Goal: Task Accomplishment & Management: Manage account settings

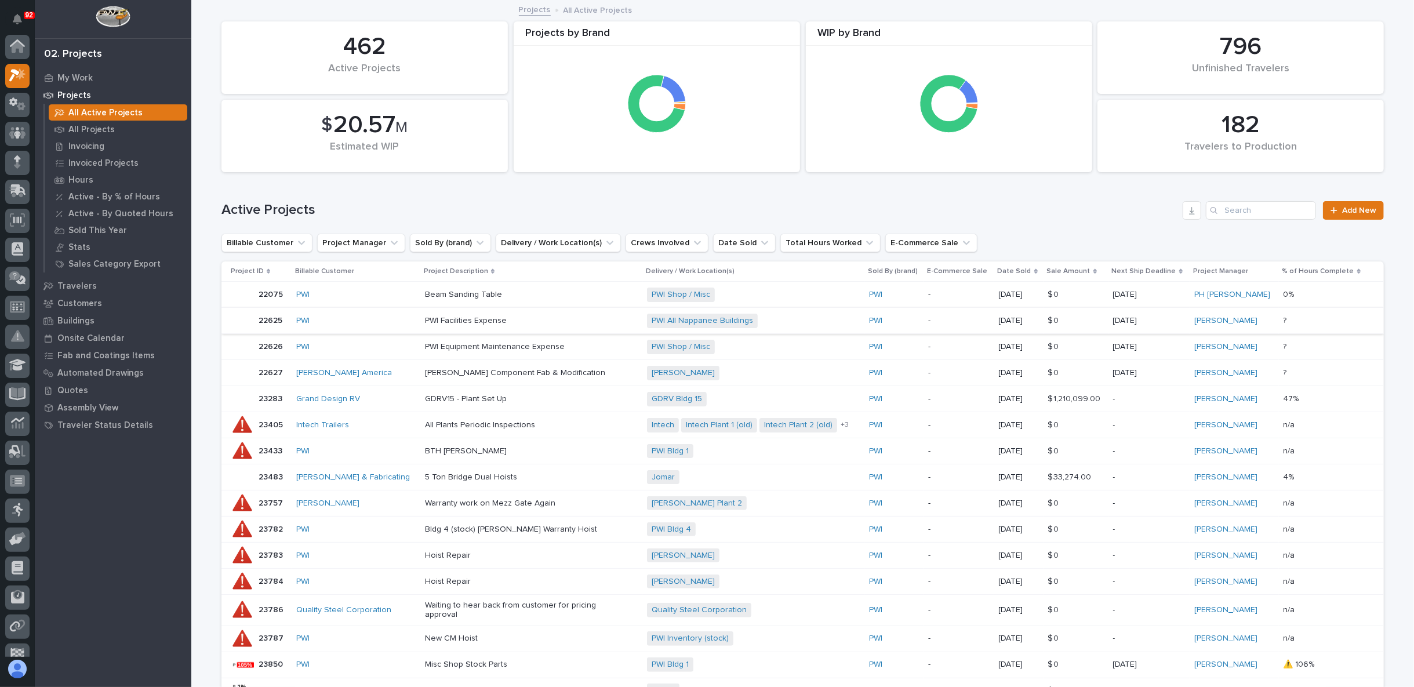
scroll to position [31, 0]
click at [12, 160] on icon at bounding box center [18, 158] width 15 height 11
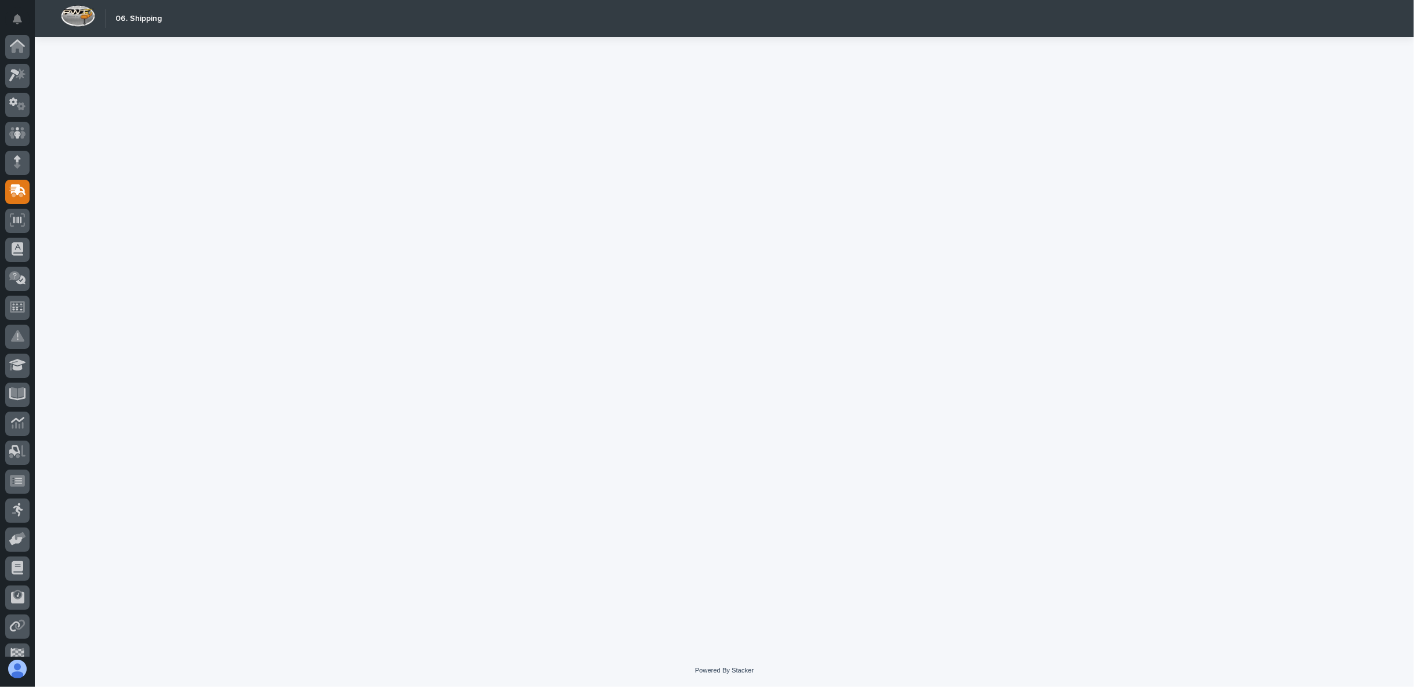
scroll to position [73, 0]
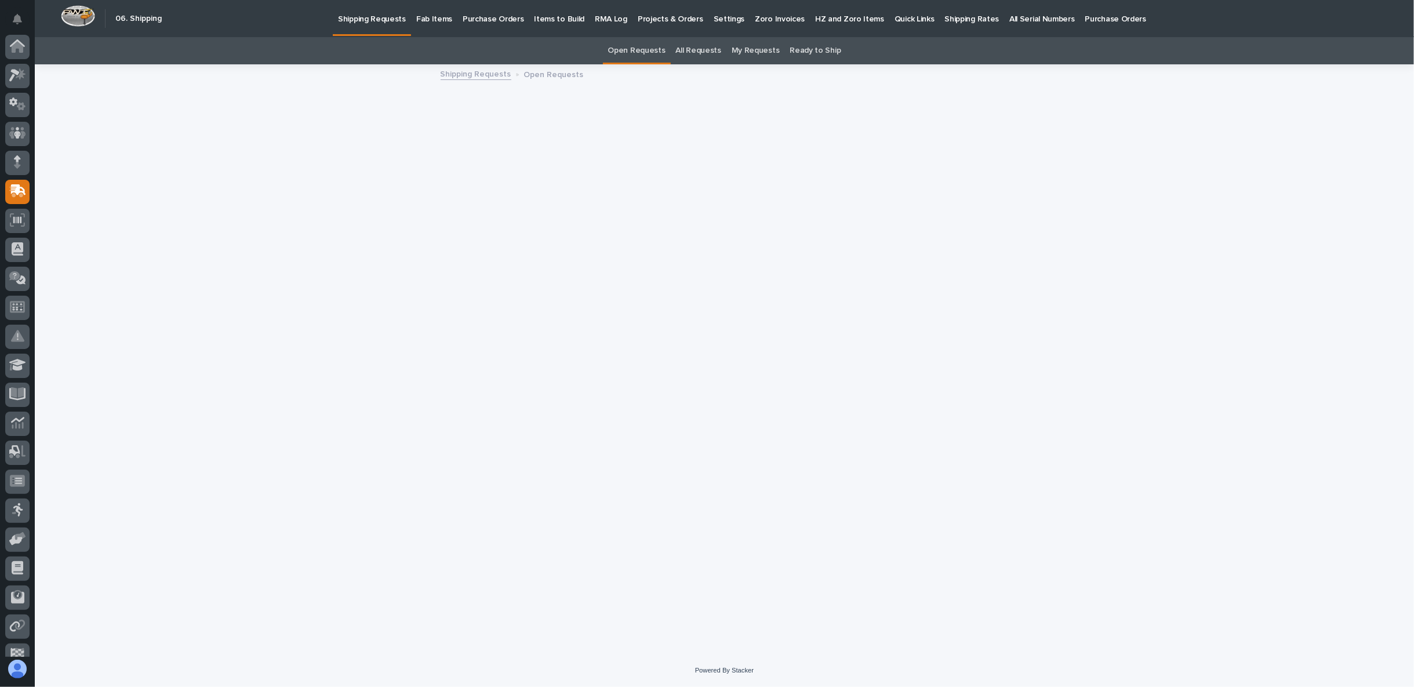
scroll to position [73, 0]
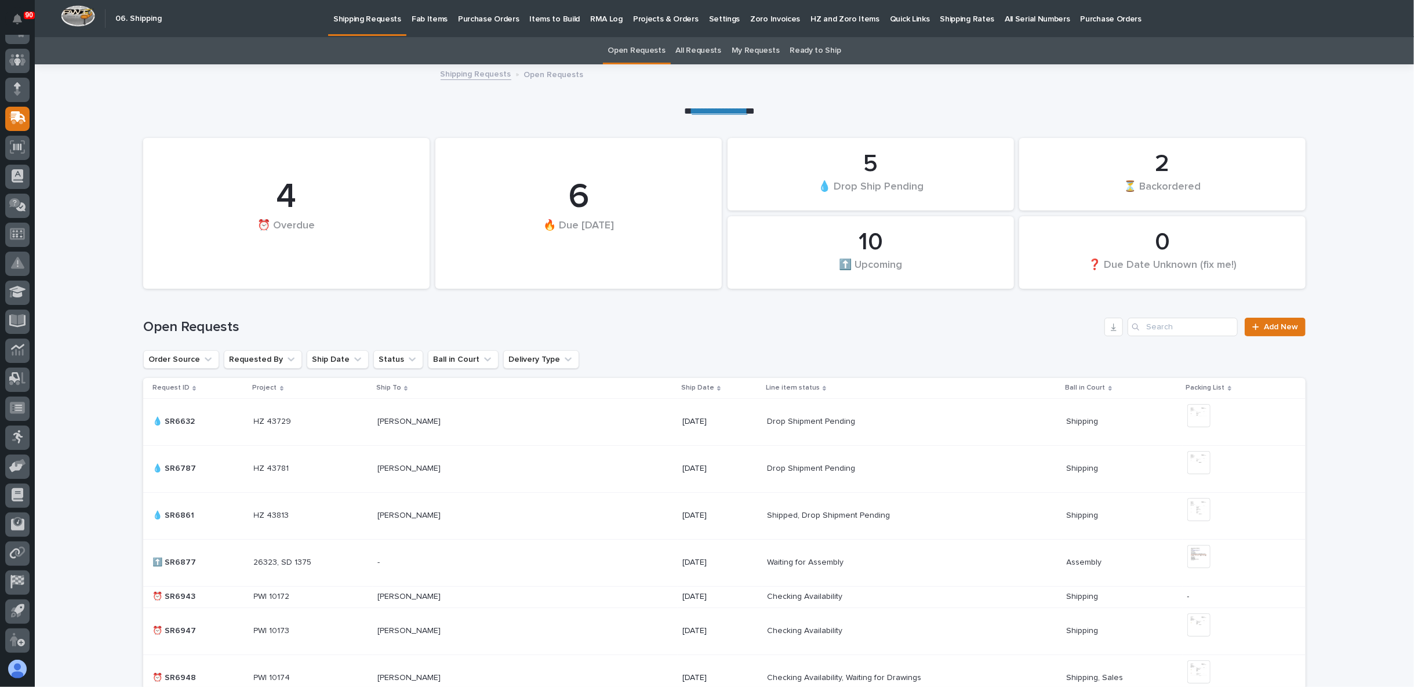
click at [431, 13] on p "Fab Items" at bounding box center [430, 12] width 36 height 24
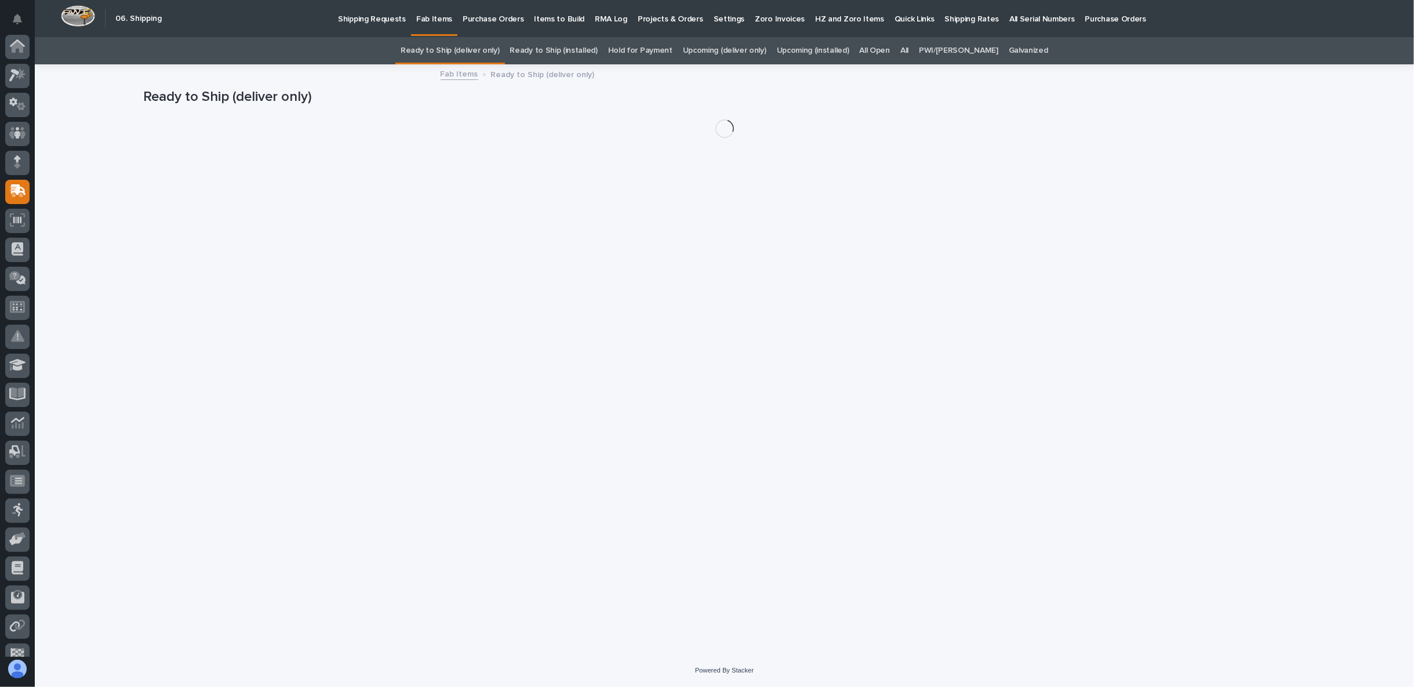
scroll to position [73, 0]
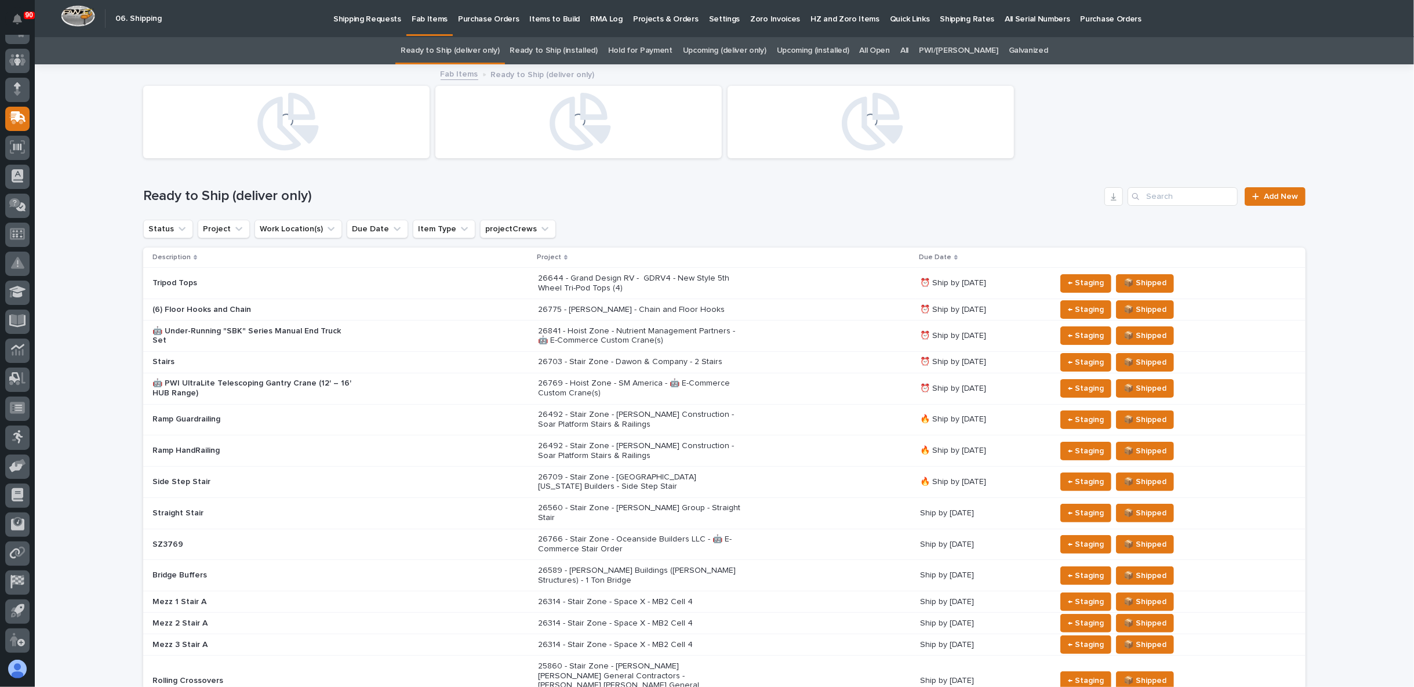
click at [909, 49] on link "All" at bounding box center [904, 50] width 8 height 27
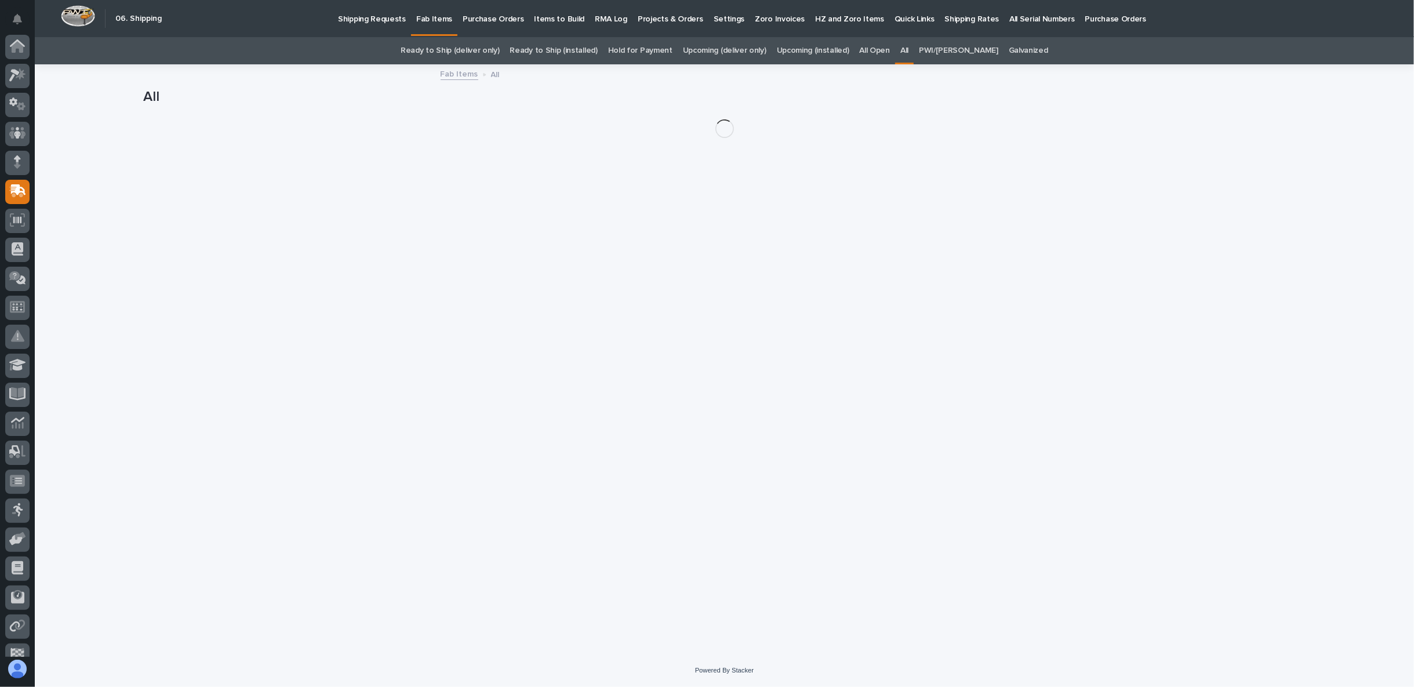
scroll to position [73, 0]
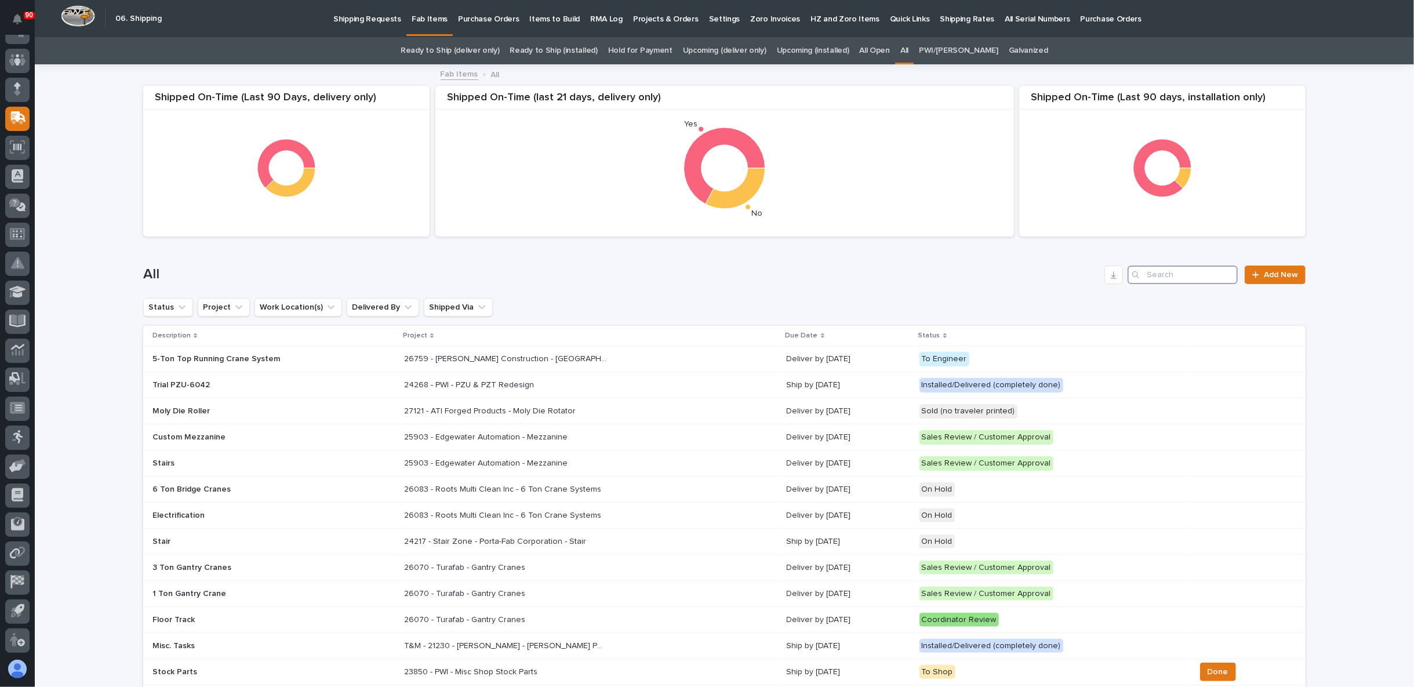
click at [1174, 273] on input "Search" at bounding box center [1183, 275] width 110 height 19
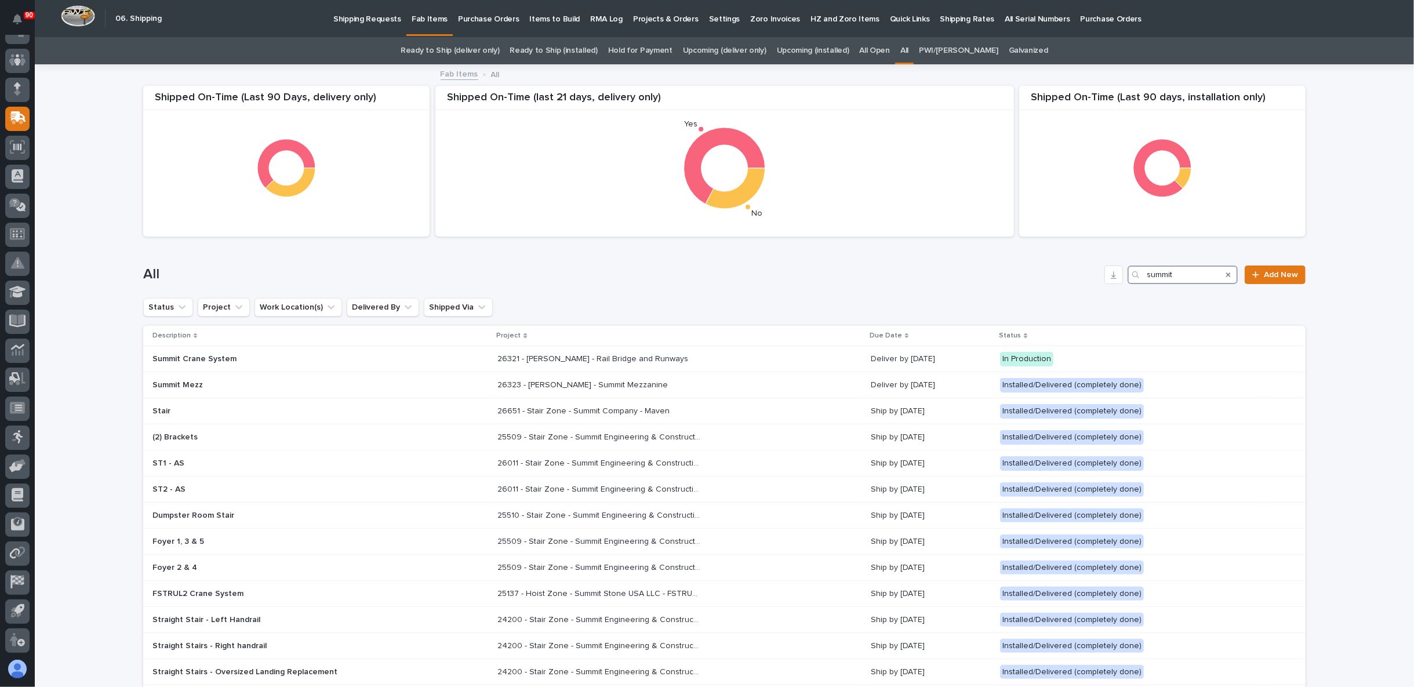
drag, startPoint x: 1161, startPoint y: 275, endPoint x: 1070, endPoint y: 275, distance: 91.6
click at [1070, 275] on div "All summit Add New" at bounding box center [724, 275] width 1162 height 19
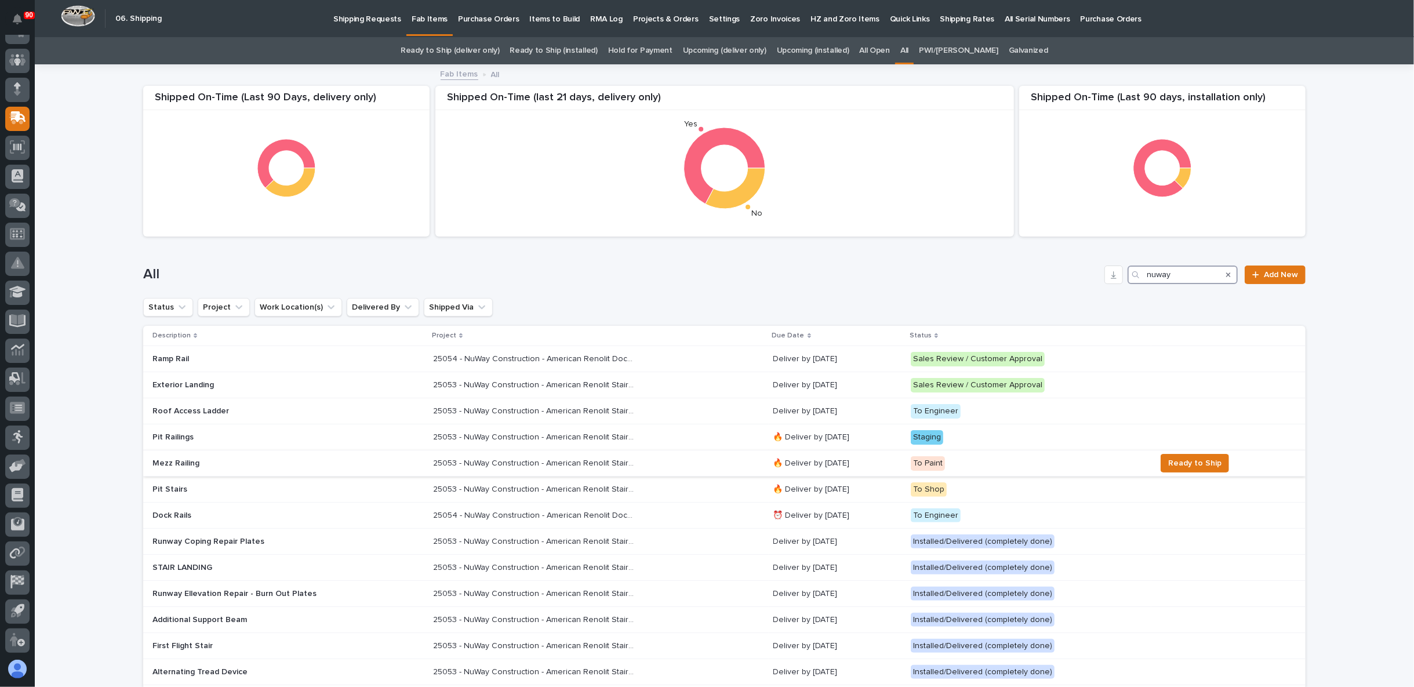
type input "nuway"
click at [390, 464] on div "Mezz Railing" at bounding box center [287, 463] width 271 height 19
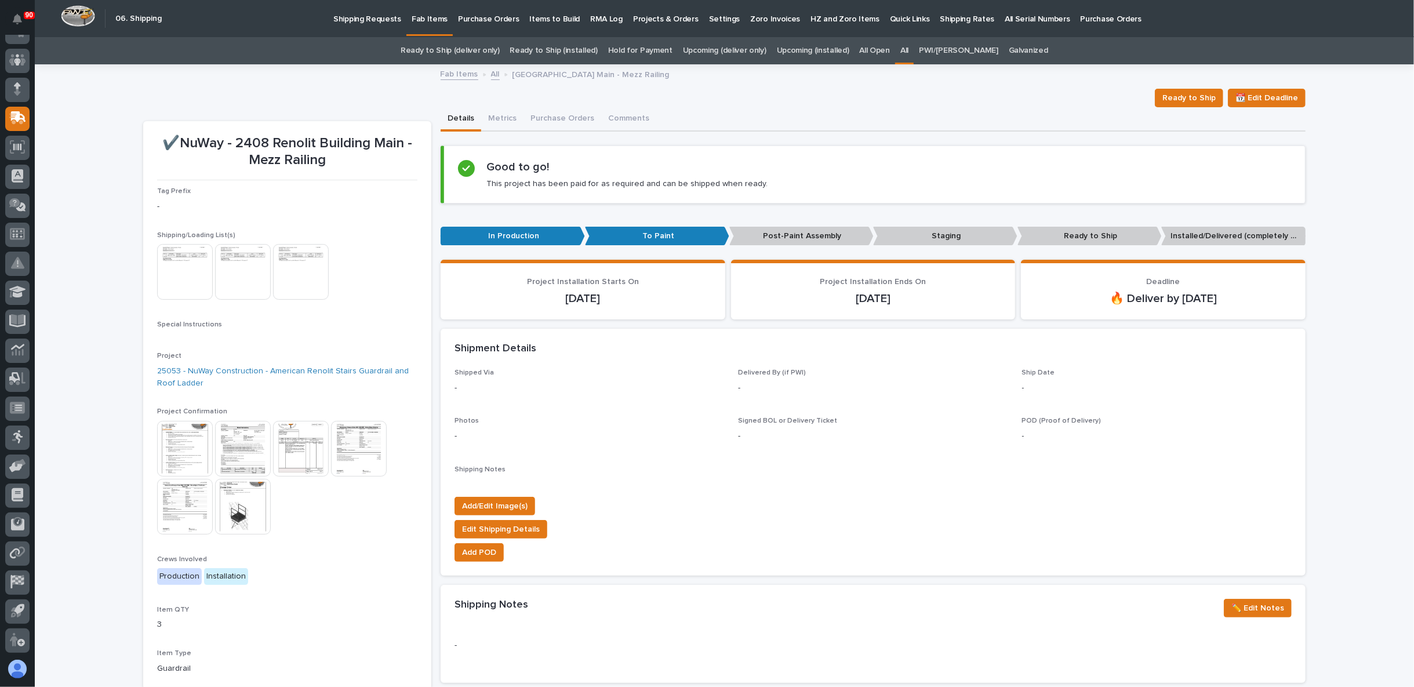
click at [191, 273] on img at bounding box center [185, 272] width 56 height 56
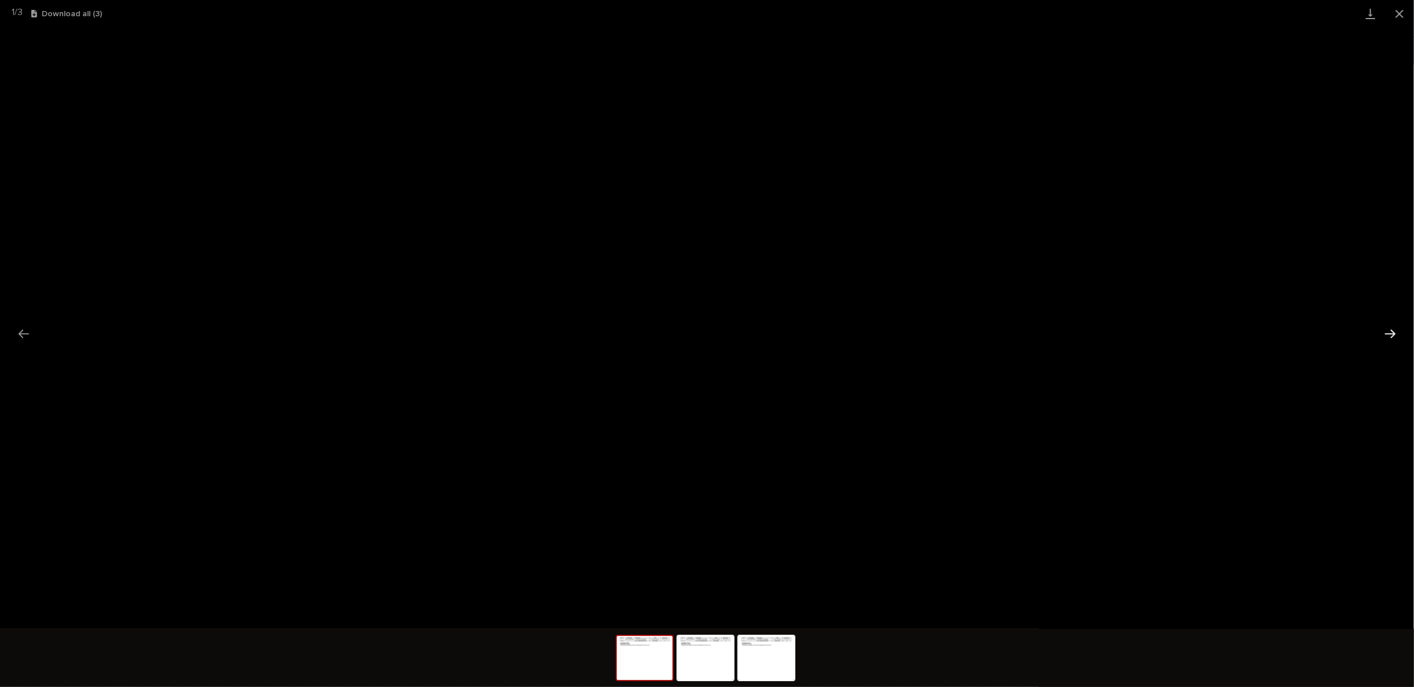
click at [1388, 332] on button "Next slide" at bounding box center [1390, 333] width 24 height 23
click at [1389, 331] on button "Next slide" at bounding box center [1390, 333] width 24 height 23
click at [1400, 16] on button "Close gallery" at bounding box center [1399, 13] width 29 height 27
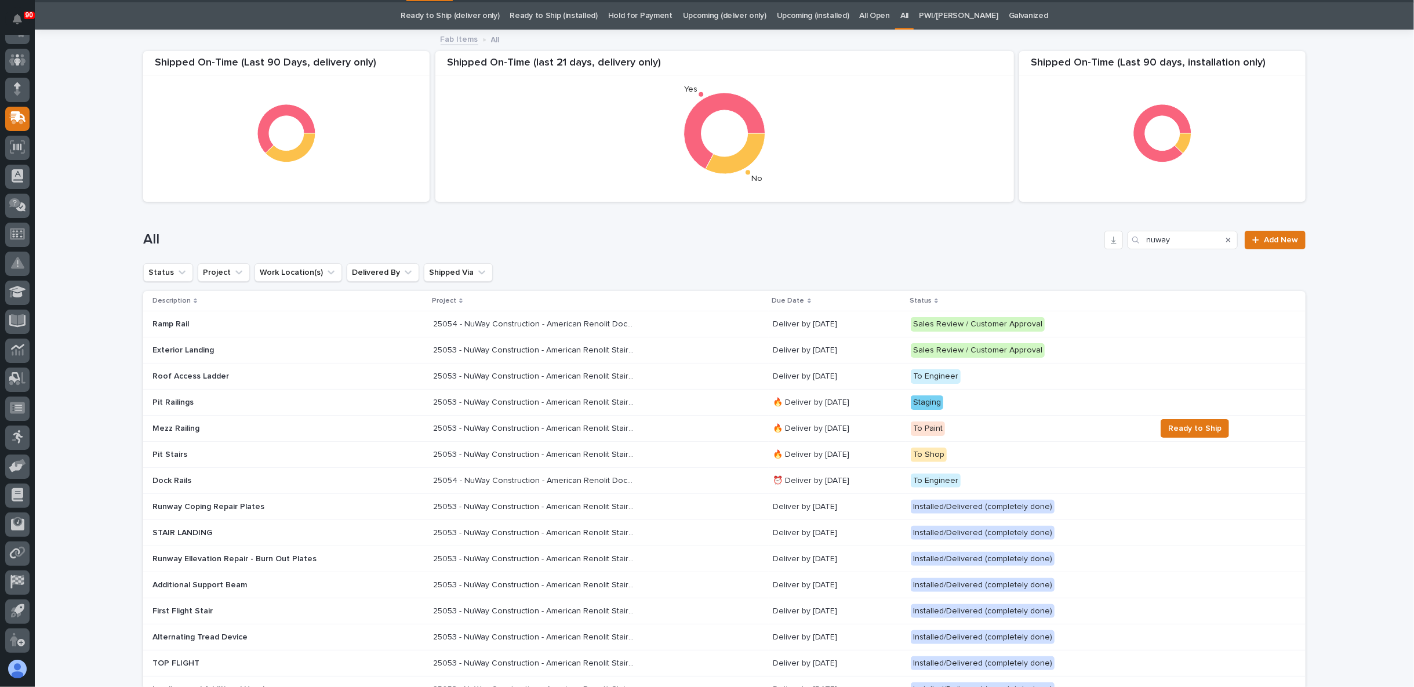
scroll to position [37, 0]
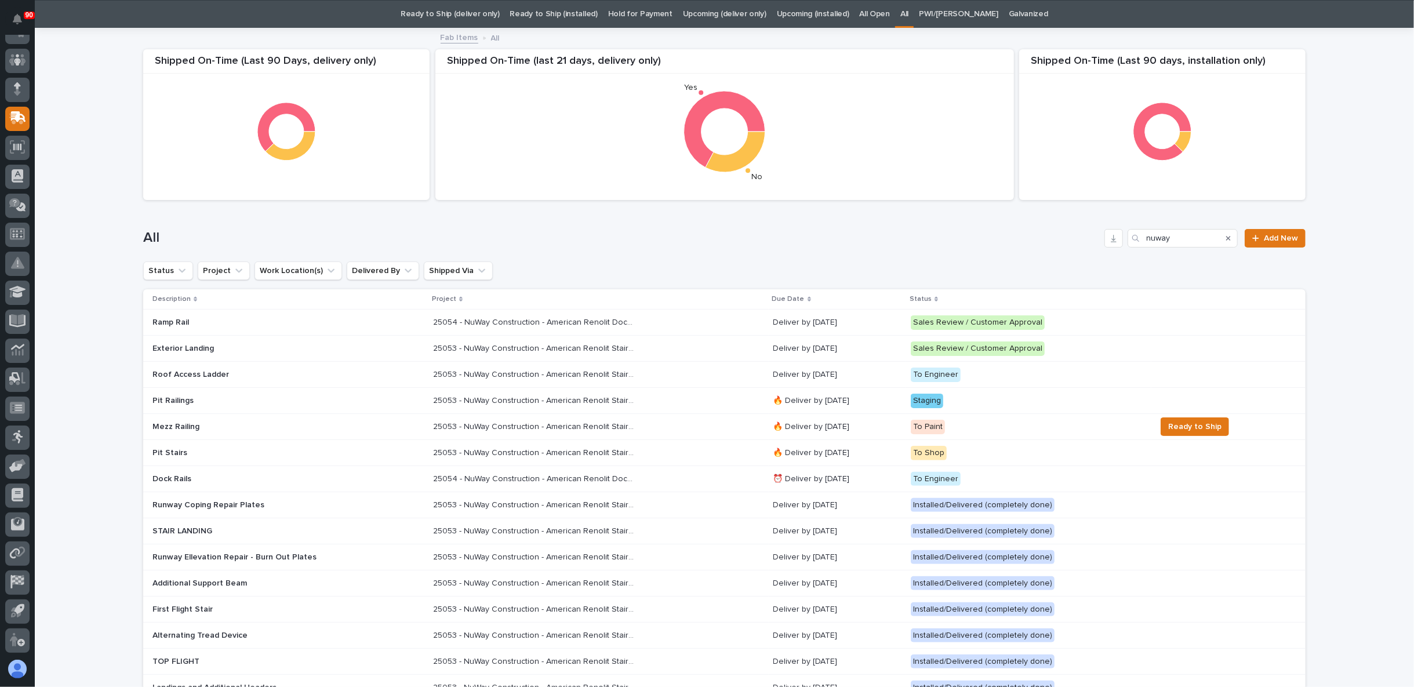
click at [289, 429] on p "Mezz Railing" at bounding box center [253, 427] width 203 height 10
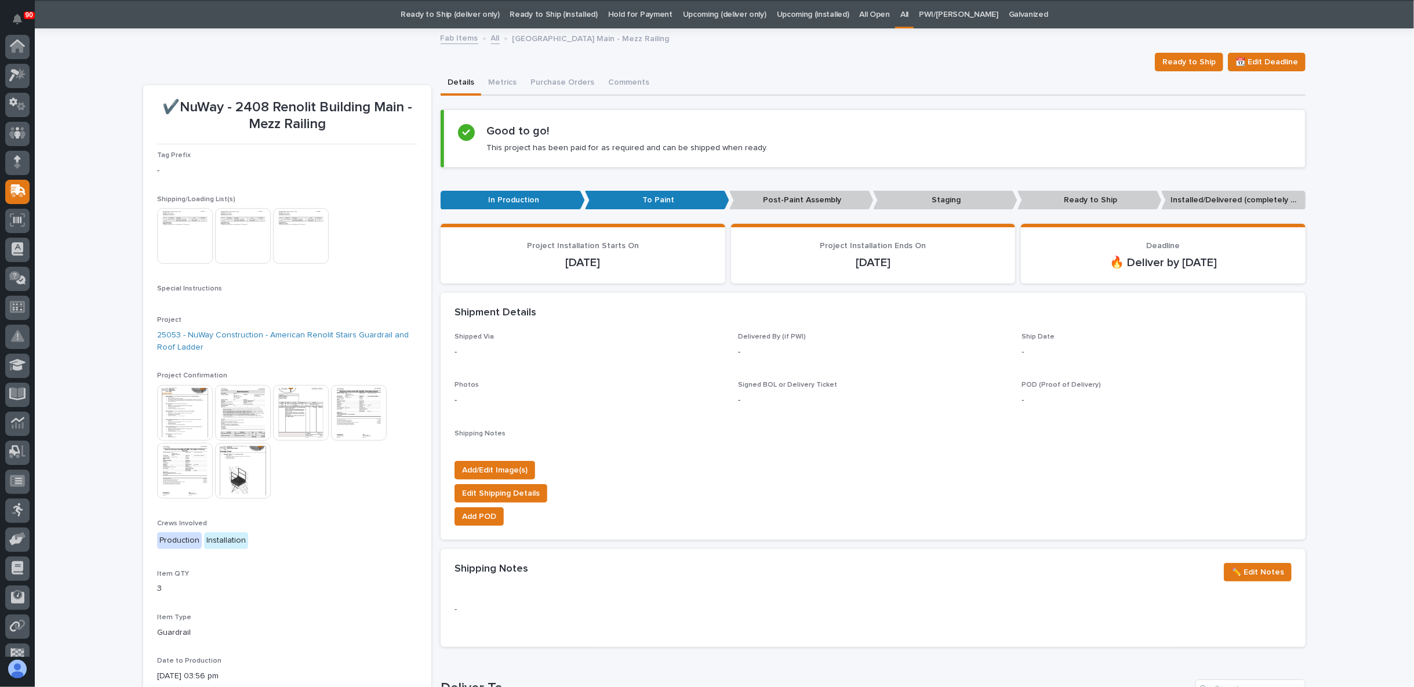
scroll to position [73, 0]
click at [628, 83] on button "Comments" at bounding box center [628, 83] width 55 height 24
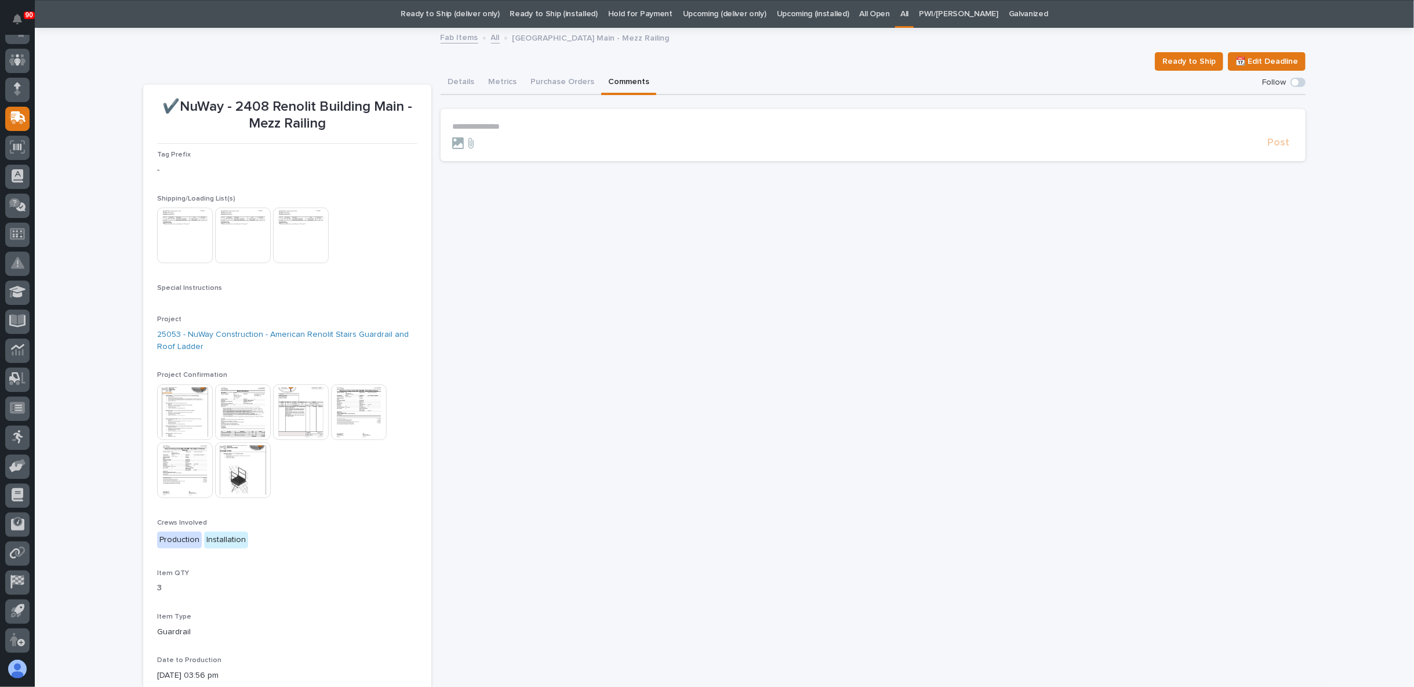
click at [492, 126] on p "**********" at bounding box center [873, 127] width 842 height 10
click at [474, 123] on p "**********" at bounding box center [873, 127] width 842 height 10
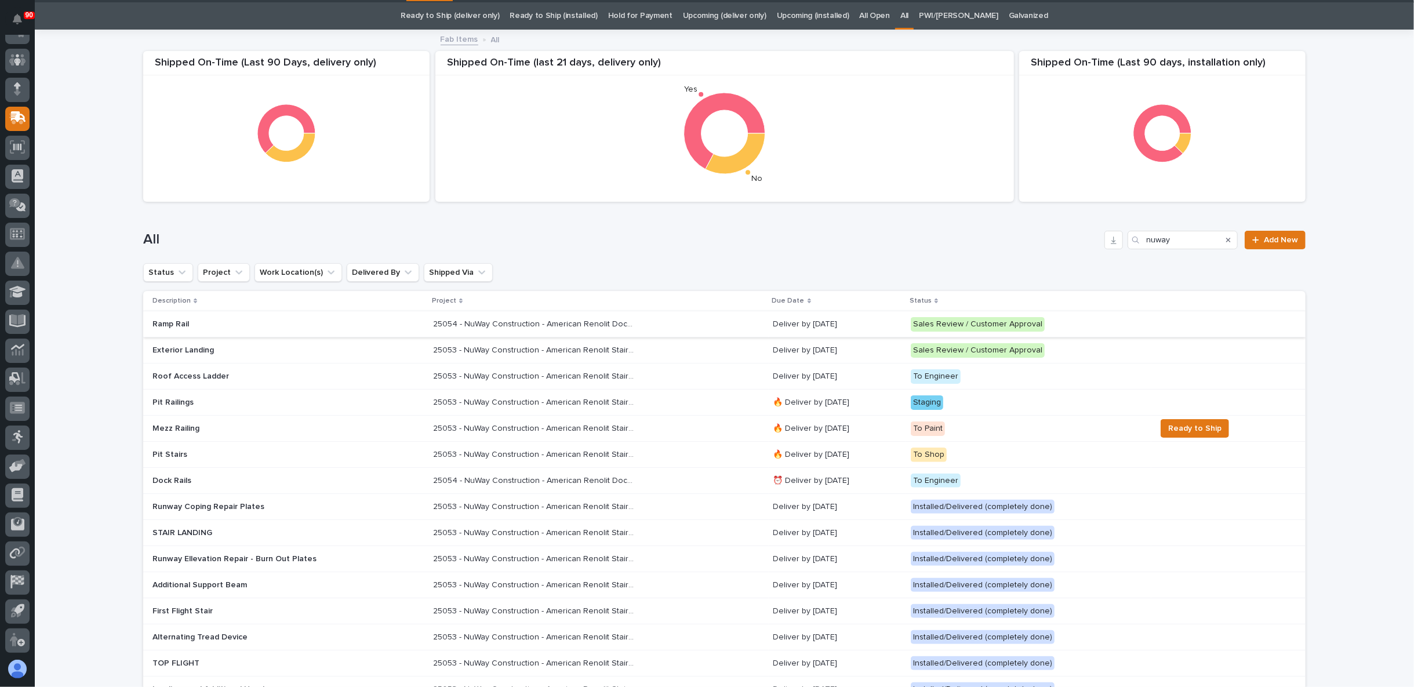
scroll to position [37, 0]
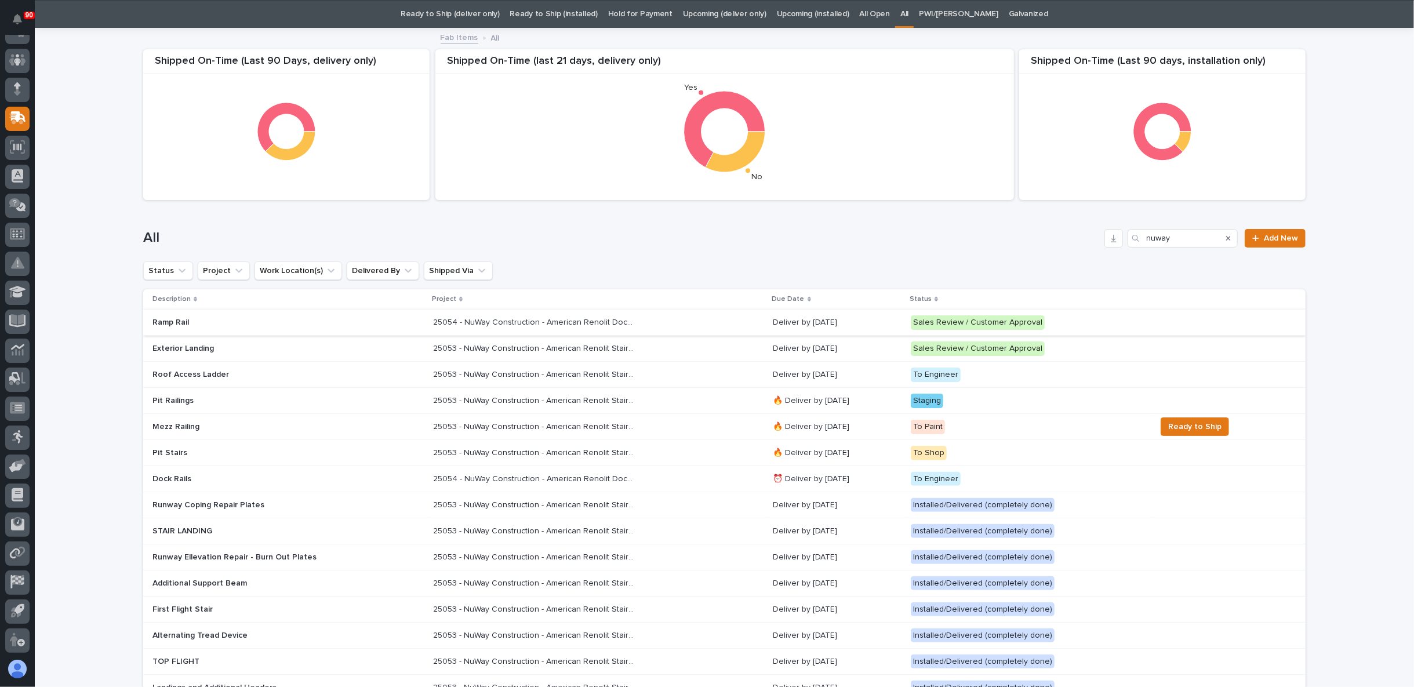
click at [445, 8] on link "Ready to Ship (deliver only)" at bounding box center [450, 14] width 99 height 27
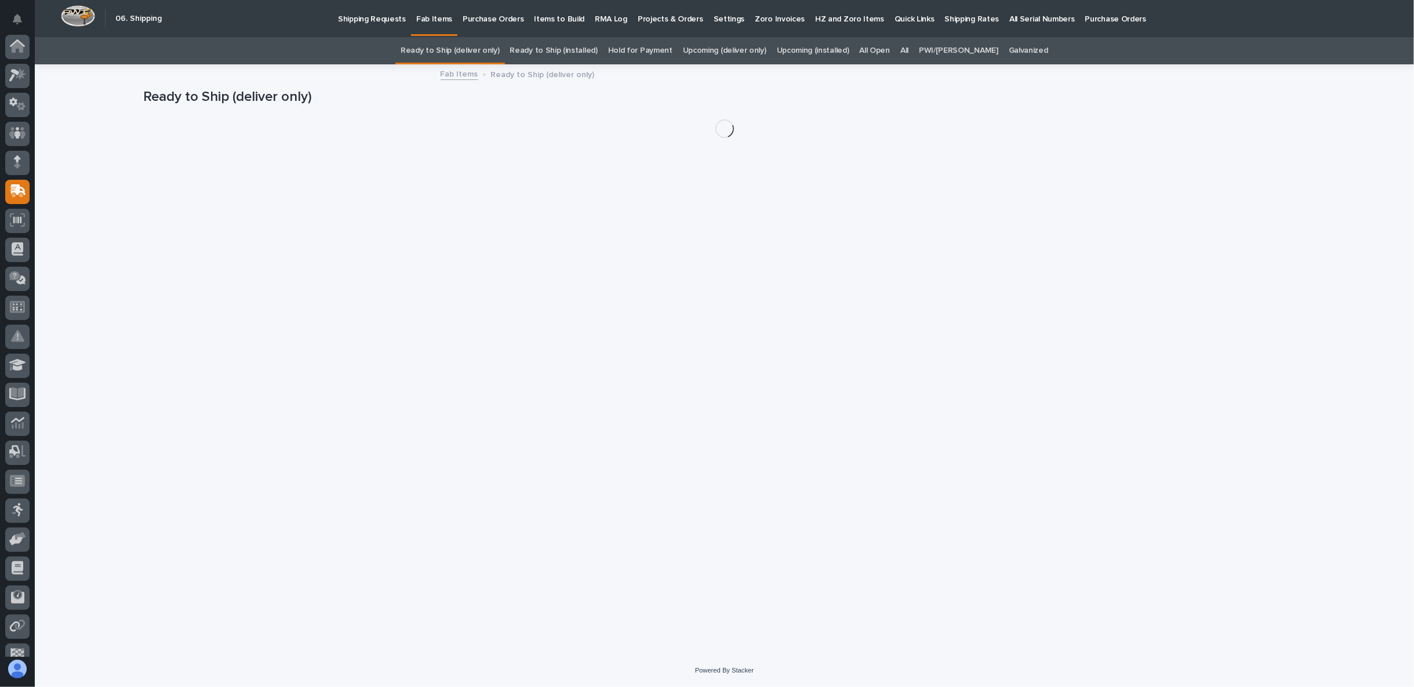
scroll to position [73, 0]
click at [383, 21] on p "Shipping Requests" at bounding box center [372, 12] width 68 height 24
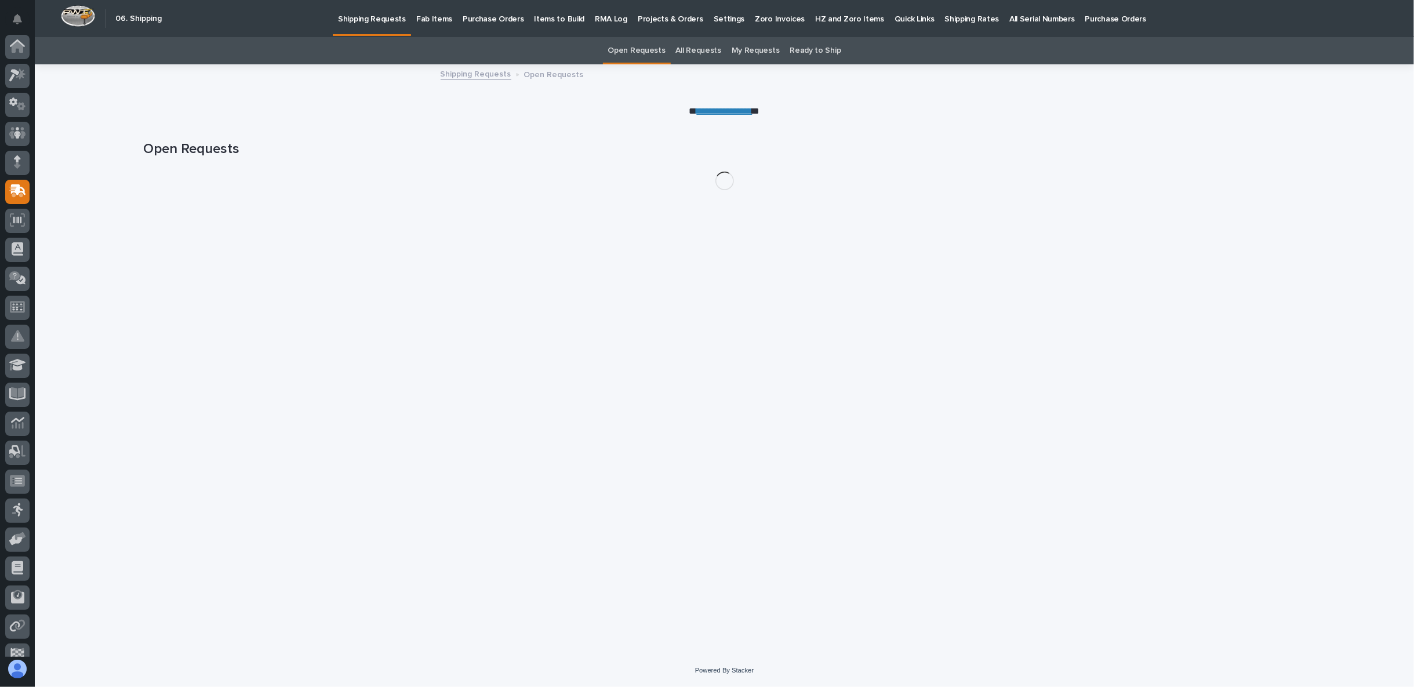
scroll to position [73, 0]
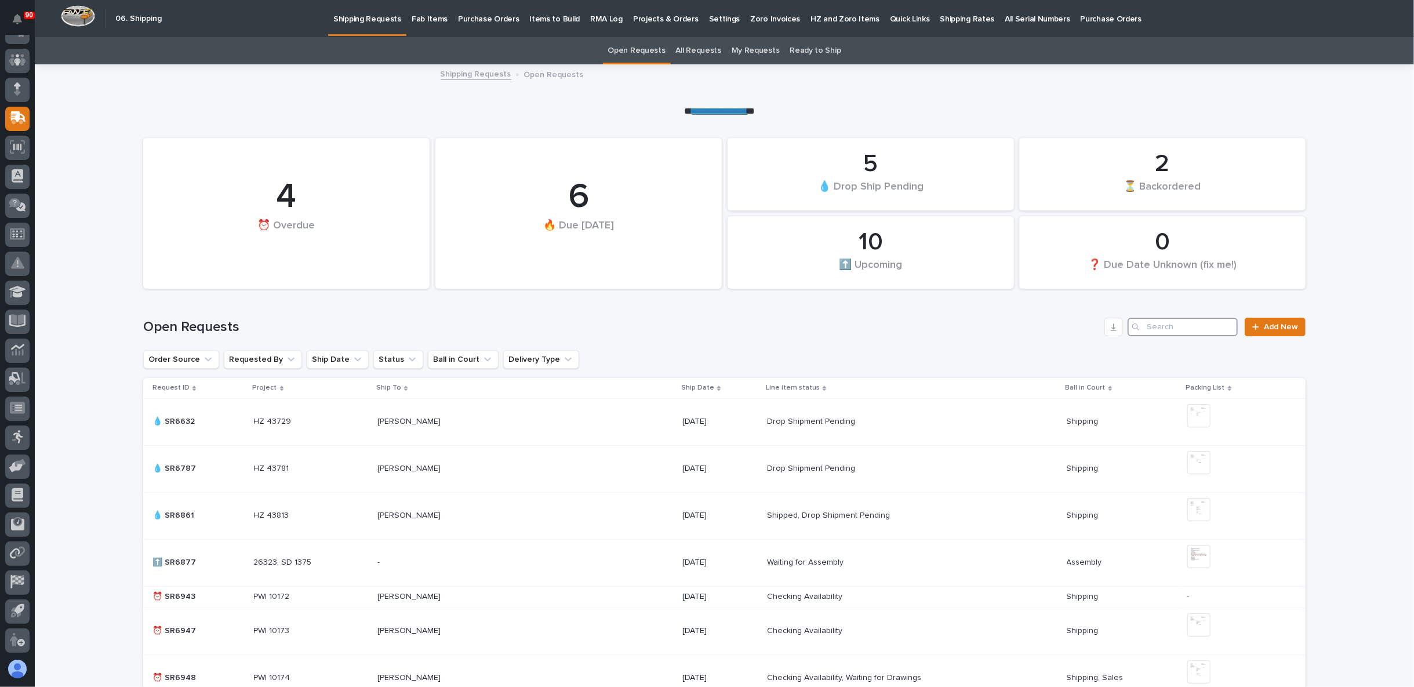
paste input "SR27114"
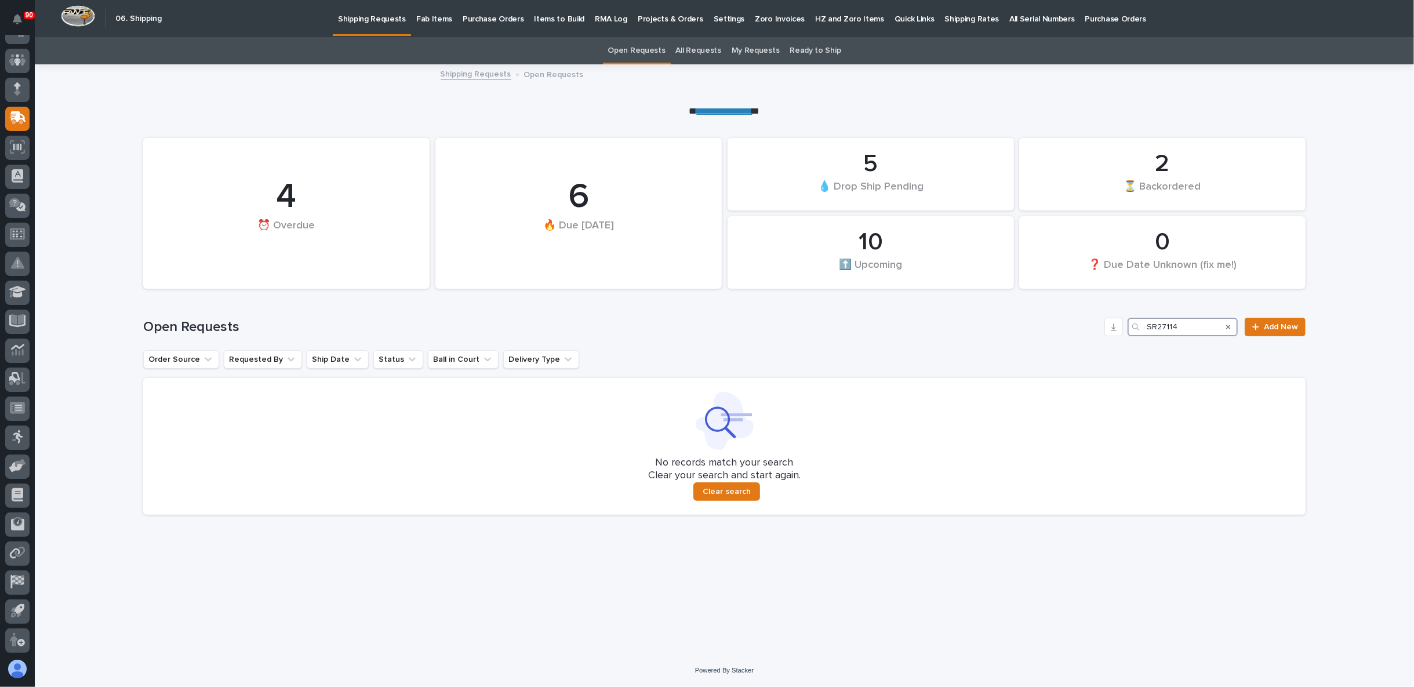
drag, startPoint x: 1158, startPoint y: 329, endPoint x: 1087, endPoint y: 345, distance: 73.6
click at [1095, 343] on div "Open Requests SR27114 Add New" at bounding box center [724, 323] width 1162 height 56
type input "27114"
click at [1230, 328] on icon "Search" at bounding box center [1228, 327] width 5 height 5
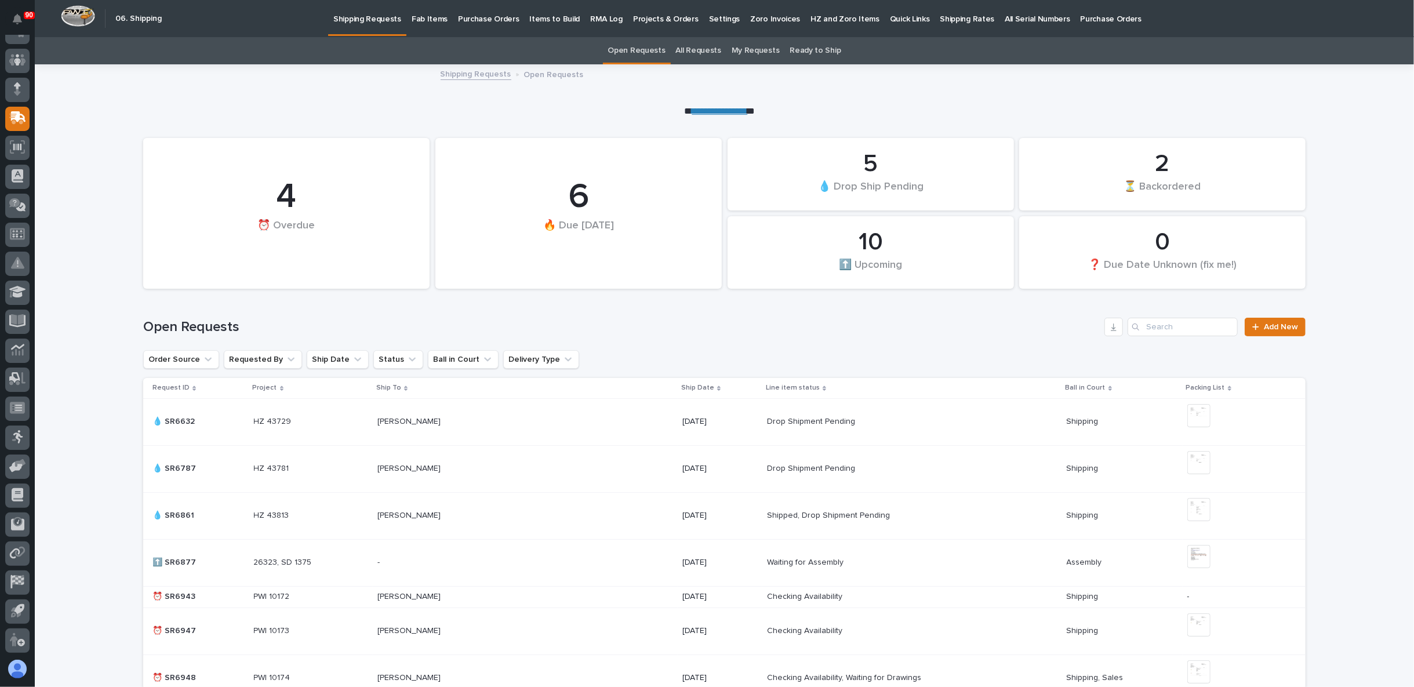
click at [753, 51] on link "My Requests" at bounding box center [756, 50] width 48 height 27
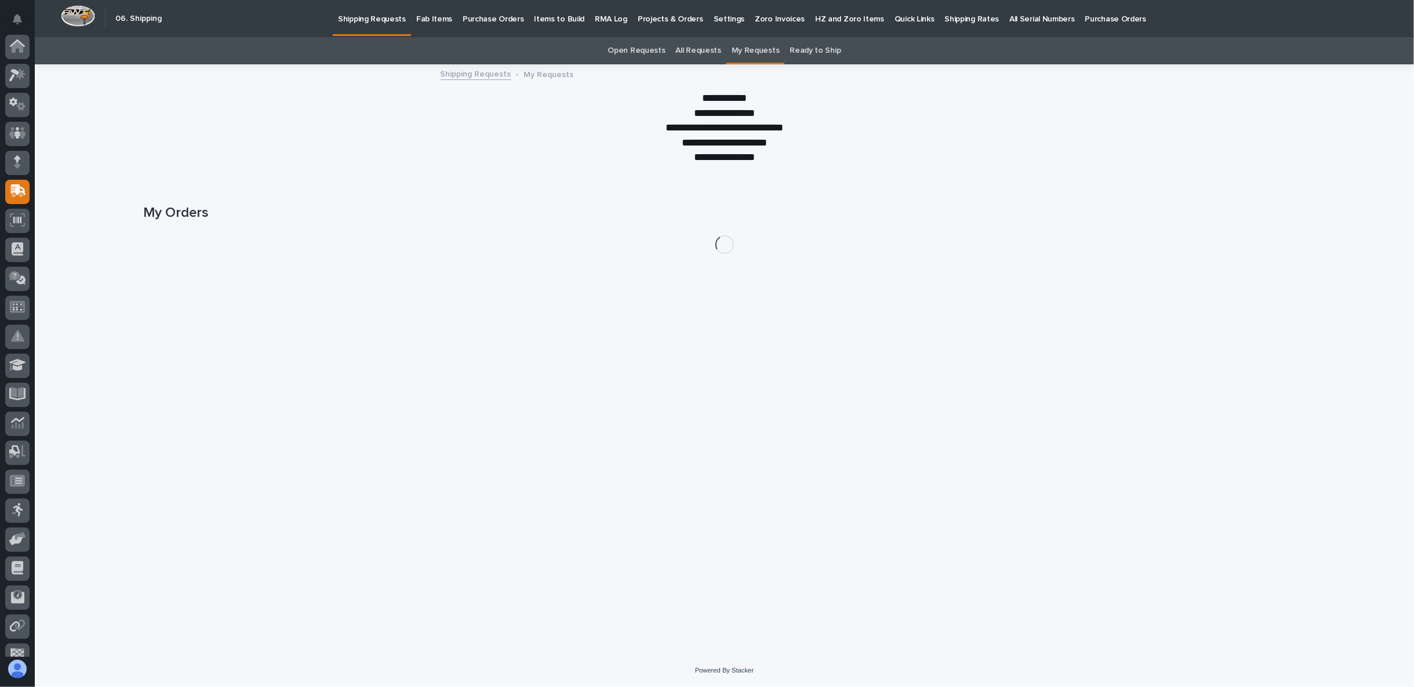
scroll to position [73, 0]
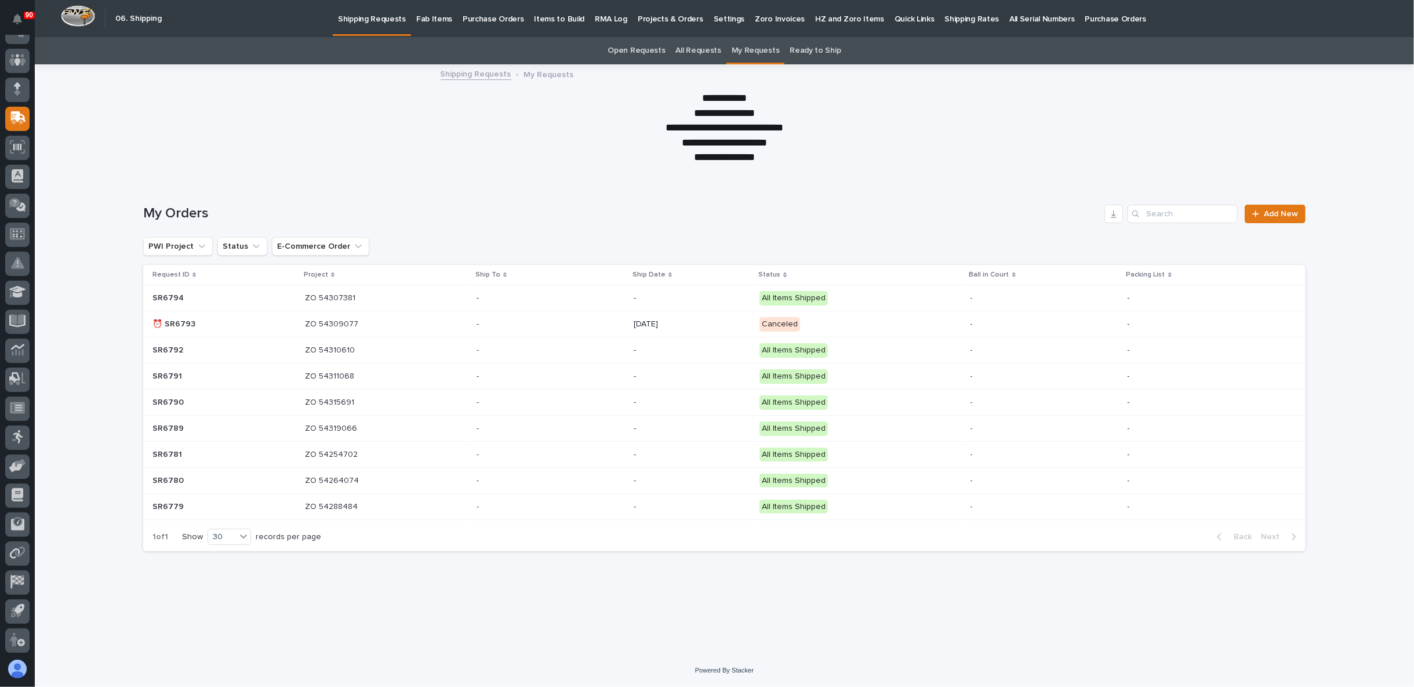
click at [696, 53] on link "All Requests" at bounding box center [698, 50] width 45 height 27
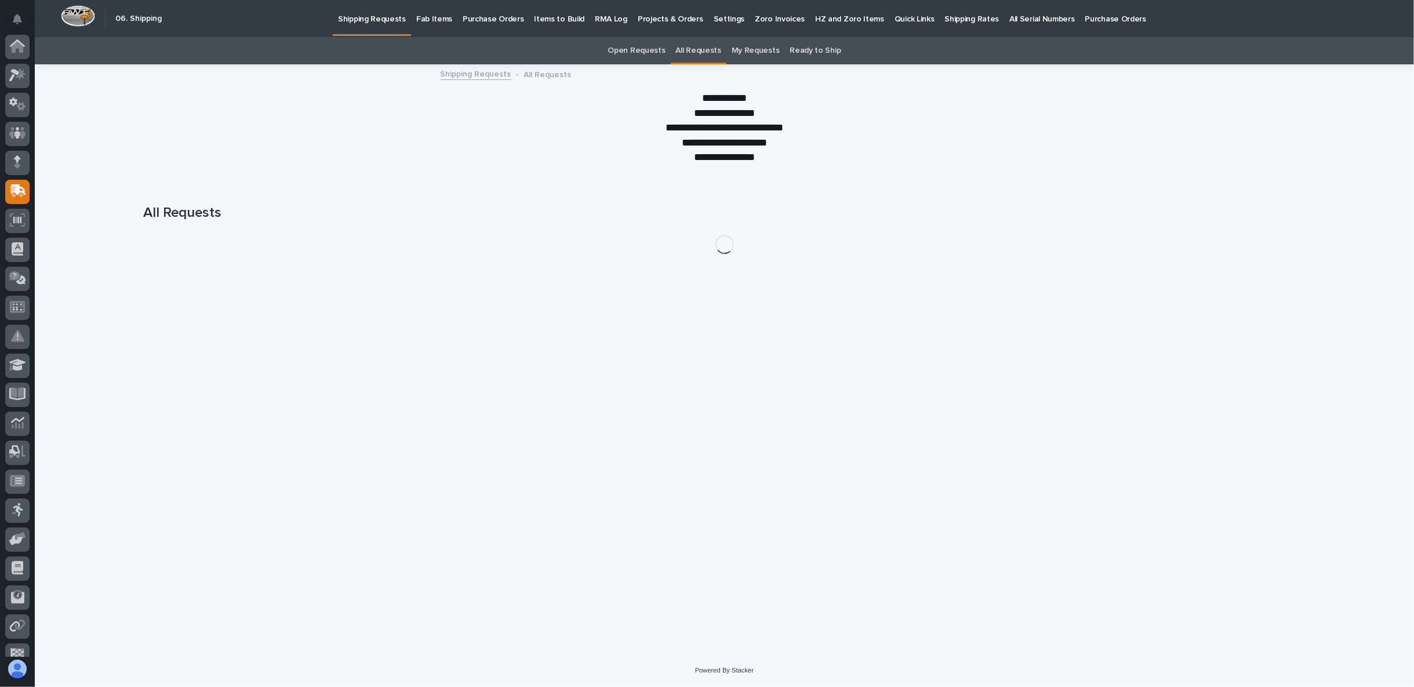
scroll to position [73, 0]
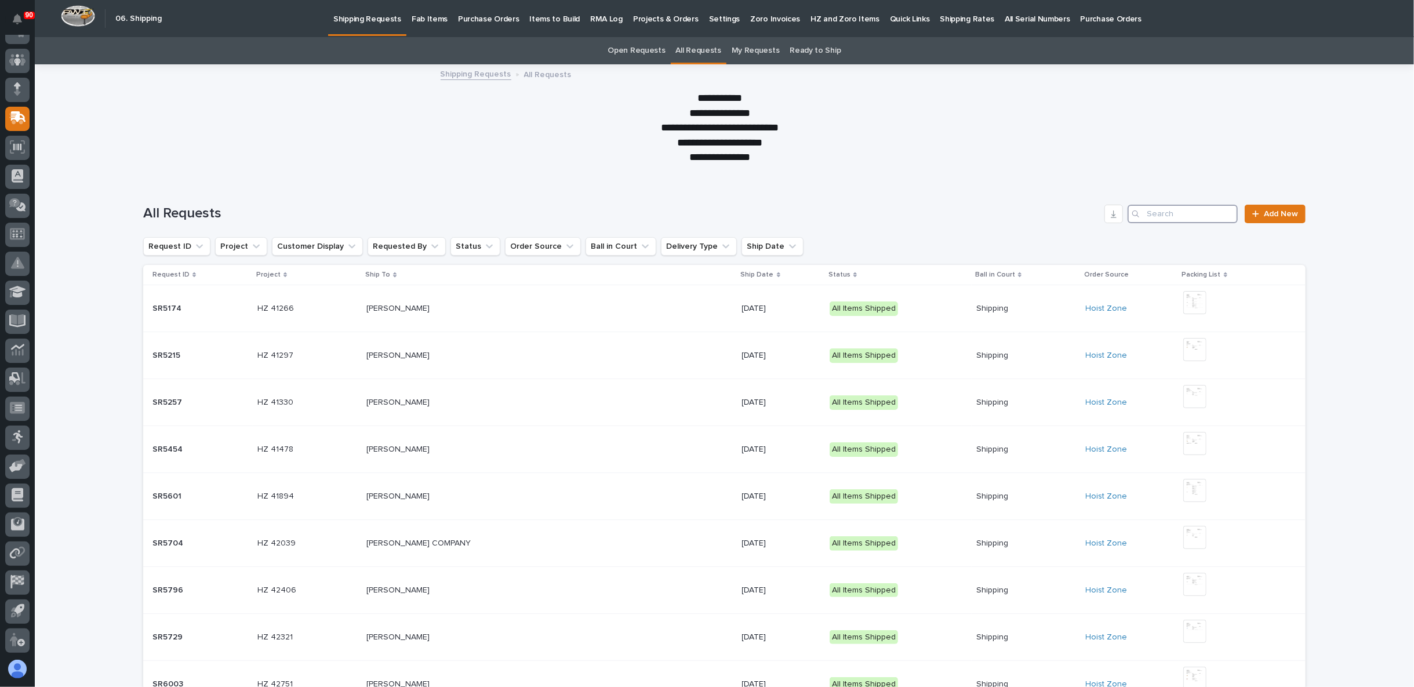
click at [1161, 215] on input "Search" at bounding box center [1183, 214] width 110 height 19
paste input "HZ43832"
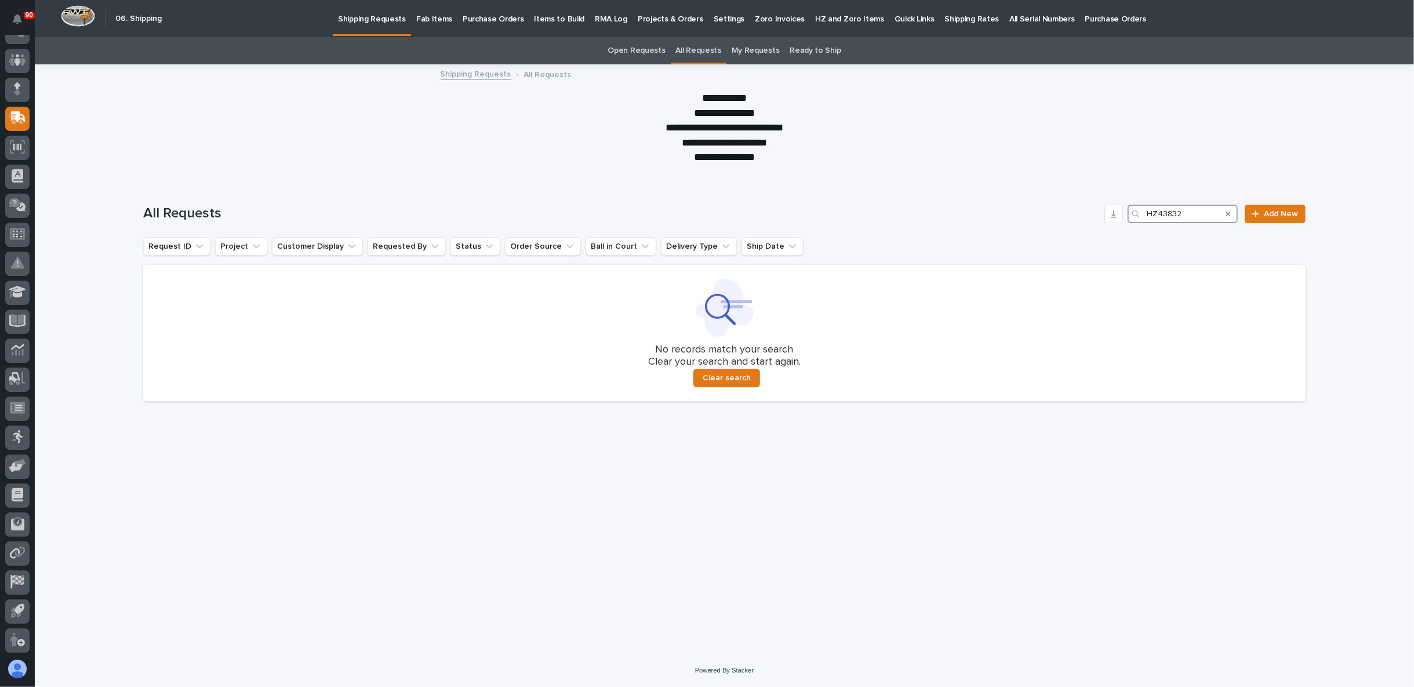
drag, startPoint x: 1154, startPoint y: 215, endPoint x: 1102, endPoint y: 234, distance: 55.6
click at [1122, 226] on div "All Requests HZ43832 Add New" at bounding box center [724, 209] width 1162 height 56
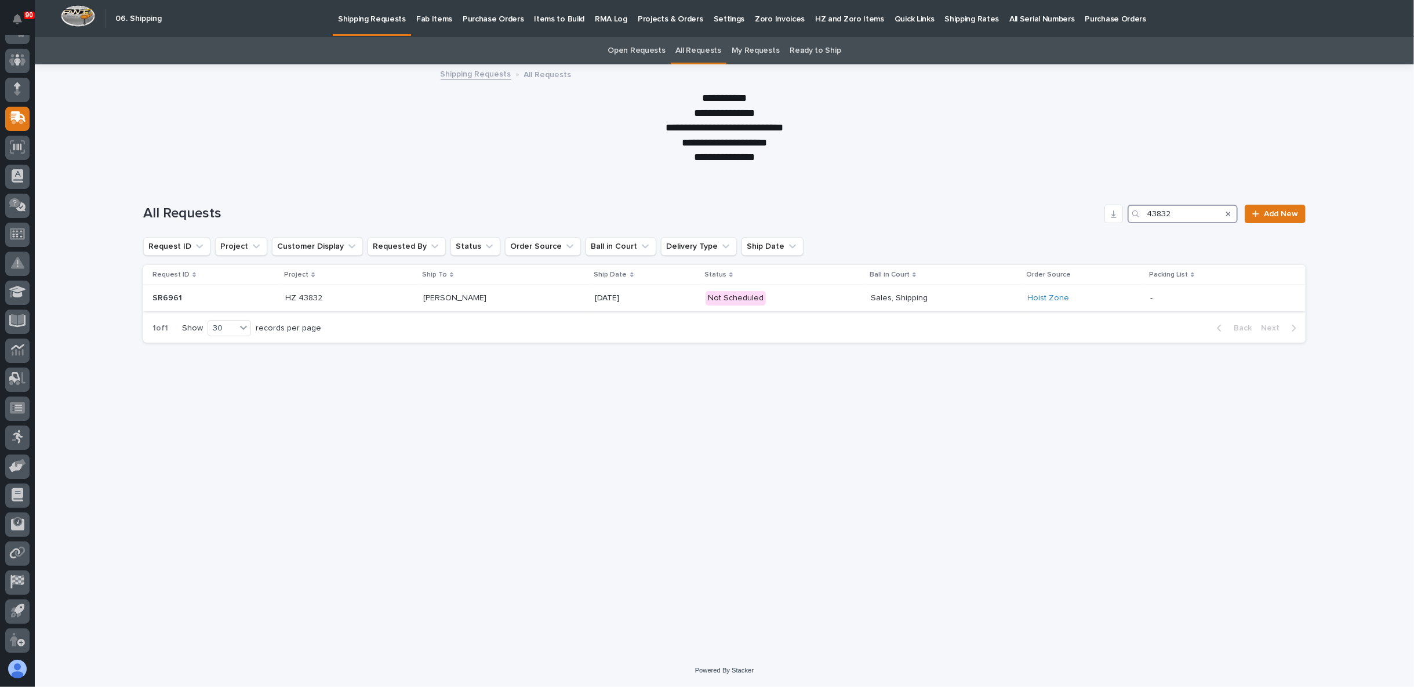
type input "43832"
click at [401, 302] on p at bounding box center [349, 298] width 128 height 10
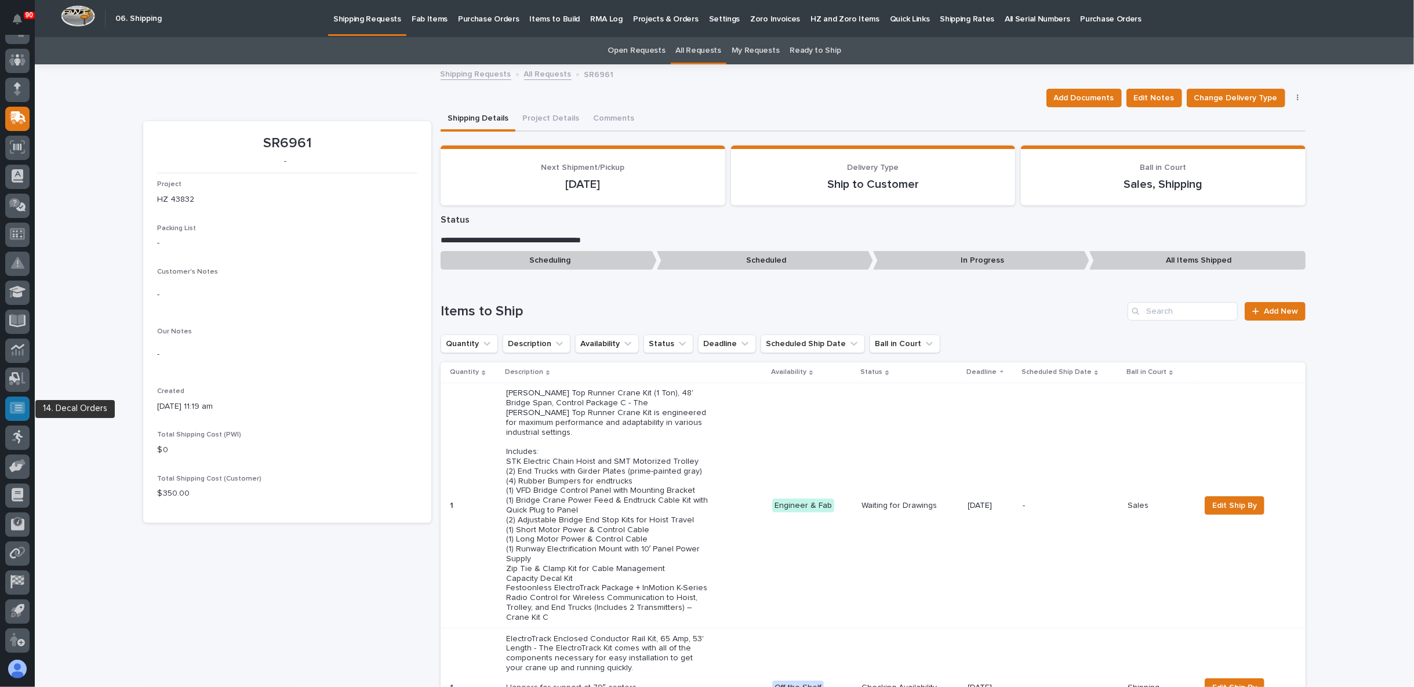
click at [13, 409] on icon at bounding box center [17, 407] width 15 height 13
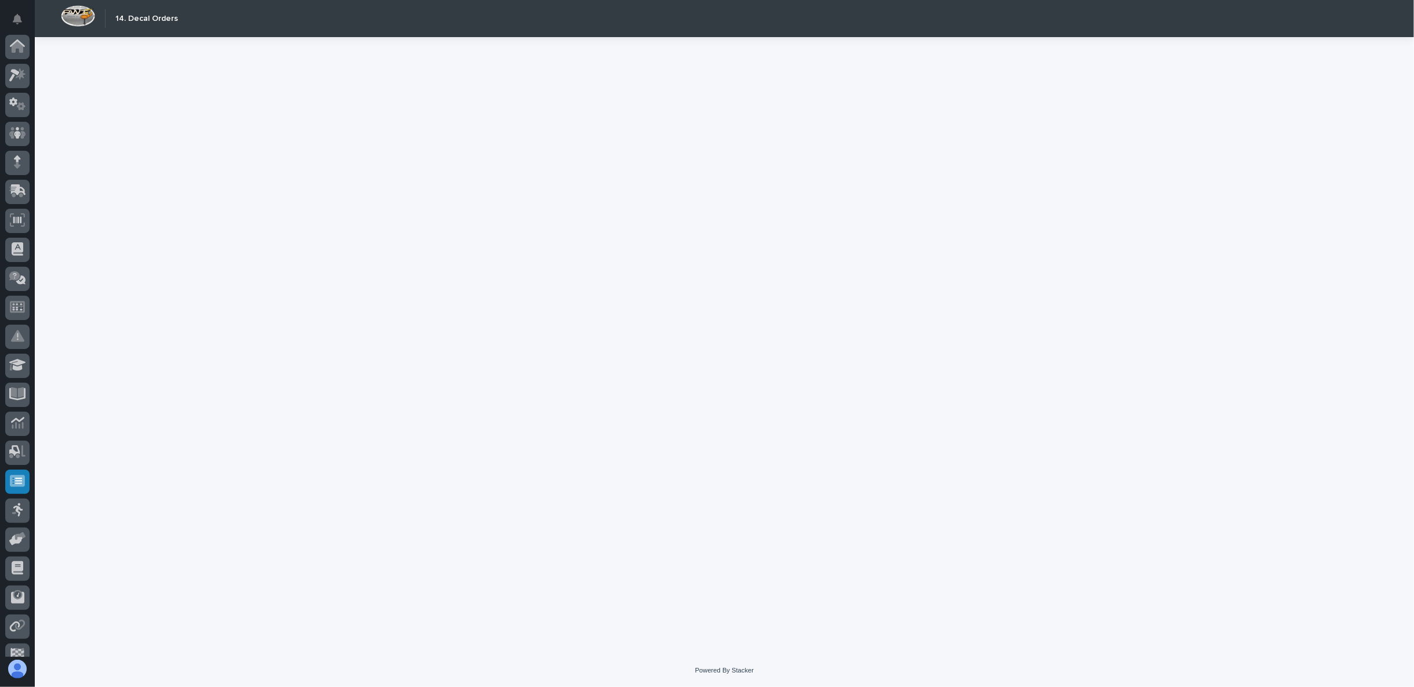
scroll to position [73, 0]
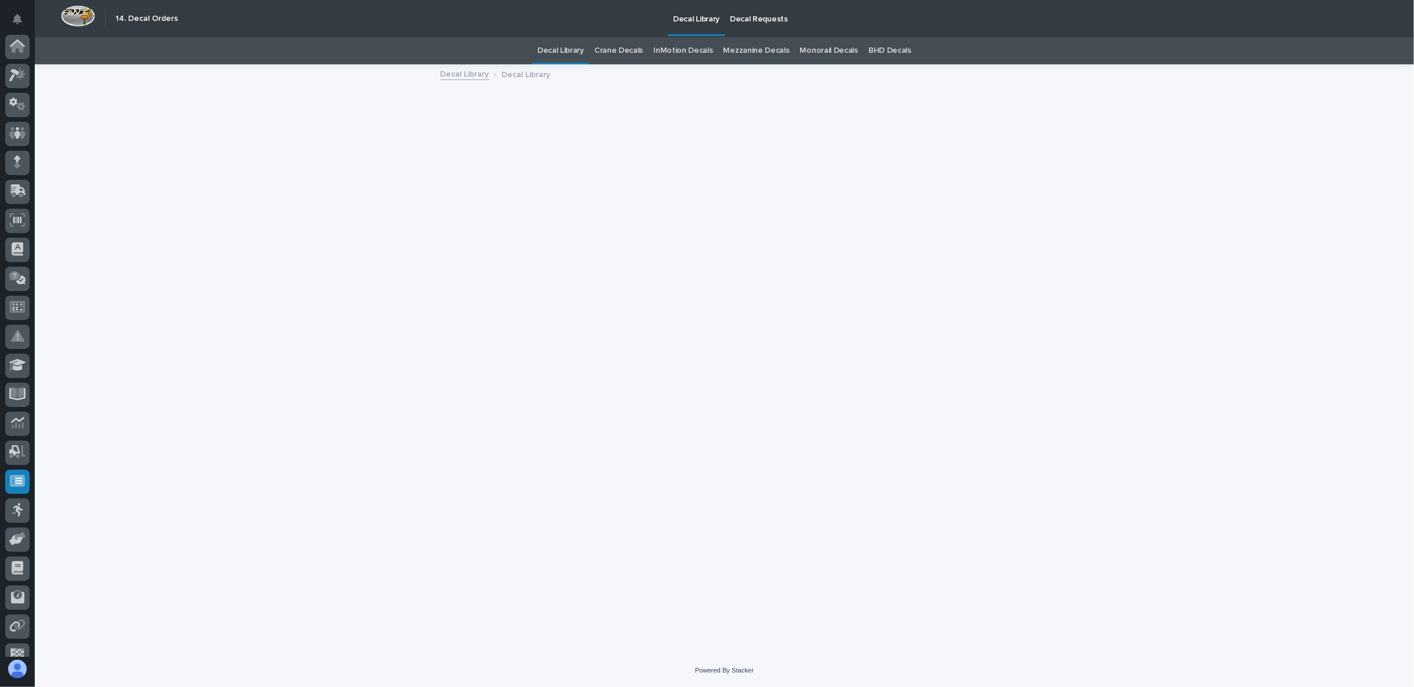
scroll to position [73, 0]
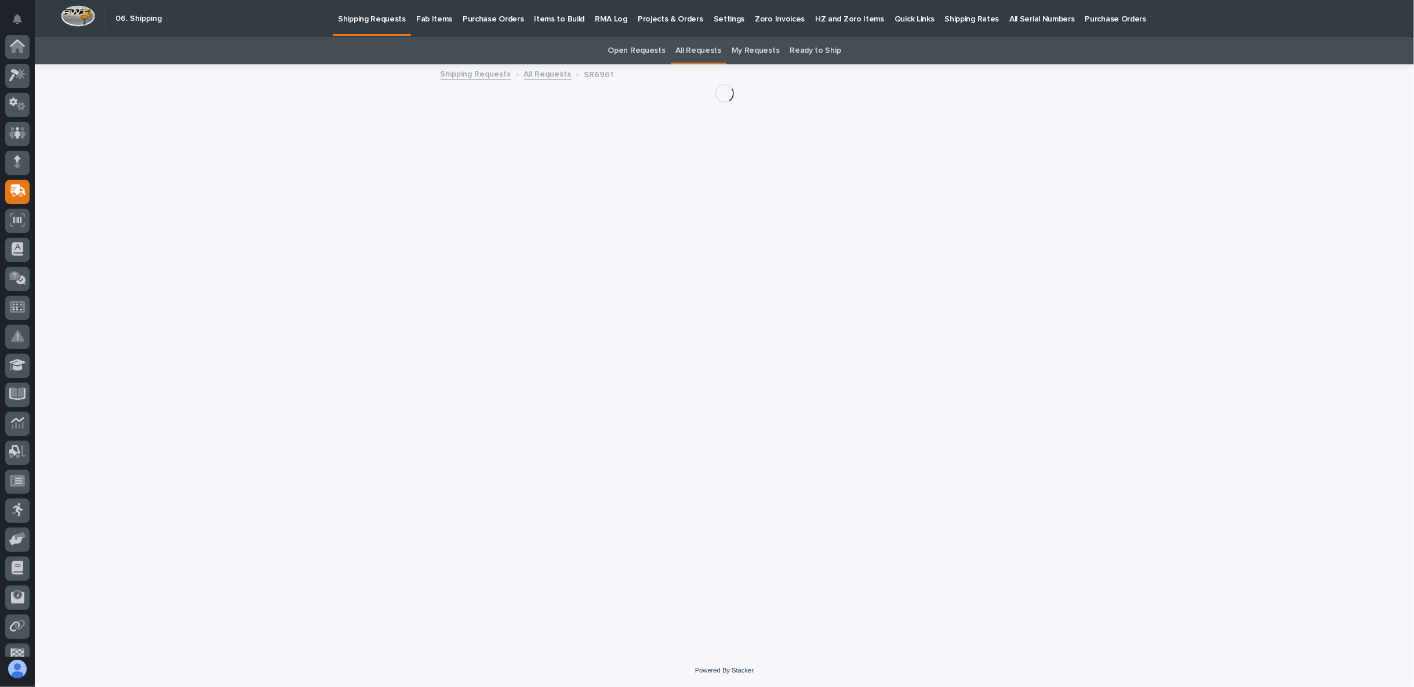
scroll to position [73, 0]
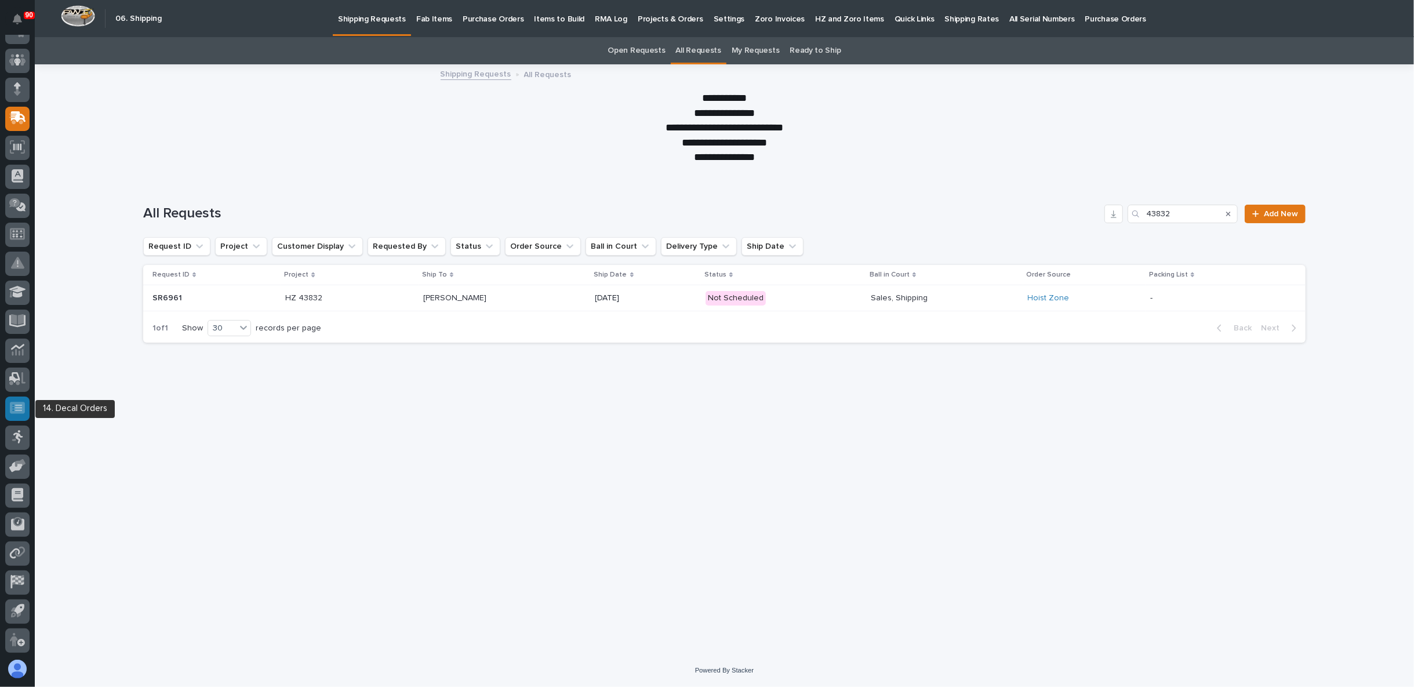
click at [12, 401] on icon at bounding box center [17, 407] width 15 height 13
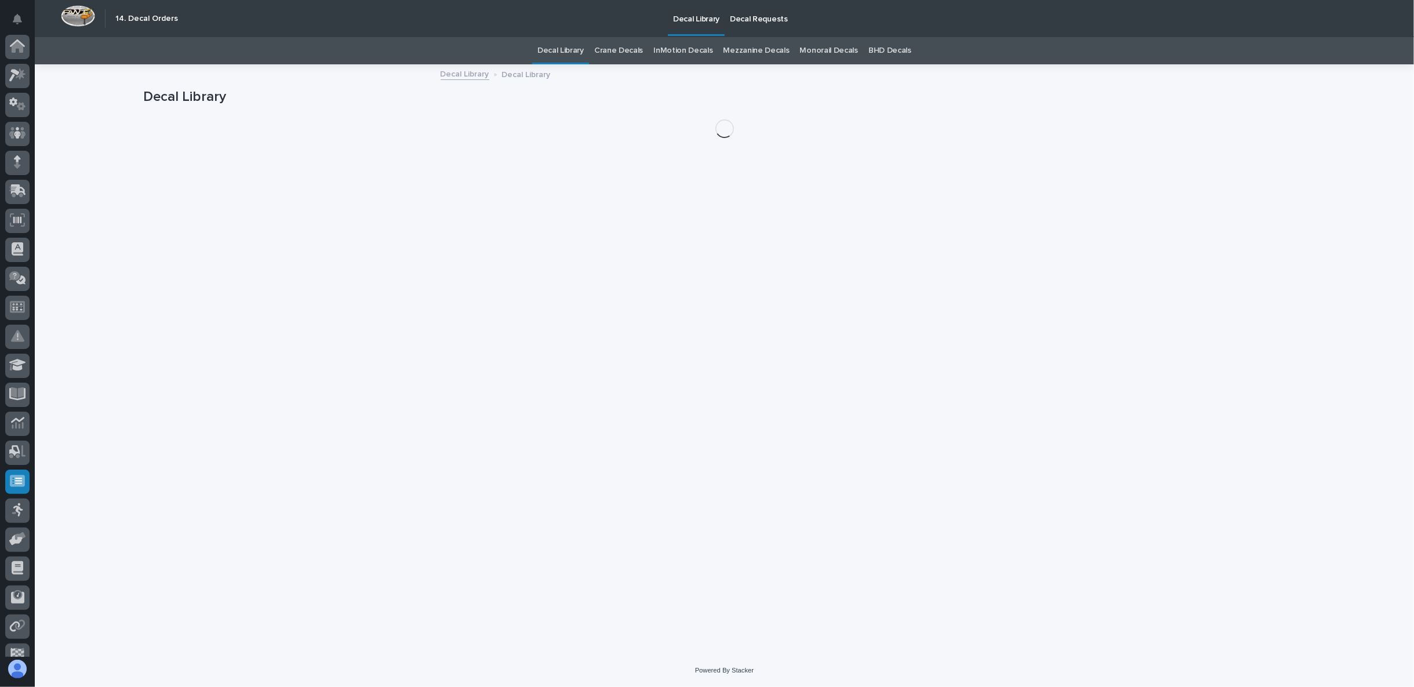
scroll to position [73, 0]
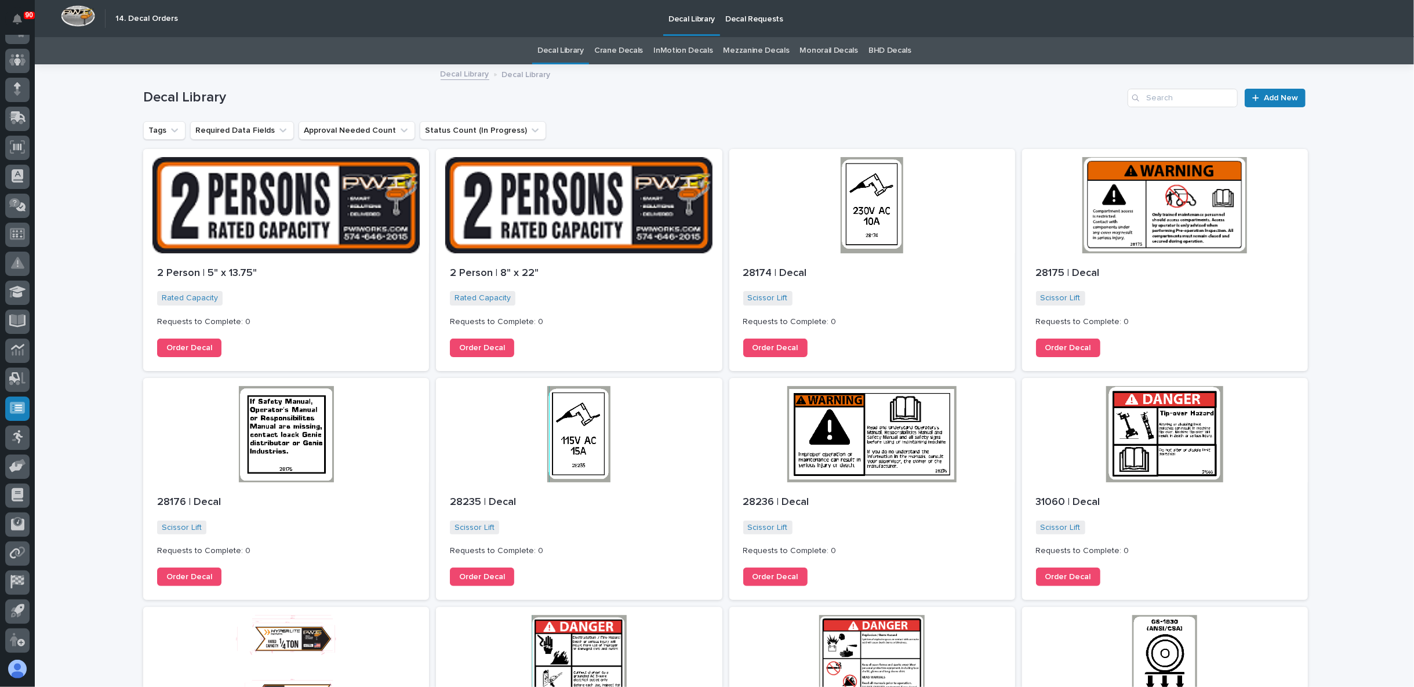
click at [614, 56] on link "Crane Decals" at bounding box center [618, 50] width 49 height 27
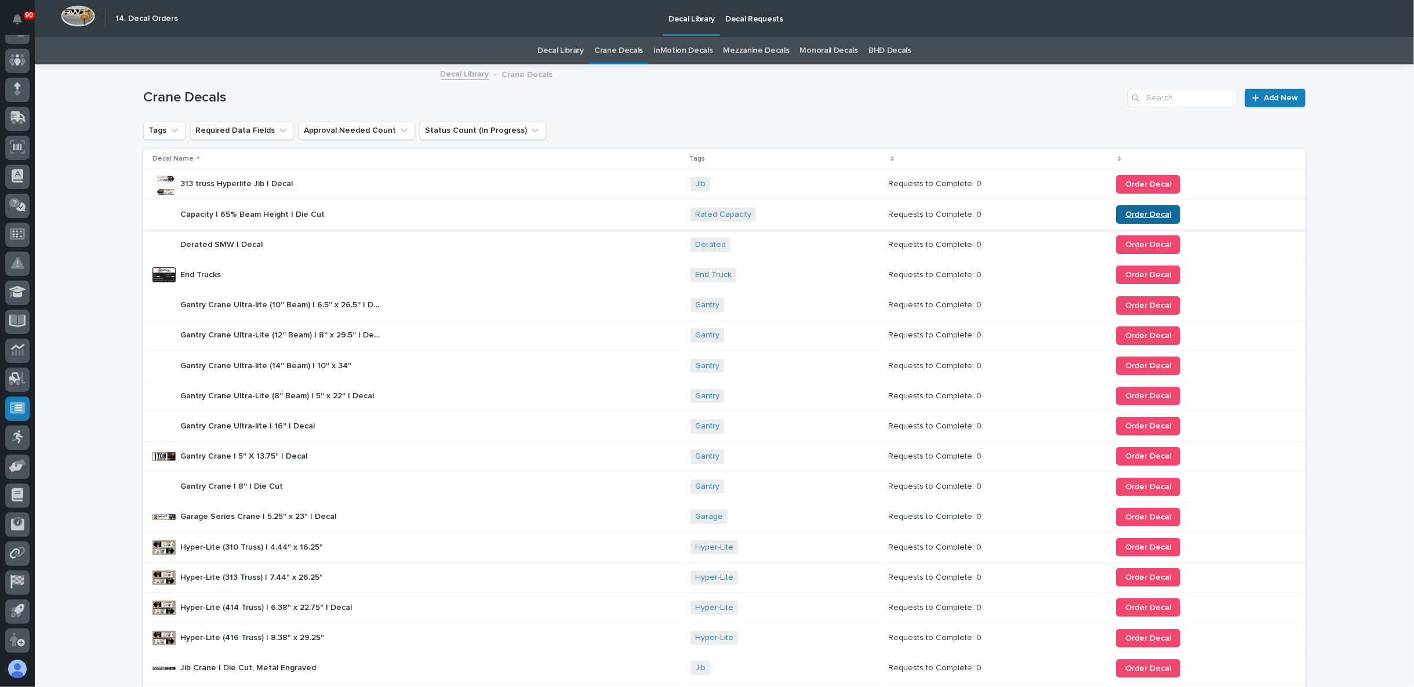
click at [1138, 211] on span "Order Decal" at bounding box center [1148, 214] width 46 height 8
click at [18, 152] on icon at bounding box center [17, 146] width 15 height 13
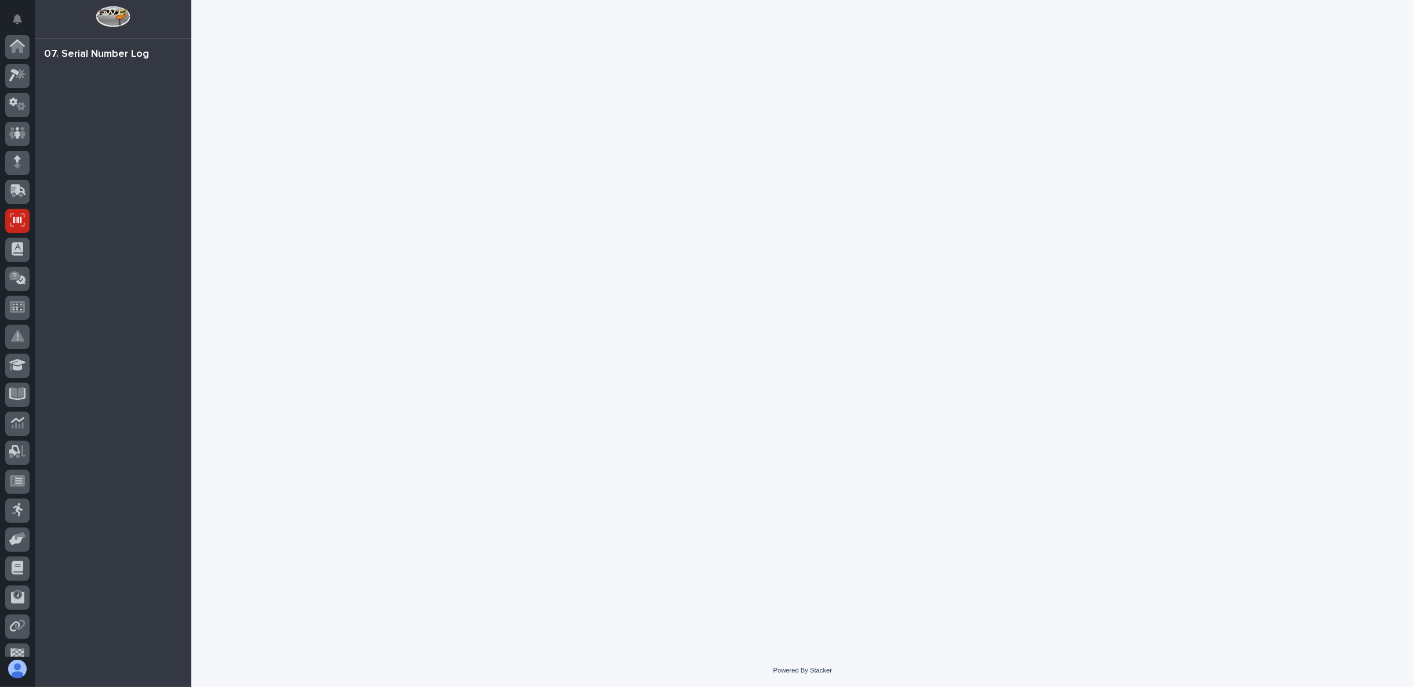
scroll to position [73, 0]
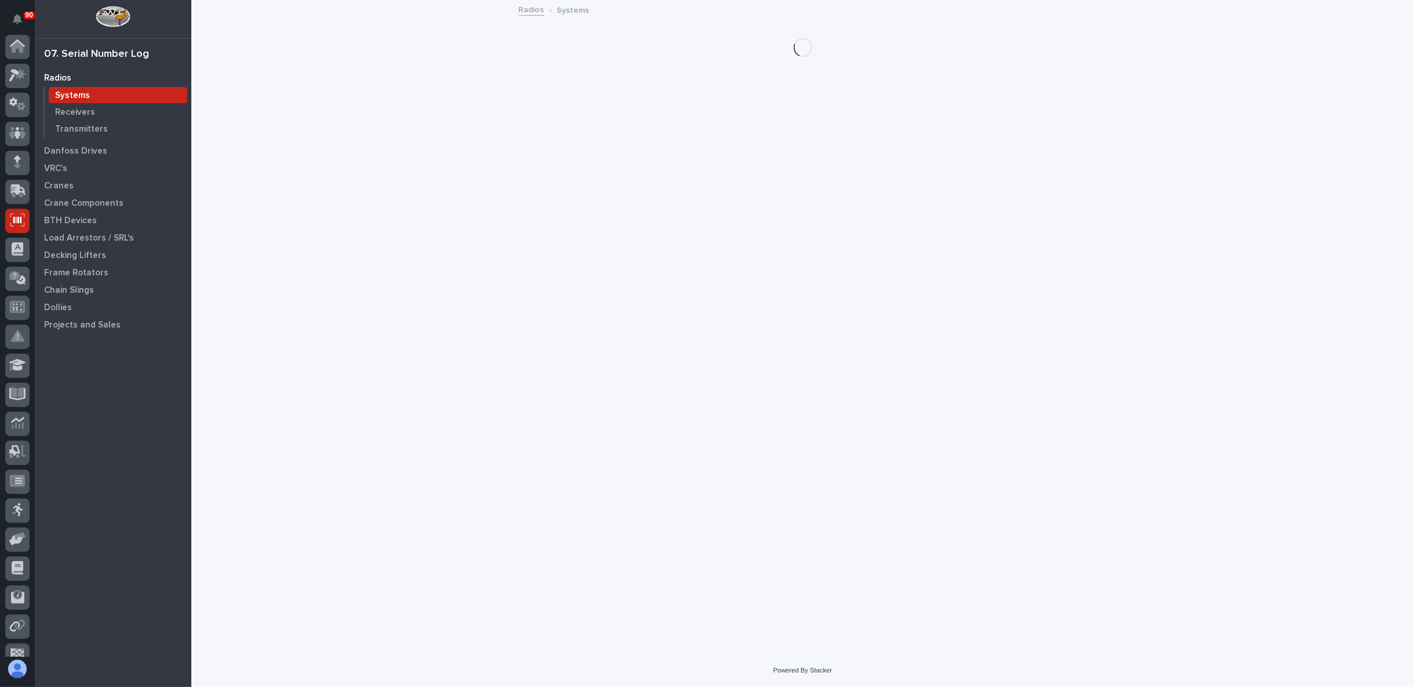
scroll to position [73, 0]
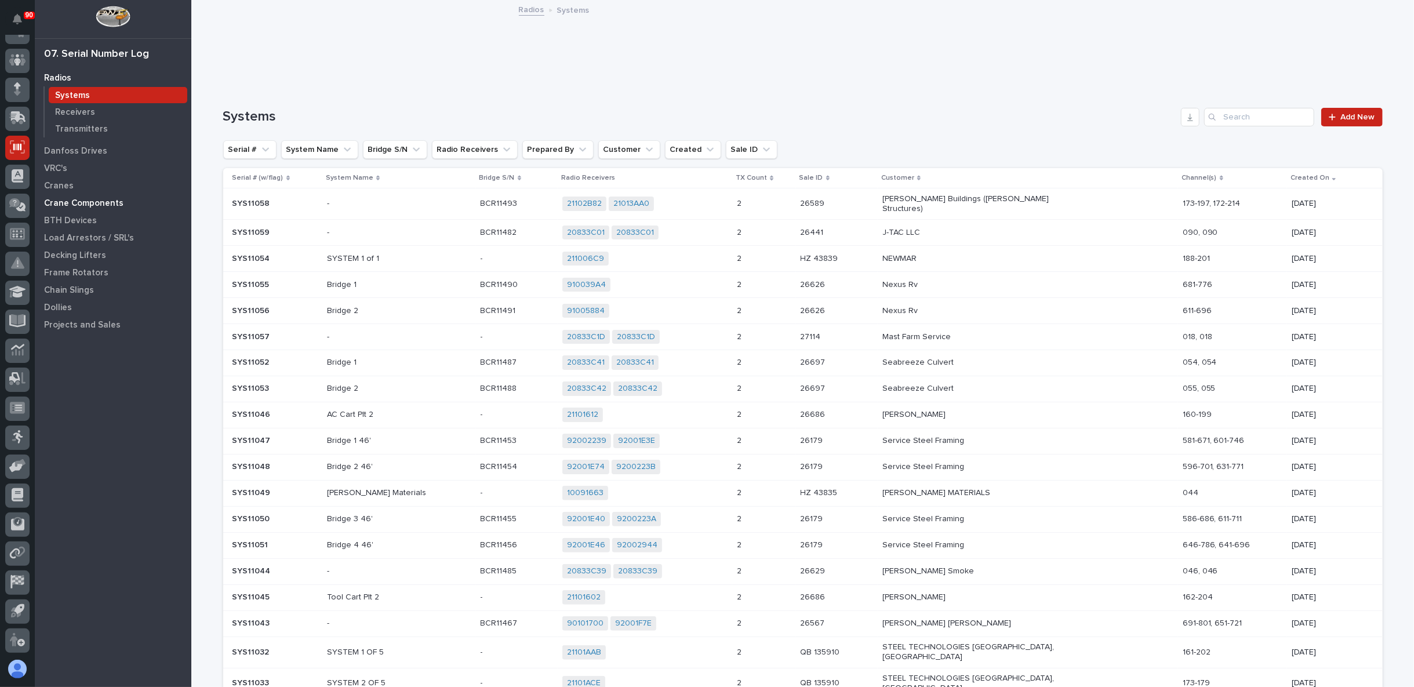
click at [73, 197] on div "Crane Components" at bounding box center [113, 203] width 151 height 16
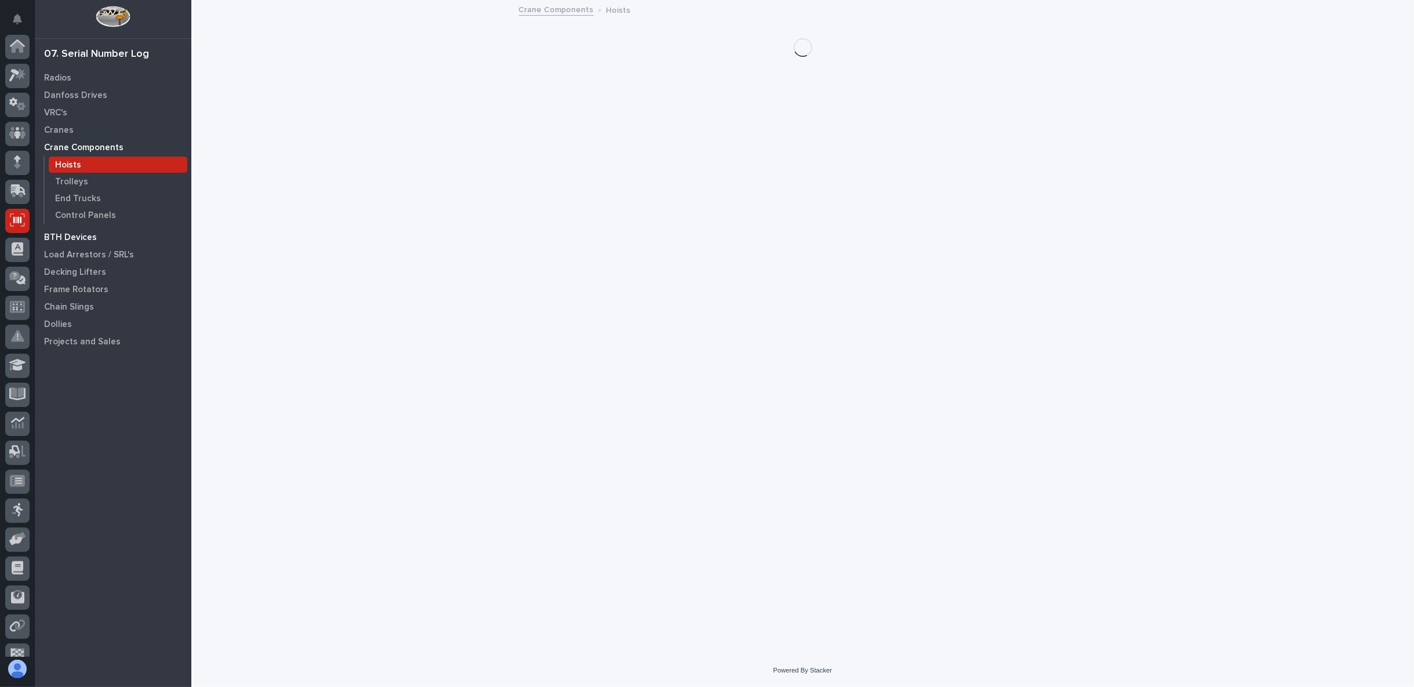
scroll to position [73, 0]
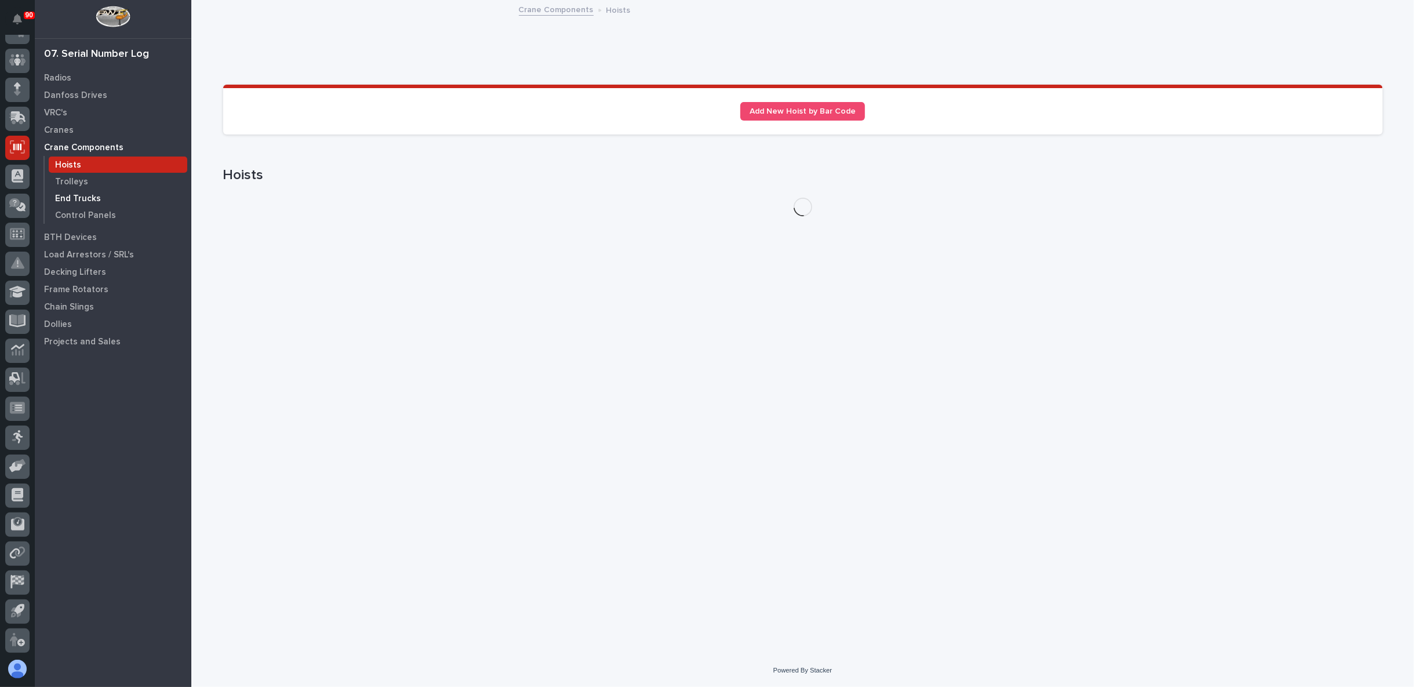
click at [79, 198] on p "End Trucks" at bounding box center [78, 199] width 46 height 10
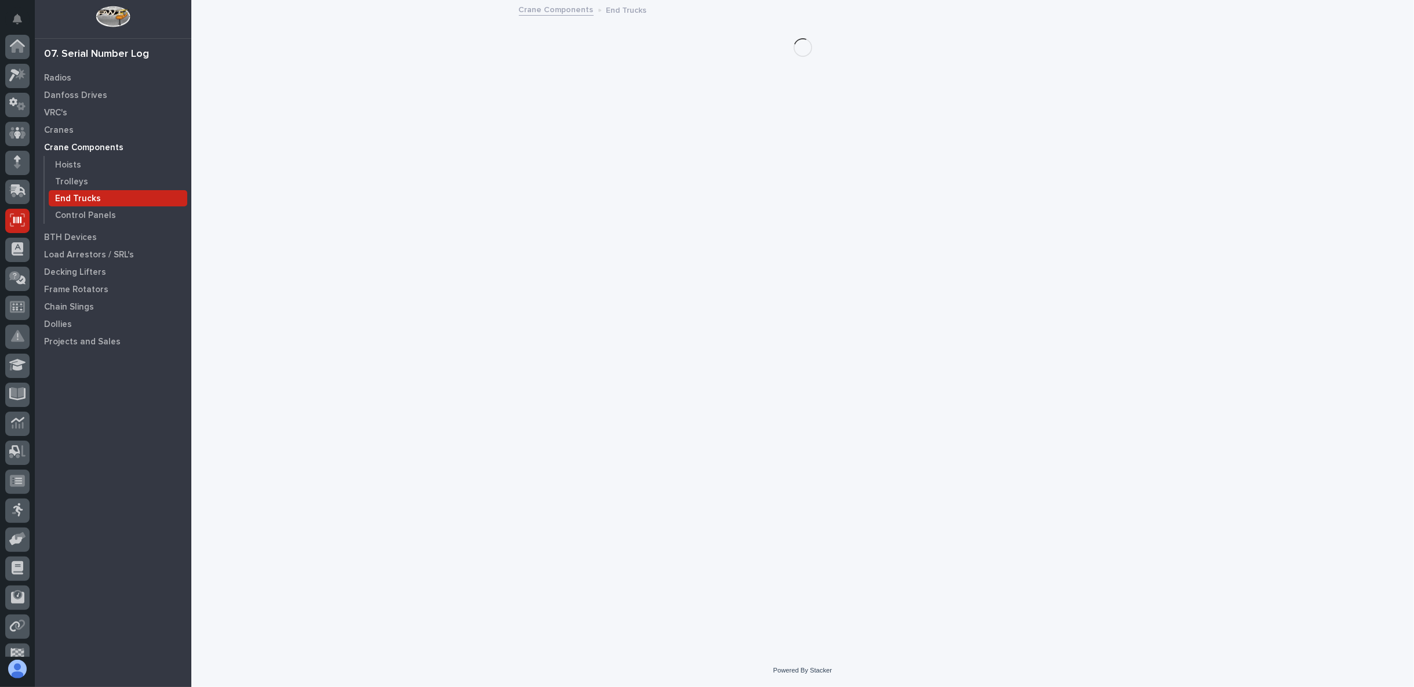
scroll to position [73, 0]
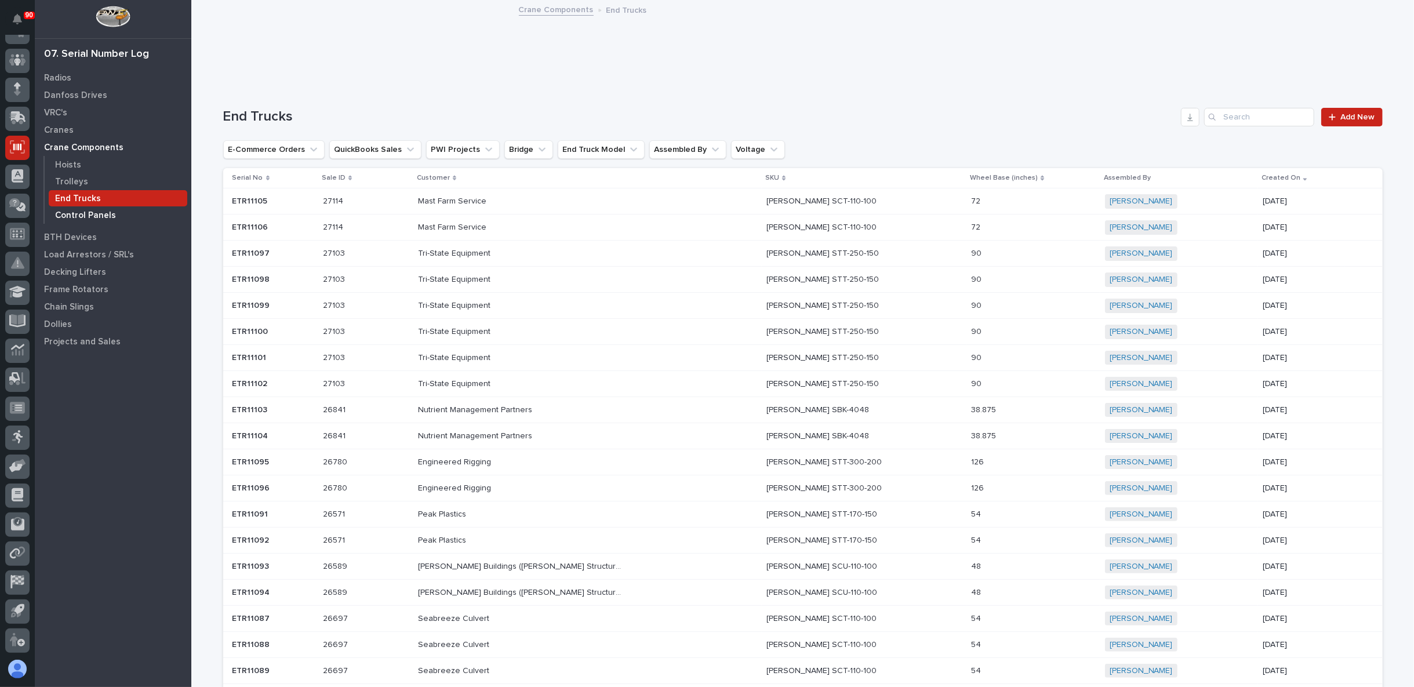
click at [85, 219] on p "Control Panels" at bounding box center [85, 215] width 61 height 10
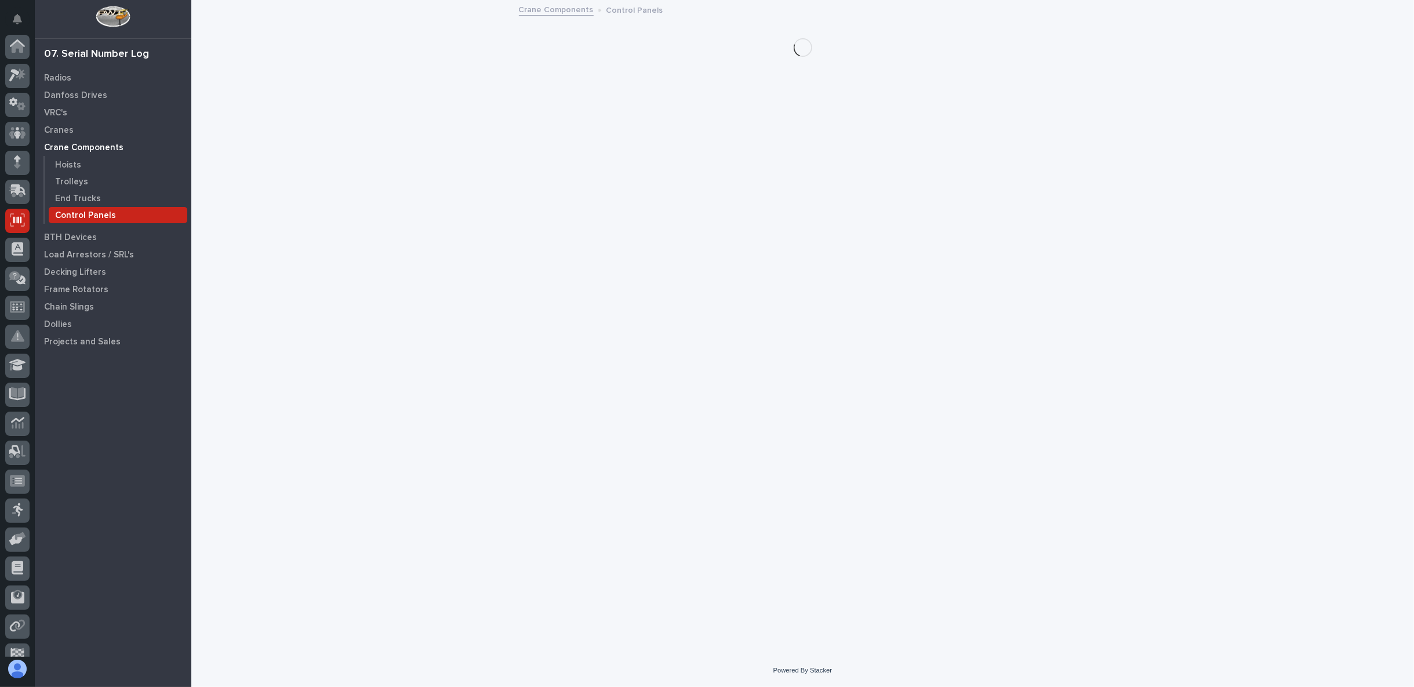
scroll to position [73, 0]
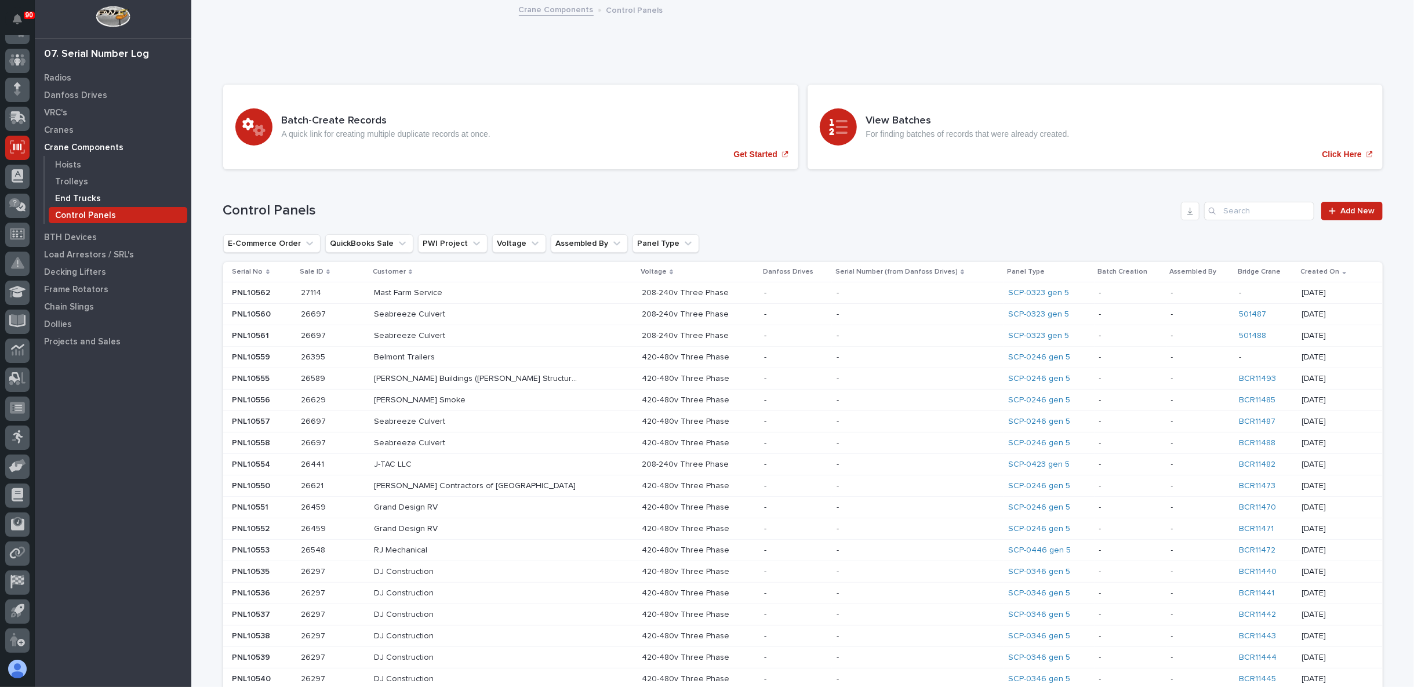
click at [85, 197] on p "End Trucks" at bounding box center [78, 199] width 46 height 10
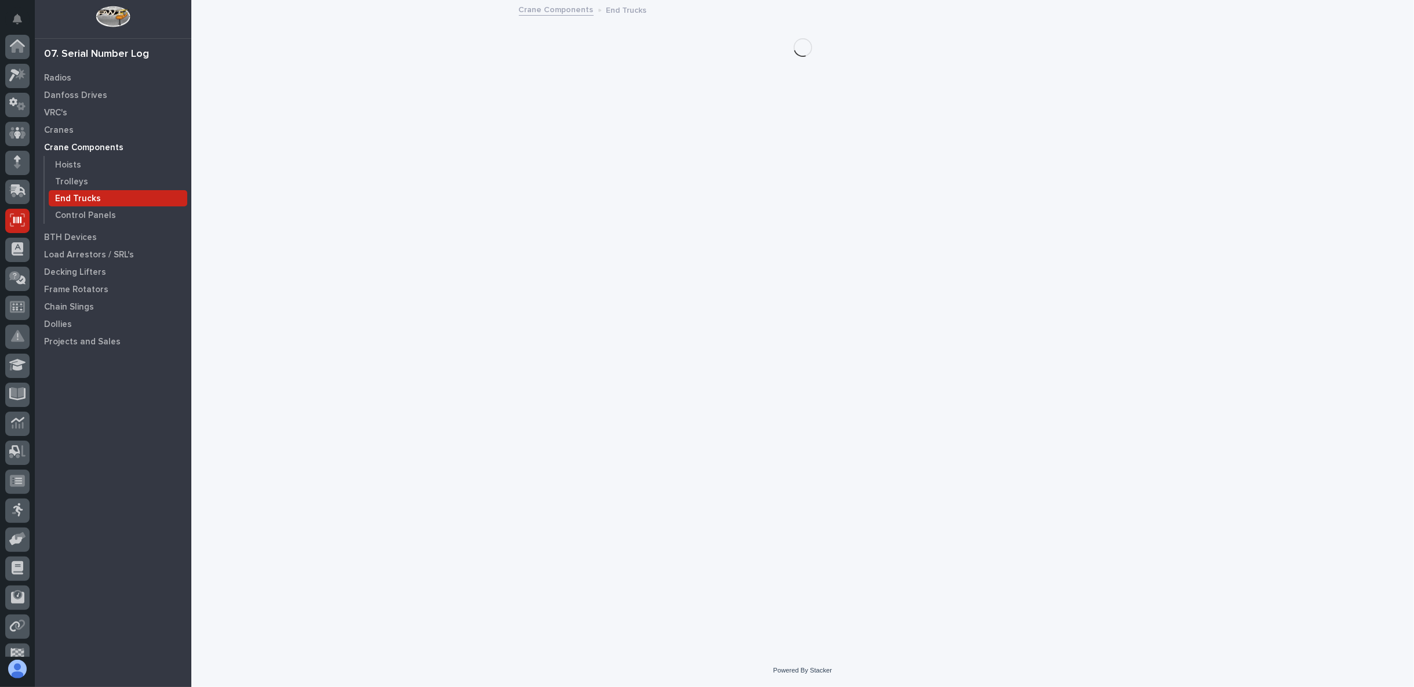
scroll to position [73, 0]
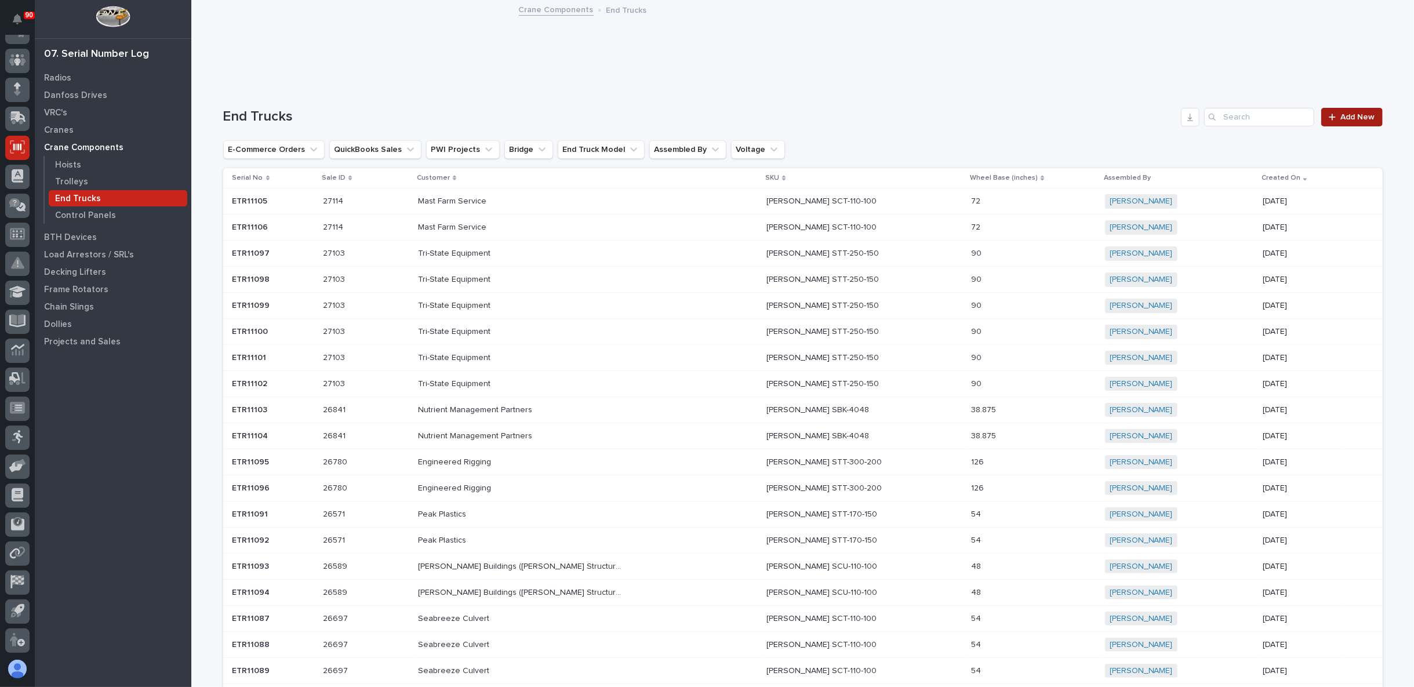
click at [1350, 118] on span "Add New" at bounding box center [1358, 117] width 34 height 8
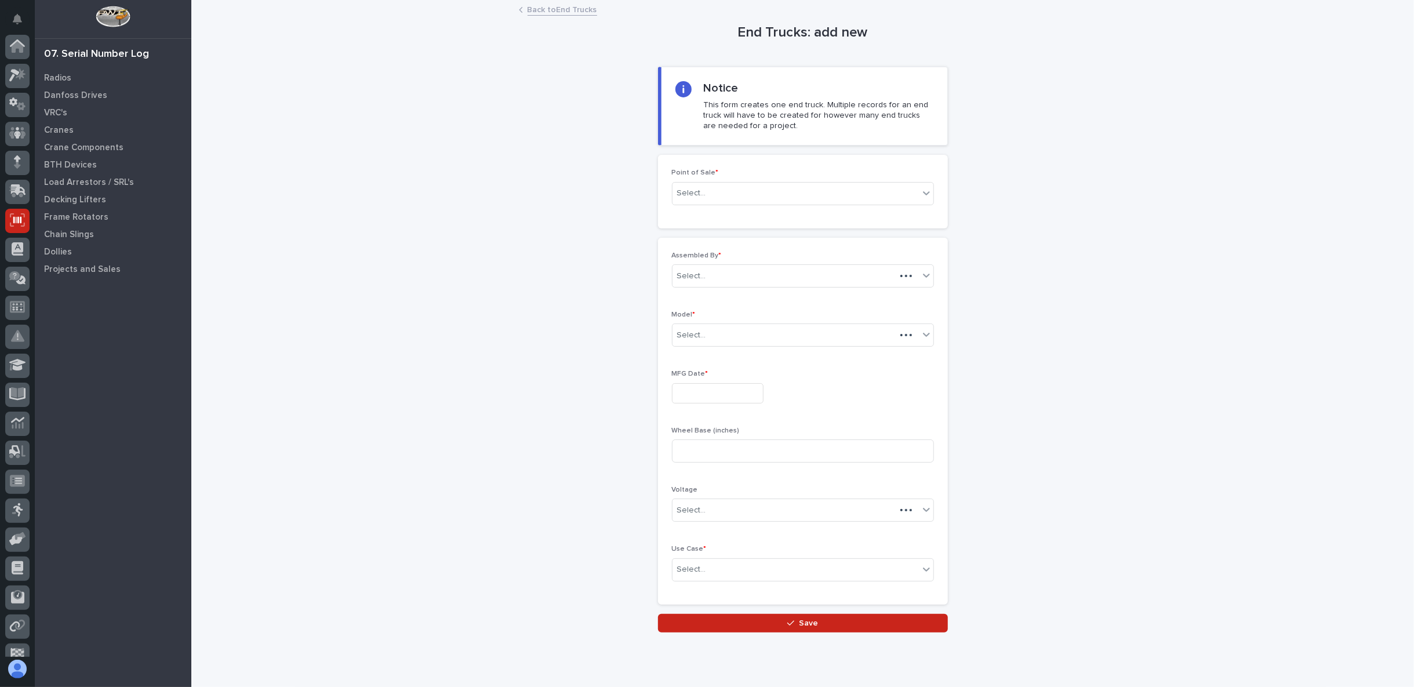
scroll to position [73, 0]
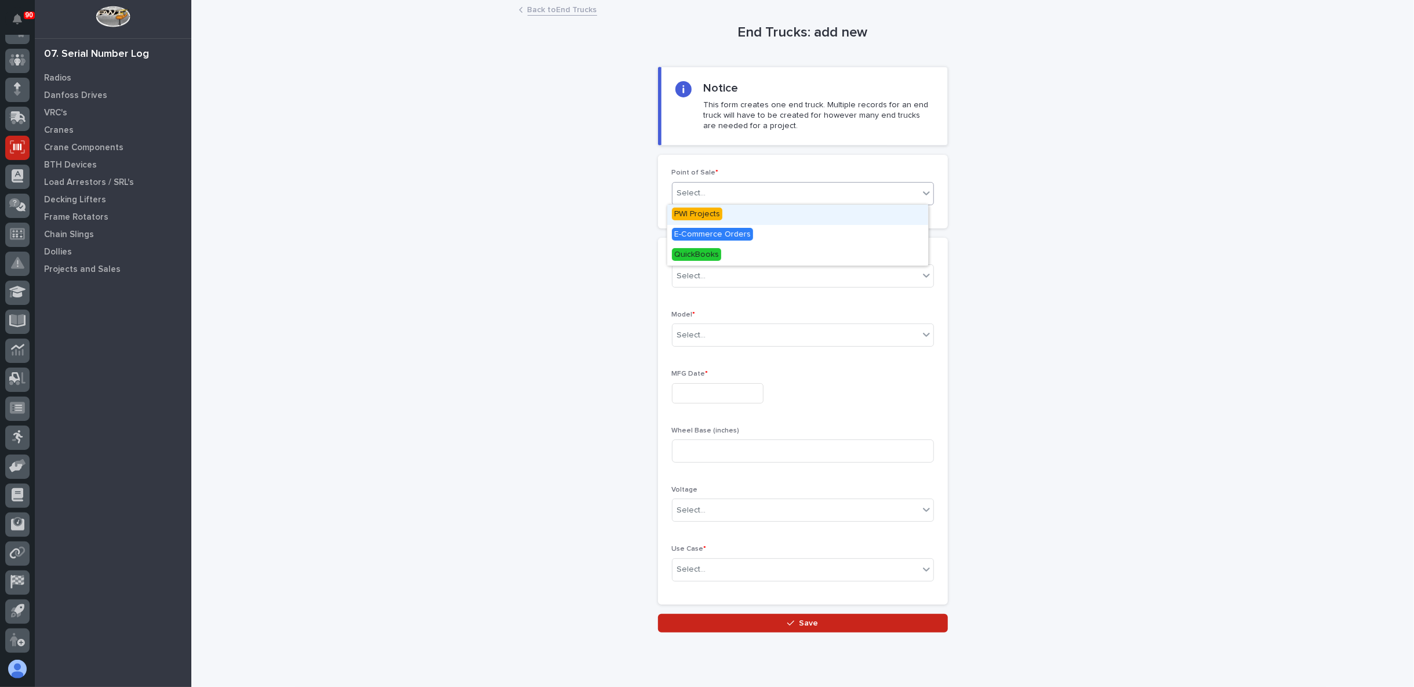
click at [733, 192] on div "Select..." at bounding box center [796, 193] width 246 height 19
click at [720, 212] on span "PWI Projects" at bounding box center [697, 214] width 50 height 13
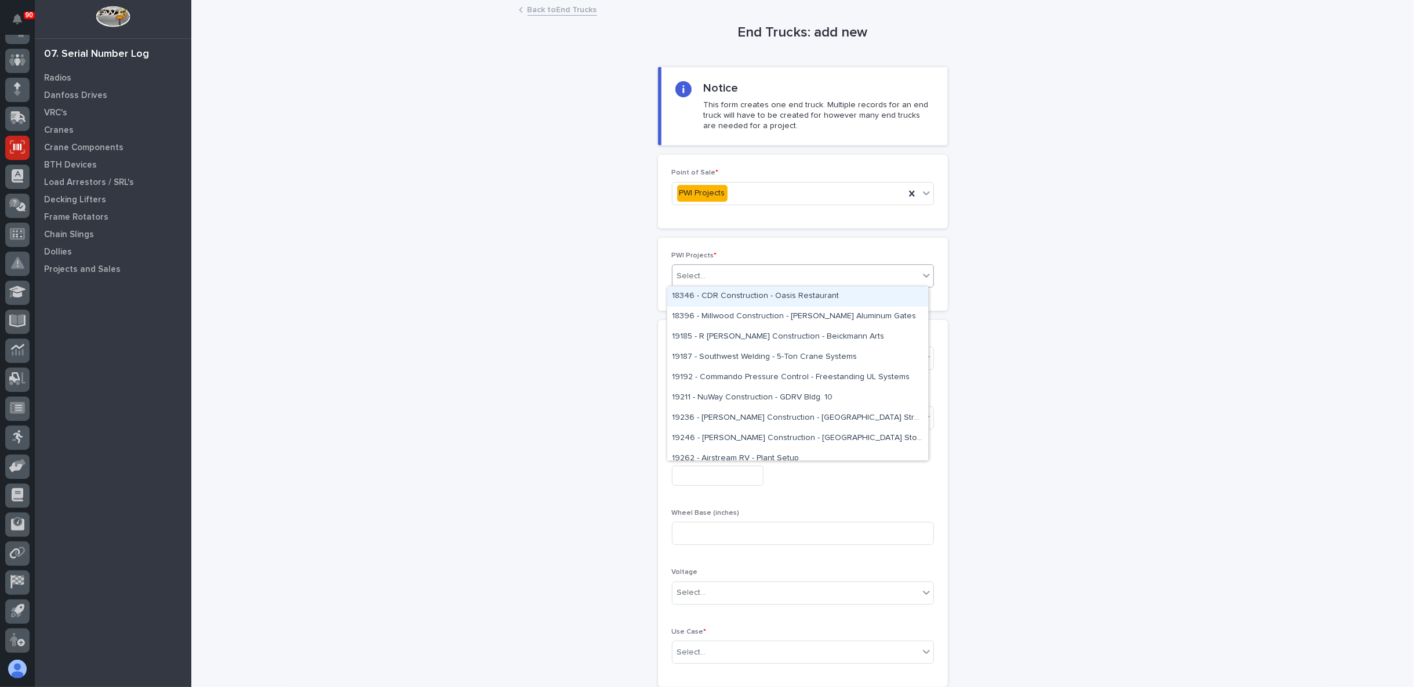
click at [700, 273] on div "Select..." at bounding box center [796, 276] width 246 height 19
type input "*****"
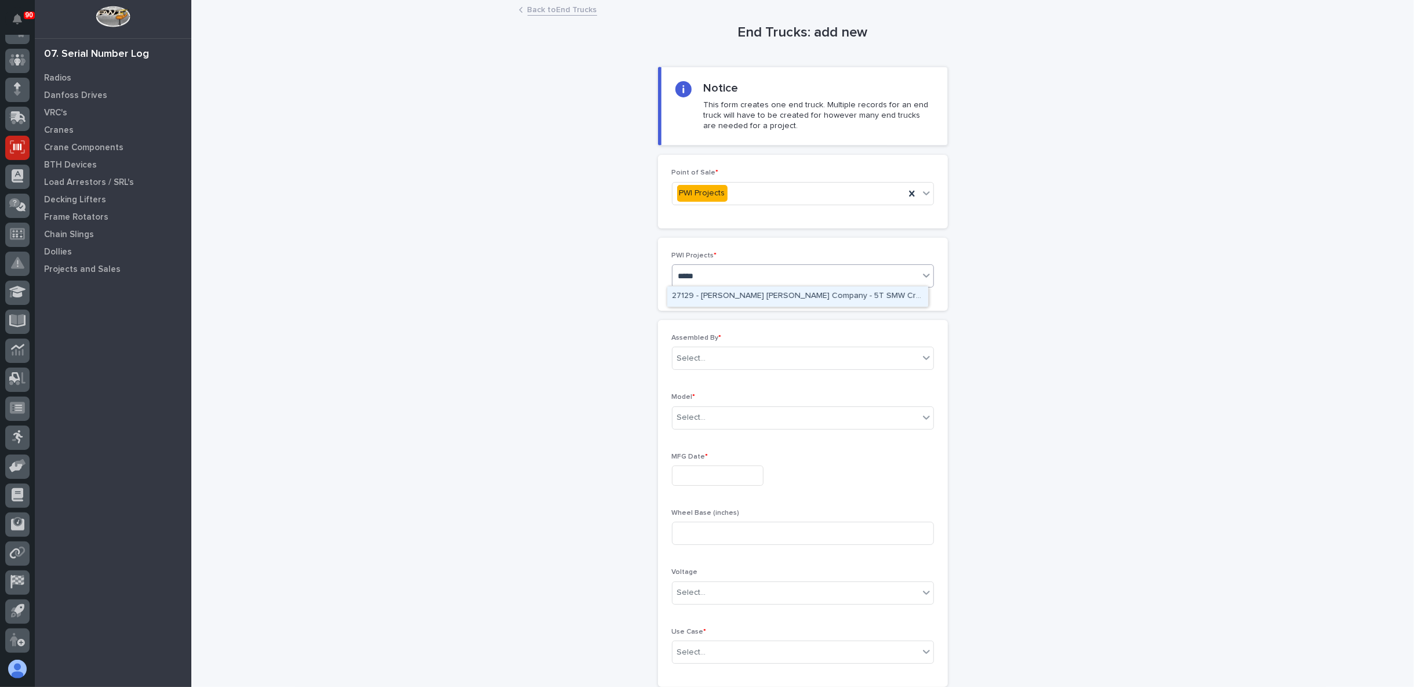
click at [740, 292] on div "27129 - Starke - Deshazo Crane Company - 5T SMW Crane Kit" at bounding box center [797, 296] width 261 height 20
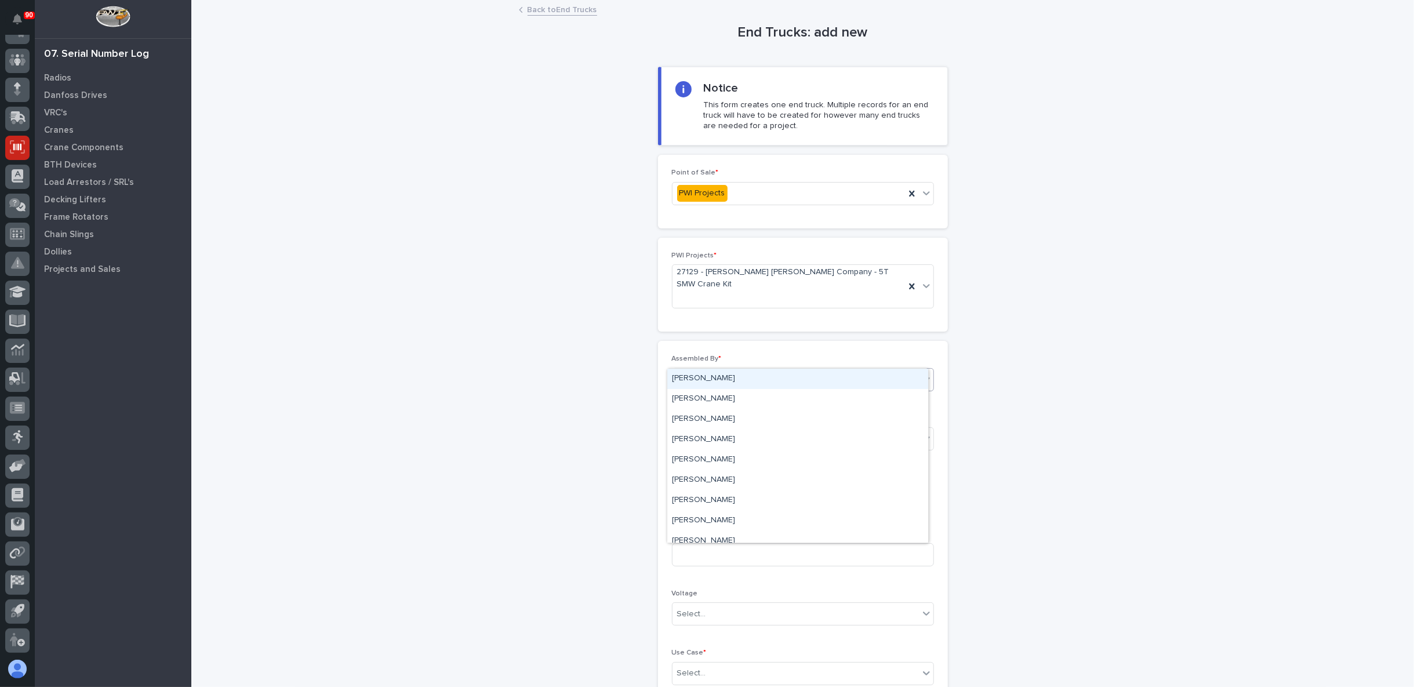
click at [732, 370] on div "Select..." at bounding box center [796, 379] width 246 height 19
type input "**"
click at [724, 375] on div "Ken Overmyer" at bounding box center [797, 379] width 261 height 20
click at [732, 430] on div "Select..." at bounding box center [796, 439] width 246 height 19
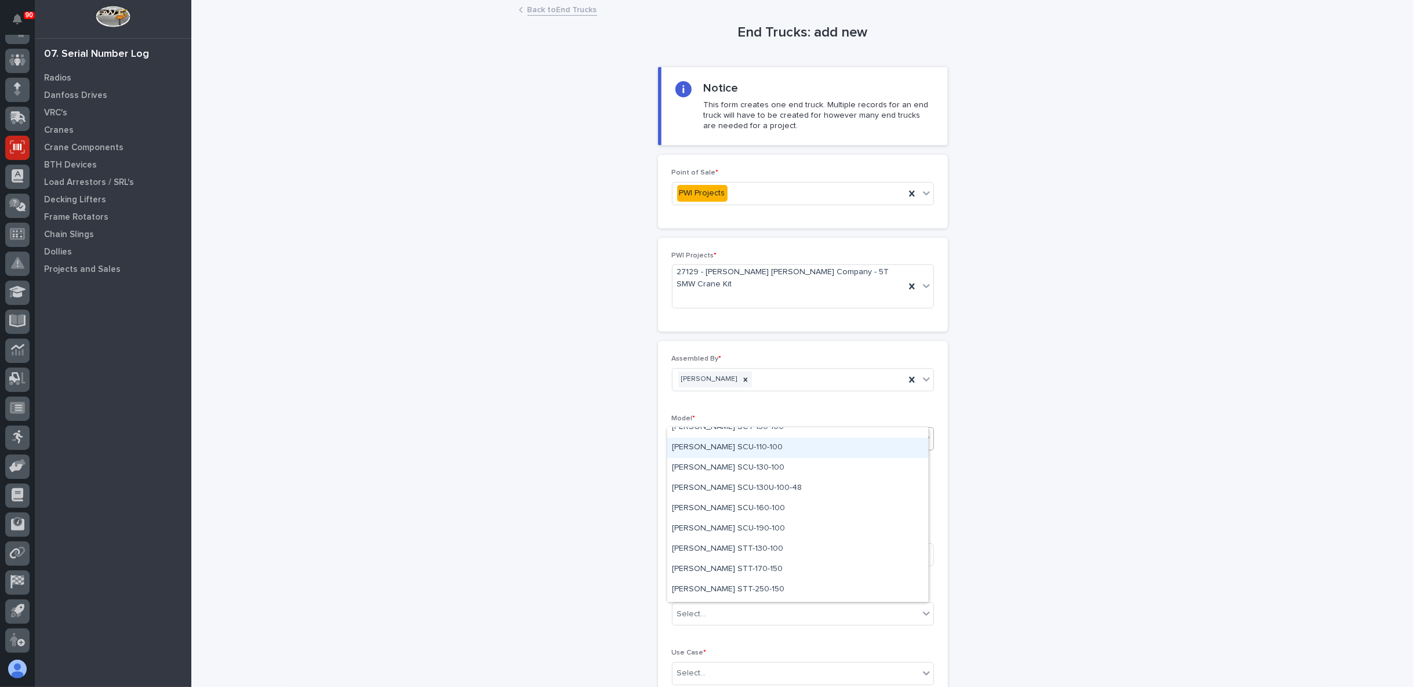
scroll to position [129, 0]
click at [733, 552] on div "Starke STT-170-150" at bounding box center [797, 553] width 261 height 20
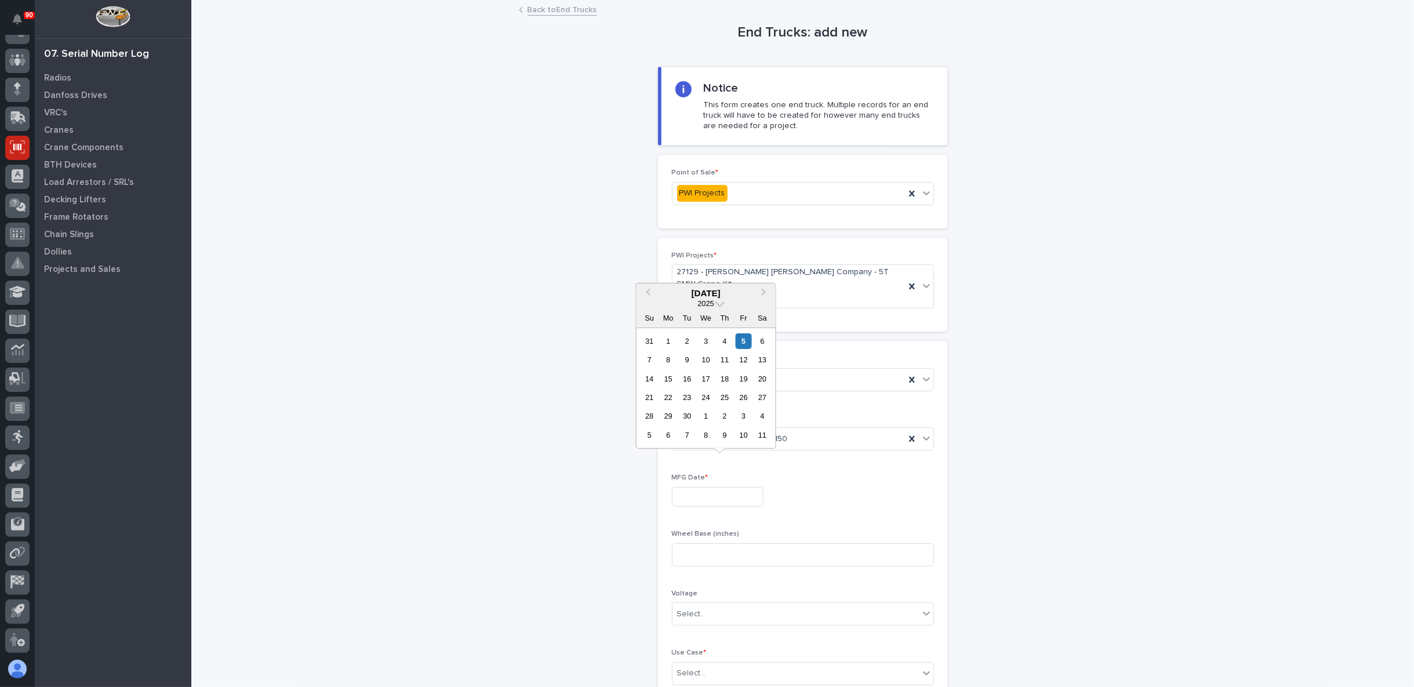
click at [720, 487] on input "text" at bounding box center [718, 497] width 92 height 20
click at [742, 360] on div "12" at bounding box center [744, 360] width 16 height 16
type input "**********"
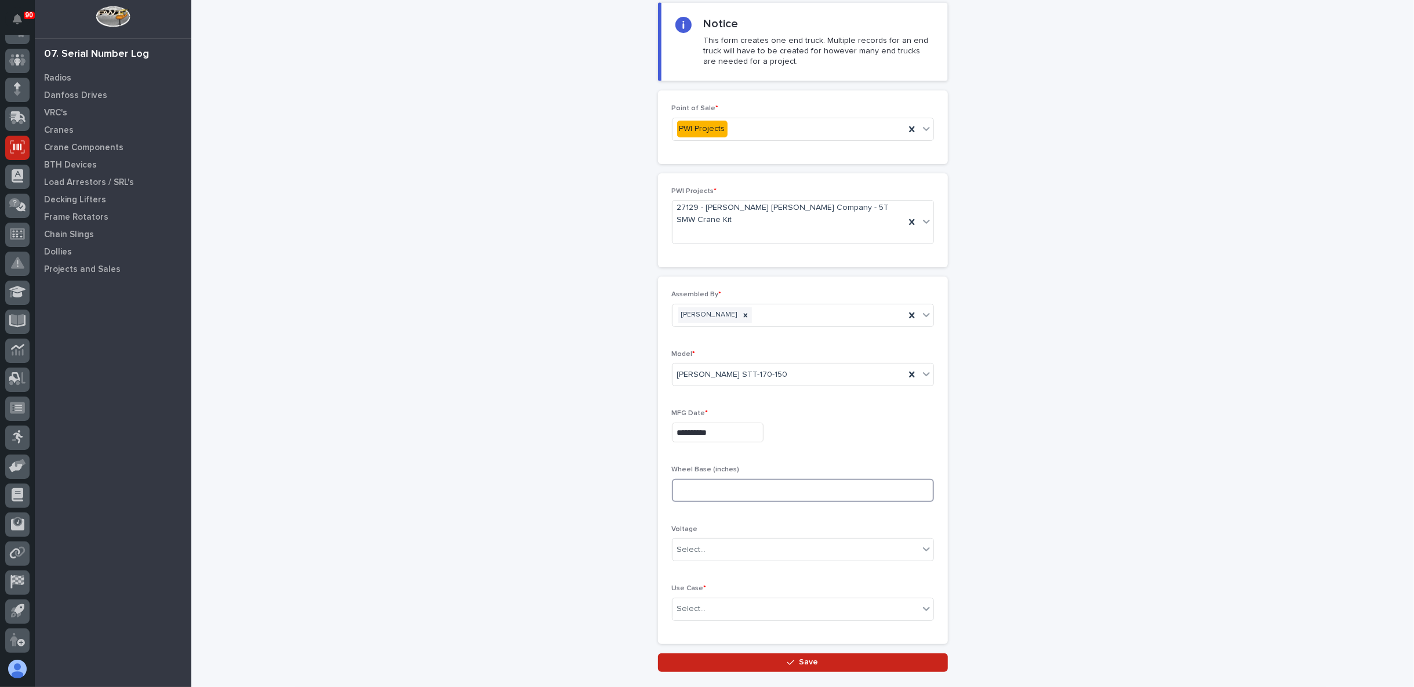
click at [719, 479] on input at bounding box center [803, 490] width 262 height 23
type input "66"
click at [798, 500] on div "**********" at bounding box center [803, 459] width 262 height 339
click at [749, 600] on div "Select..." at bounding box center [796, 609] width 246 height 19
click at [709, 609] on div "Bridge Crane" at bounding box center [797, 607] width 261 height 20
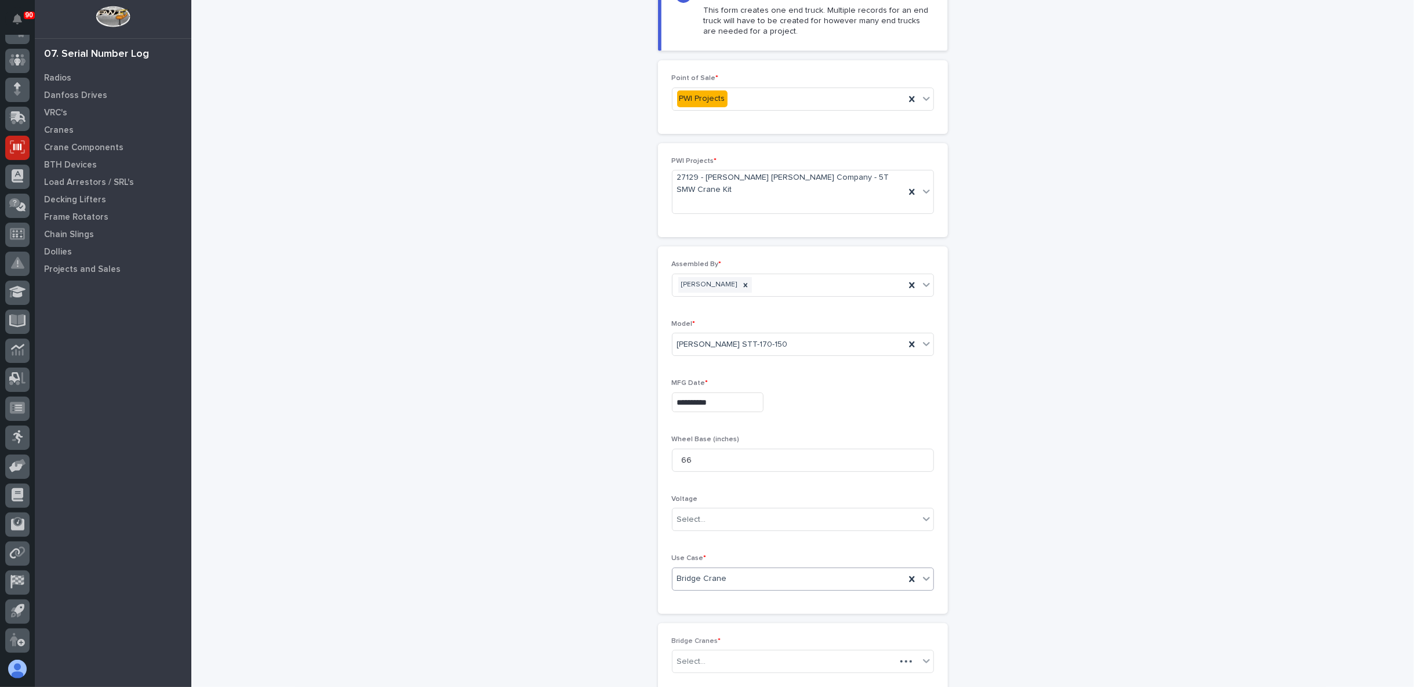
scroll to position [105, 0]
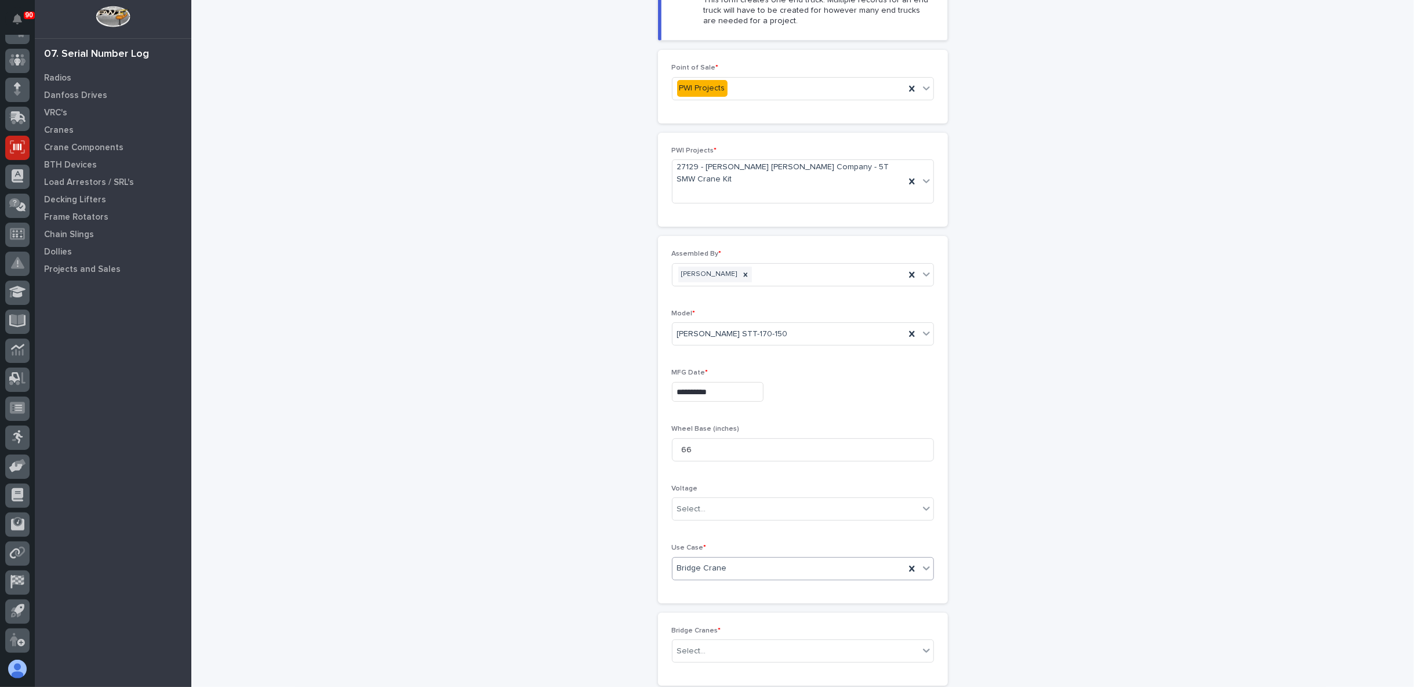
click at [721, 559] on div "Bridge Crane" at bounding box center [789, 568] width 232 height 19
click at [703, 601] on div "Other" at bounding box center [797, 606] width 261 height 20
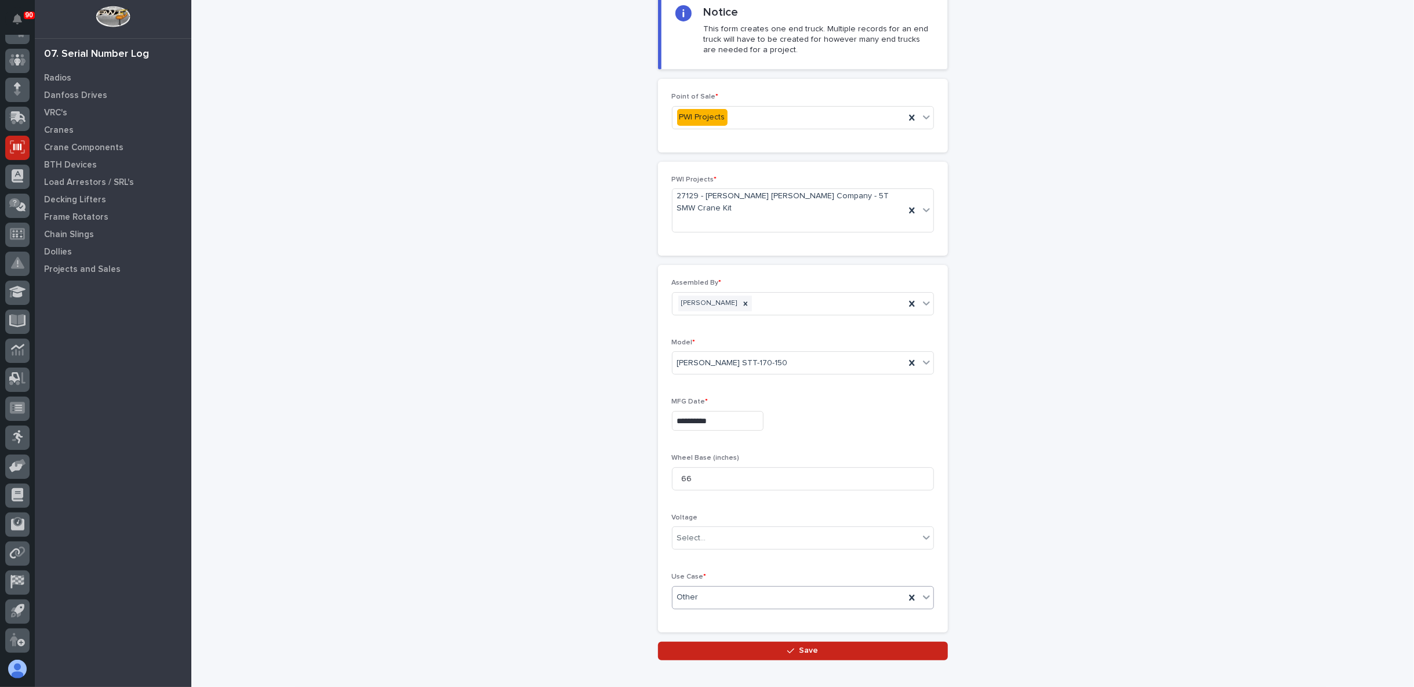
scroll to position [115, 0]
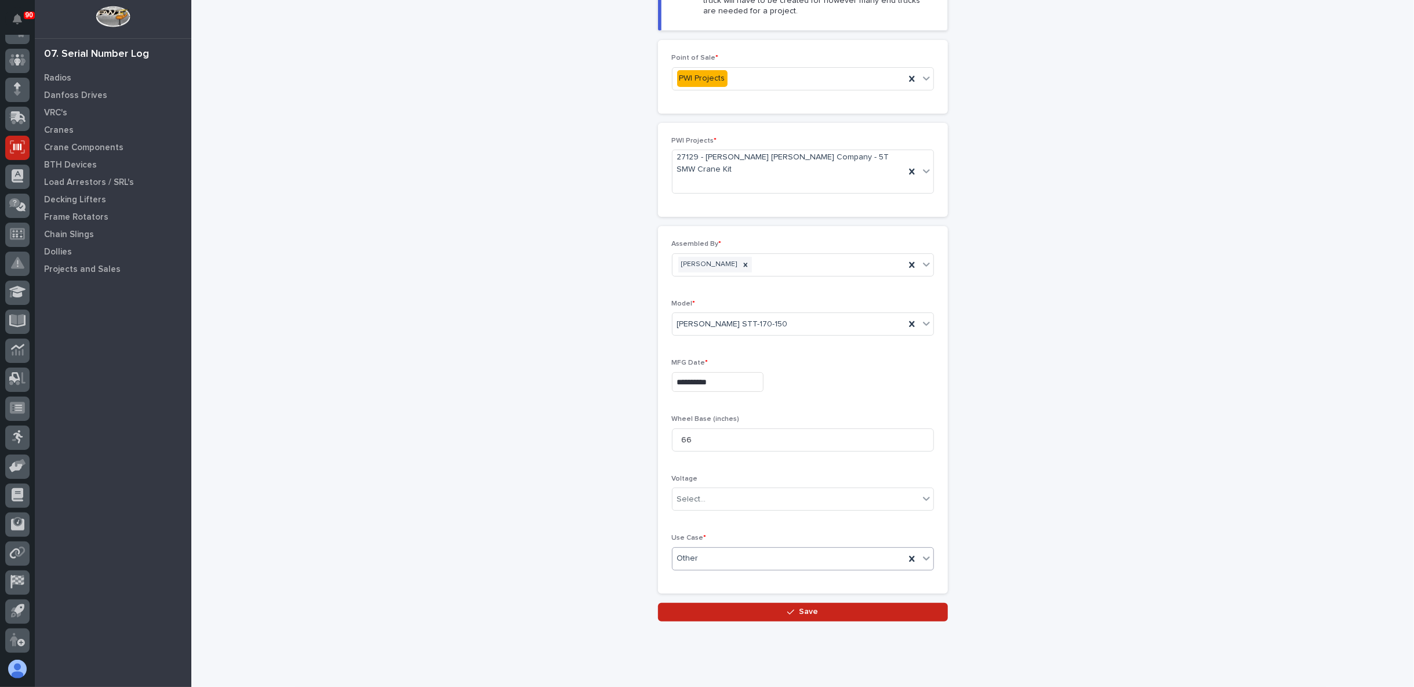
click at [735, 603] on button "Save" at bounding box center [803, 612] width 290 height 19
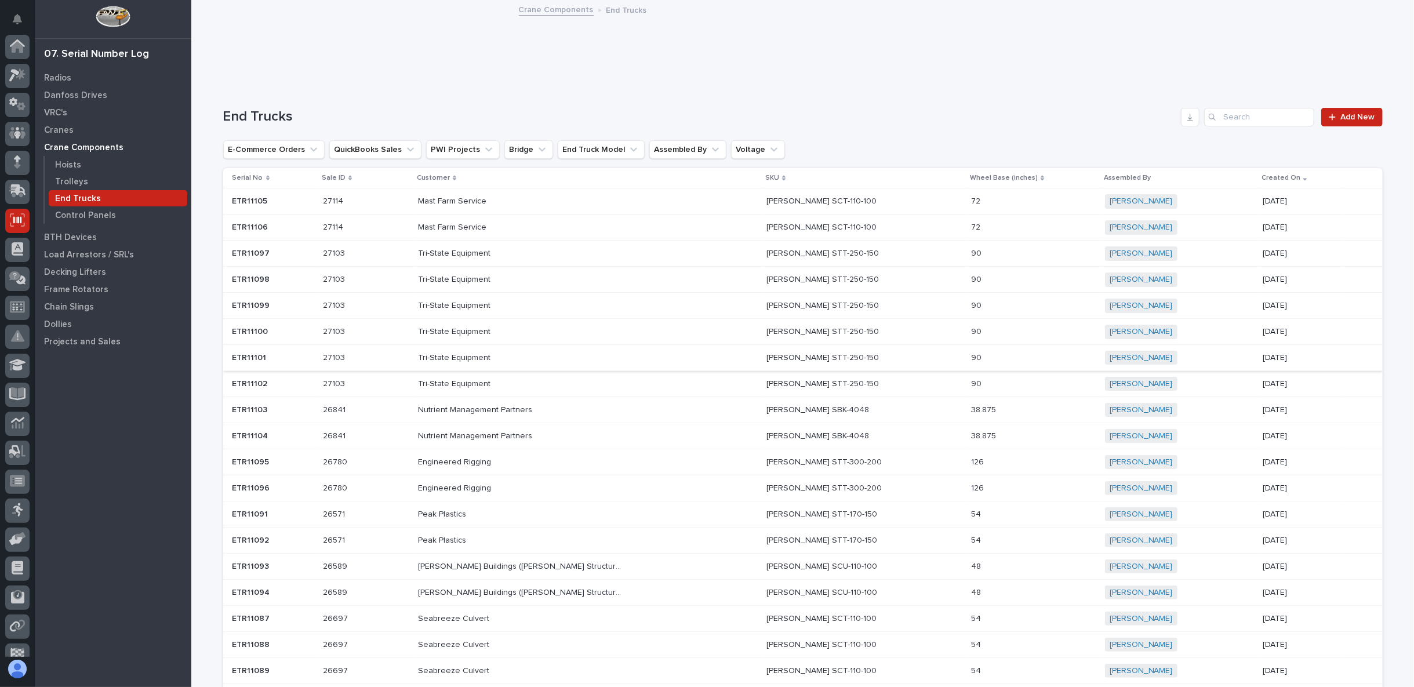
scroll to position [73, 0]
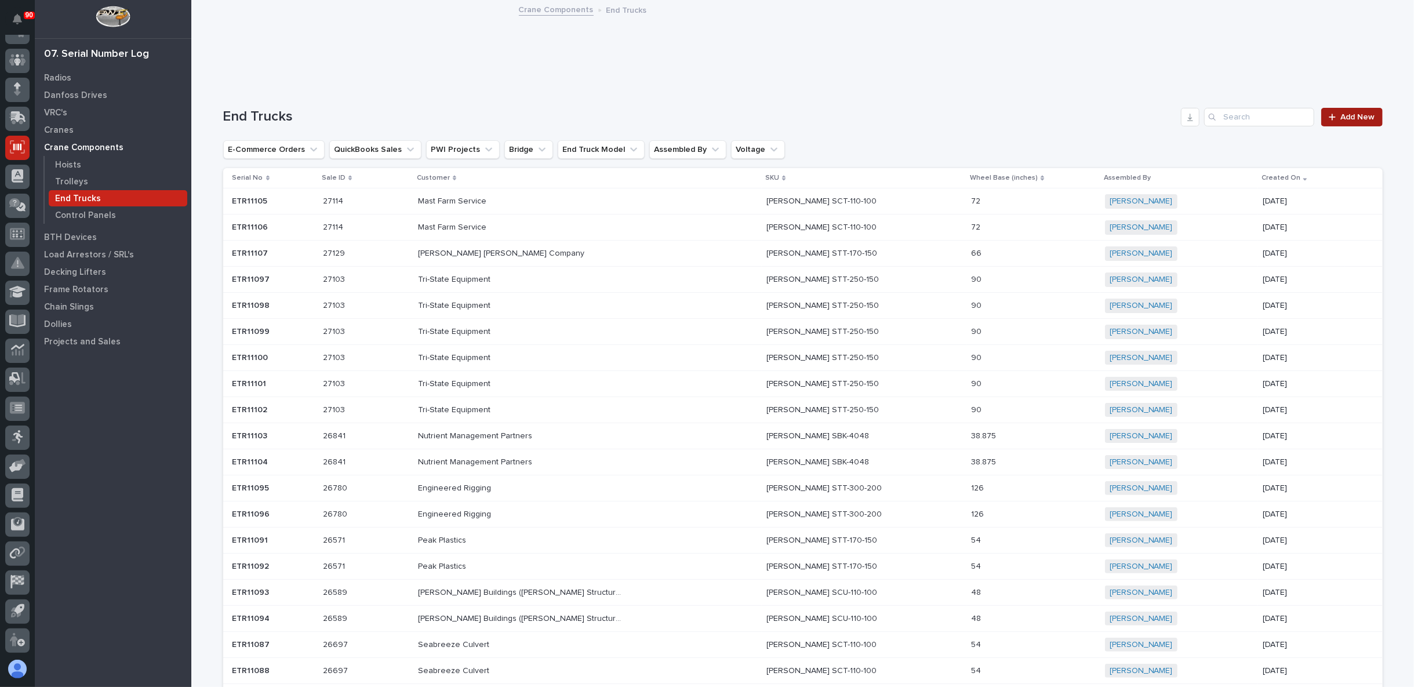
click at [1342, 114] on span "Add New" at bounding box center [1358, 117] width 34 height 8
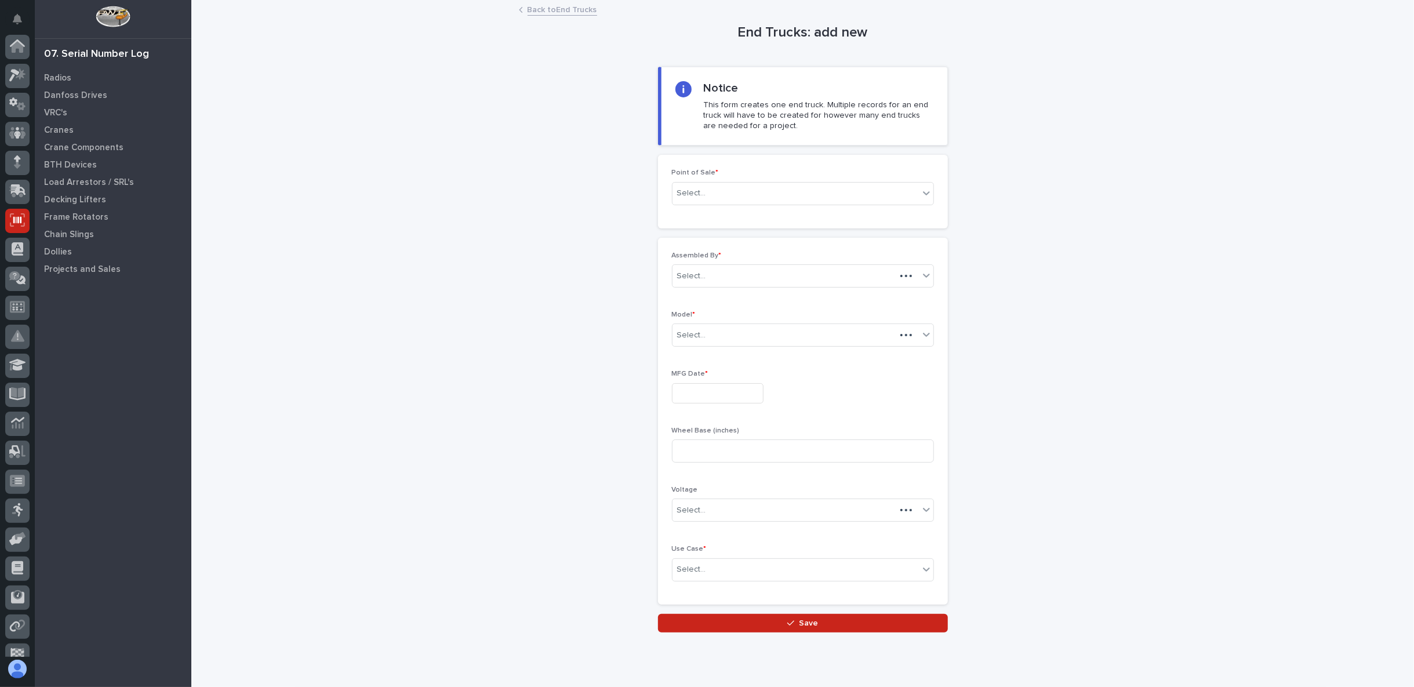
scroll to position [73, 0]
click at [760, 194] on div "Select..." at bounding box center [796, 193] width 246 height 19
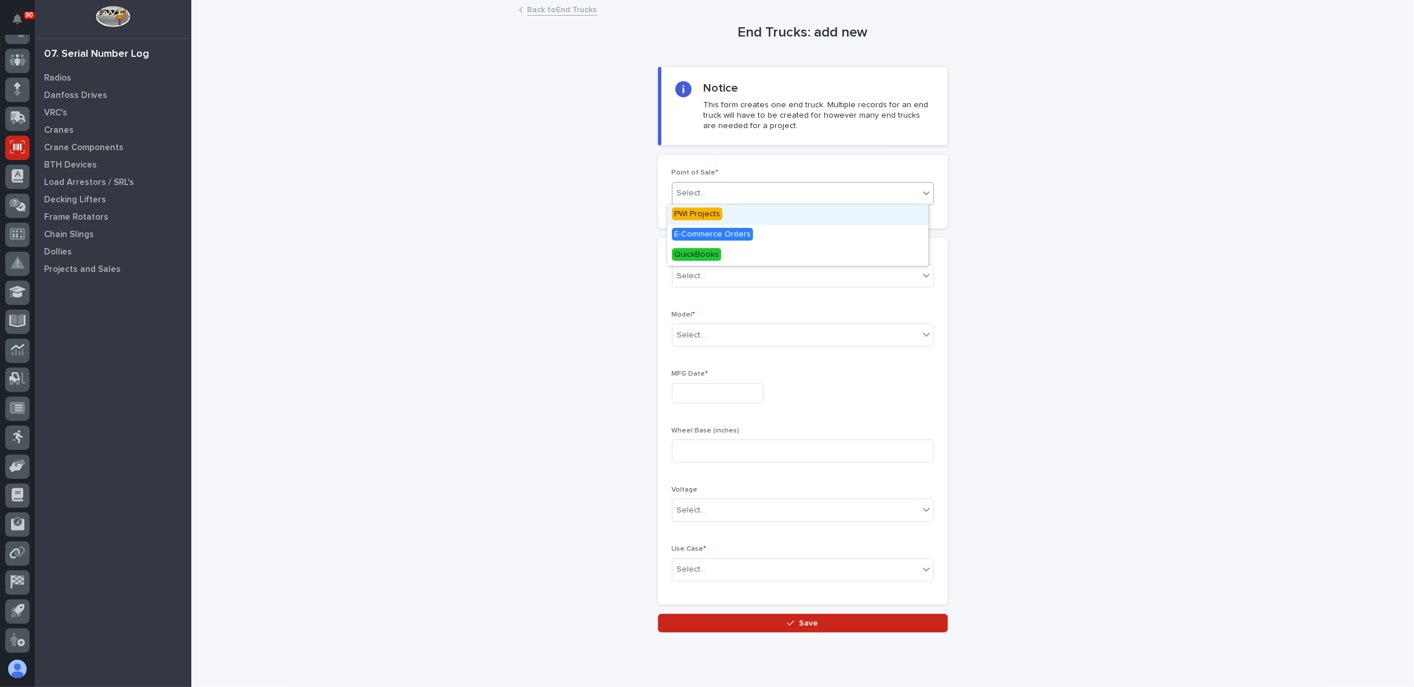
click at [715, 213] on span "PWI Projects" at bounding box center [697, 214] width 50 height 13
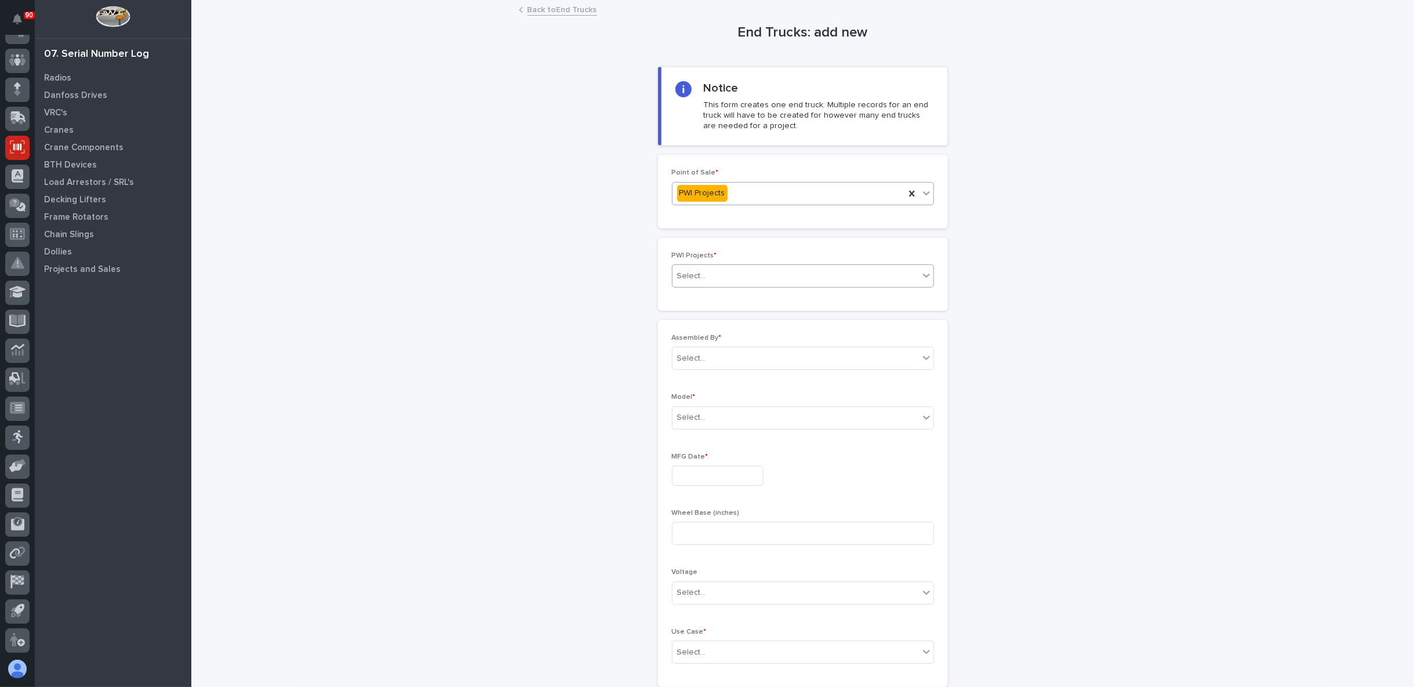
click at [718, 270] on div "Select..." at bounding box center [796, 276] width 246 height 19
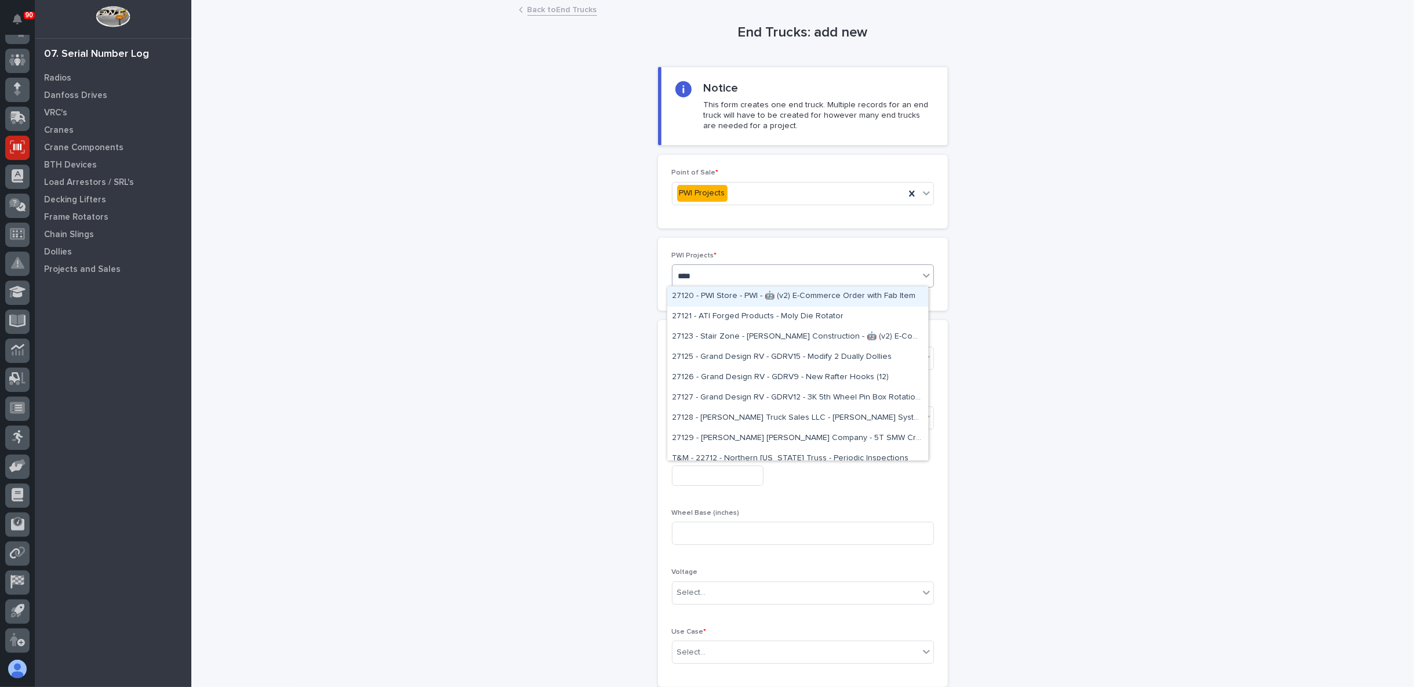
type input "*****"
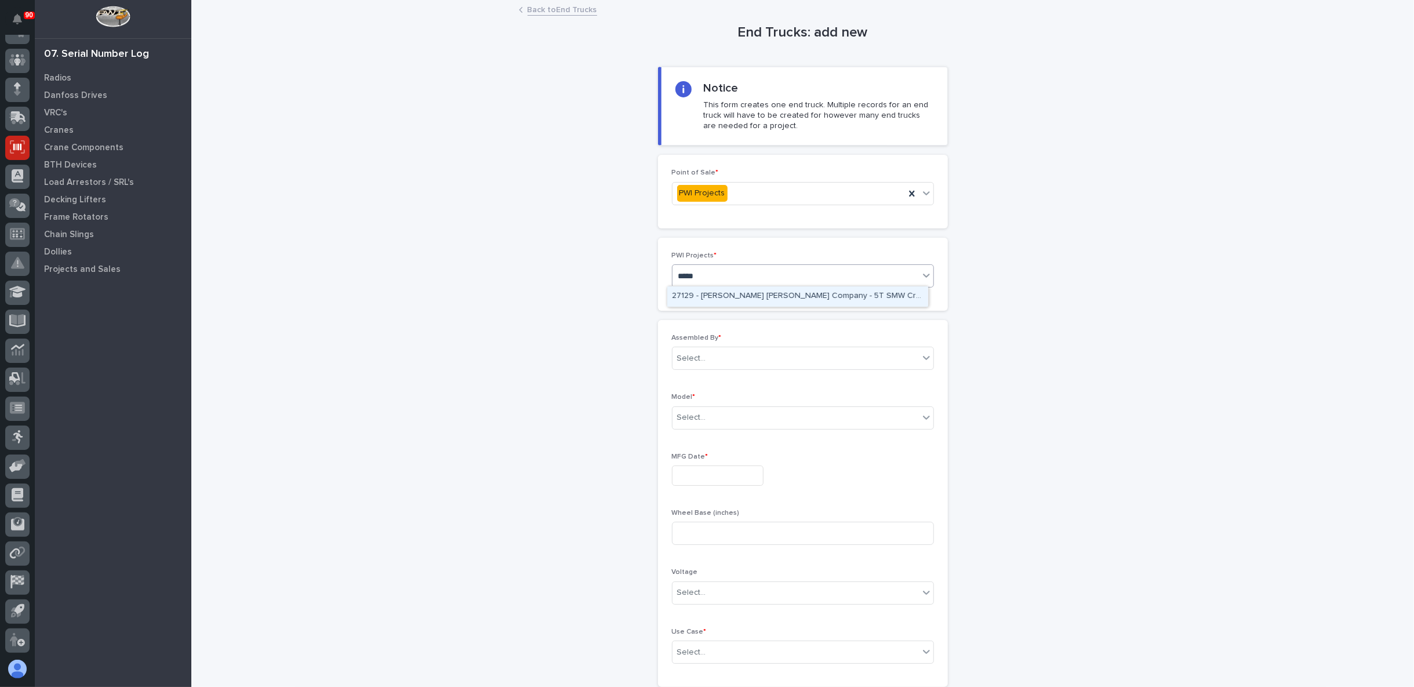
click at [752, 295] on div "27129 - Starke - Deshazo Crane Company - 5T SMW Crane Kit" at bounding box center [797, 296] width 261 height 20
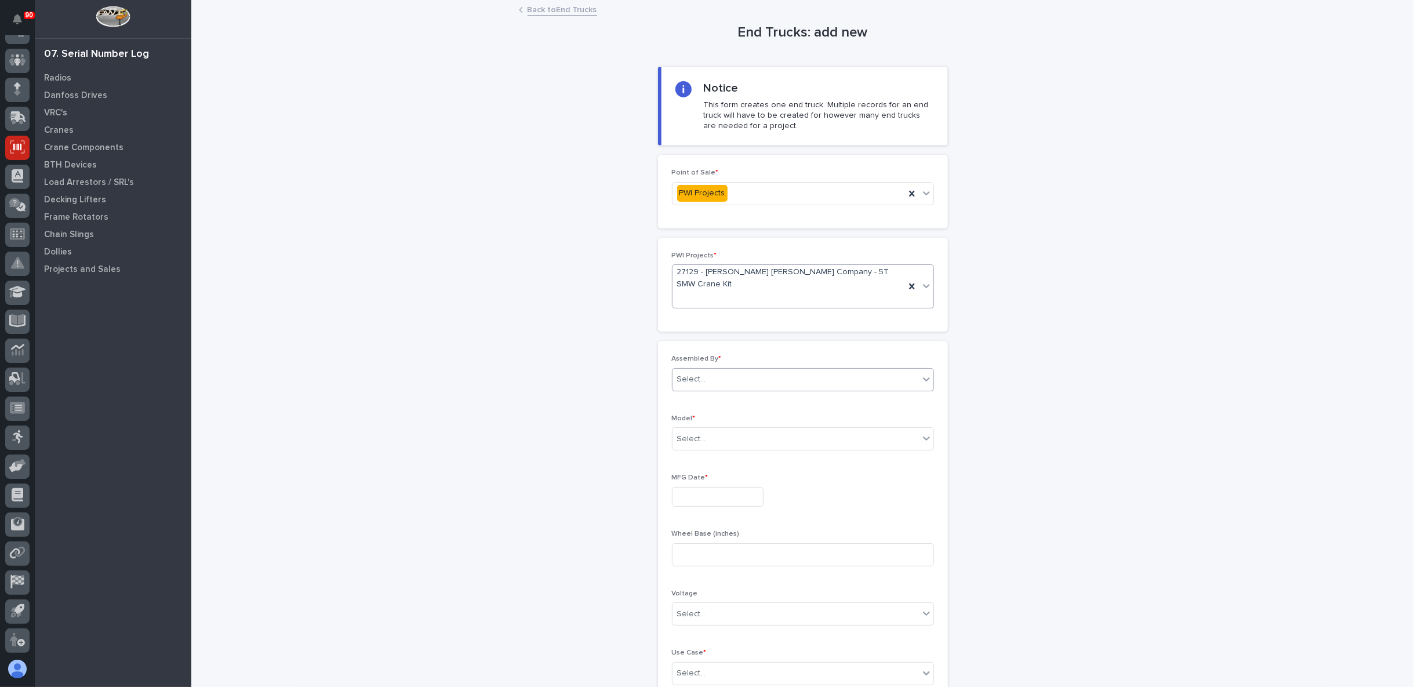
click at [733, 370] on div "Select..." at bounding box center [796, 379] width 246 height 19
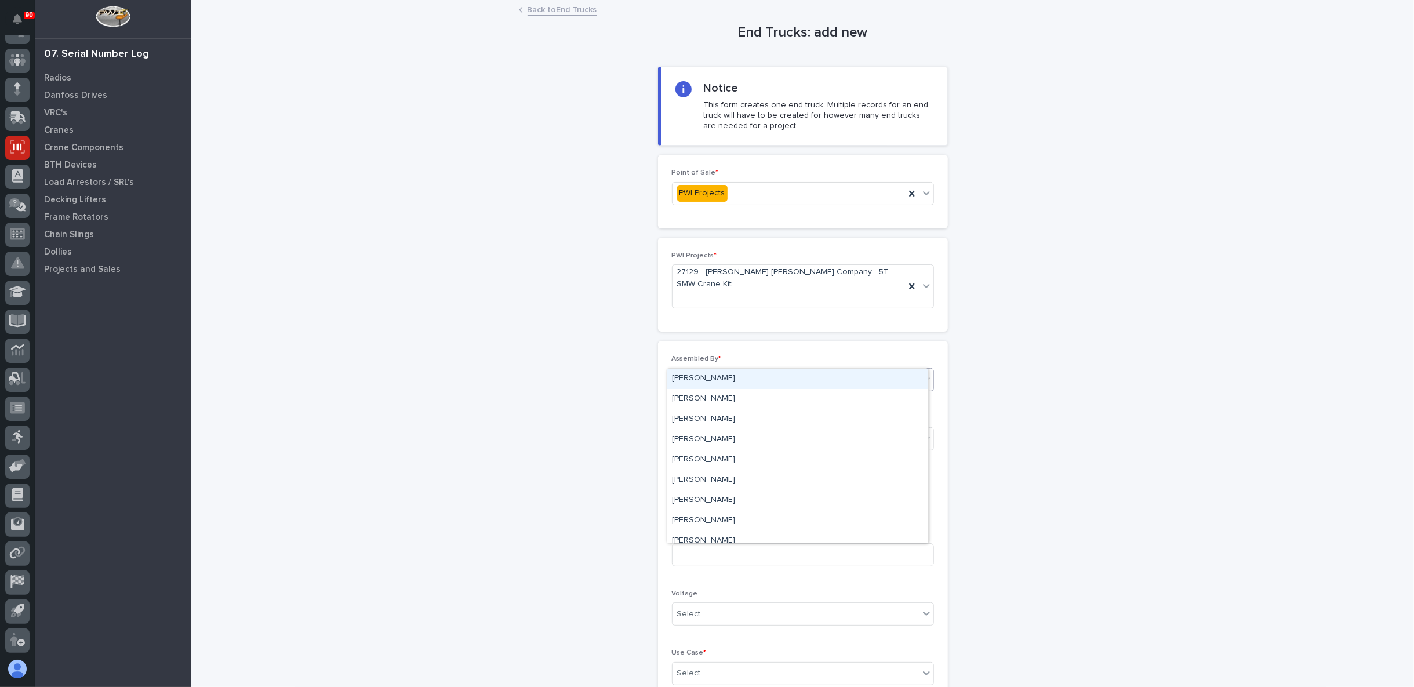
type input "**"
click at [719, 376] on div "Ken Overmyer" at bounding box center [797, 379] width 261 height 20
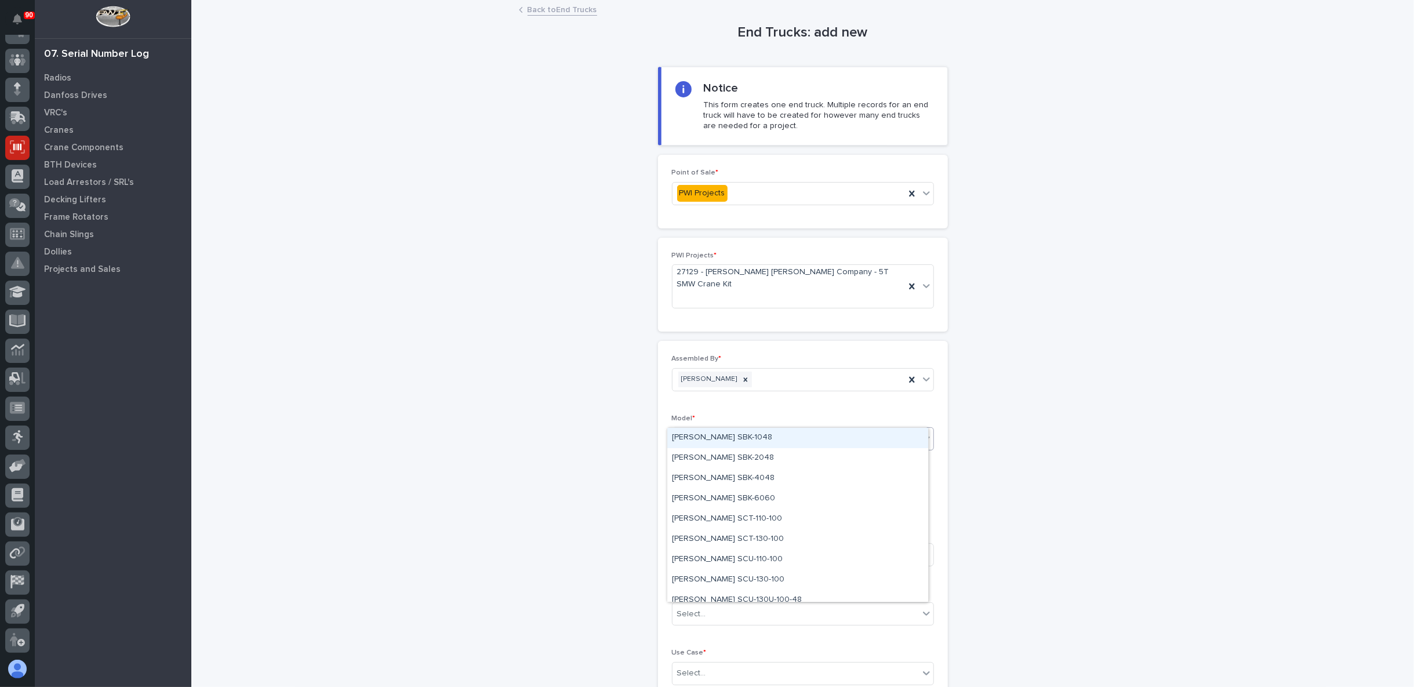
click at [733, 430] on div "Select..." at bounding box center [796, 439] width 246 height 19
click at [719, 528] on div "Starke STT-170-150" at bounding box center [797, 531] width 261 height 20
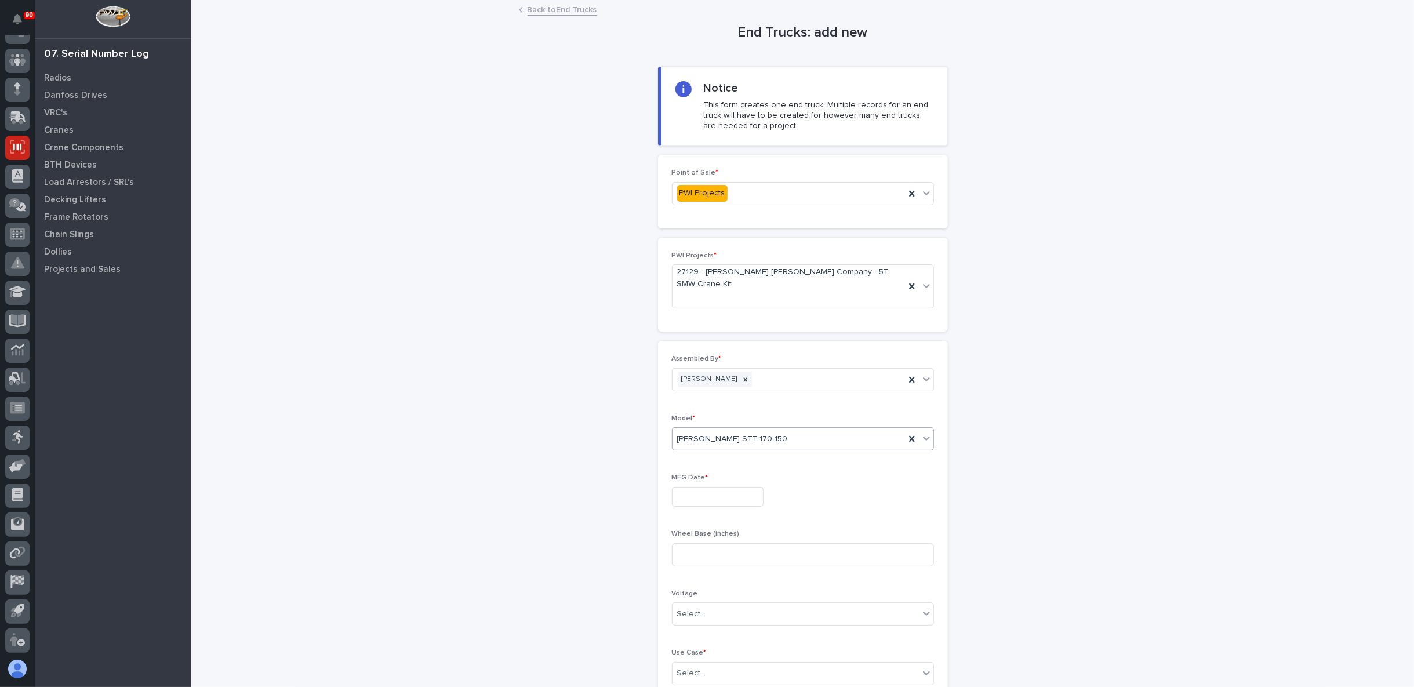
click at [706, 487] on input "text" at bounding box center [718, 497] width 92 height 20
click at [744, 356] on div "12" at bounding box center [744, 360] width 16 height 16
type input "**********"
click at [718, 543] on input at bounding box center [803, 554] width 262 height 23
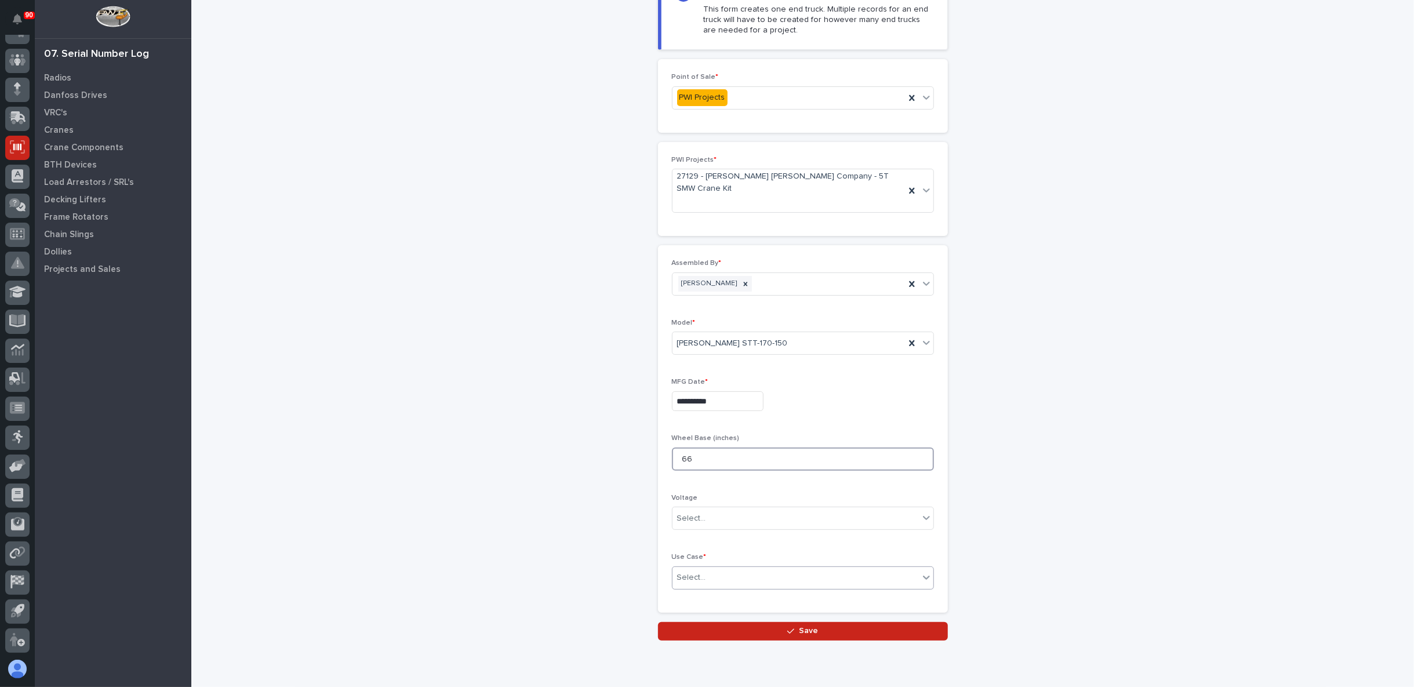
scroll to position [115, 0]
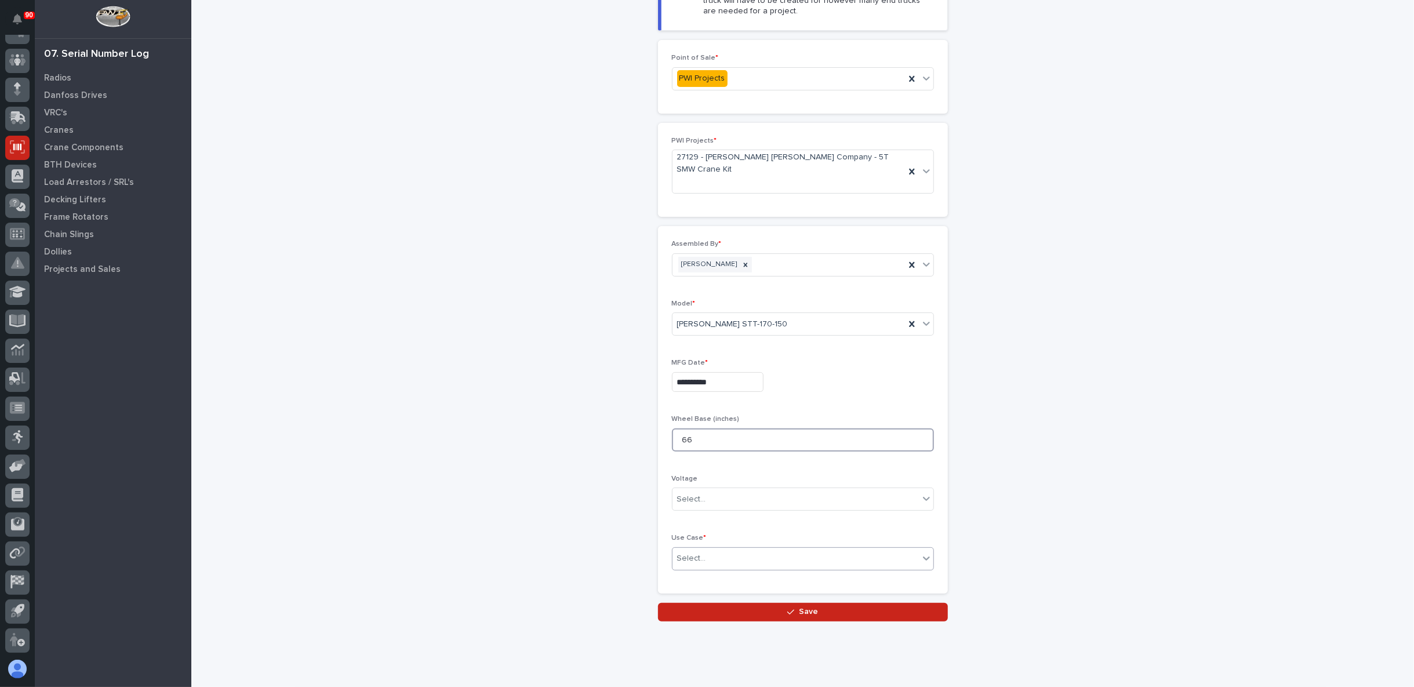
type input "66"
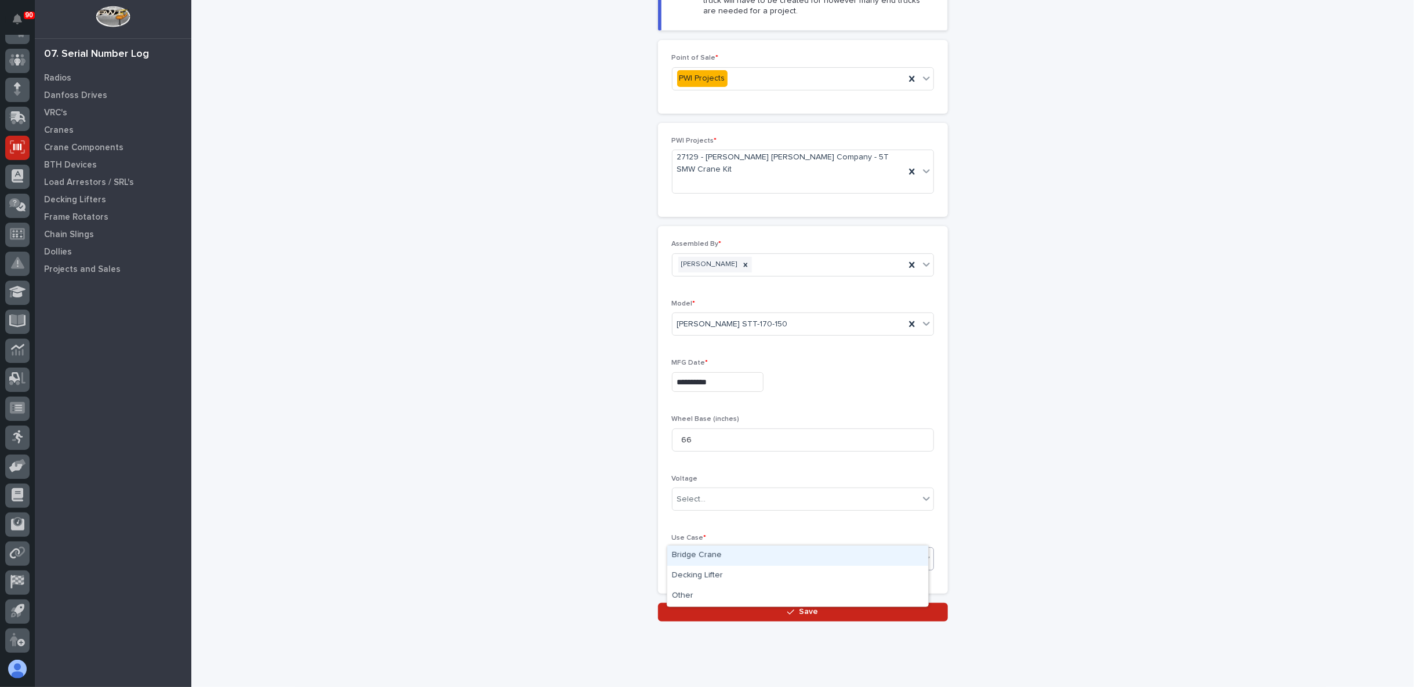
click at [734, 549] on div "Select..." at bounding box center [796, 558] width 246 height 19
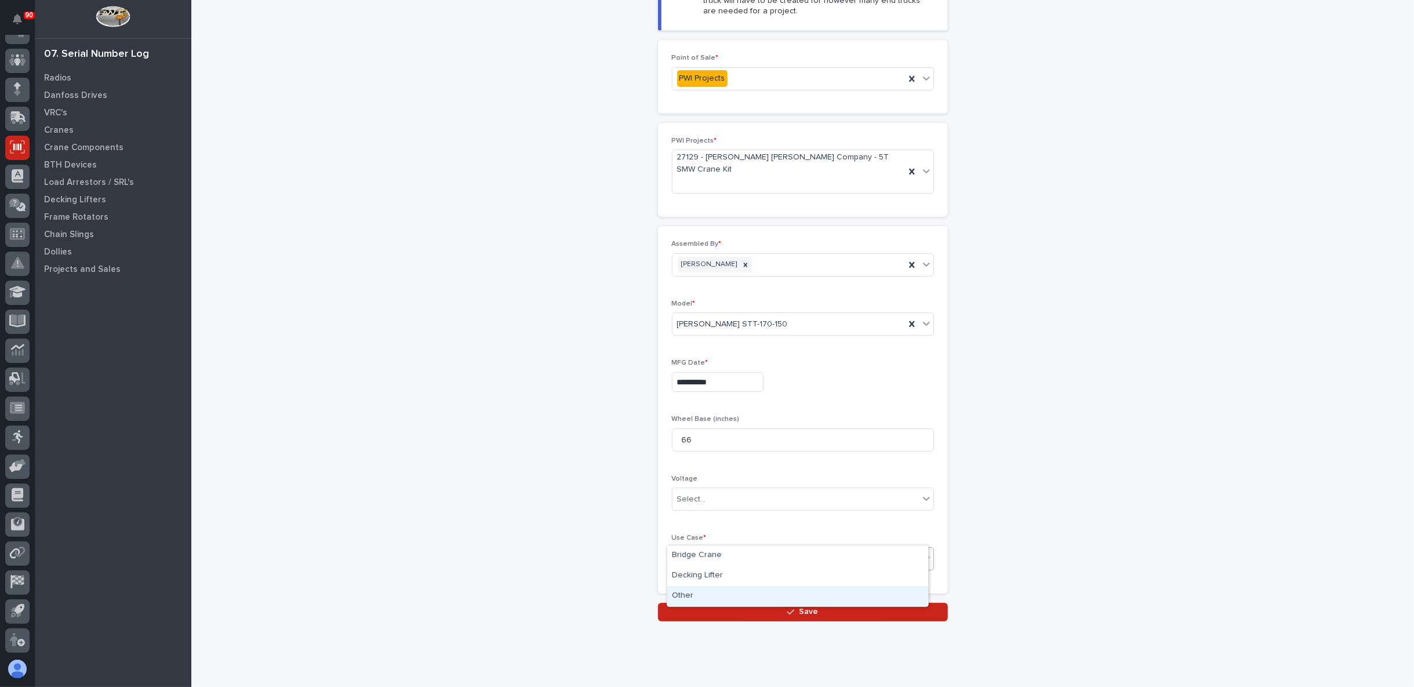
click at [704, 590] on div "Other" at bounding box center [797, 596] width 261 height 20
click at [722, 603] on button "Save" at bounding box center [803, 612] width 290 height 19
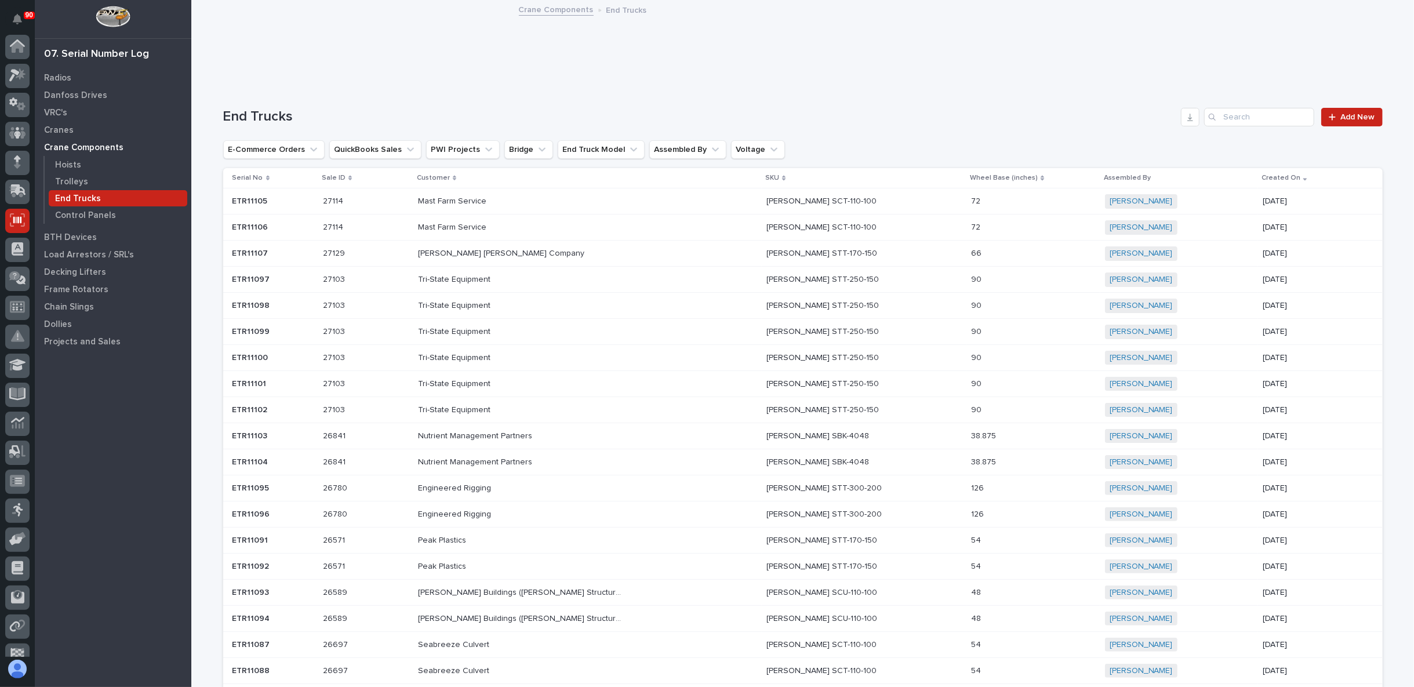
scroll to position [73, 0]
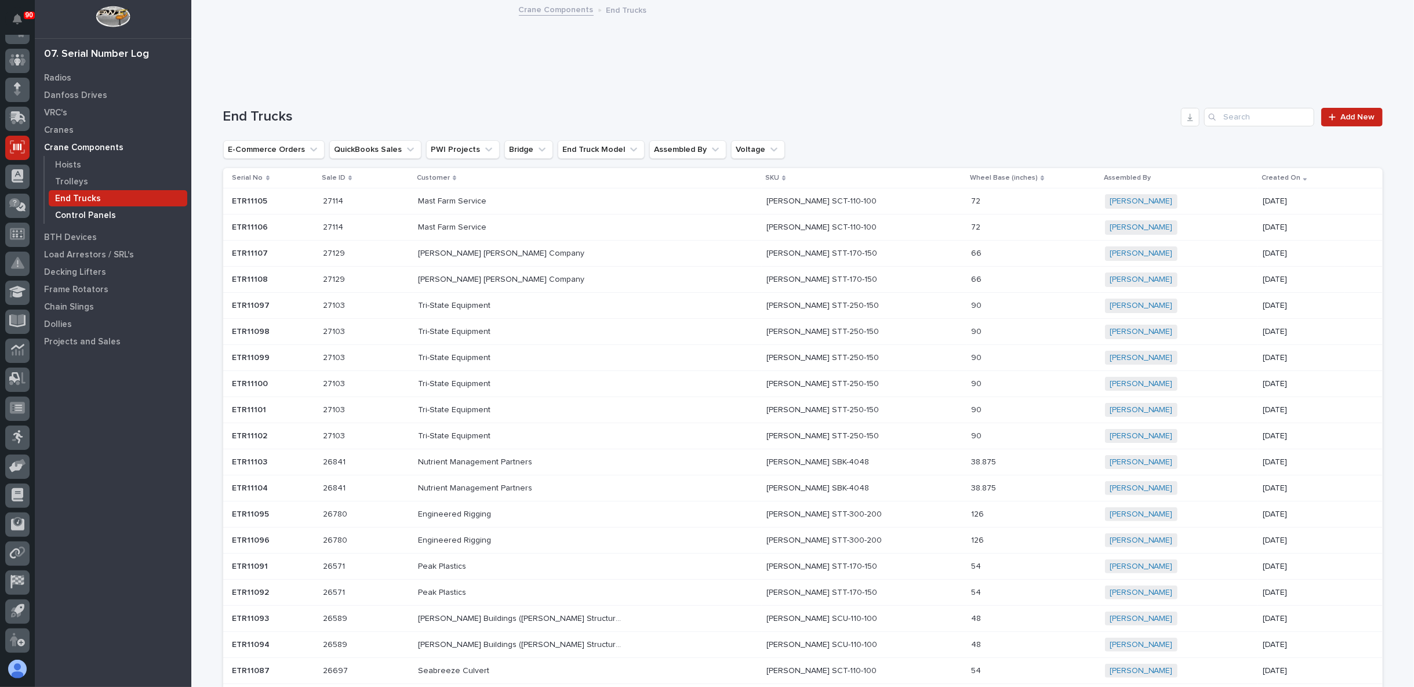
click at [97, 214] on p "Control Panels" at bounding box center [85, 215] width 61 height 10
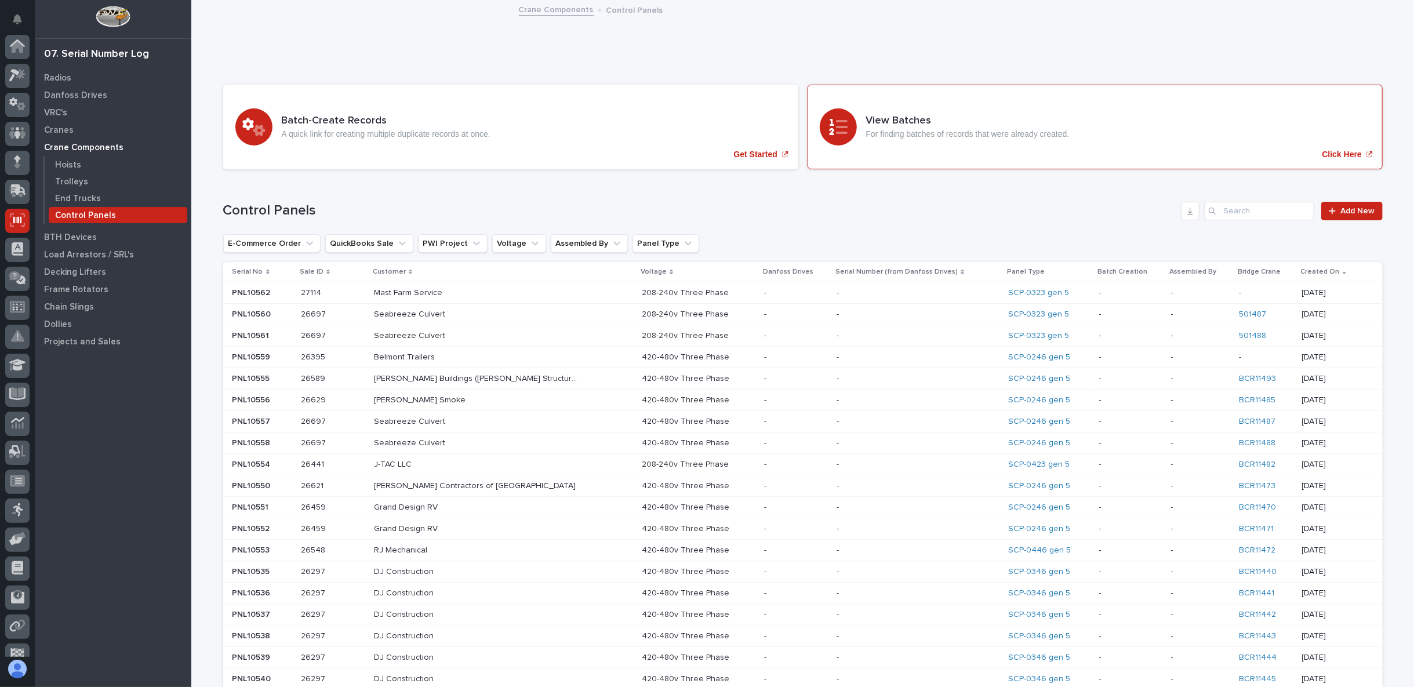
scroll to position [73, 0]
click at [1348, 207] on span "Add New" at bounding box center [1358, 211] width 34 height 8
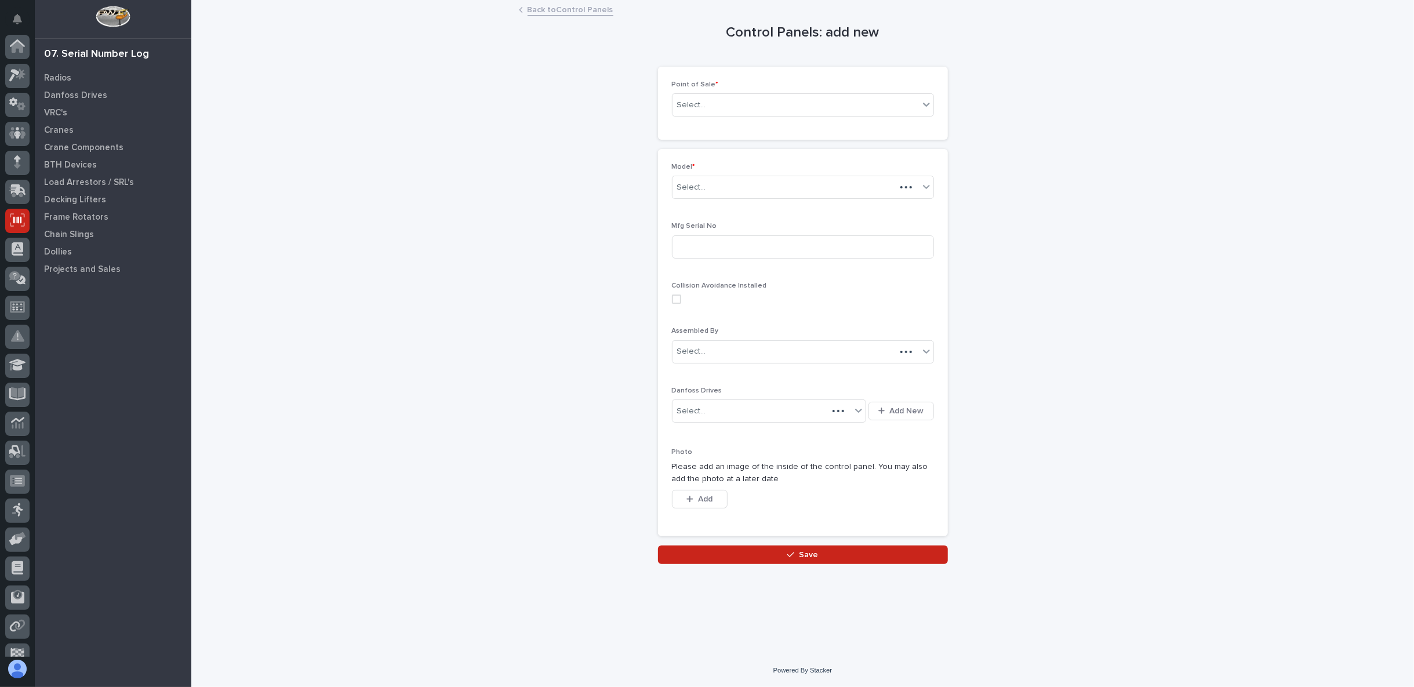
scroll to position [73, 0]
click at [736, 106] on div "Select..." at bounding box center [796, 105] width 246 height 19
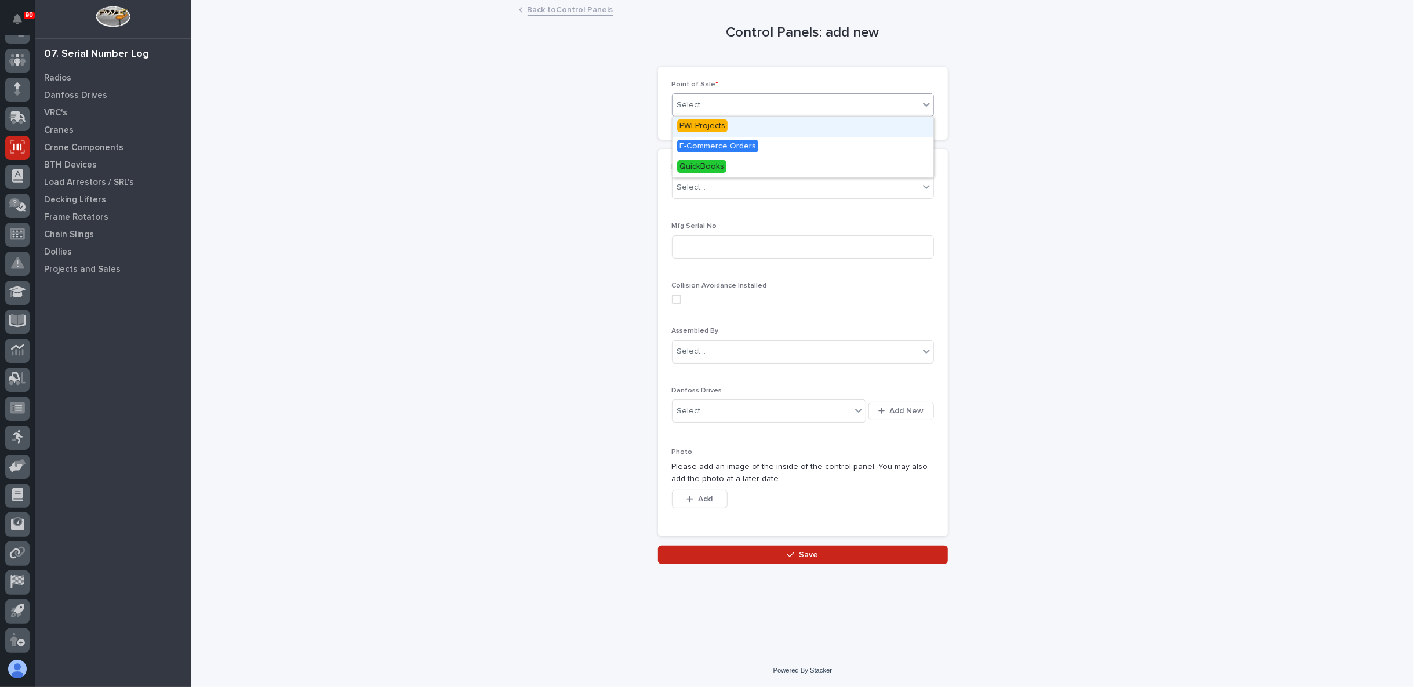
click at [719, 123] on span "PWI Projects" at bounding box center [702, 125] width 50 height 13
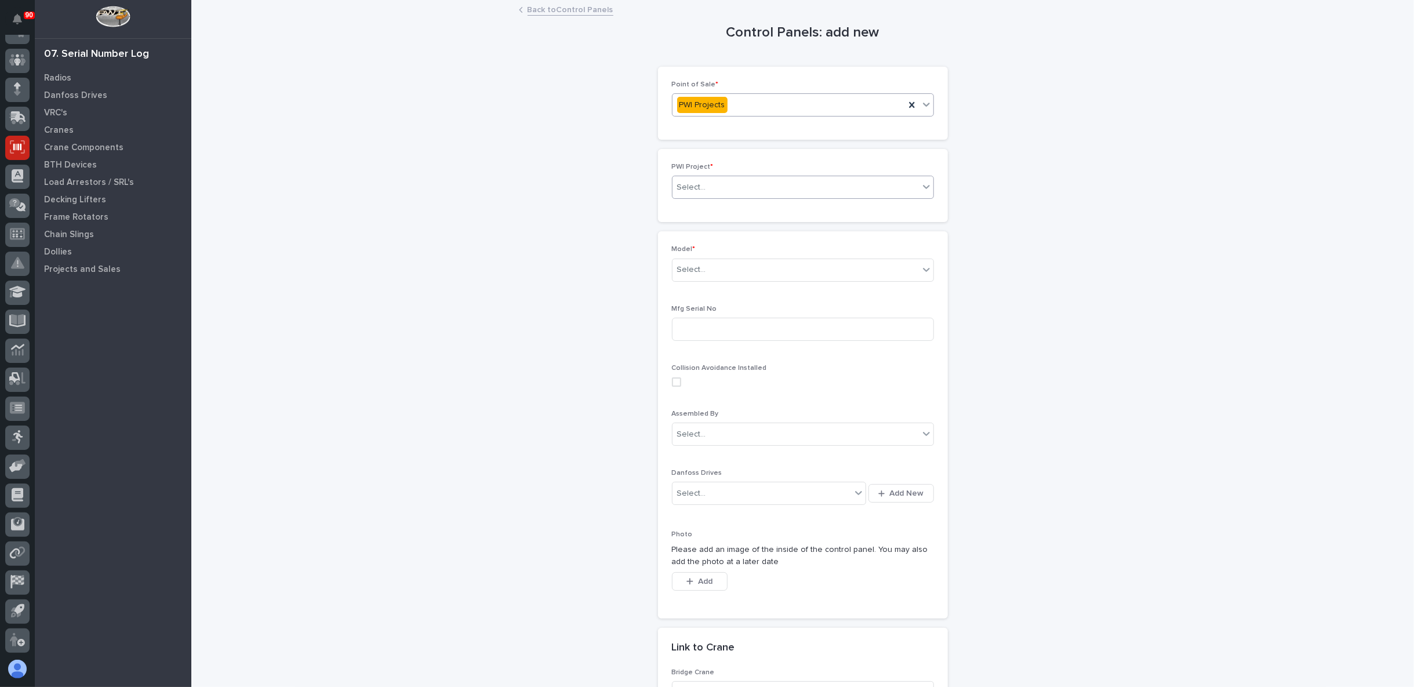
click at [710, 187] on div "Select..." at bounding box center [796, 187] width 246 height 19
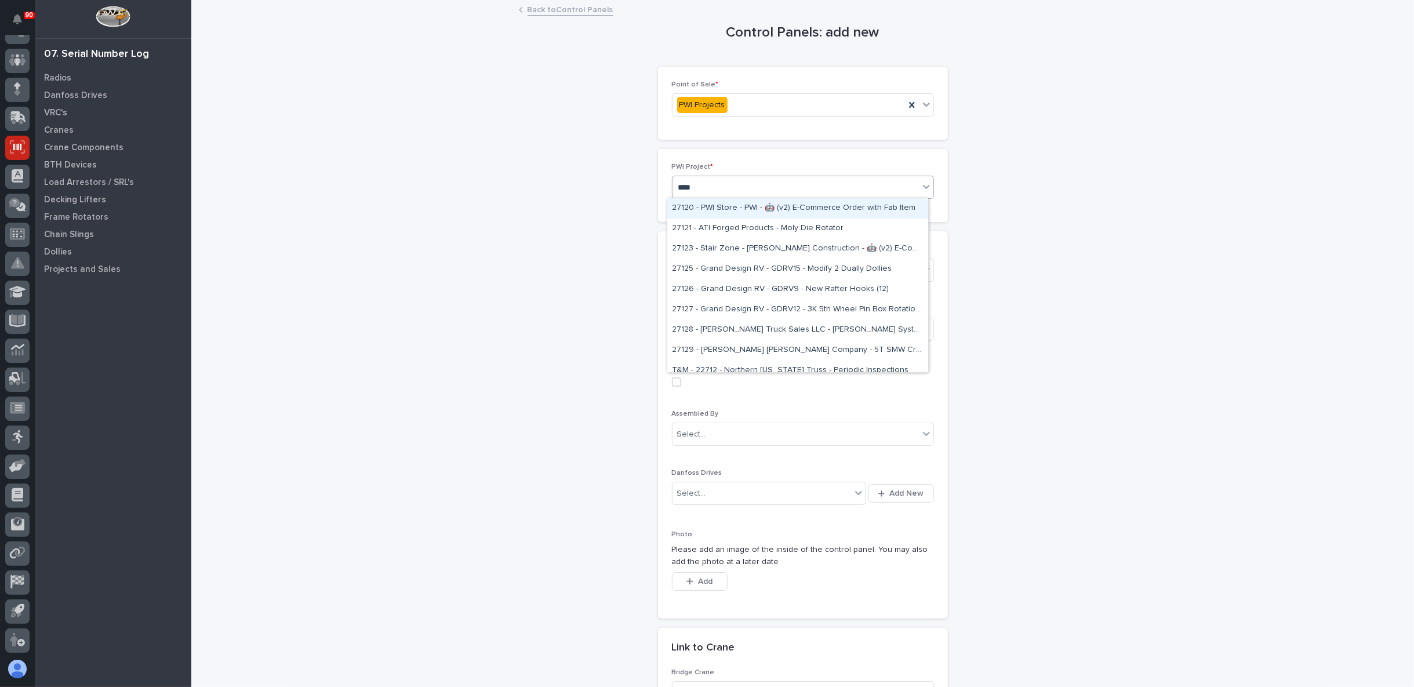
type input "*****"
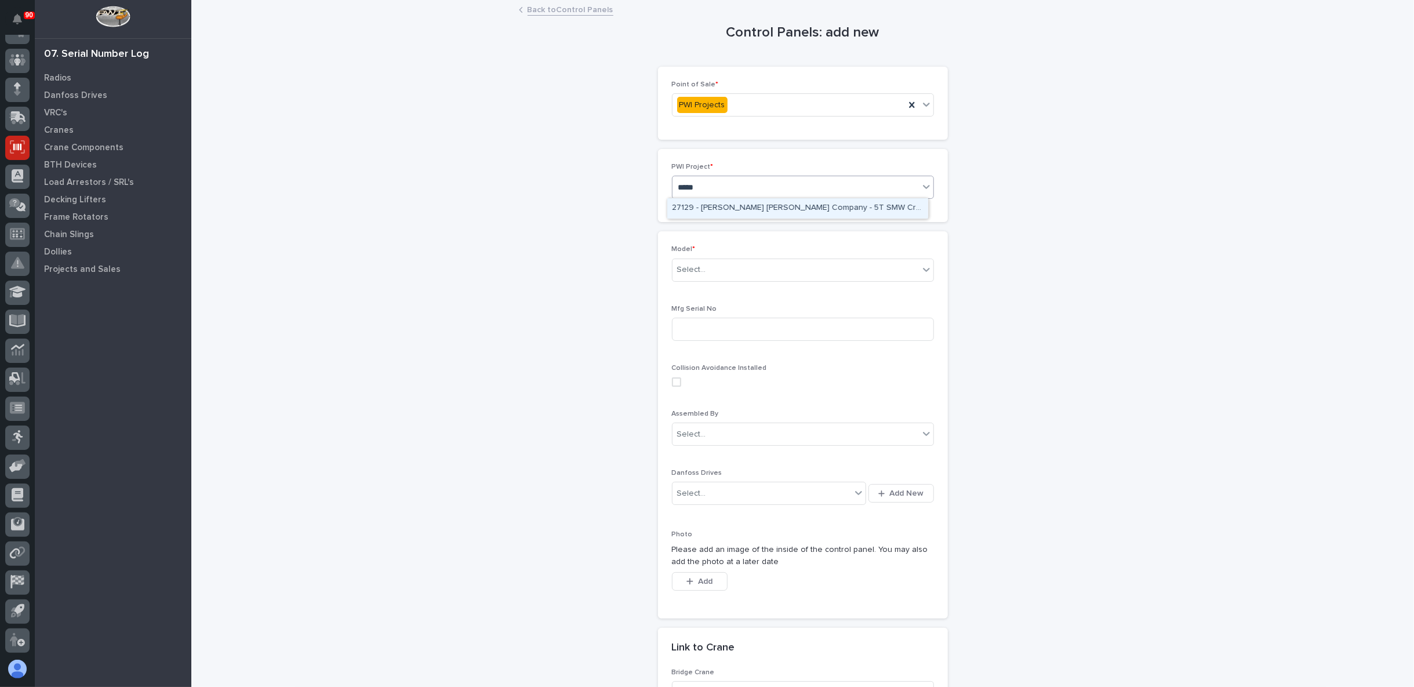
click at [725, 206] on div "27129 - Starke - Deshazo Crane Company - 5T SMW Crane Kit" at bounding box center [797, 208] width 261 height 20
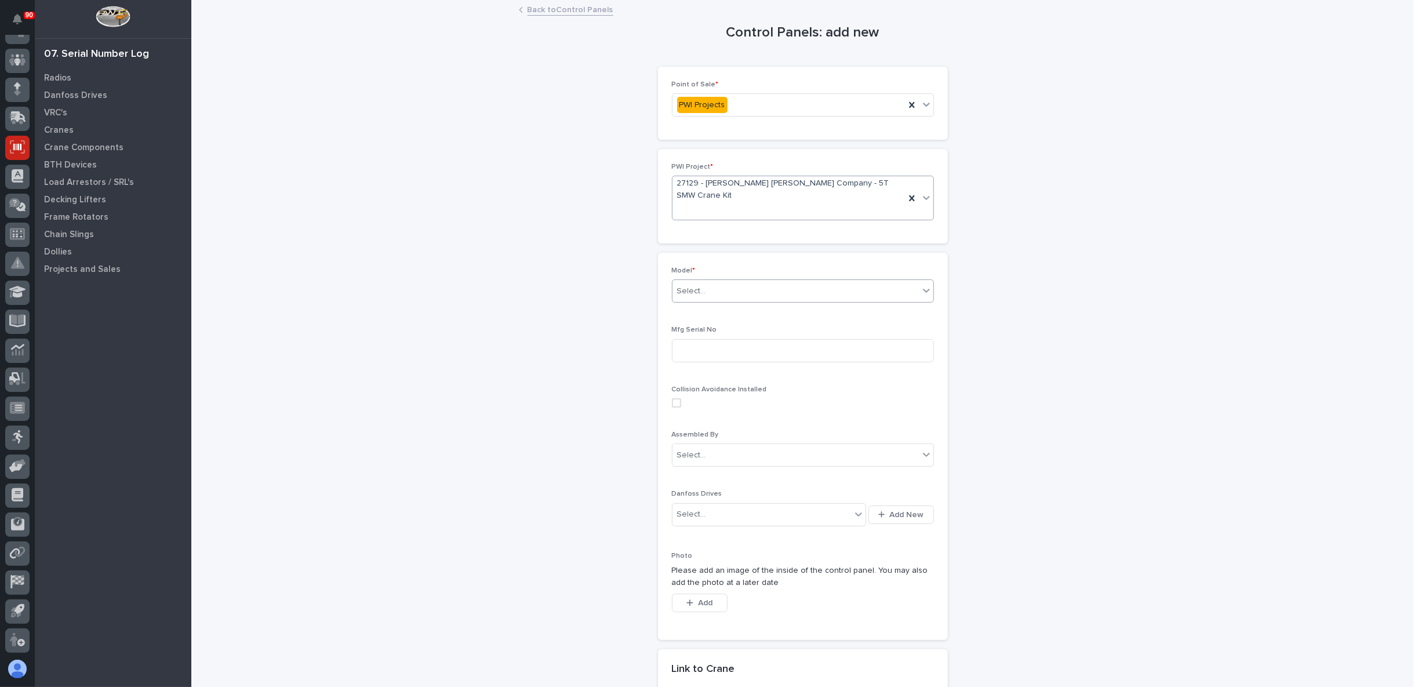
click at [736, 282] on div "Select..." at bounding box center [796, 291] width 246 height 19
drag, startPoint x: 694, startPoint y: 412, endPoint x: 692, endPoint y: 400, distance: 12.4
click at [692, 400] on div "SCP-0346 gen 5" at bounding box center [797, 402] width 261 height 20
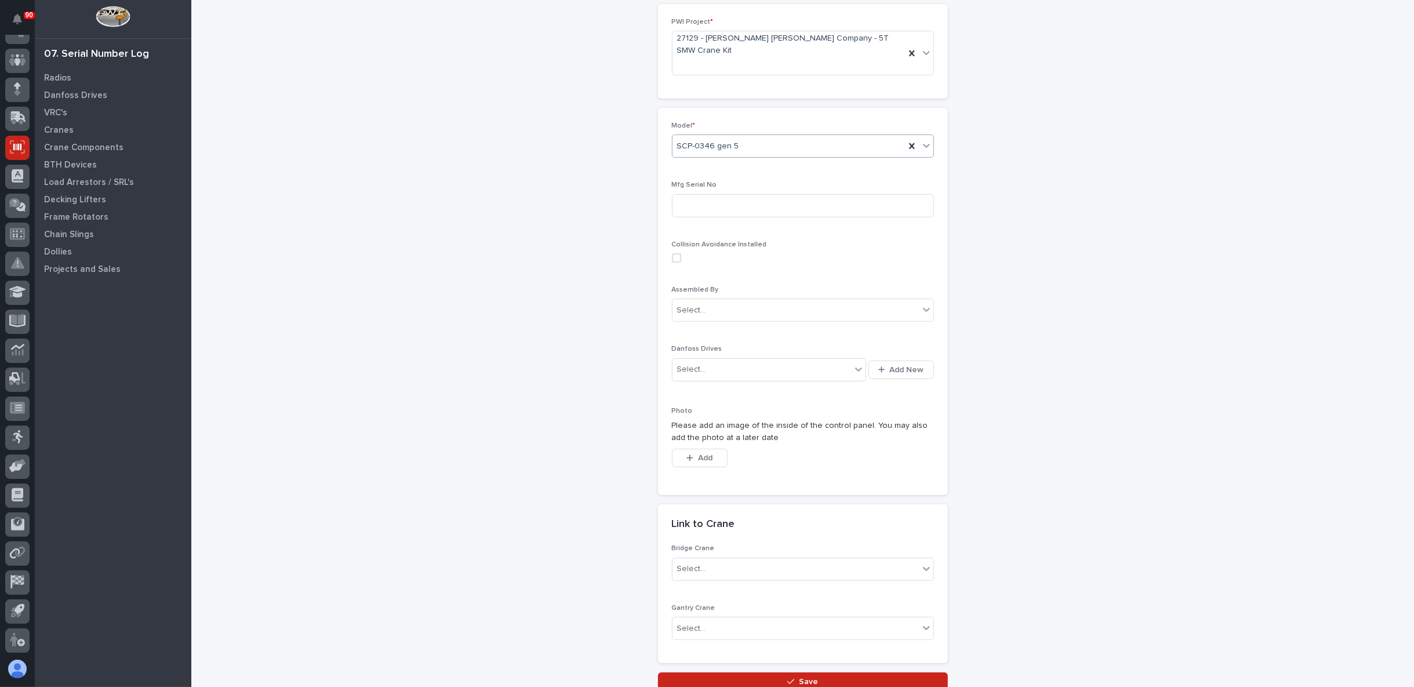
scroll to position [216, 0]
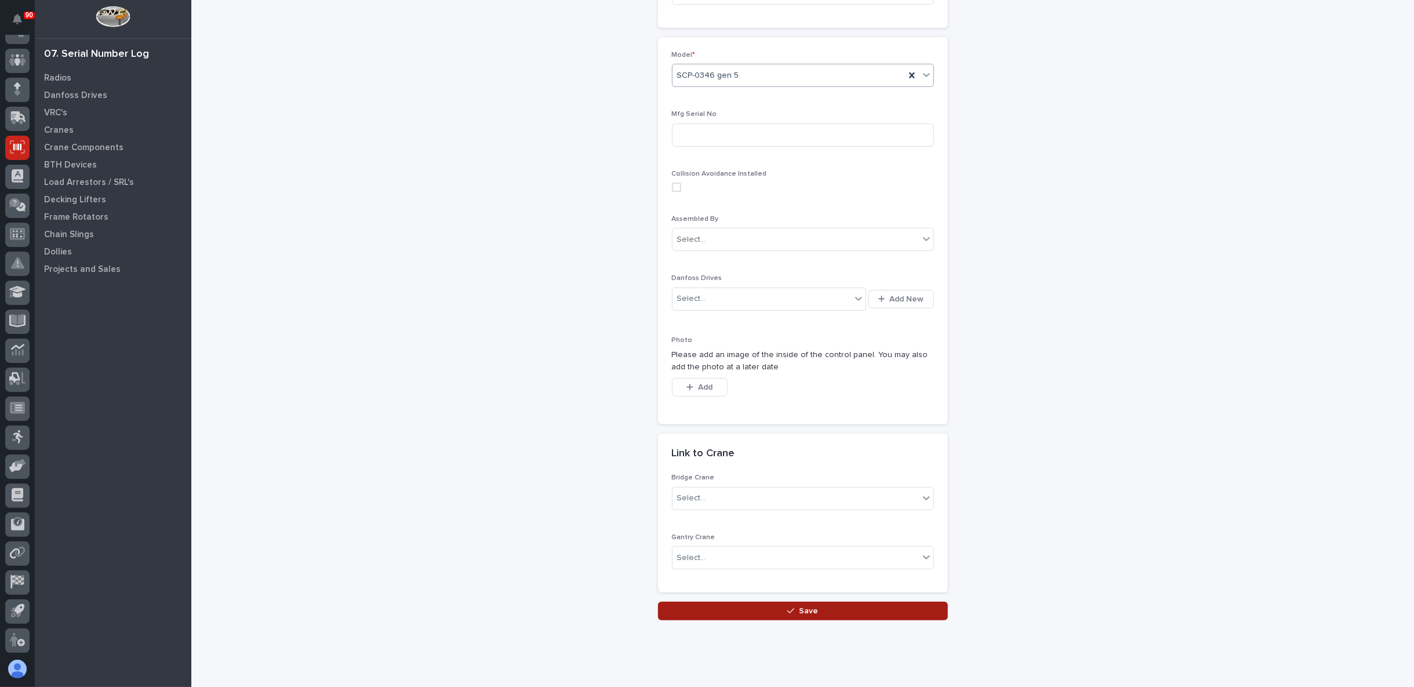
click at [761, 602] on button "Save" at bounding box center [803, 611] width 290 height 19
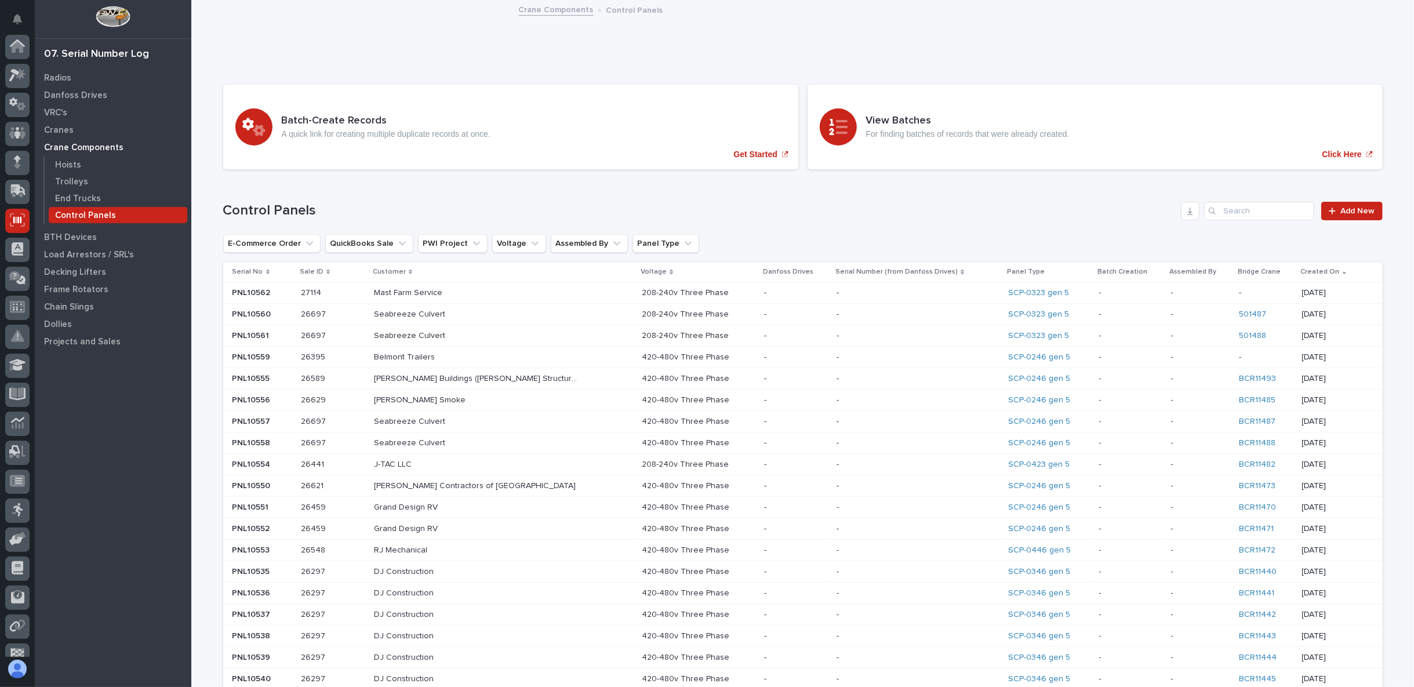
scroll to position [73, 0]
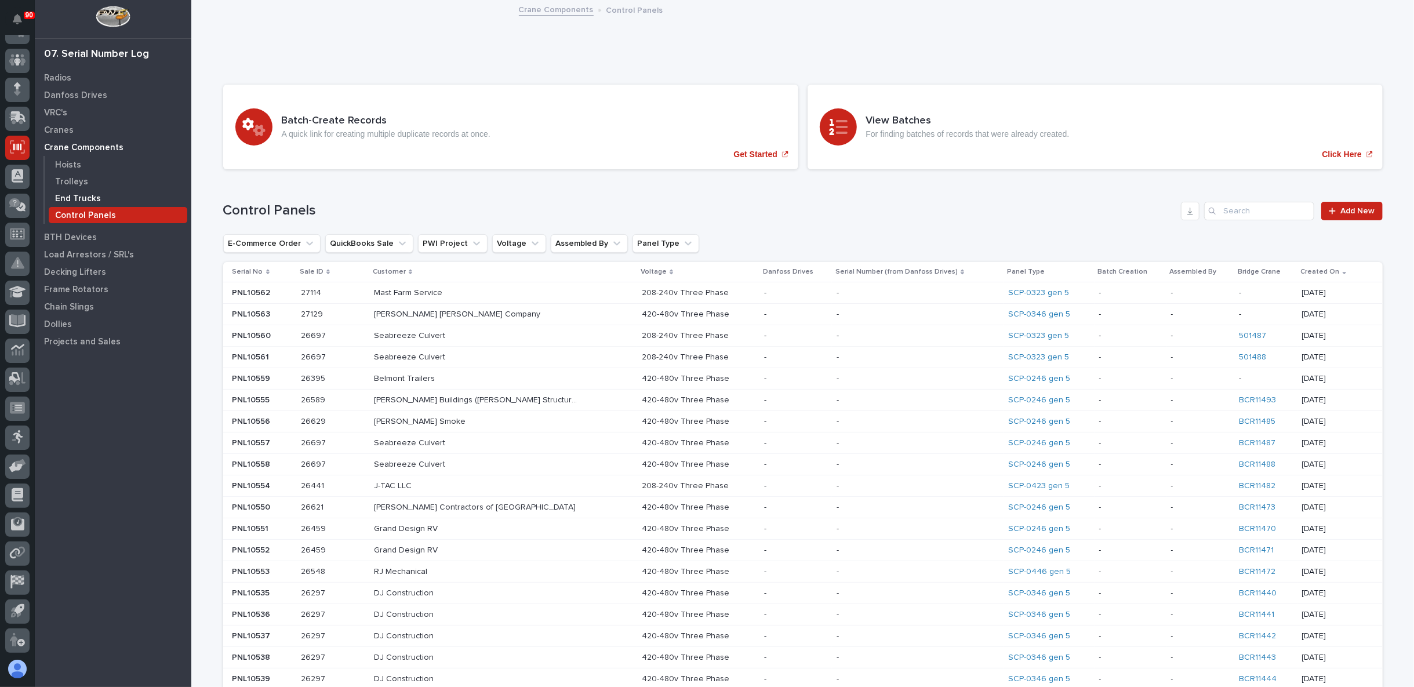
click at [82, 199] on p "End Trucks" at bounding box center [78, 199] width 46 height 10
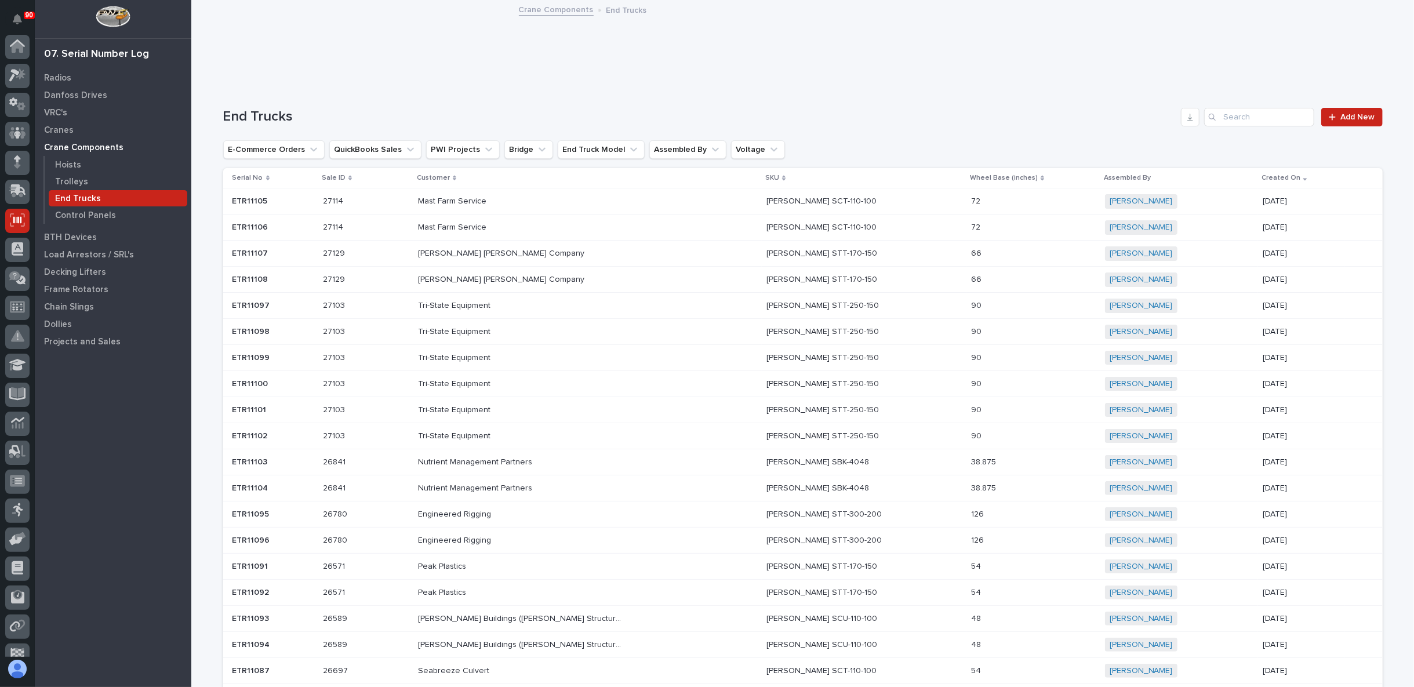
scroll to position [73, 0]
click at [20, 405] on icon at bounding box center [17, 408] width 15 height 12
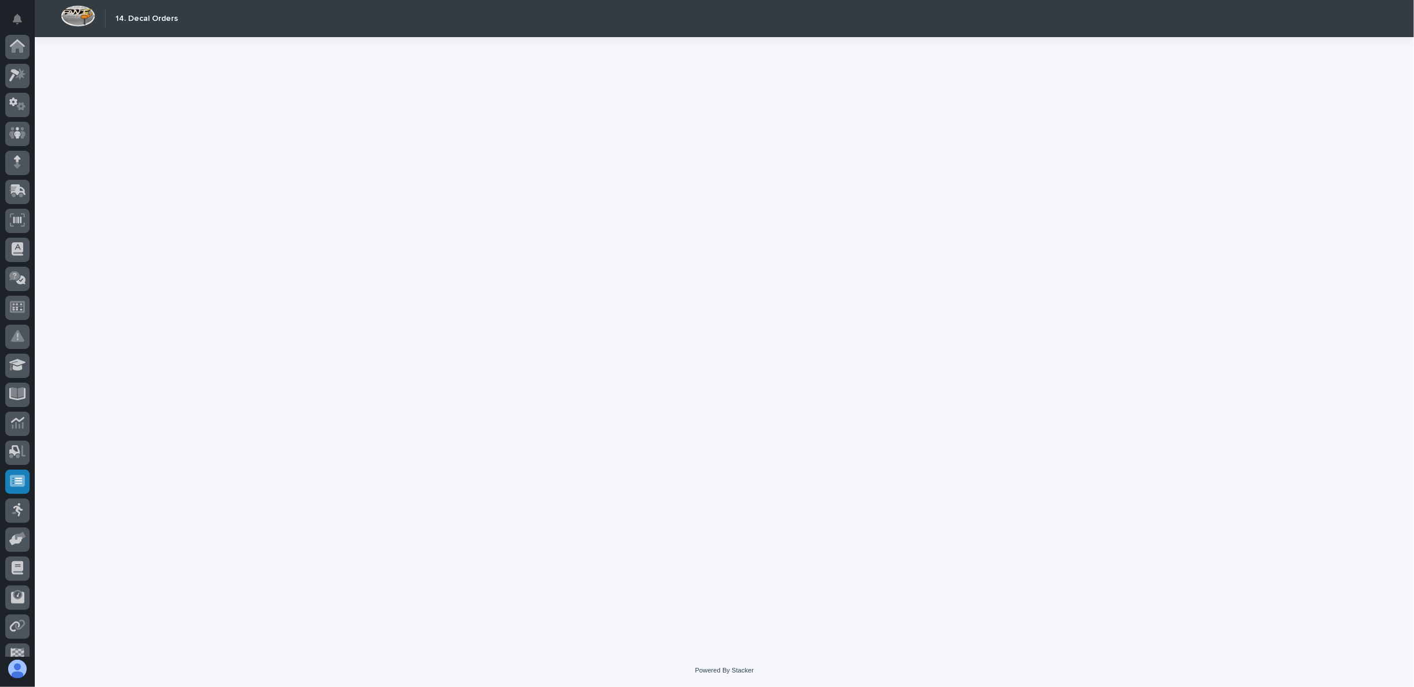
scroll to position [73, 0]
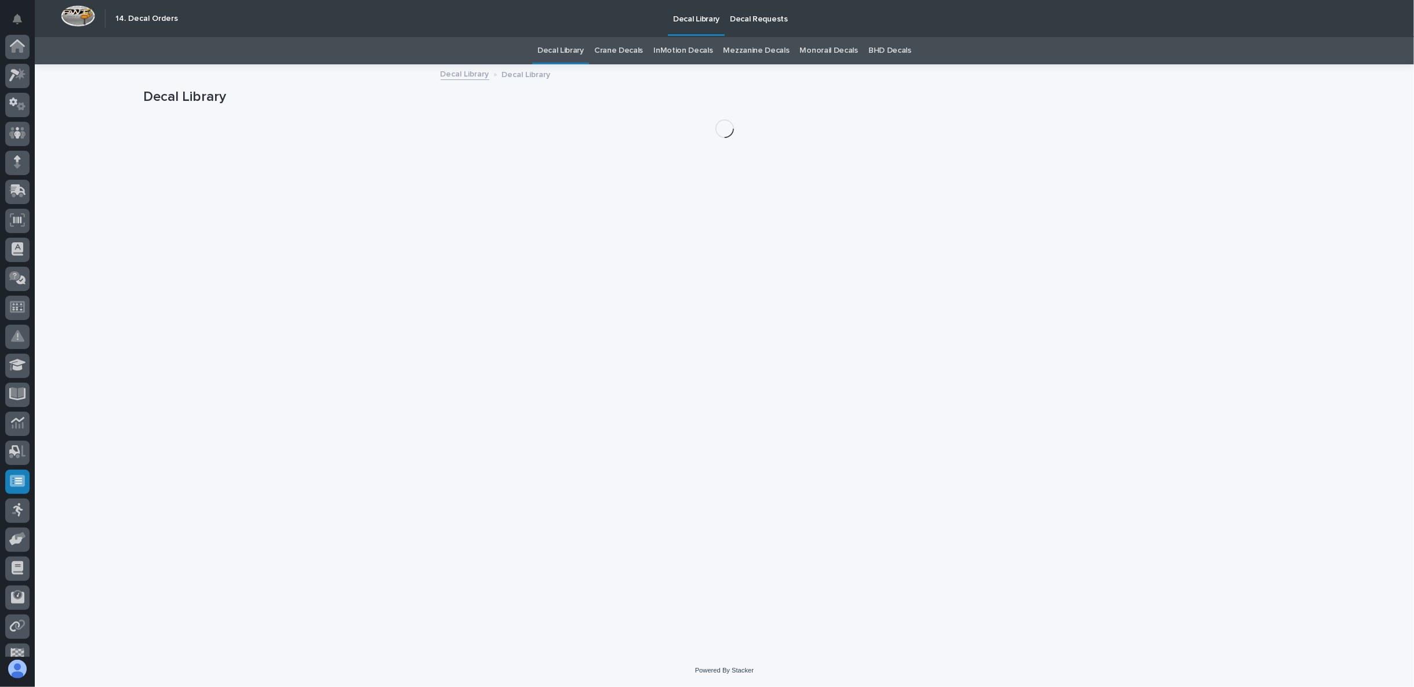
scroll to position [73, 0]
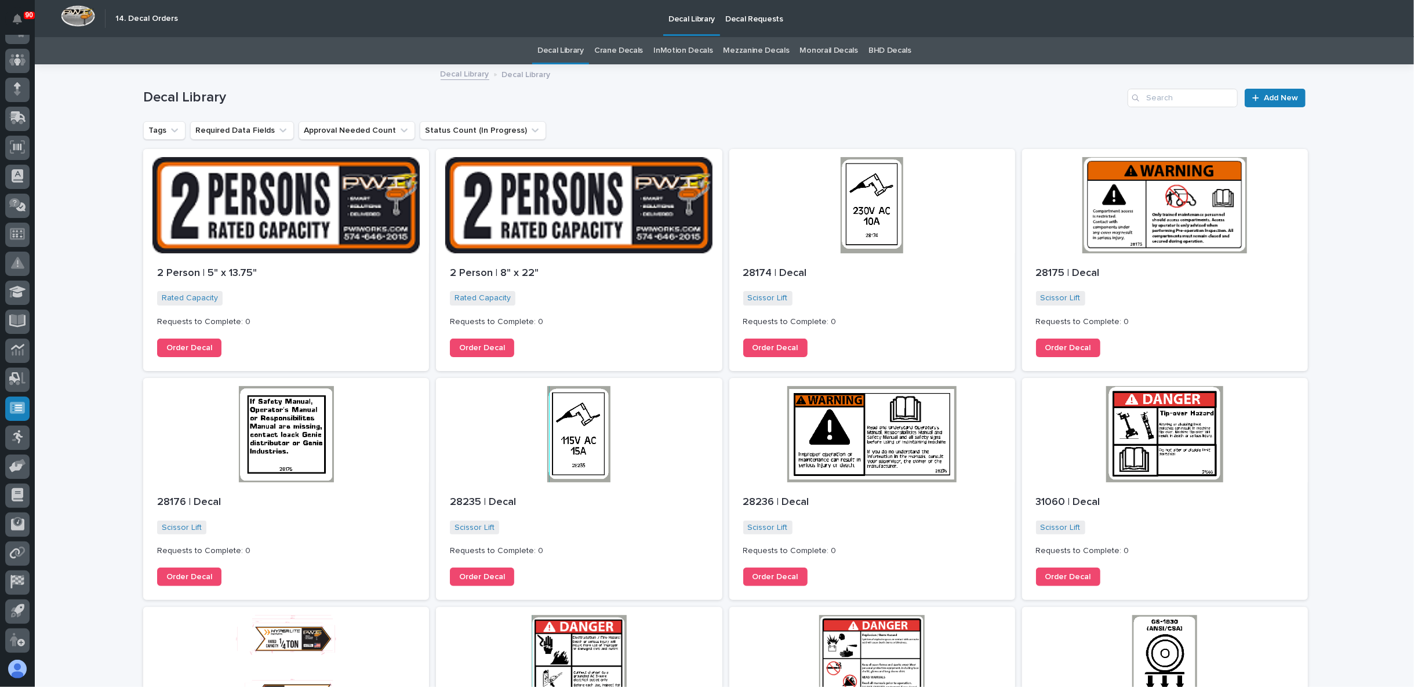
click at [754, 21] on p "Decal Requests" at bounding box center [754, 12] width 58 height 24
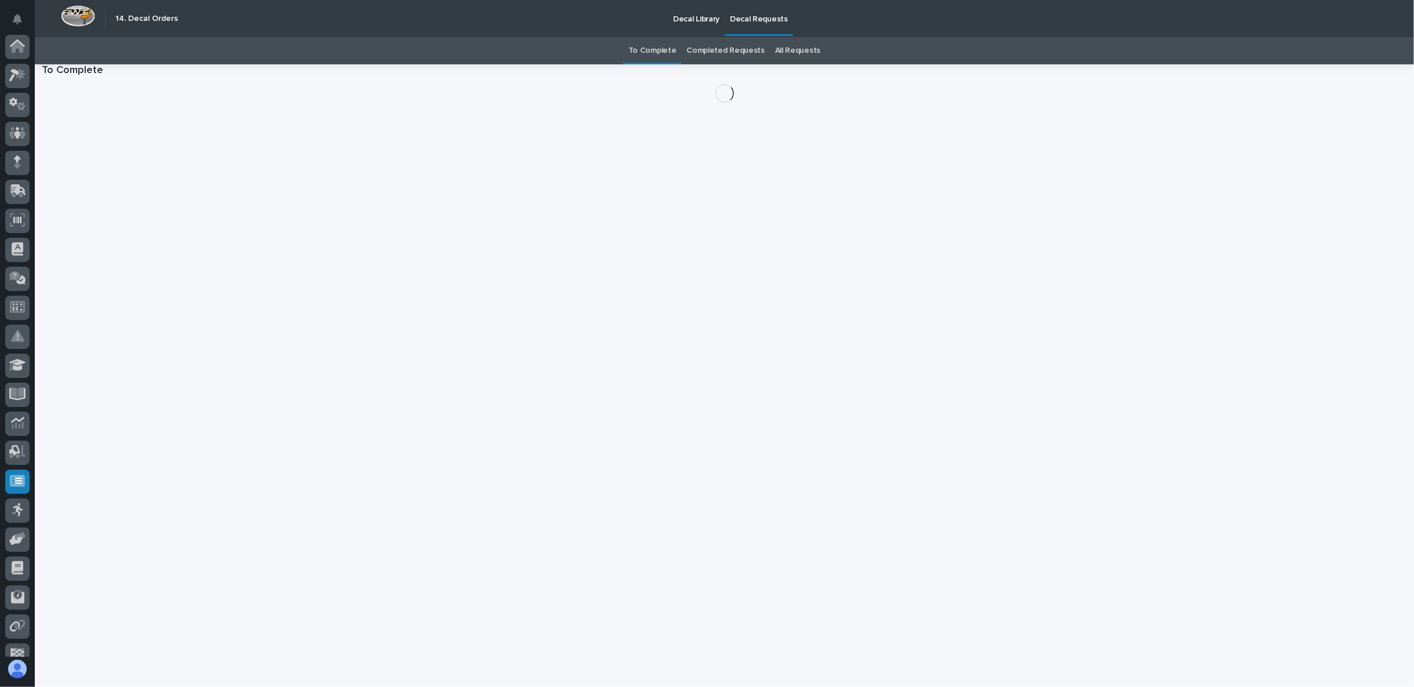
scroll to position [73, 0]
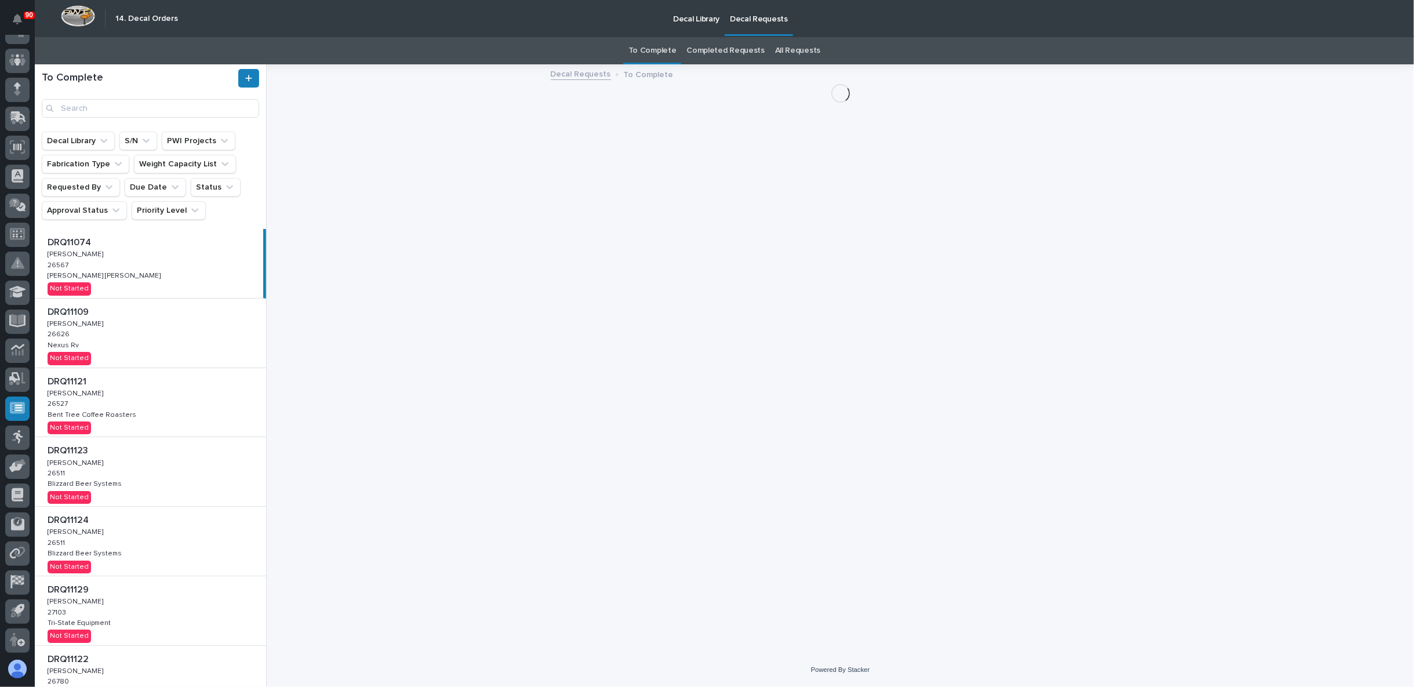
click at [696, 19] on p "Decal Library" at bounding box center [696, 12] width 46 height 24
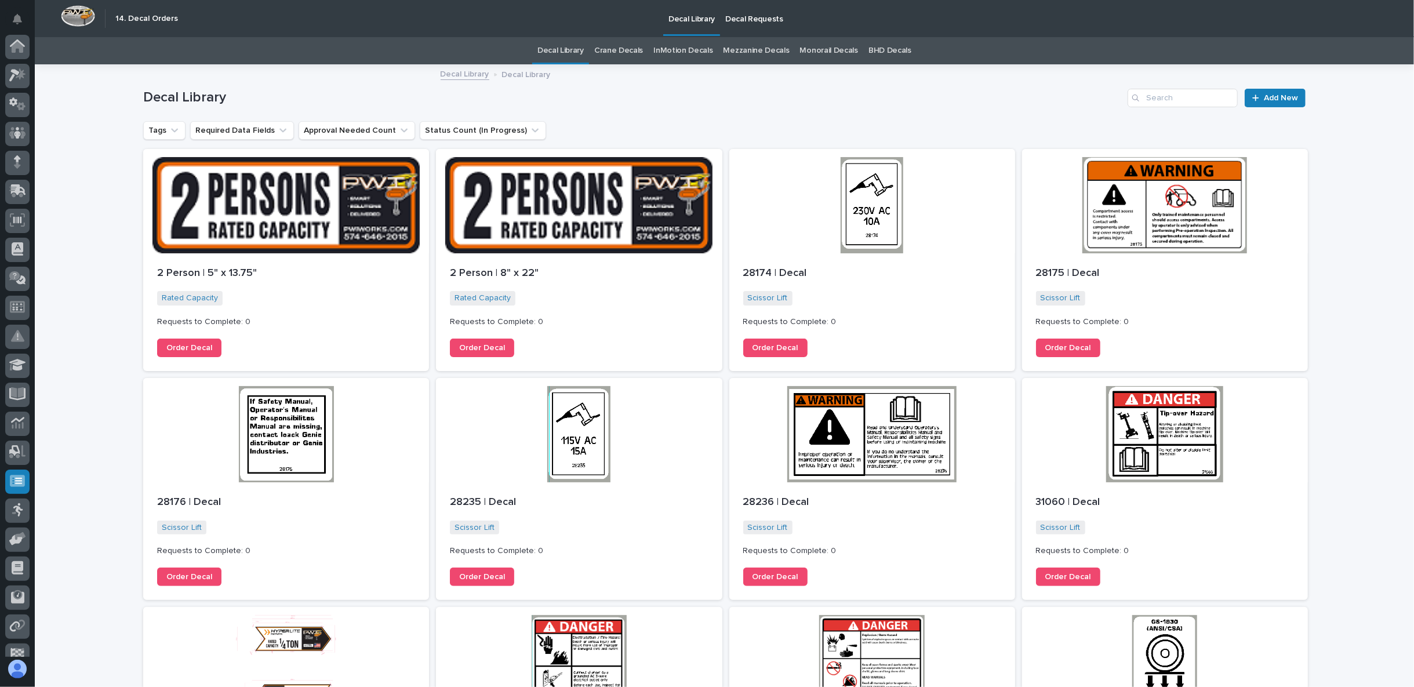
scroll to position [73, 0]
click at [623, 47] on link "Crane Decals" at bounding box center [618, 50] width 49 height 27
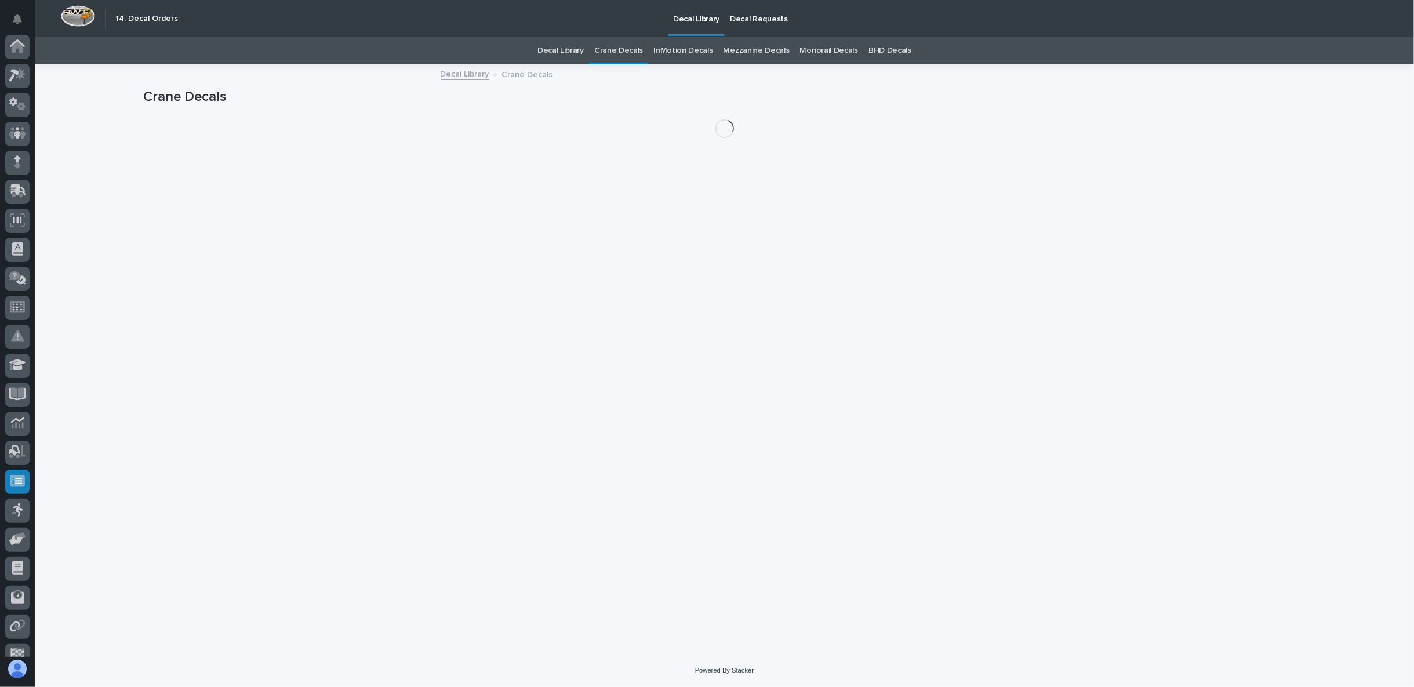
scroll to position [73, 0]
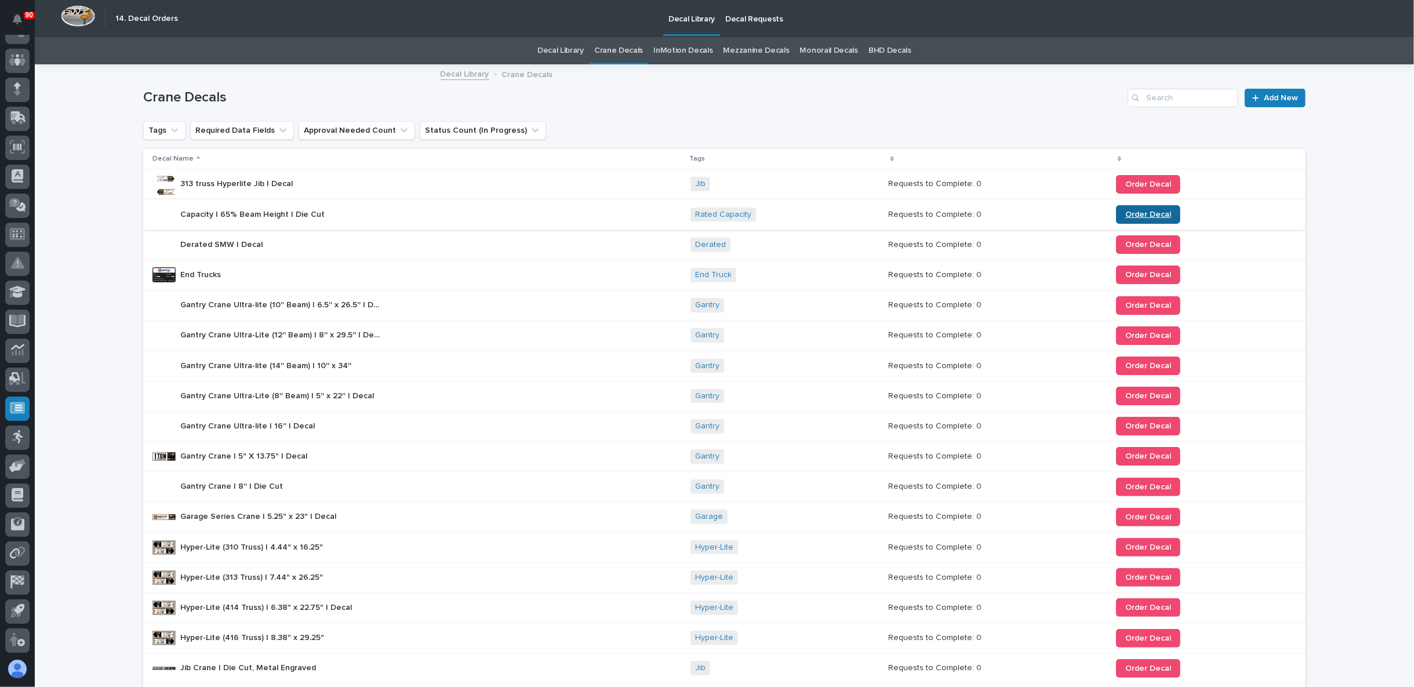
click at [1135, 212] on span "Order Decal" at bounding box center [1148, 214] width 46 height 8
click at [14, 147] on icon at bounding box center [17, 147] width 8 height 7
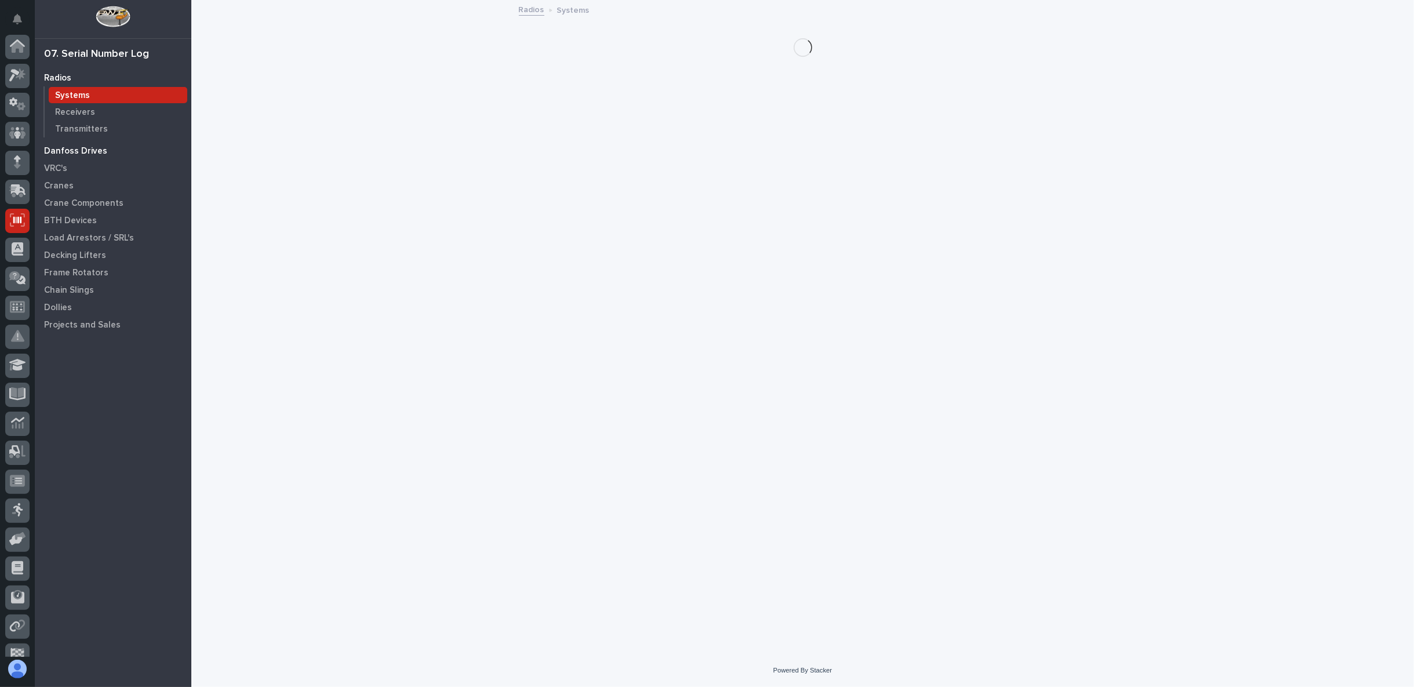
scroll to position [73, 0]
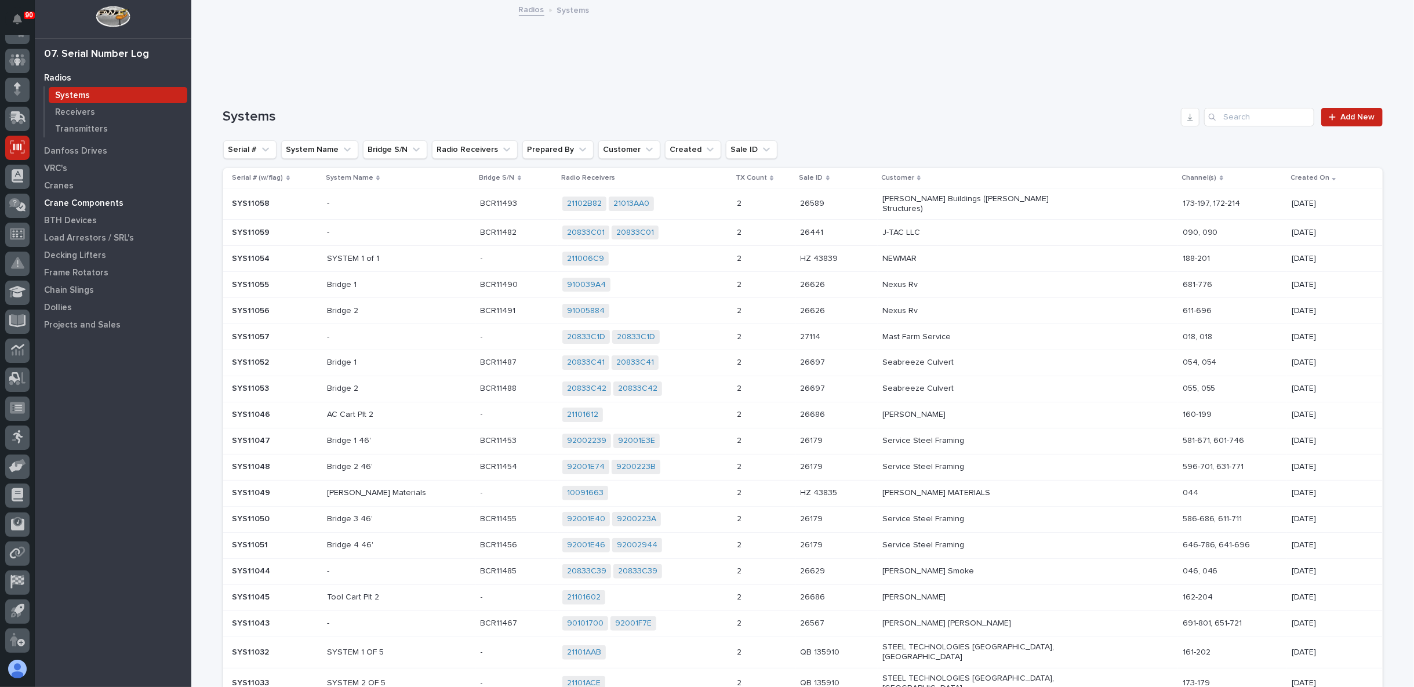
click at [71, 200] on p "Crane Components" at bounding box center [83, 203] width 79 height 10
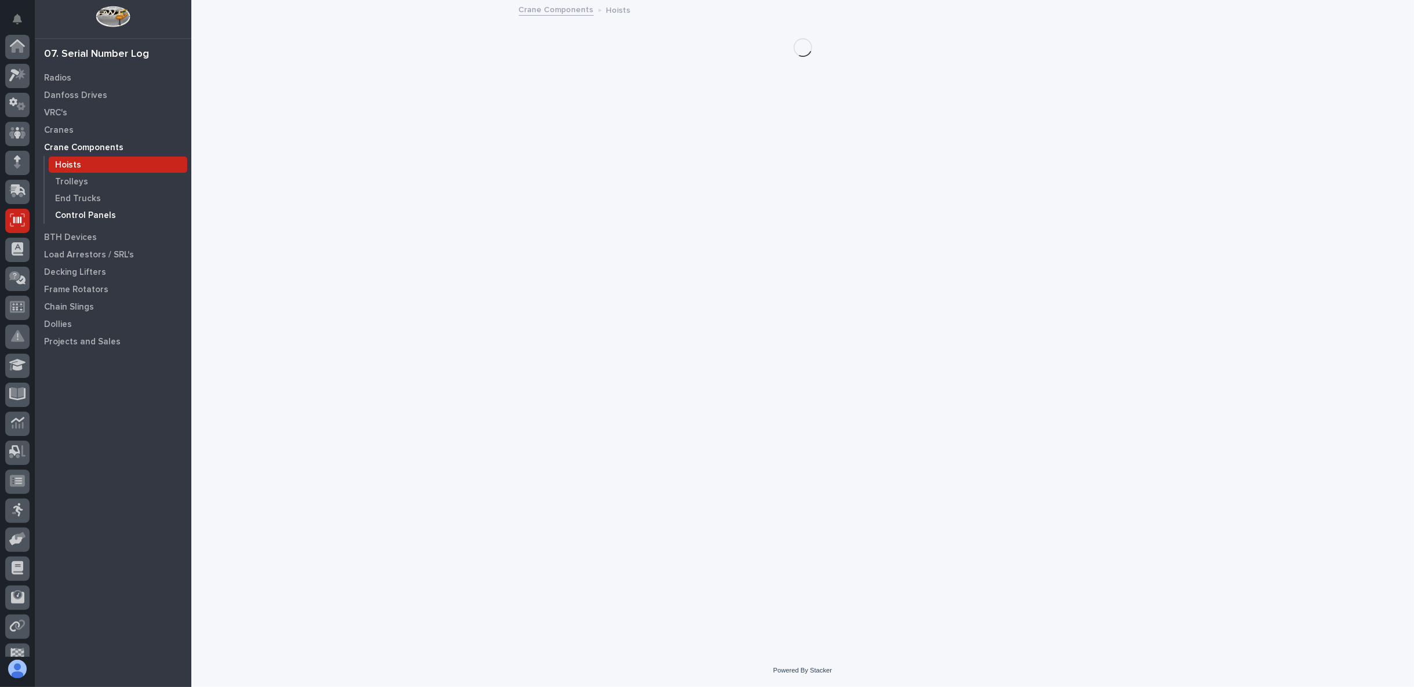
scroll to position [73, 0]
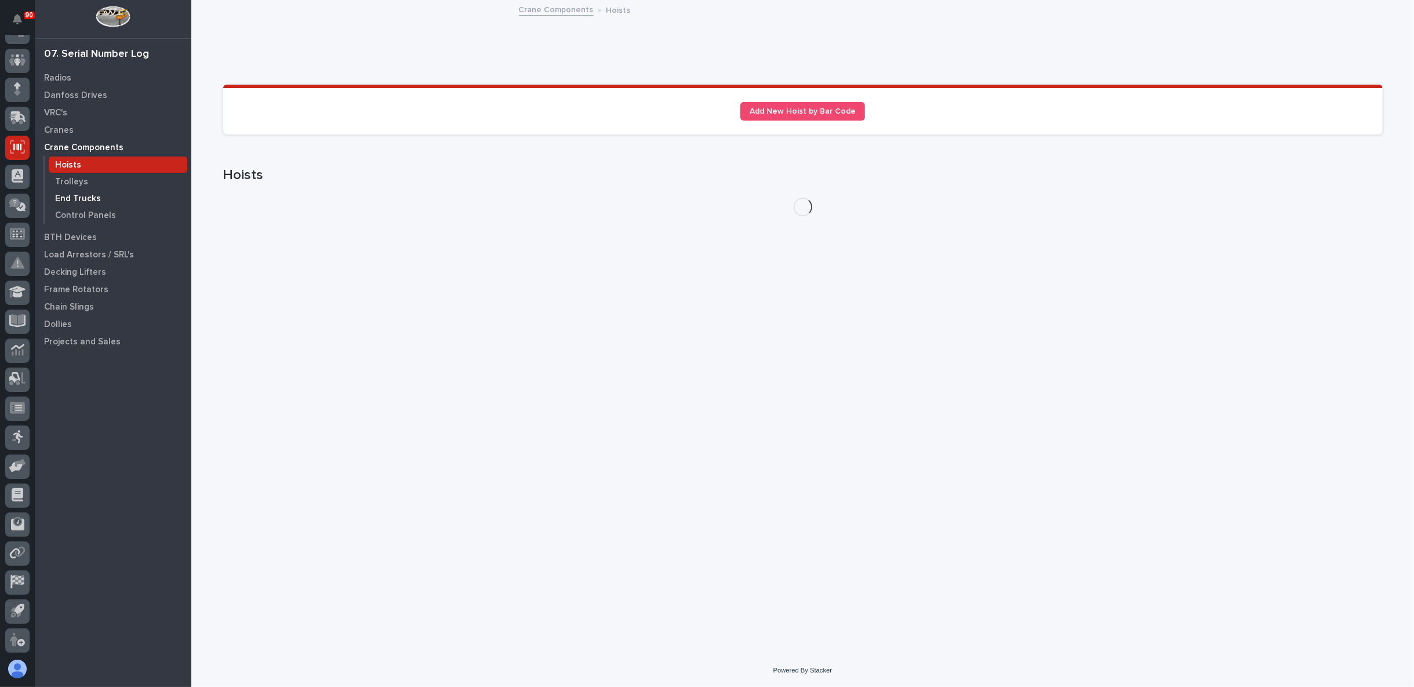
click at [75, 194] on p "End Trucks" at bounding box center [78, 199] width 46 height 10
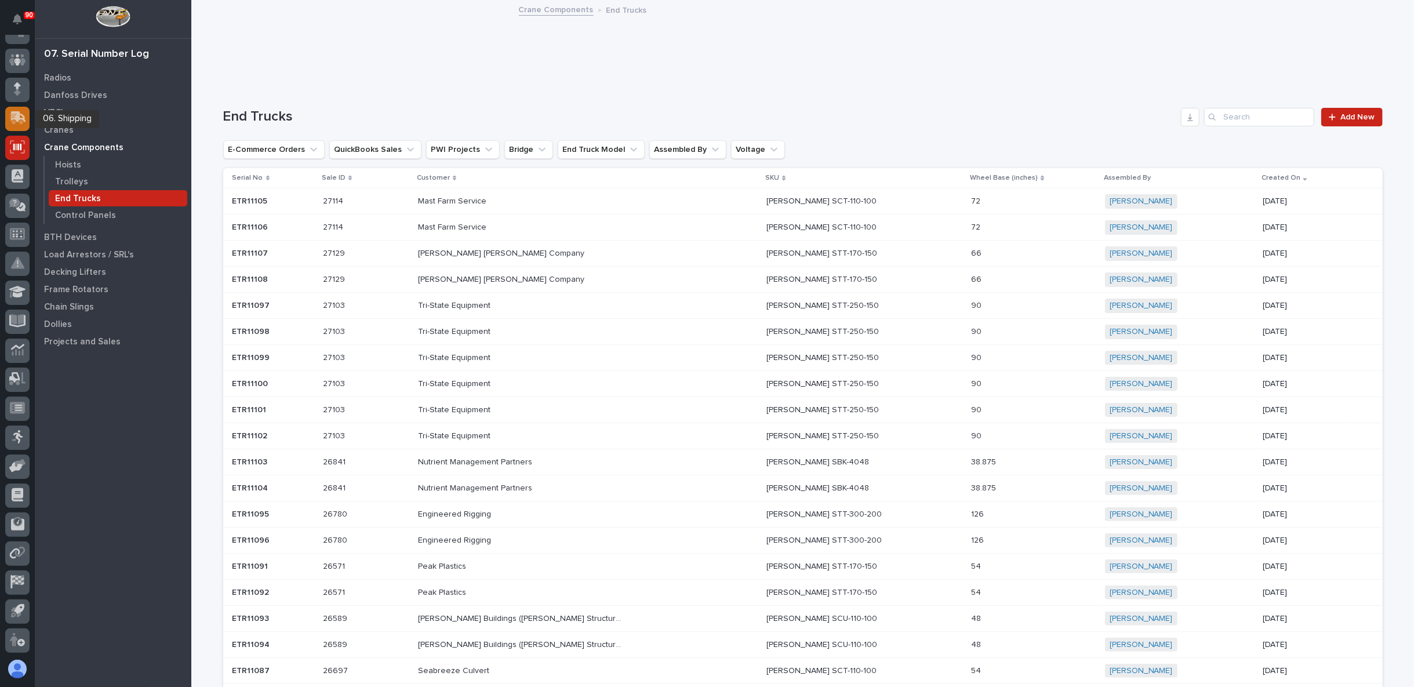
click at [19, 115] on icon at bounding box center [18, 116] width 15 height 11
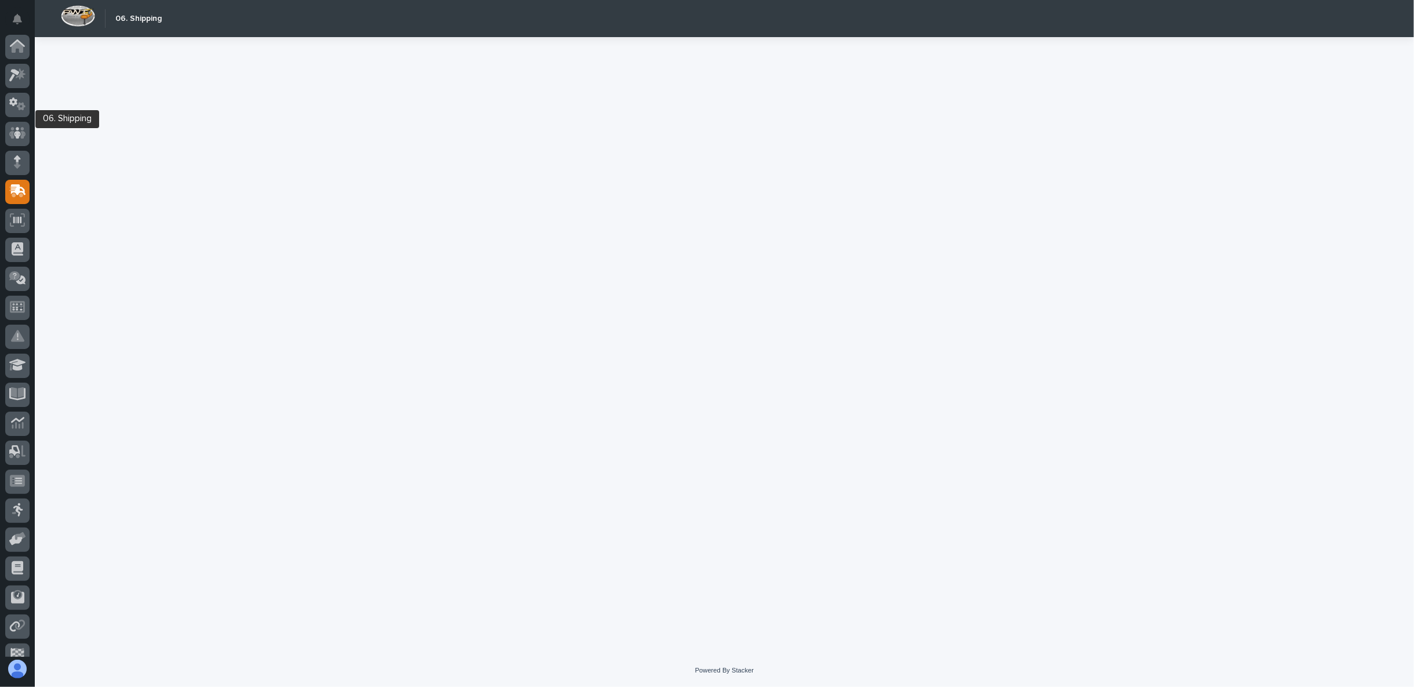
scroll to position [73, 0]
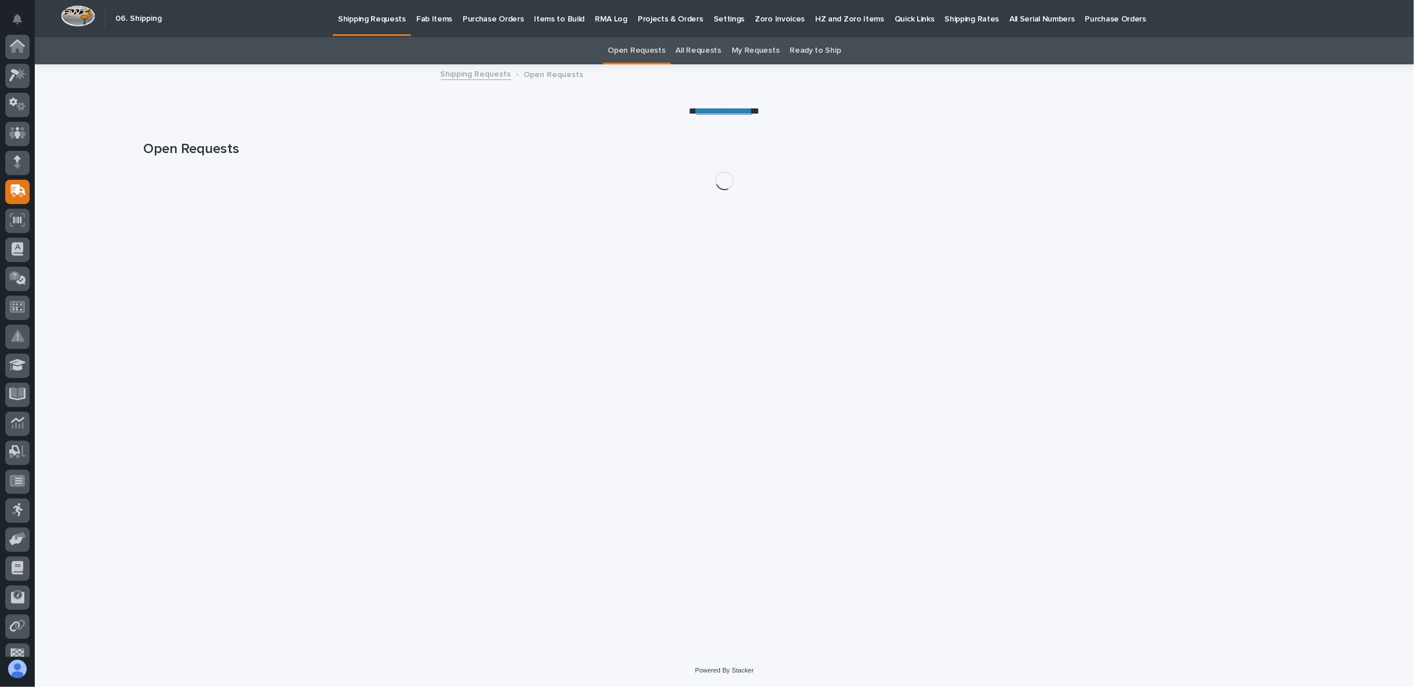
scroll to position [73, 0]
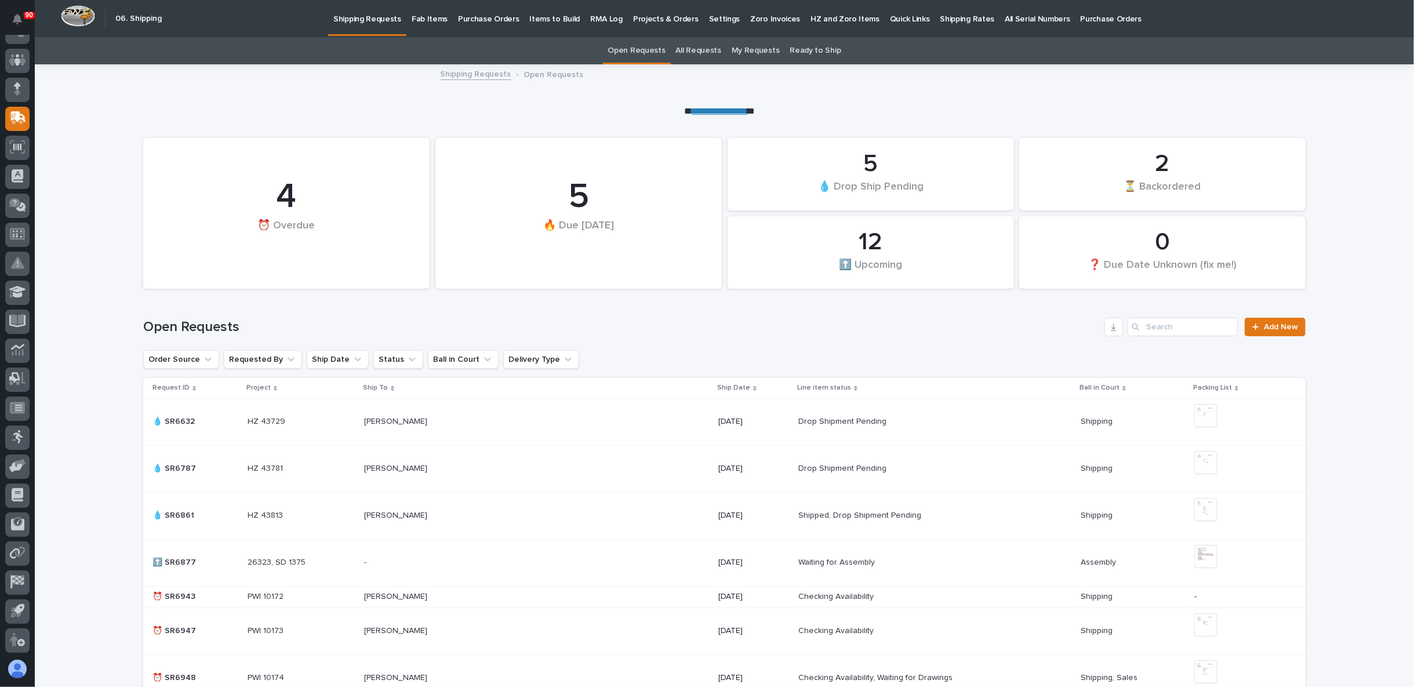
click at [419, 20] on p "Fab Items" at bounding box center [430, 12] width 36 height 24
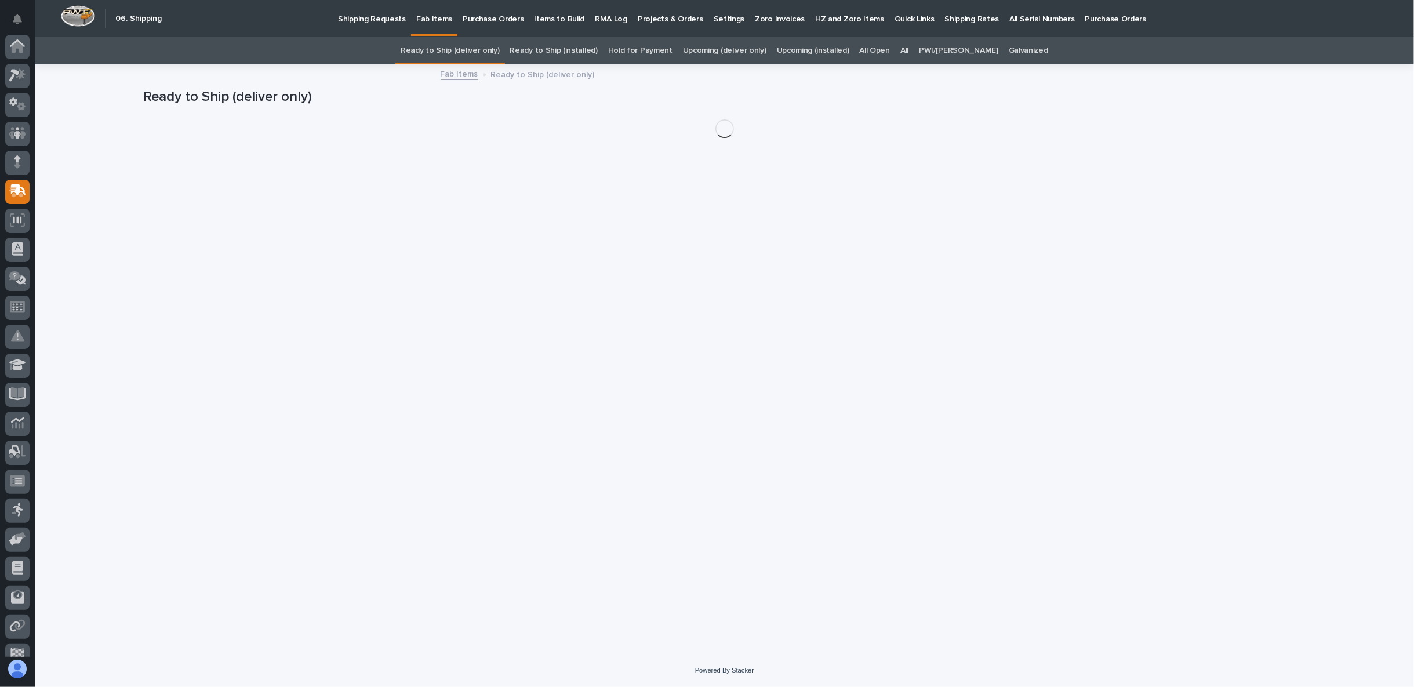
scroll to position [73, 0]
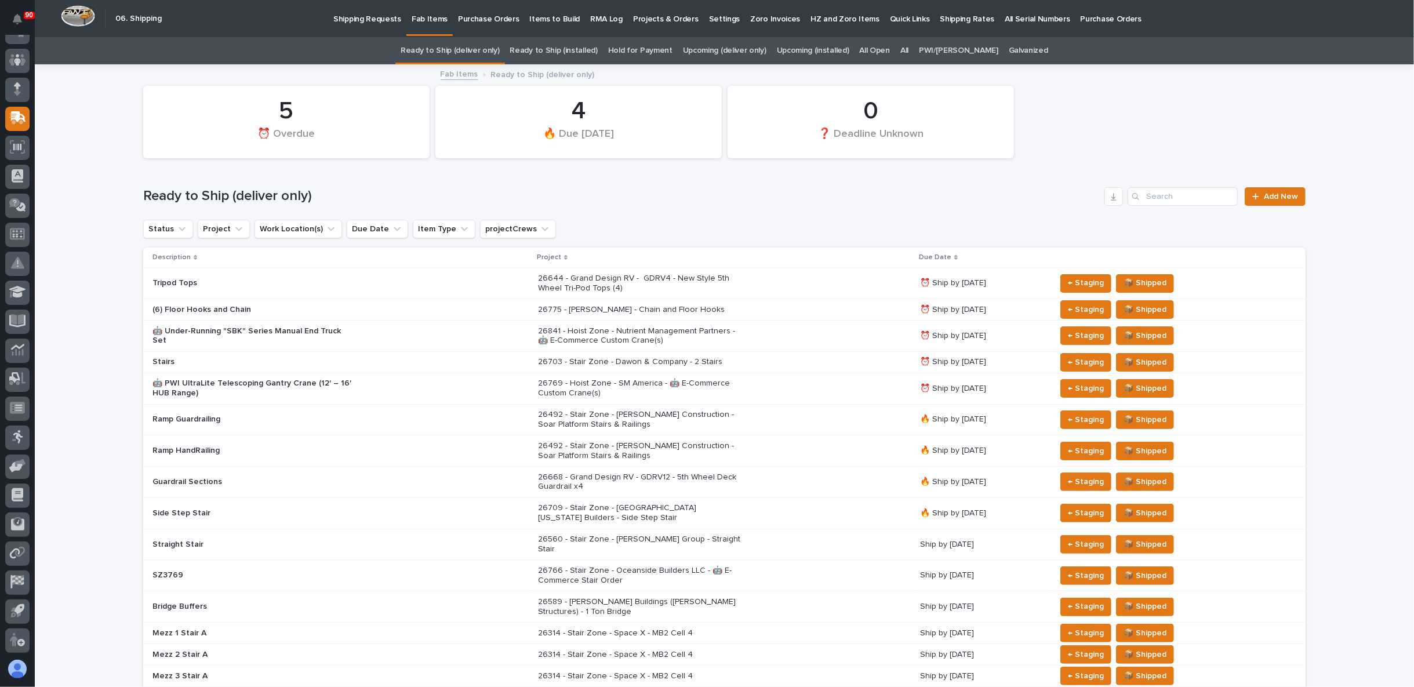
click at [648, 47] on link "Hold for Payment" at bounding box center [640, 50] width 64 height 27
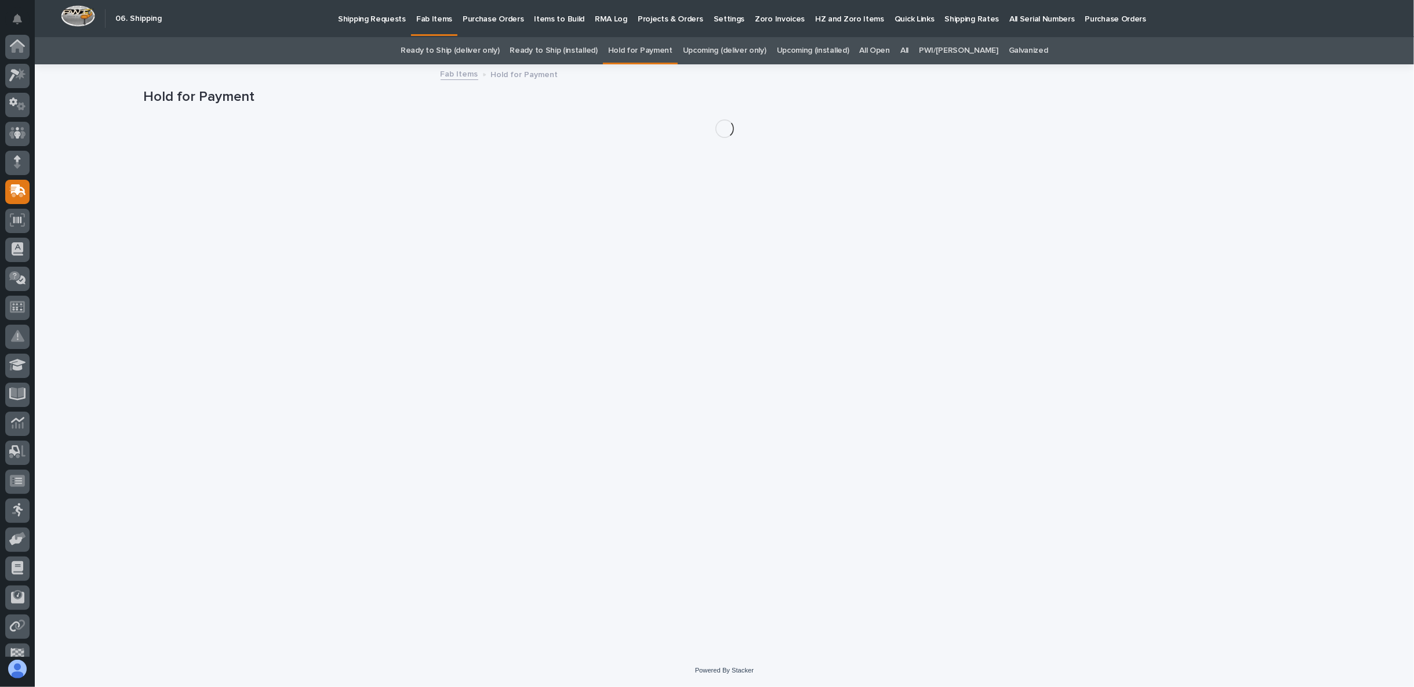
scroll to position [73, 0]
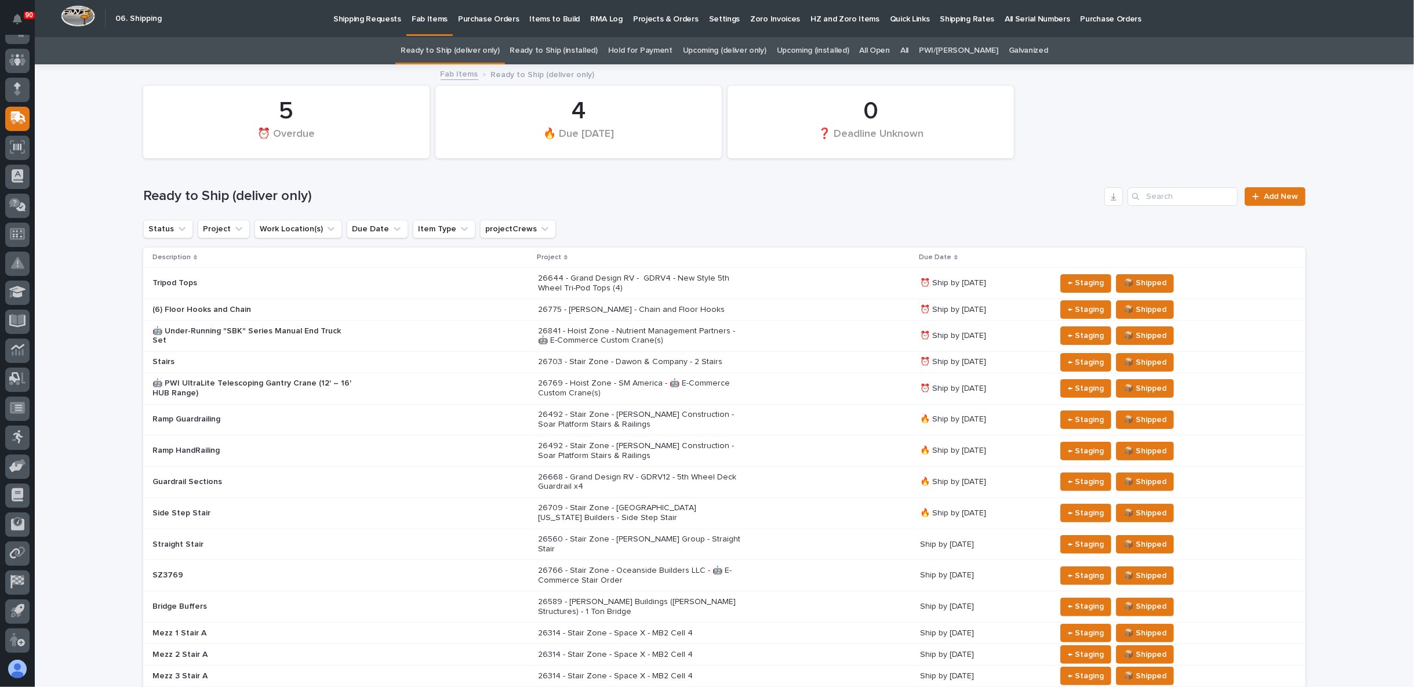
click at [732, 49] on link "Upcoming (deliver only)" at bounding box center [724, 50] width 83 height 27
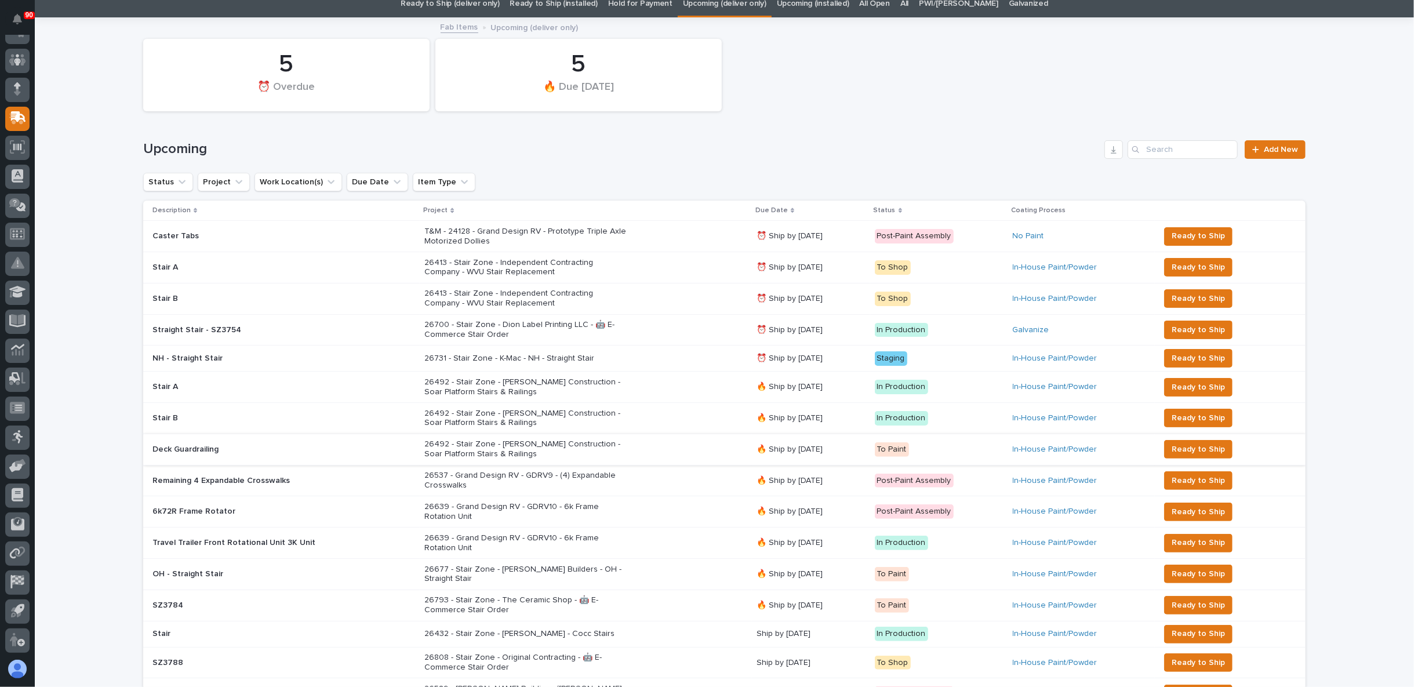
scroll to position [129, 0]
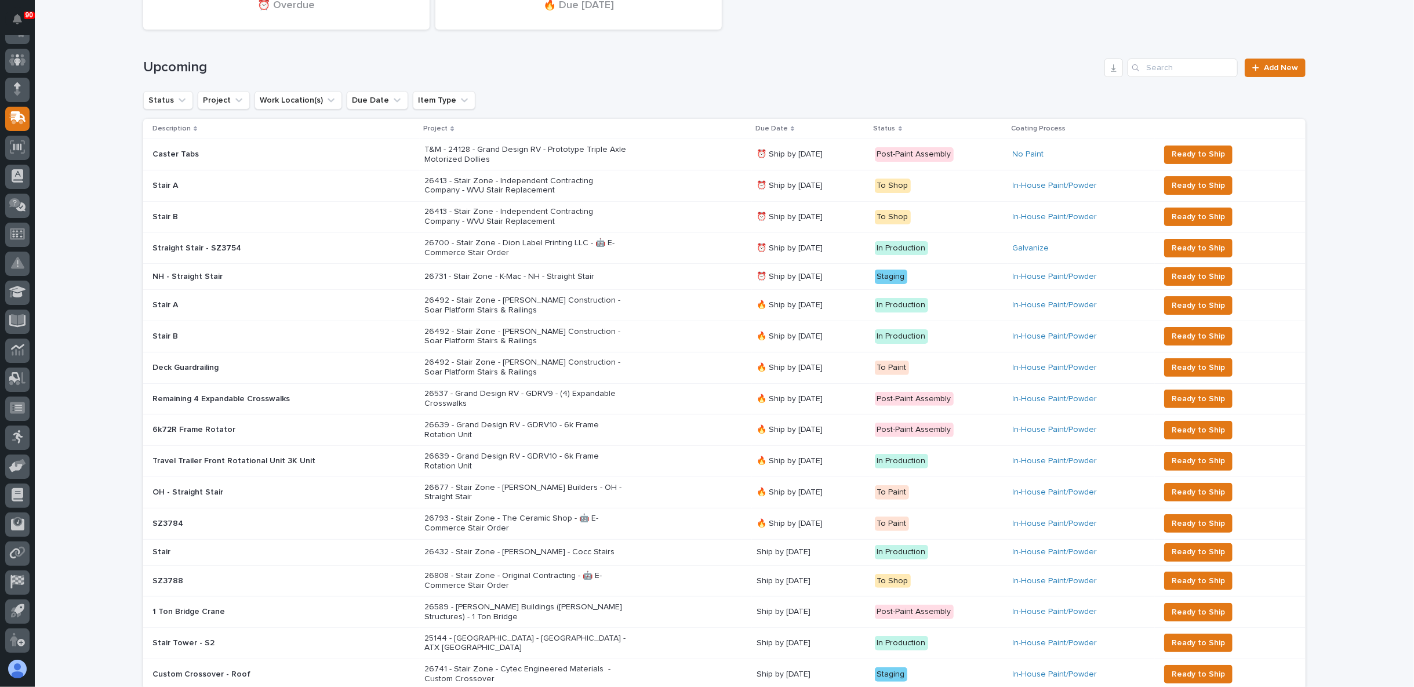
click at [642, 488] on div "26677 - Stair Zone - Sullivan Builders - OH - Straight Stair" at bounding box center [585, 492] width 323 height 29
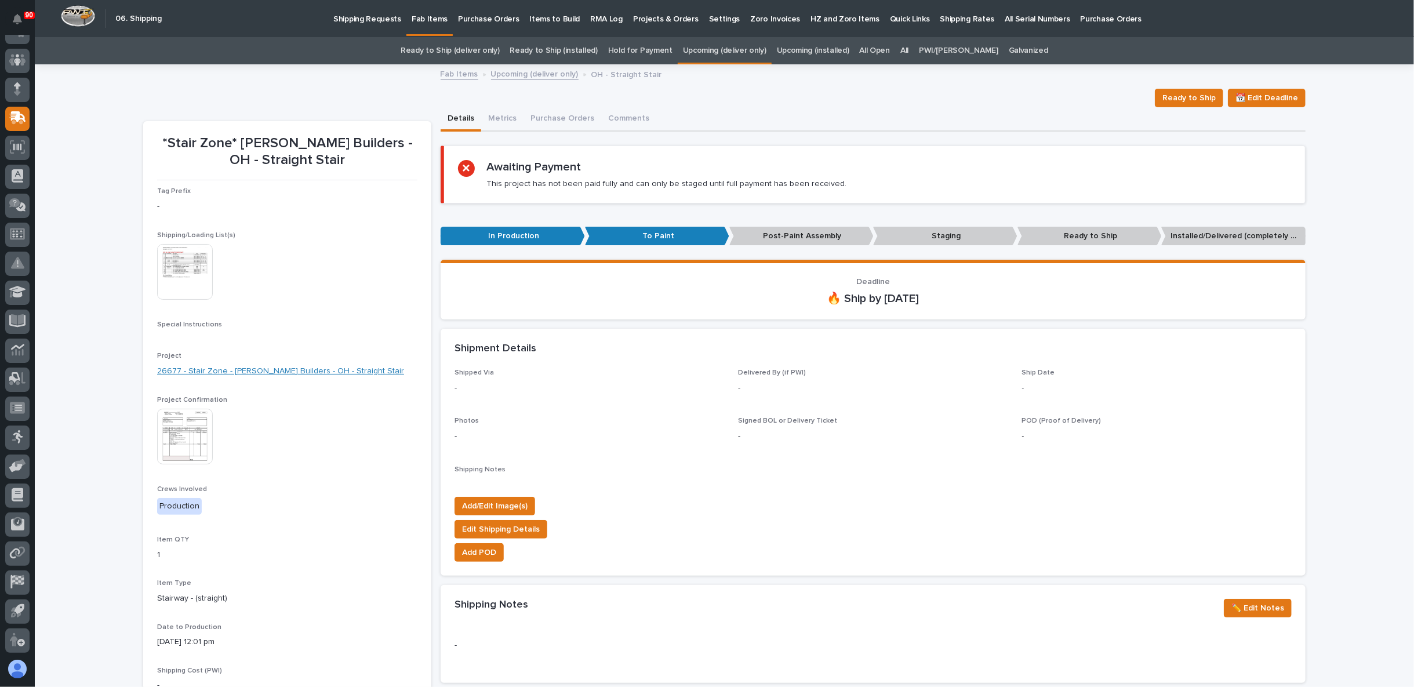
click at [263, 371] on link "26677 - Stair Zone - Sullivan Builders - OH - Straight Stair" at bounding box center [280, 371] width 247 height 12
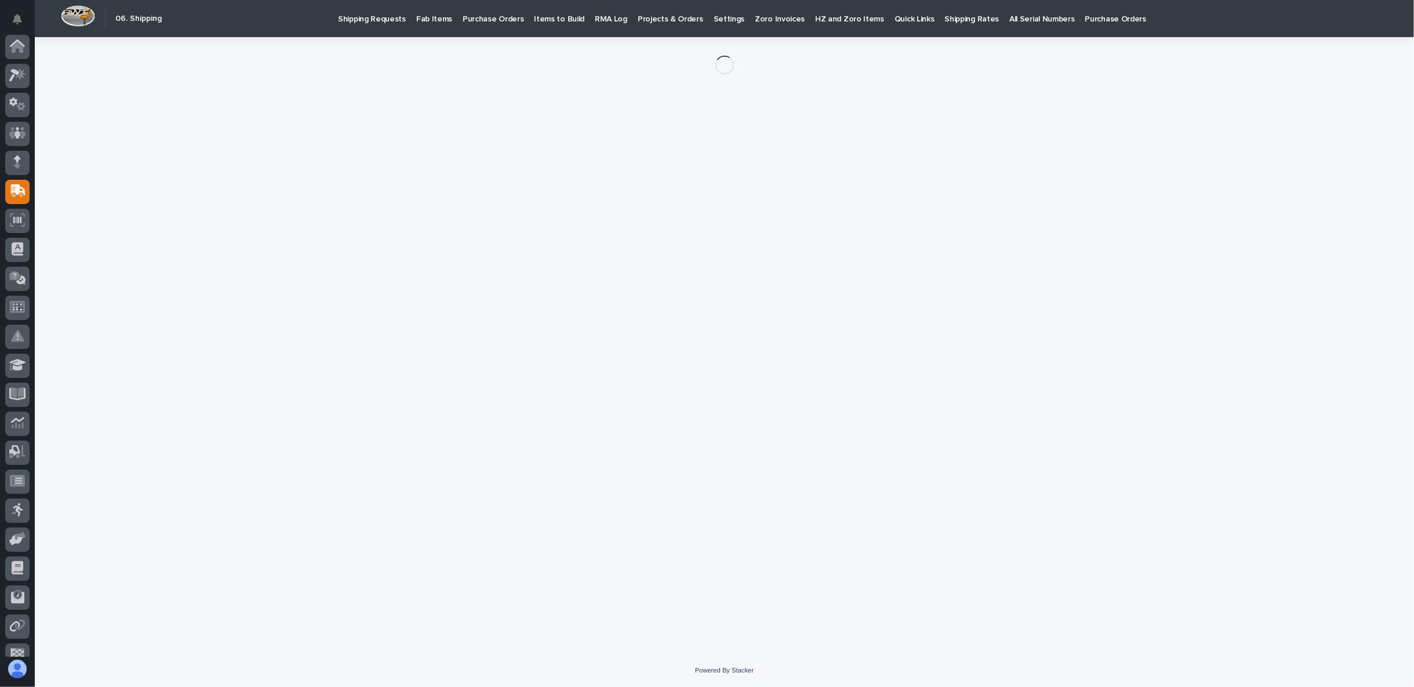
scroll to position [73, 0]
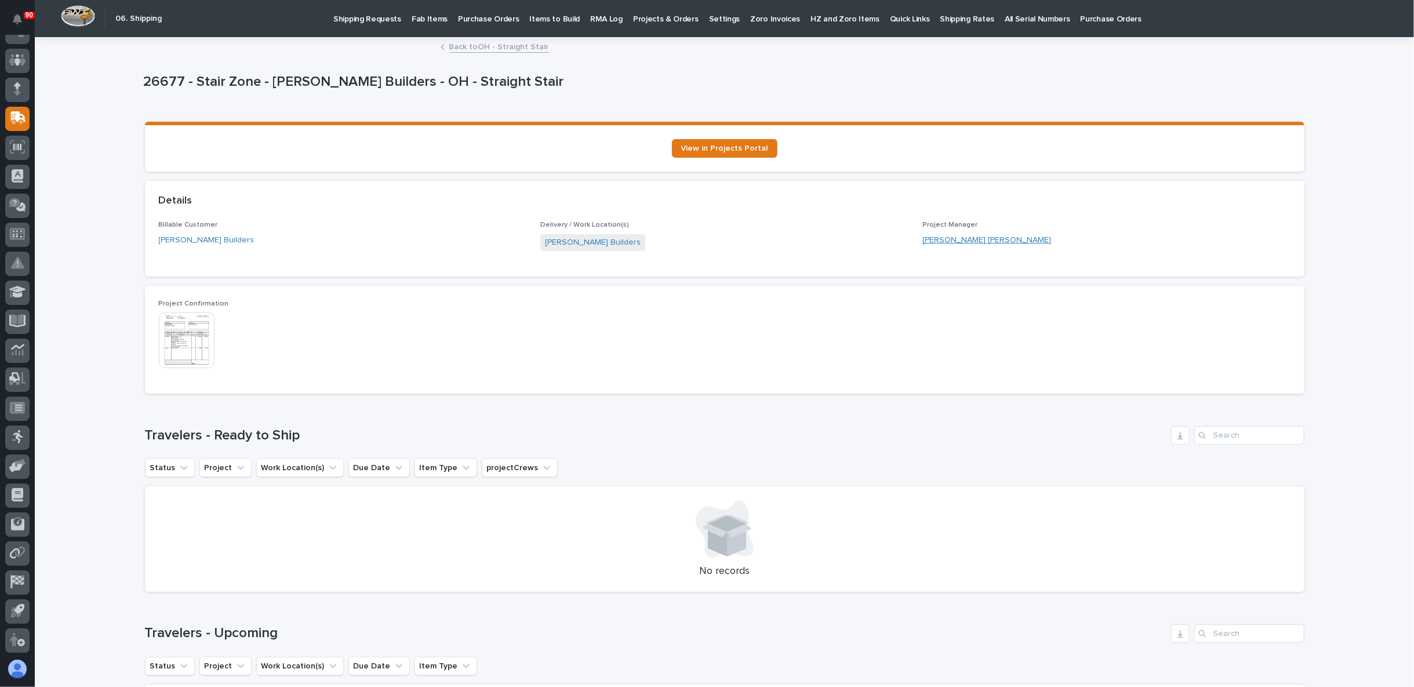
click at [947, 238] on link "Connor Matthes" at bounding box center [986, 240] width 129 height 12
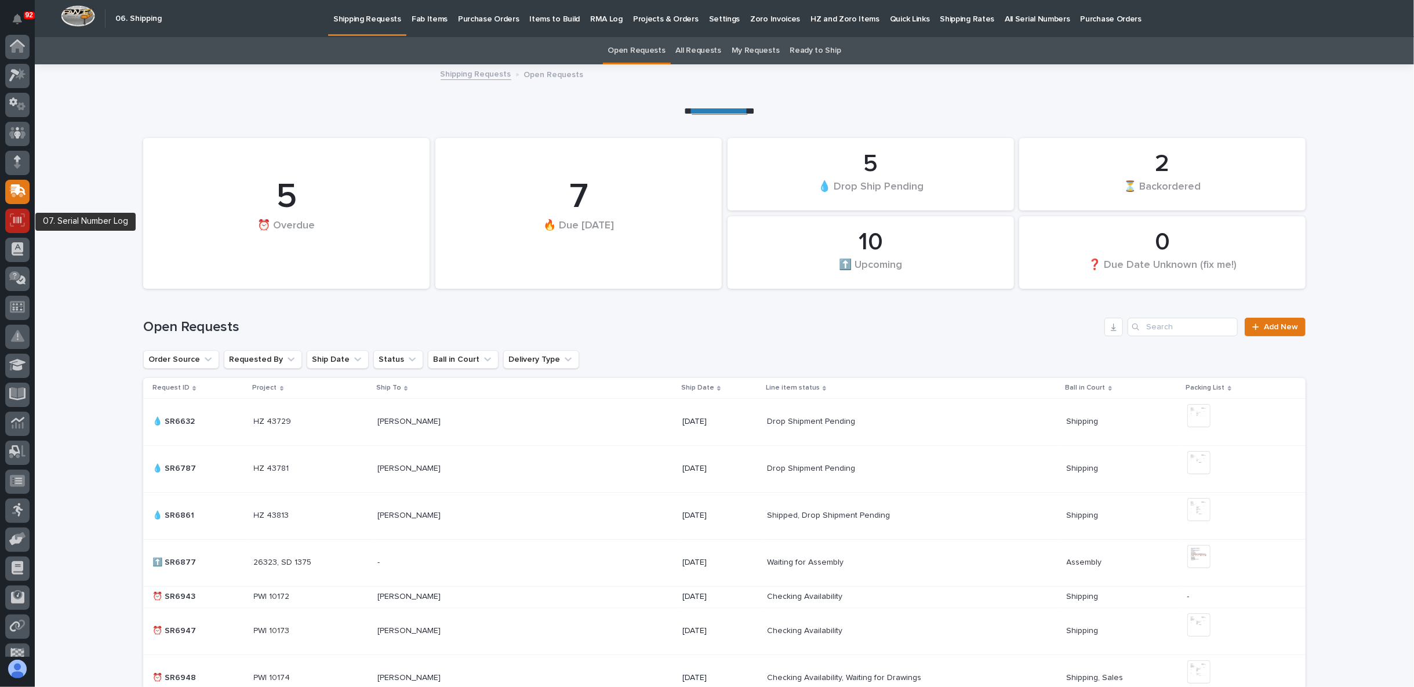
click at [21, 224] on icon at bounding box center [17, 219] width 15 height 13
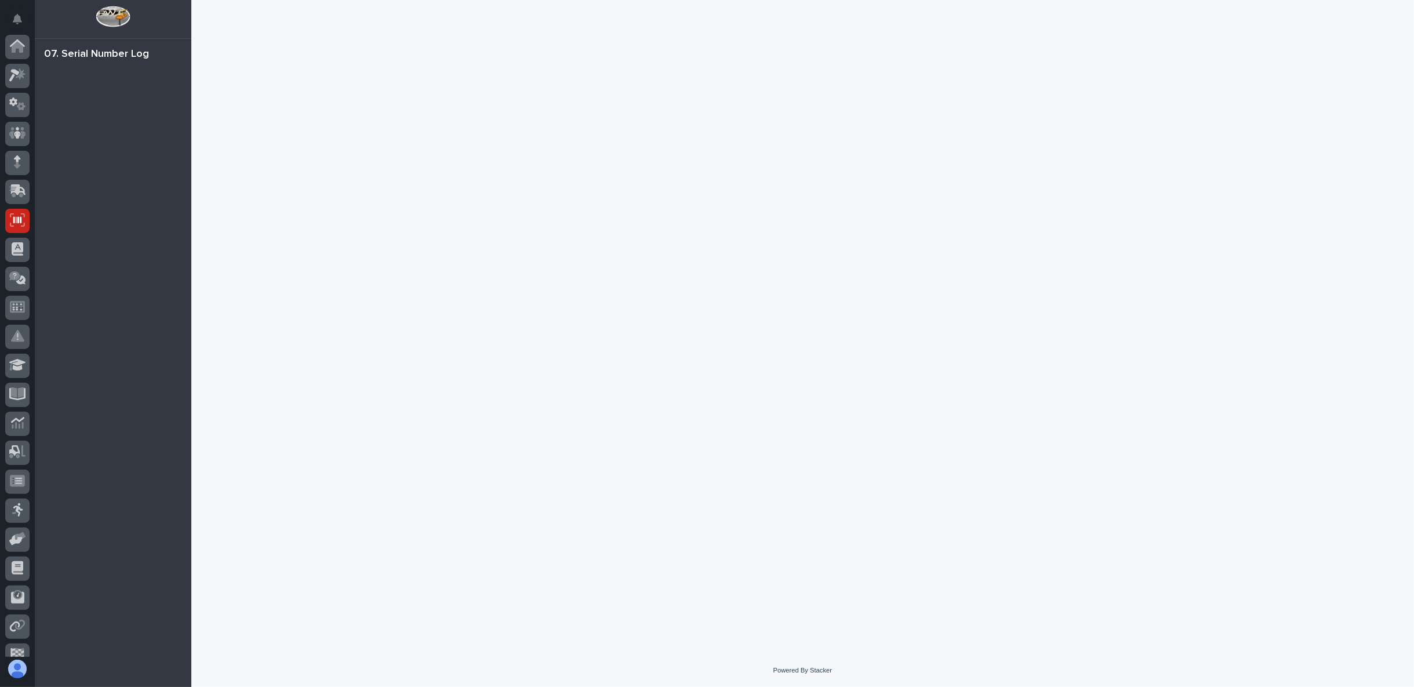
scroll to position [73, 0]
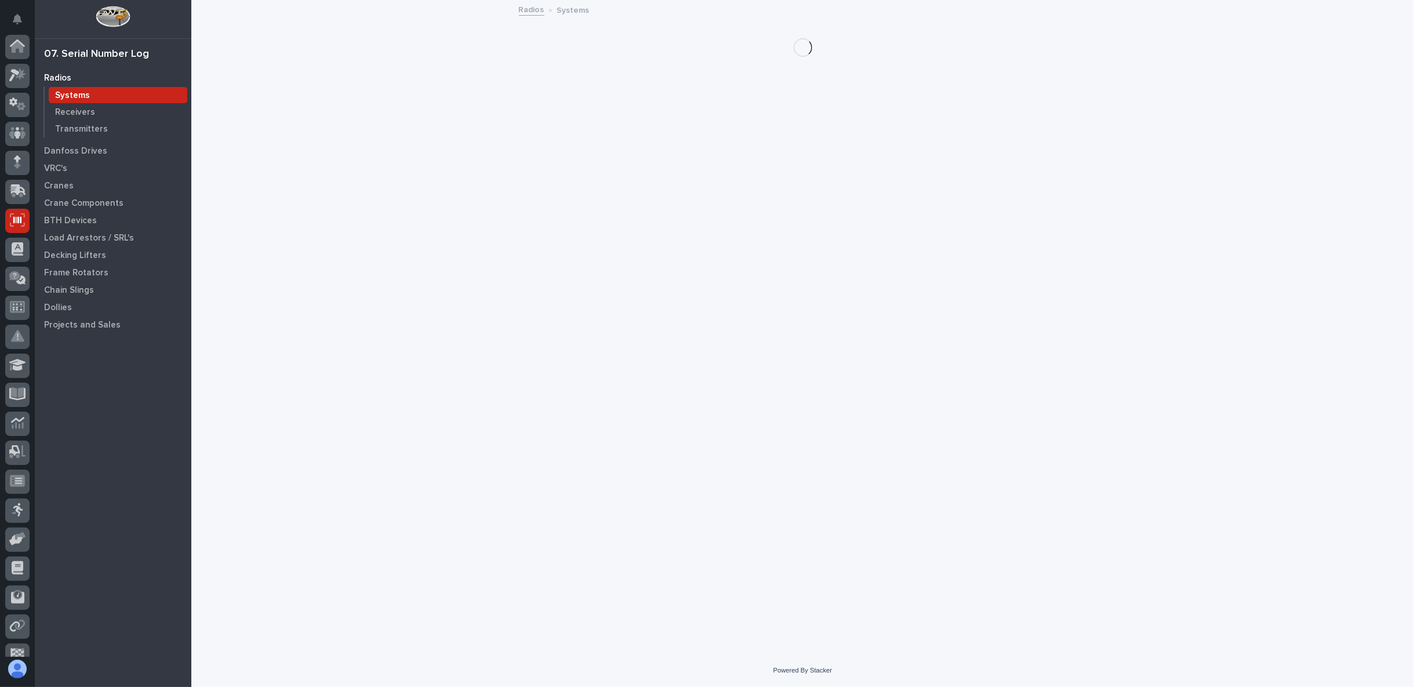
scroll to position [73, 0]
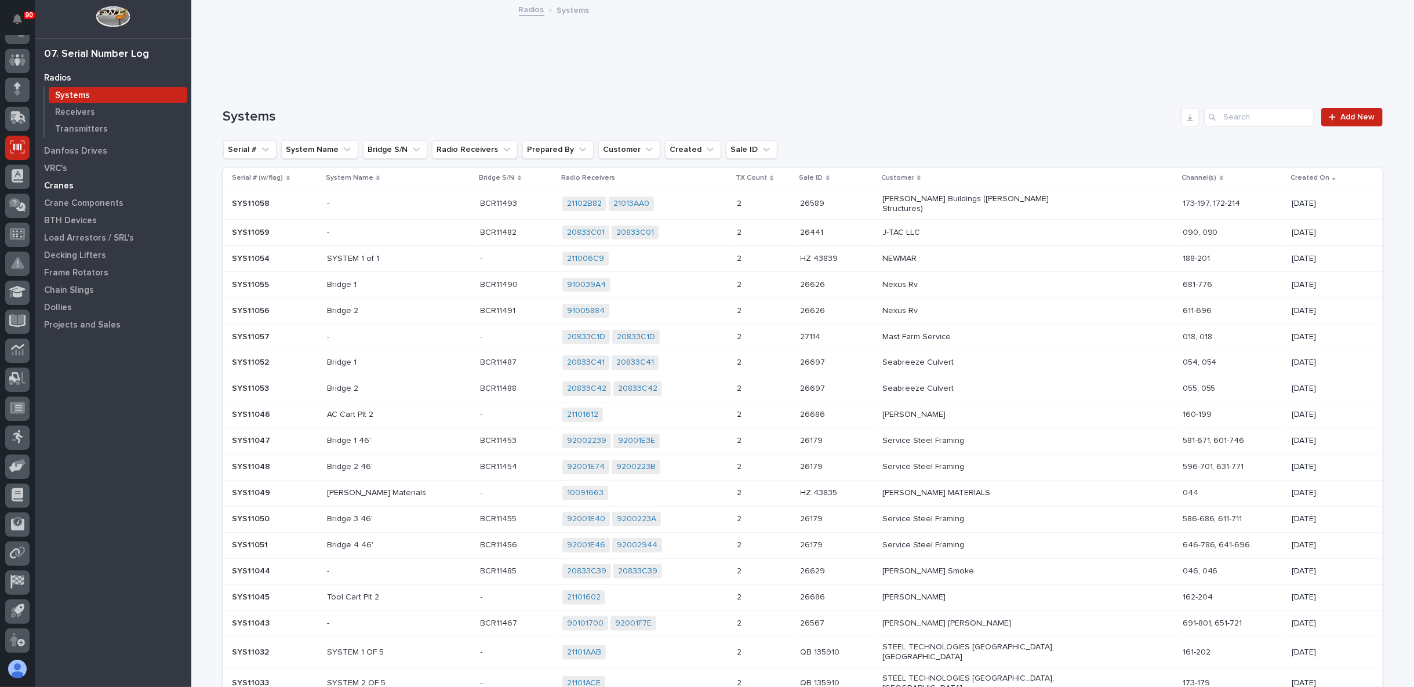
click at [58, 186] on p "Cranes" at bounding box center [59, 186] width 30 height 10
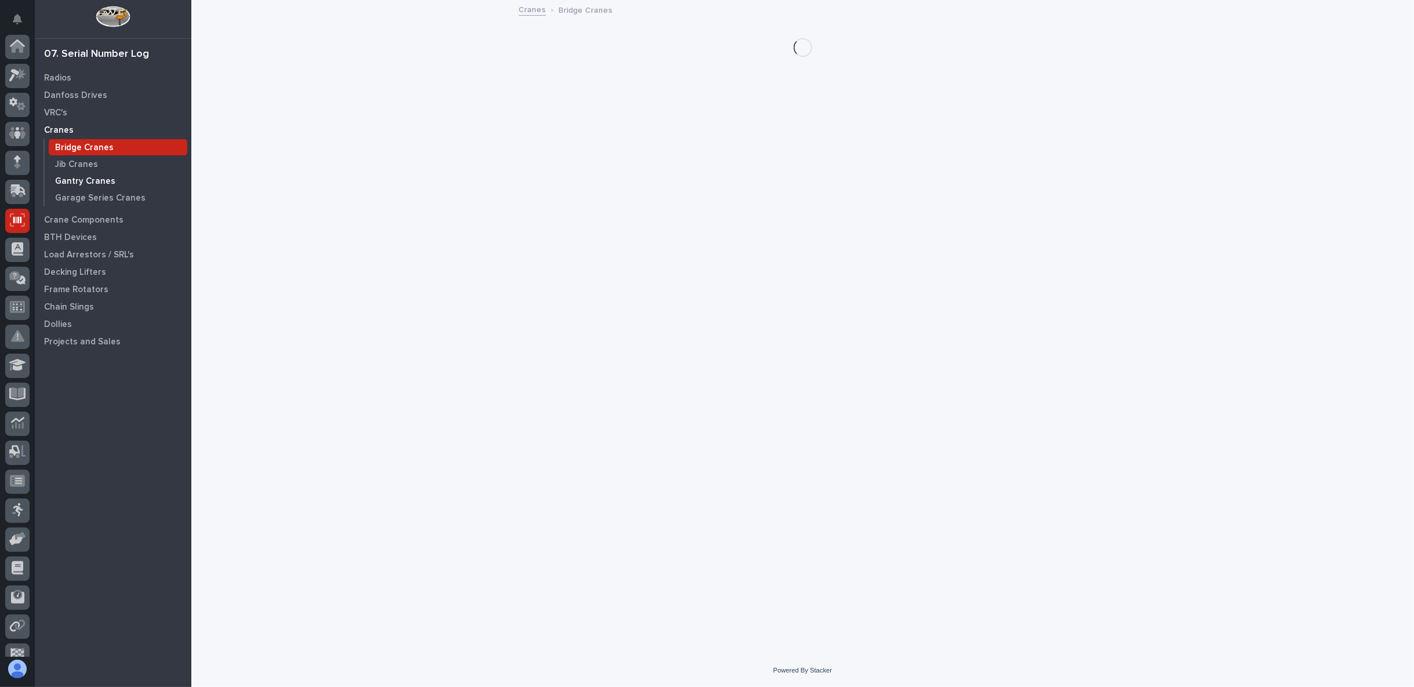
scroll to position [73, 0]
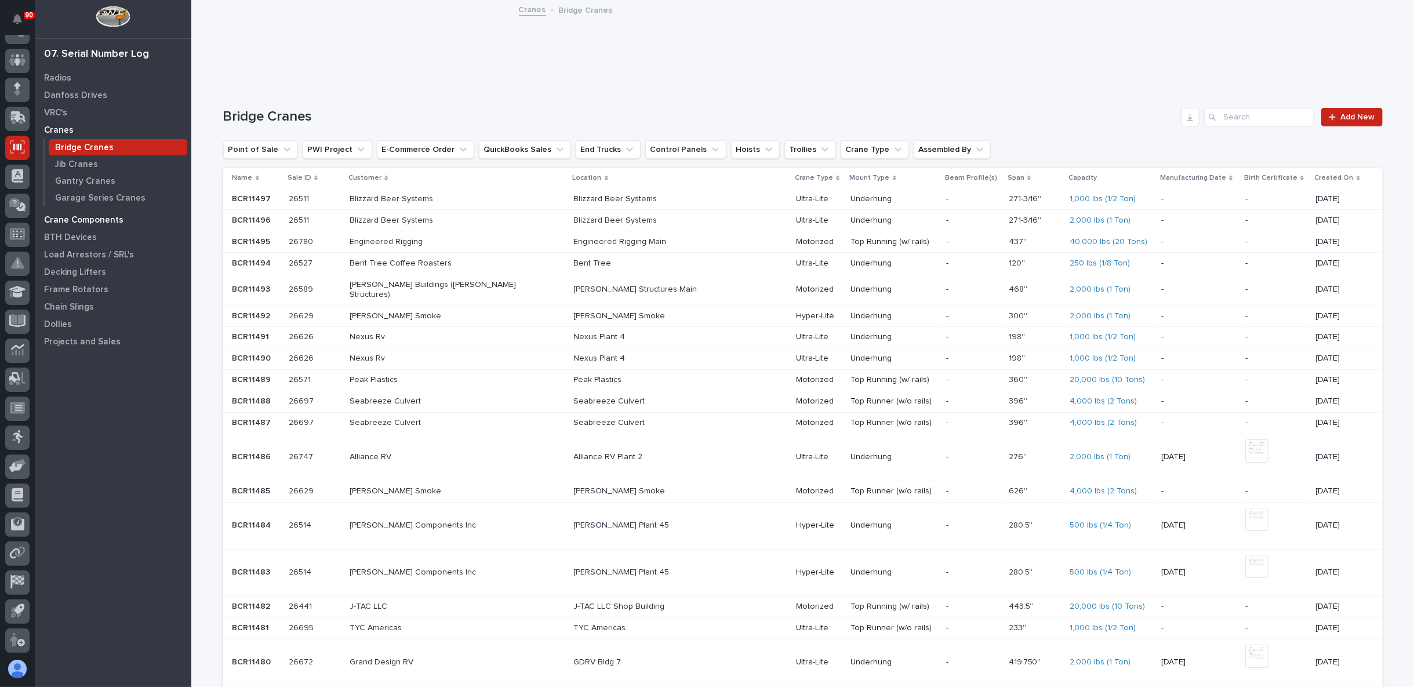
click at [79, 220] on p "Crane Components" at bounding box center [83, 220] width 79 height 10
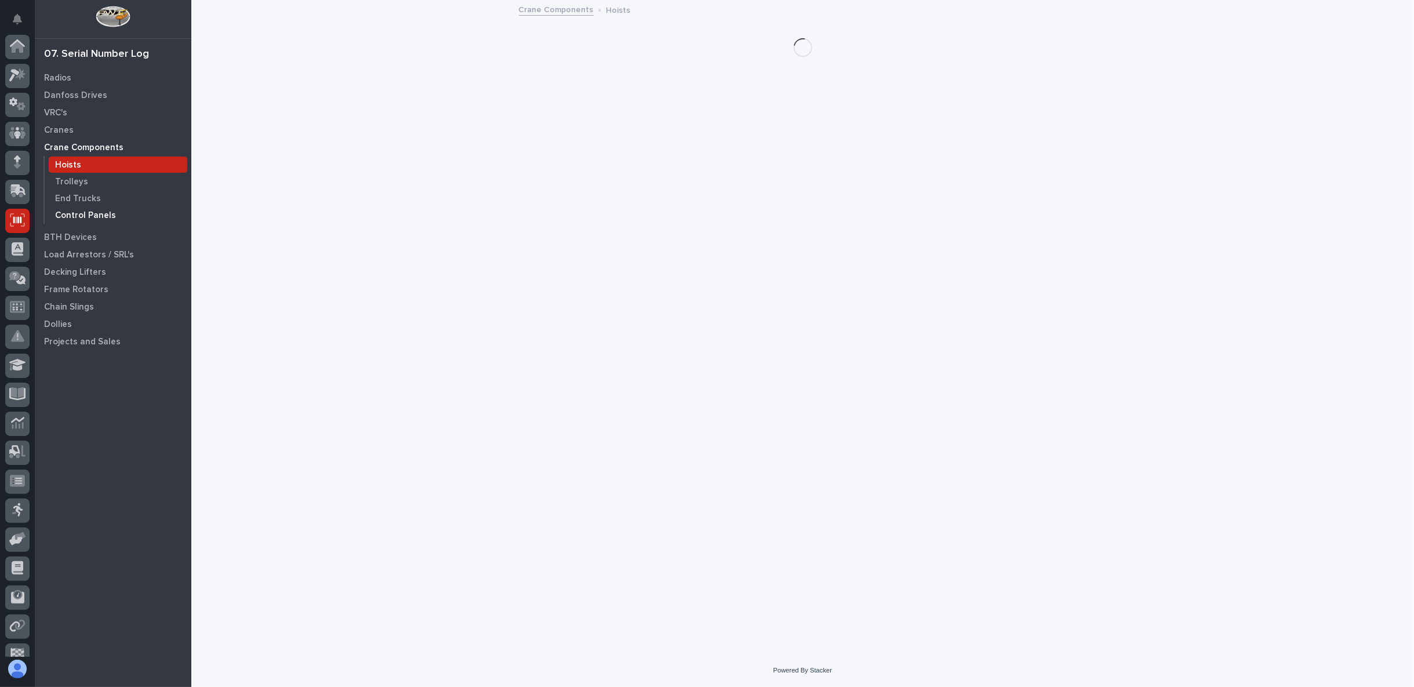
scroll to position [73, 0]
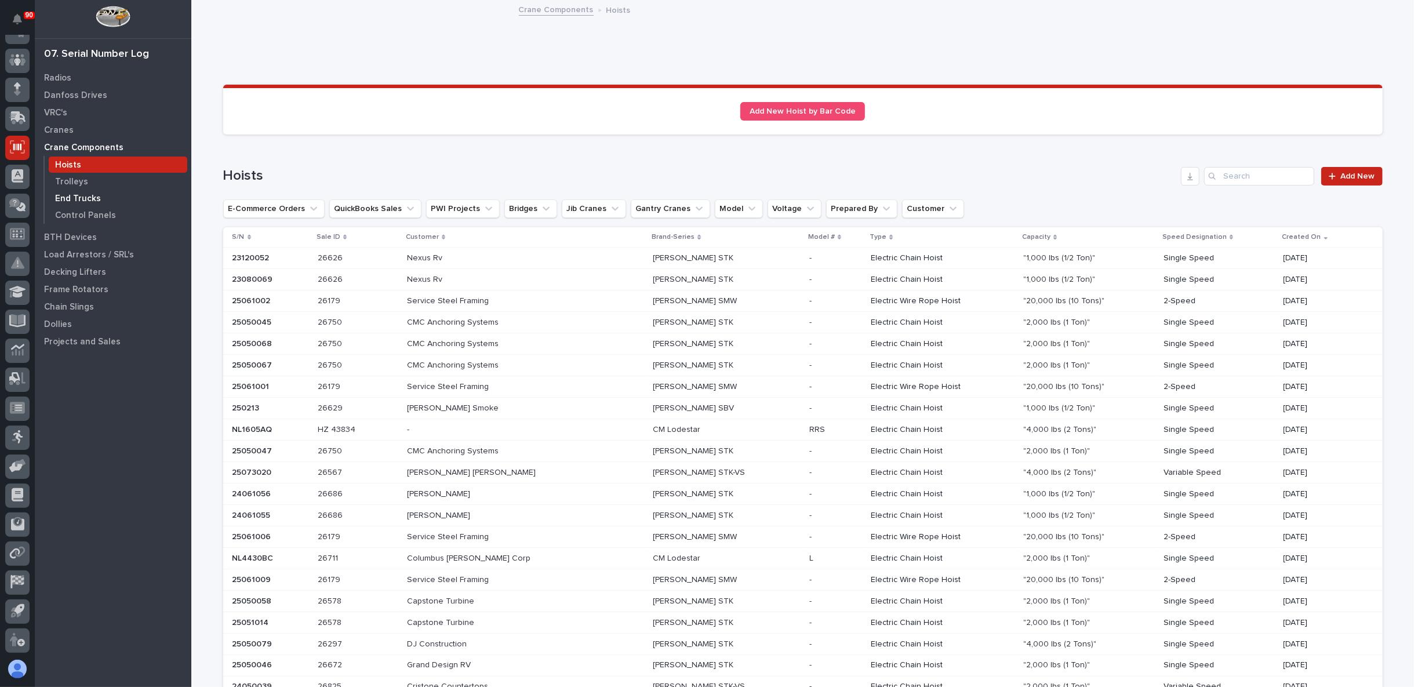
click at [77, 194] on p "End Trucks" at bounding box center [78, 199] width 46 height 10
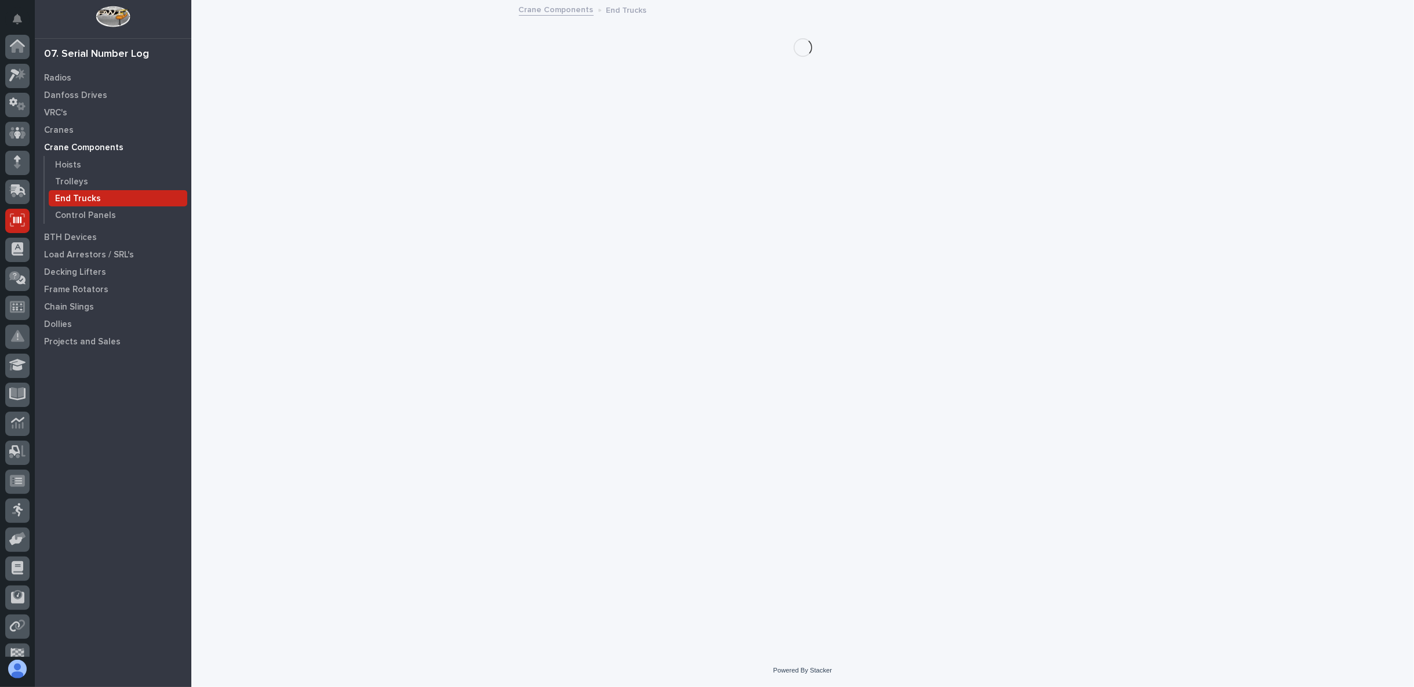
scroll to position [73, 0]
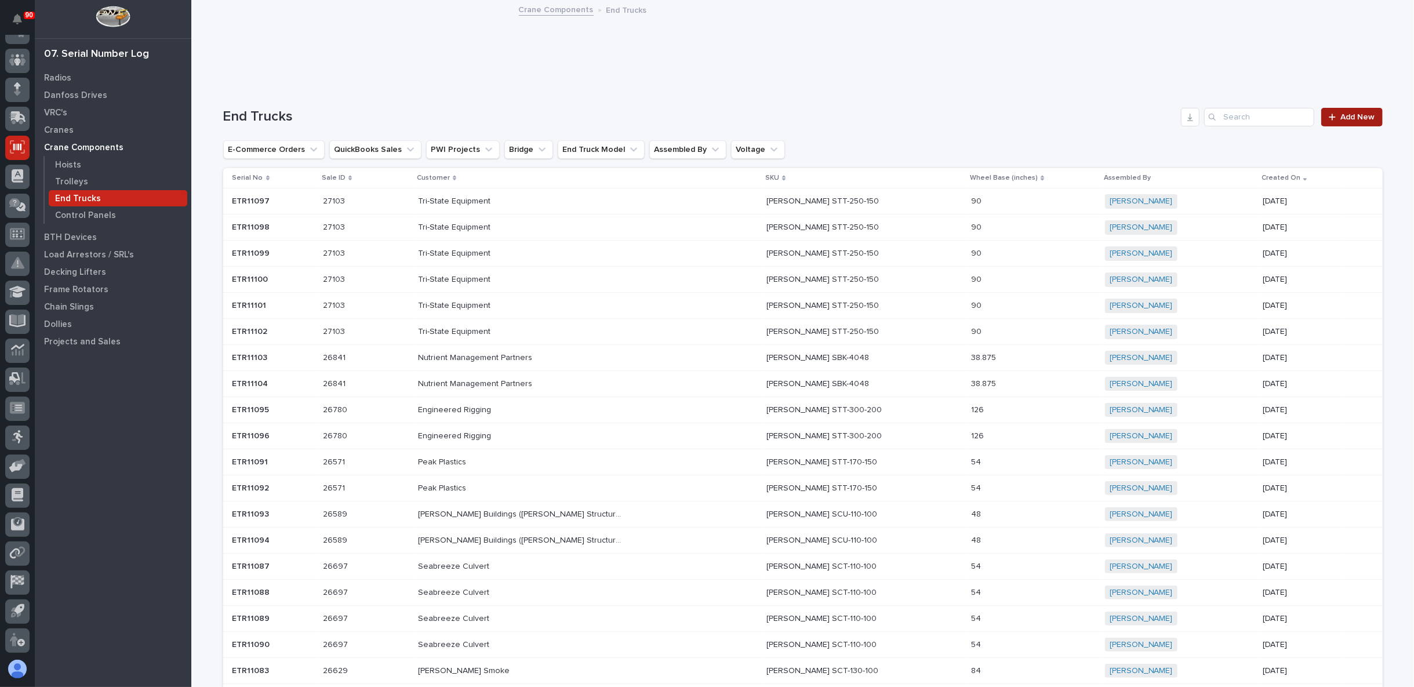
click at [1341, 113] on span "Add New" at bounding box center [1358, 117] width 34 height 8
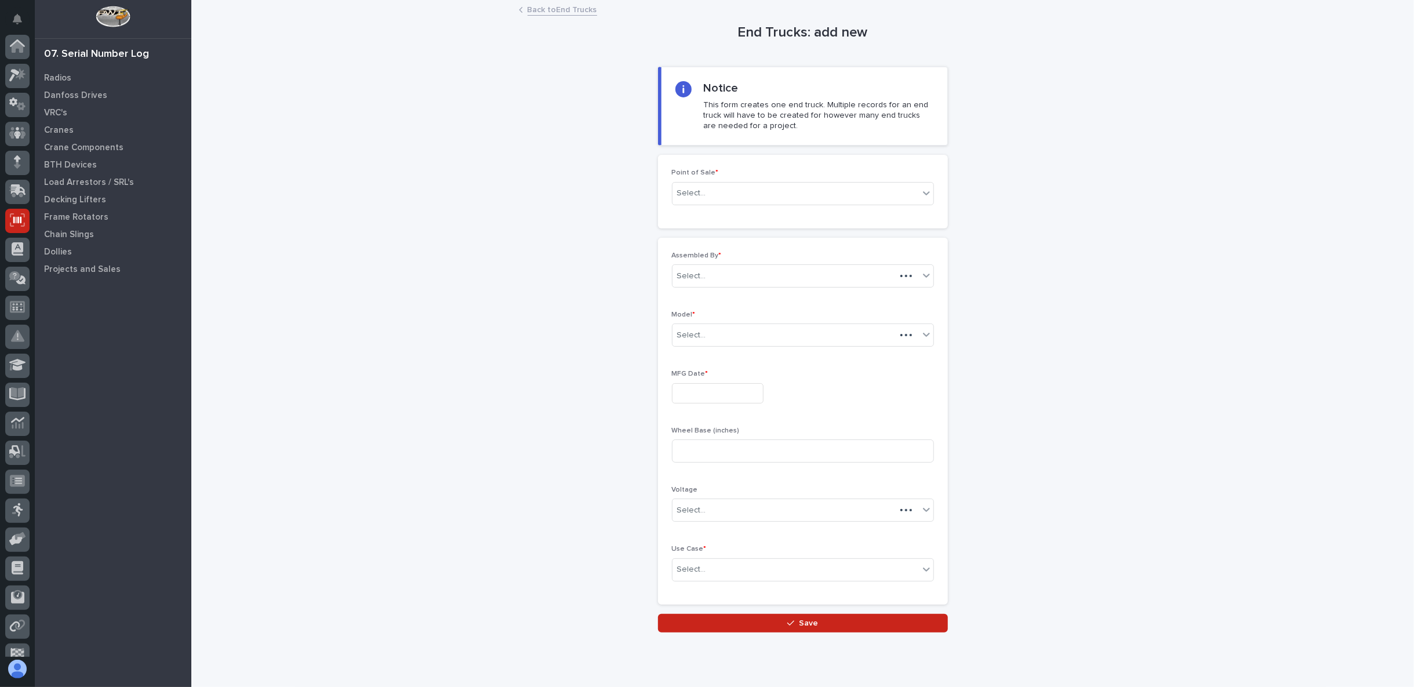
scroll to position [73, 0]
click at [703, 195] on div "Select..." at bounding box center [796, 193] width 246 height 19
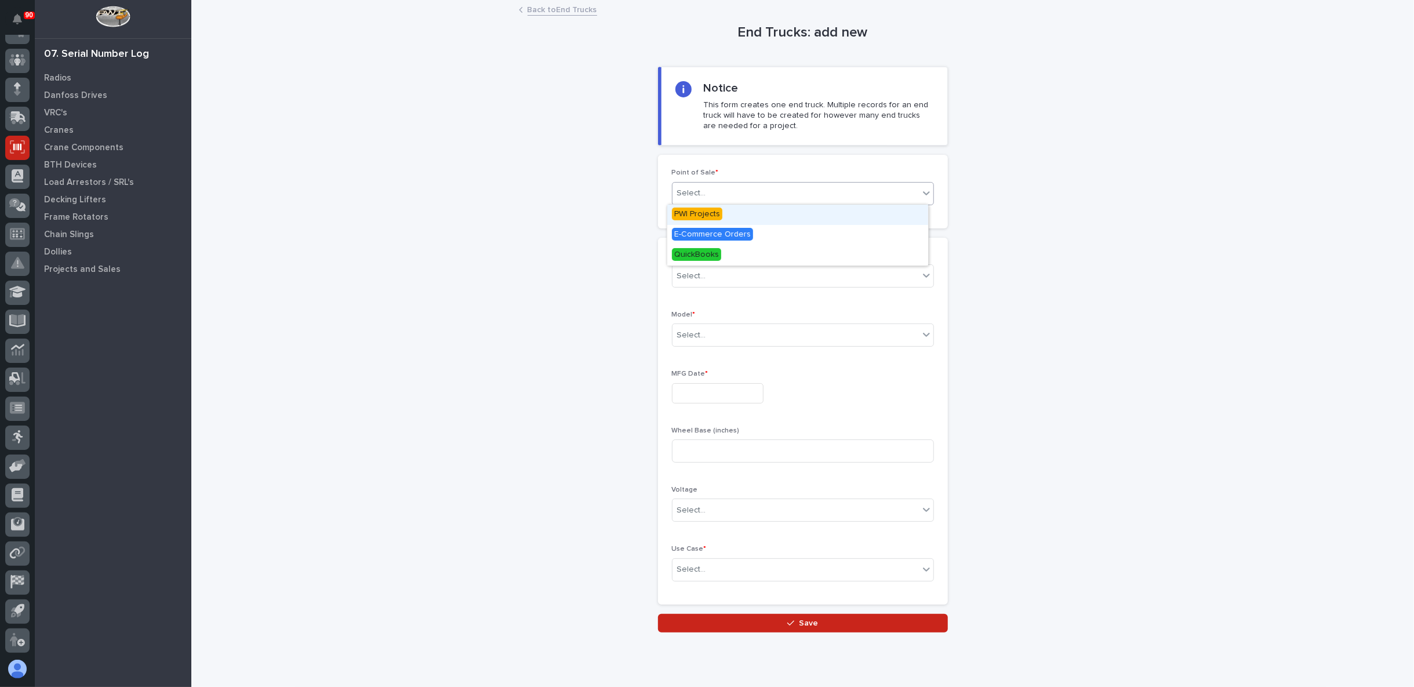
click at [707, 220] on span "PWI Projects" at bounding box center [697, 214] width 50 height 13
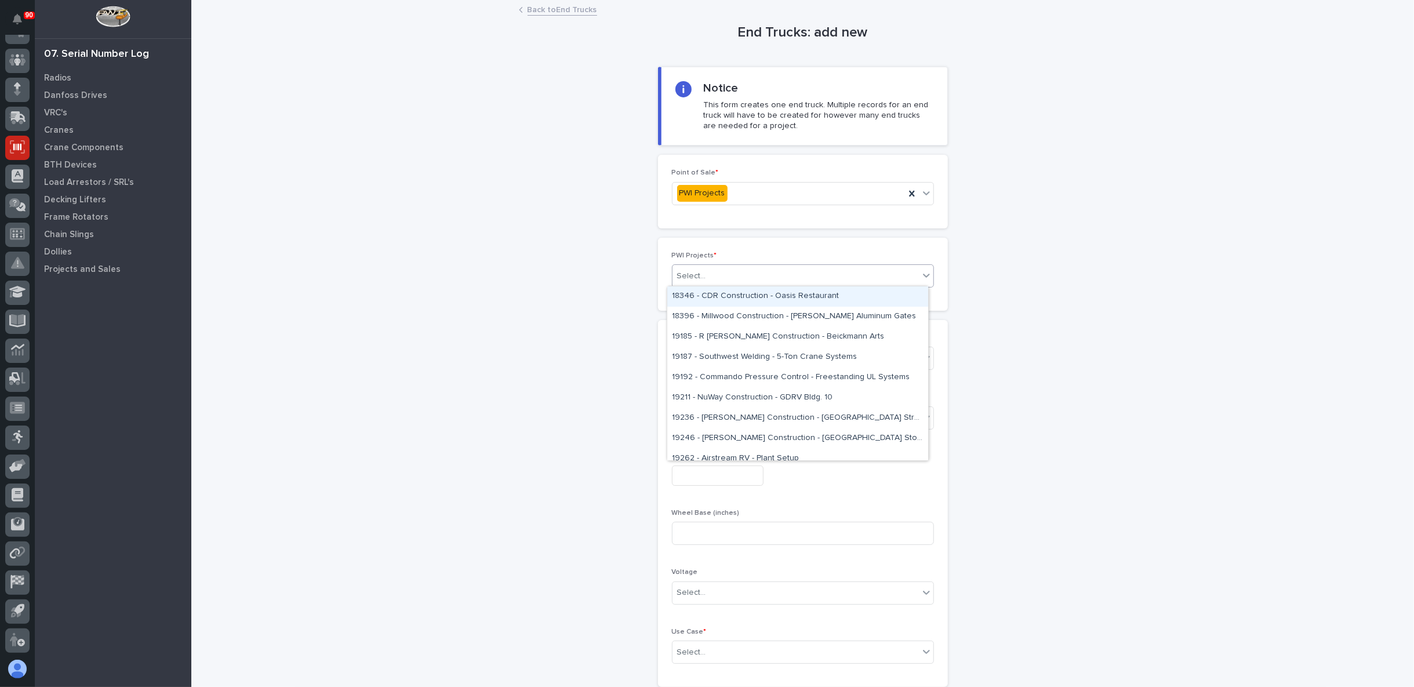
click at [695, 267] on div "Select..." at bounding box center [796, 276] width 246 height 19
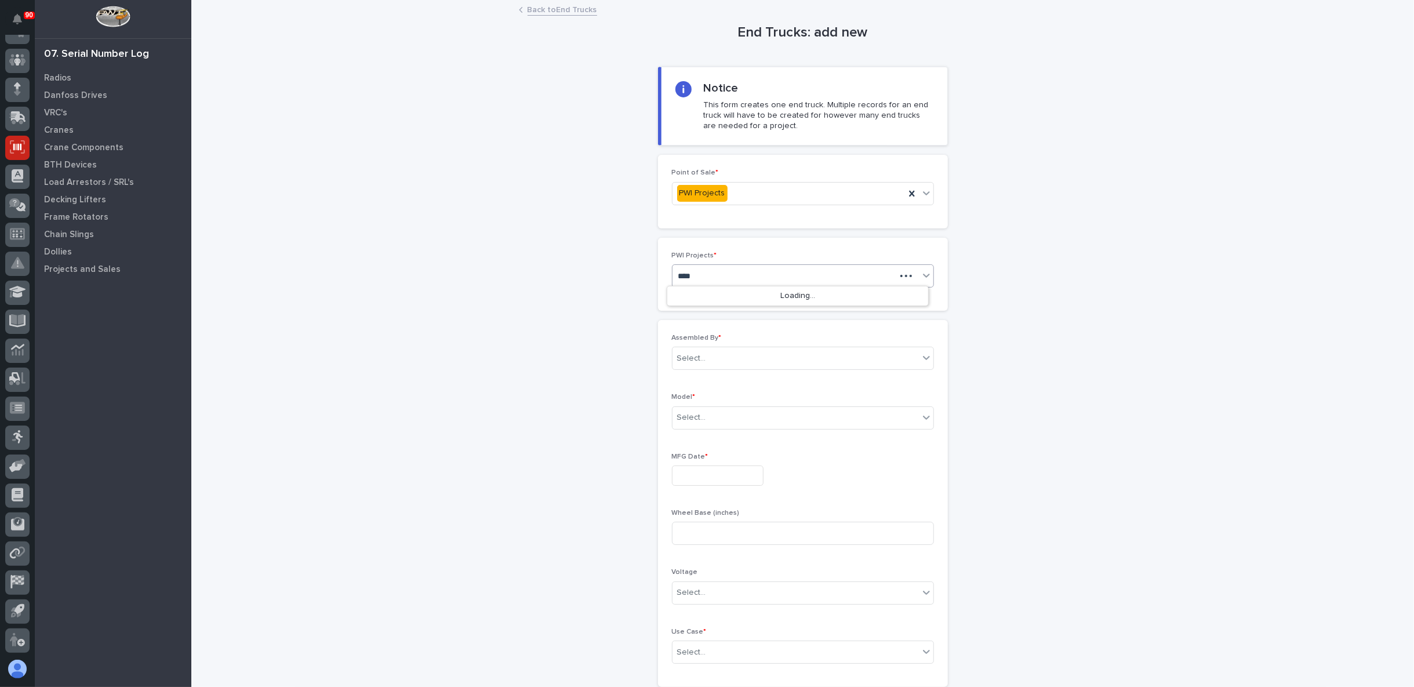
type input "*****"
click at [761, 296] on div "27114 - Hoist Zone - Mast Farm Service - 🤖 (v2) E-Commerce Order with Fab Item" at bounding box center [797, 296] width 261 height 20
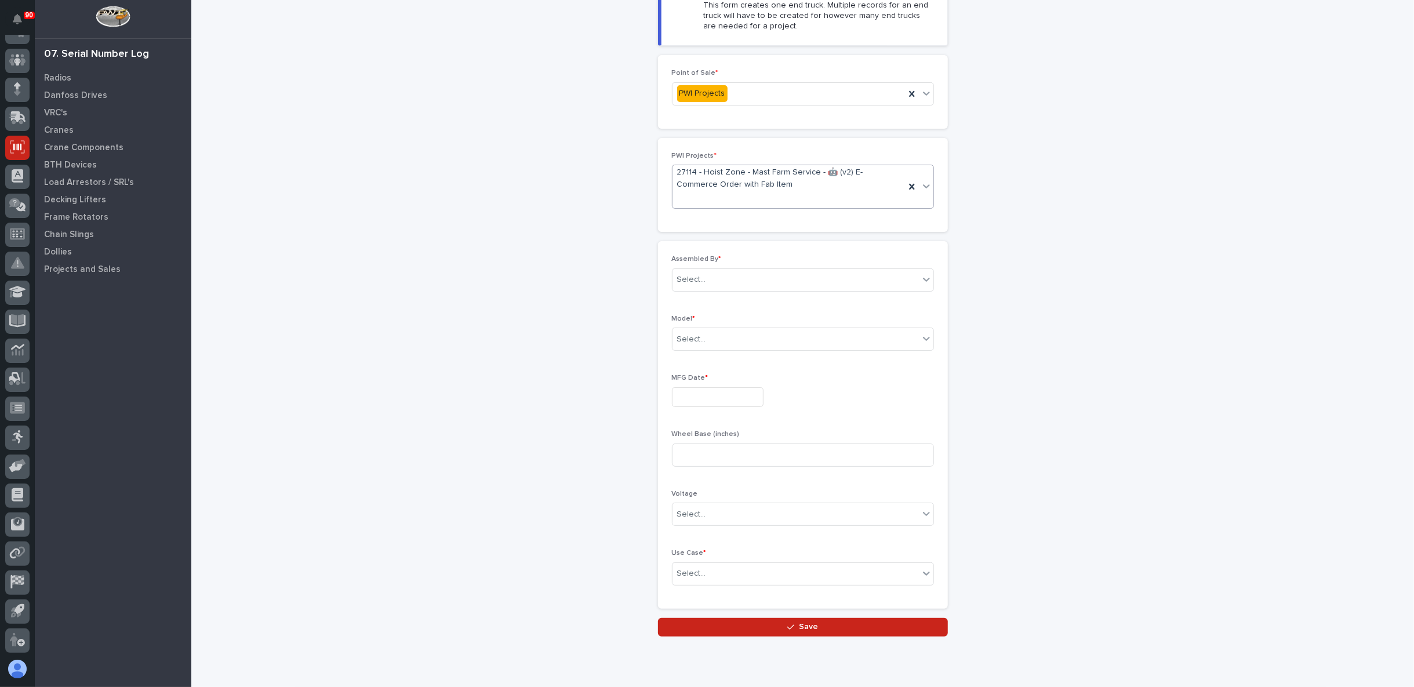
scroll to position [129, 0]
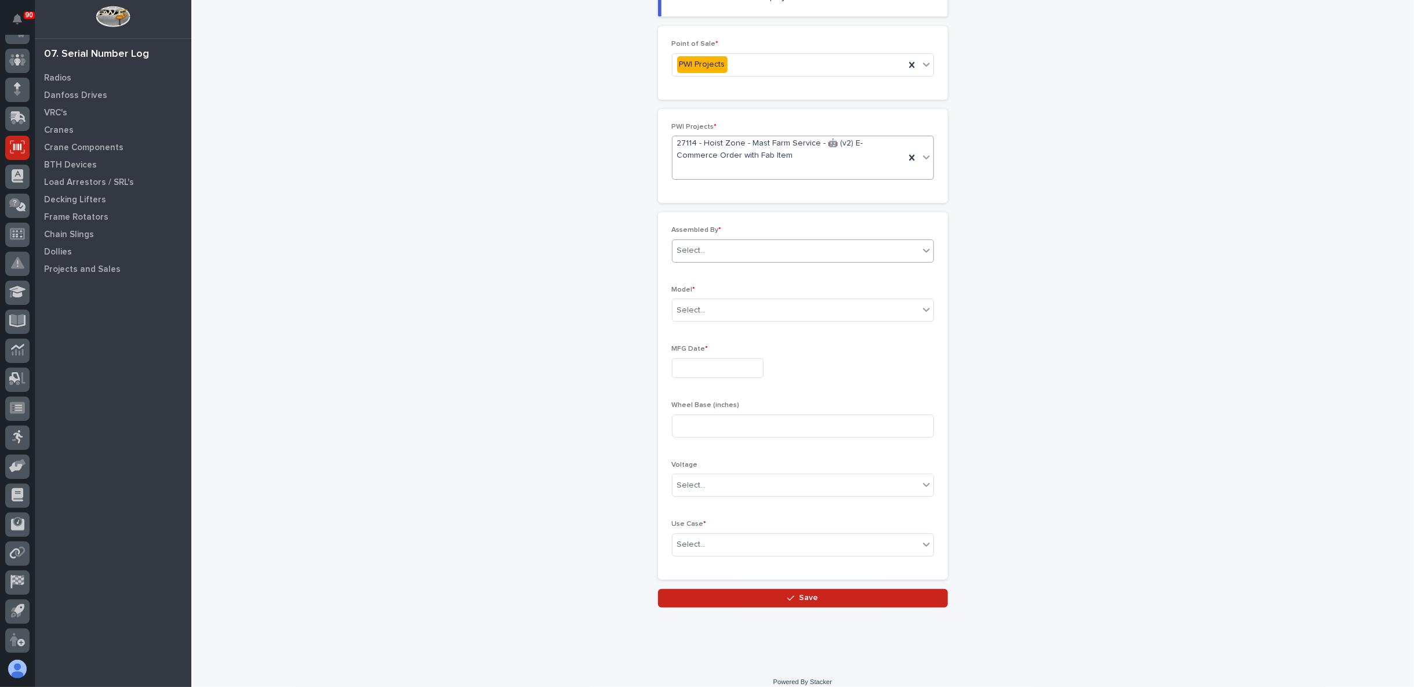
click at [777, 248] on div "Select..." at bounding box center [796, 250] width 246 height 19
type input "**"
click at [750, 263] on div "Ken Overmyer" at bounding box center [797, 271] width 261 height 20
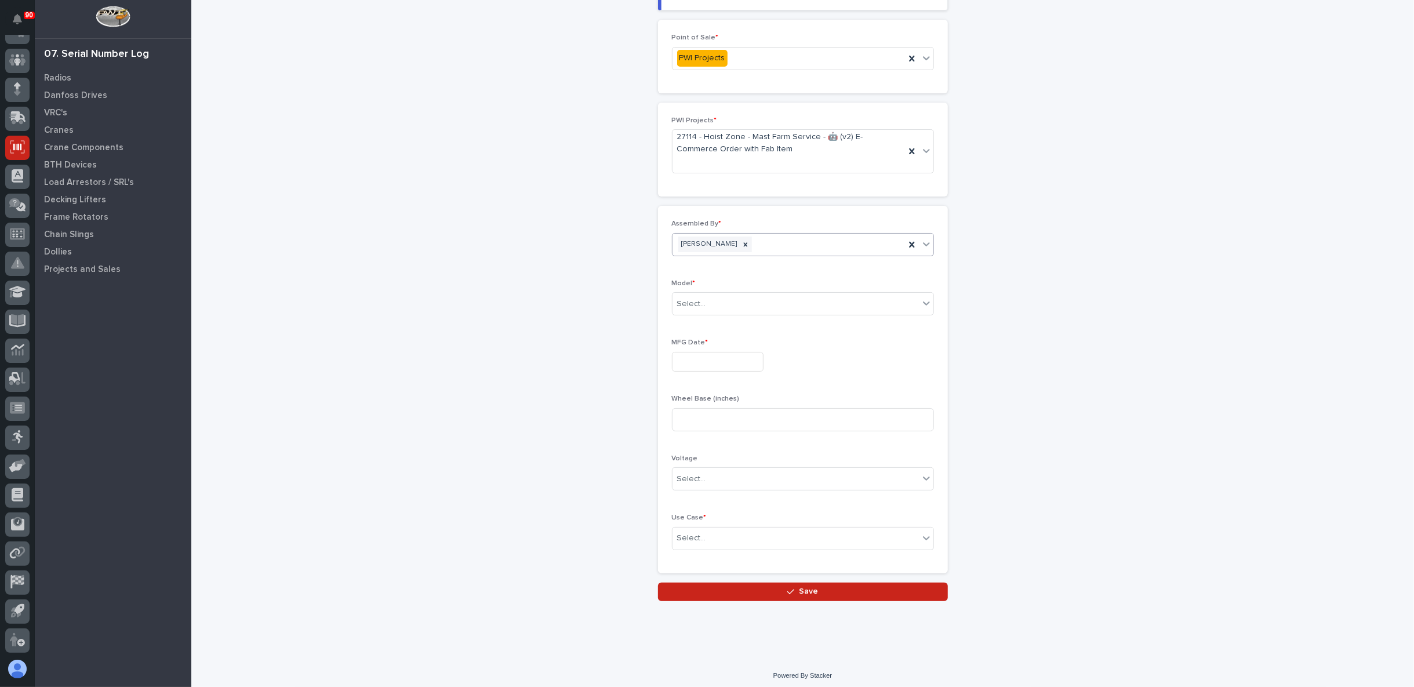
scroll to position [136, 0]
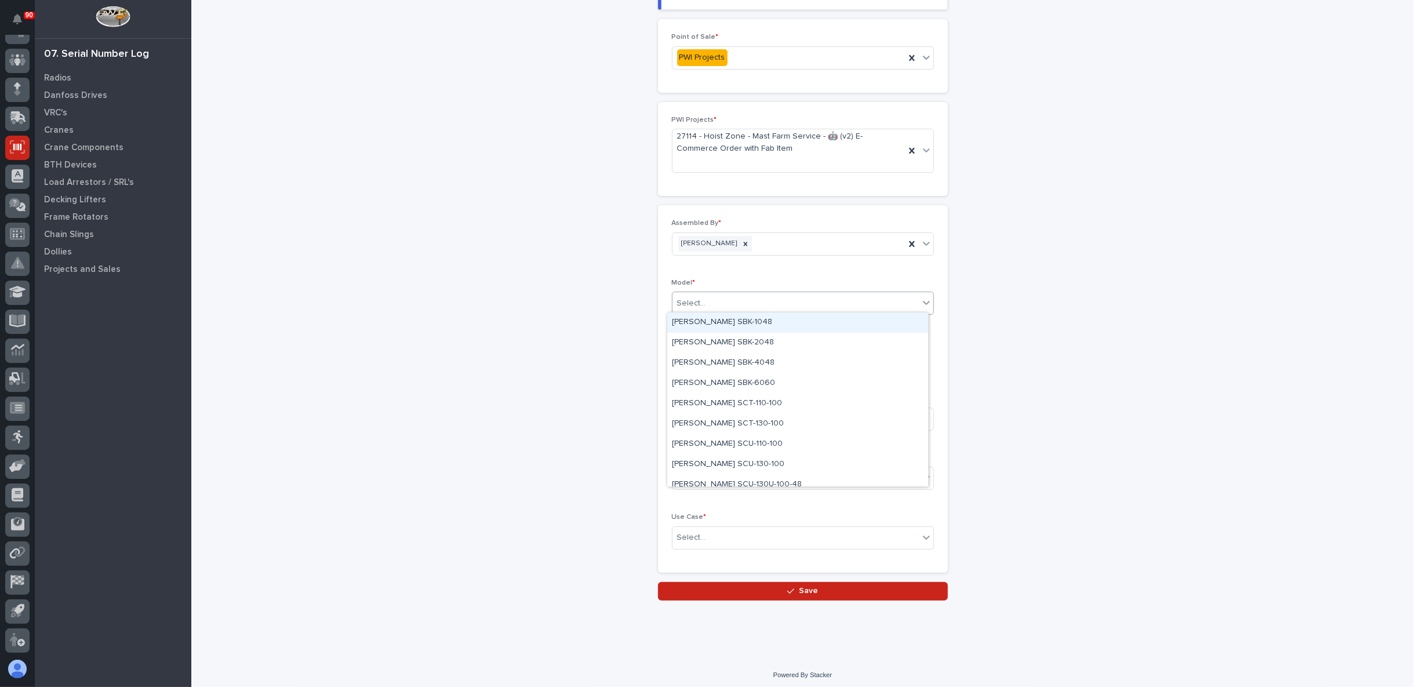
click at [747, 298] on div "Select..." at bounding box center [796, 303] width 246 height 19
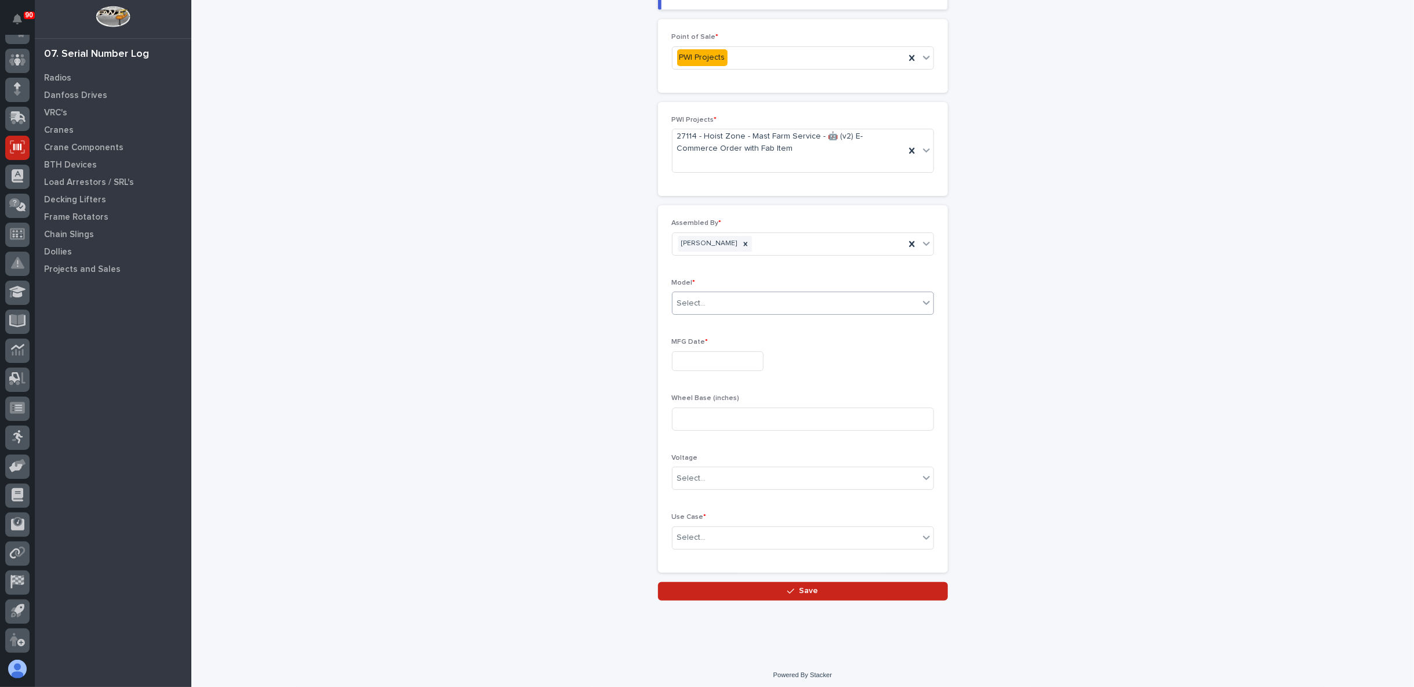
click at [720, 300] on div "Select..." at bounding box center [796, 303] width 246 height 19
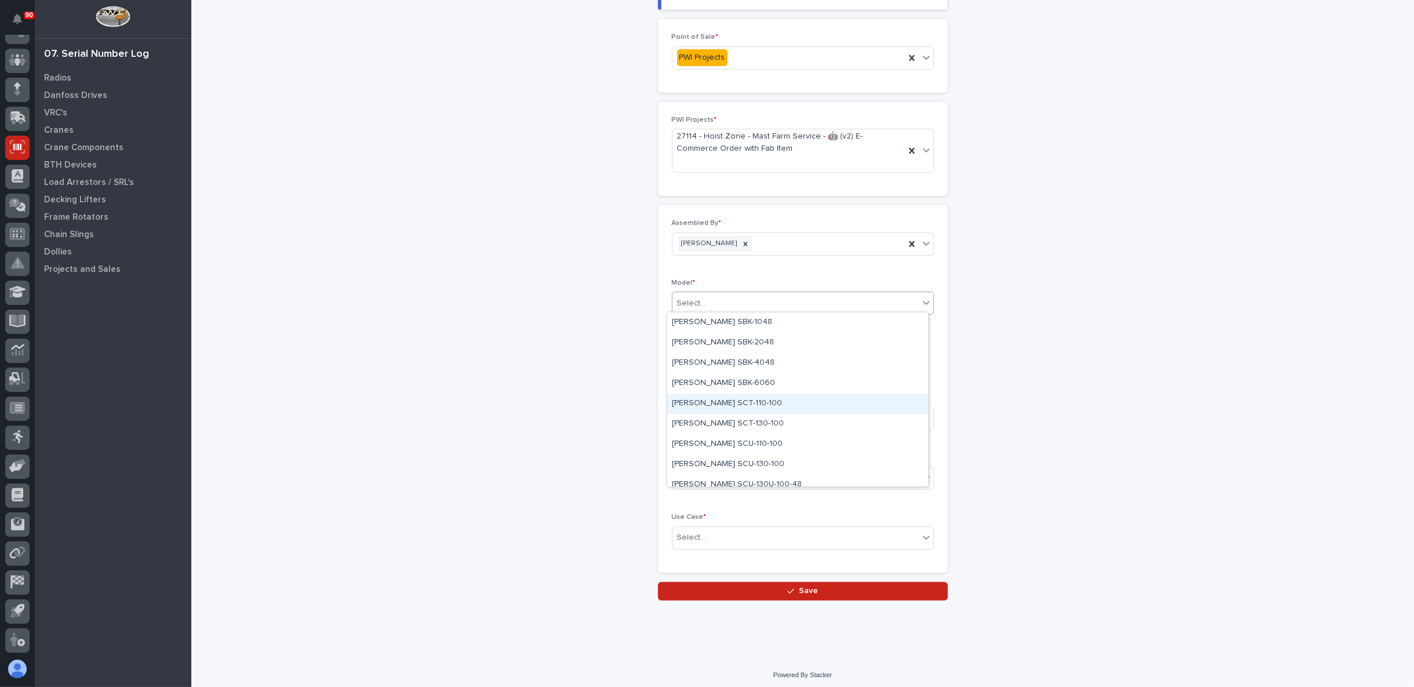
click at [719, 401] on div "Starke SCT-110-100" at bounding box center [797, 404] width 261 height 20
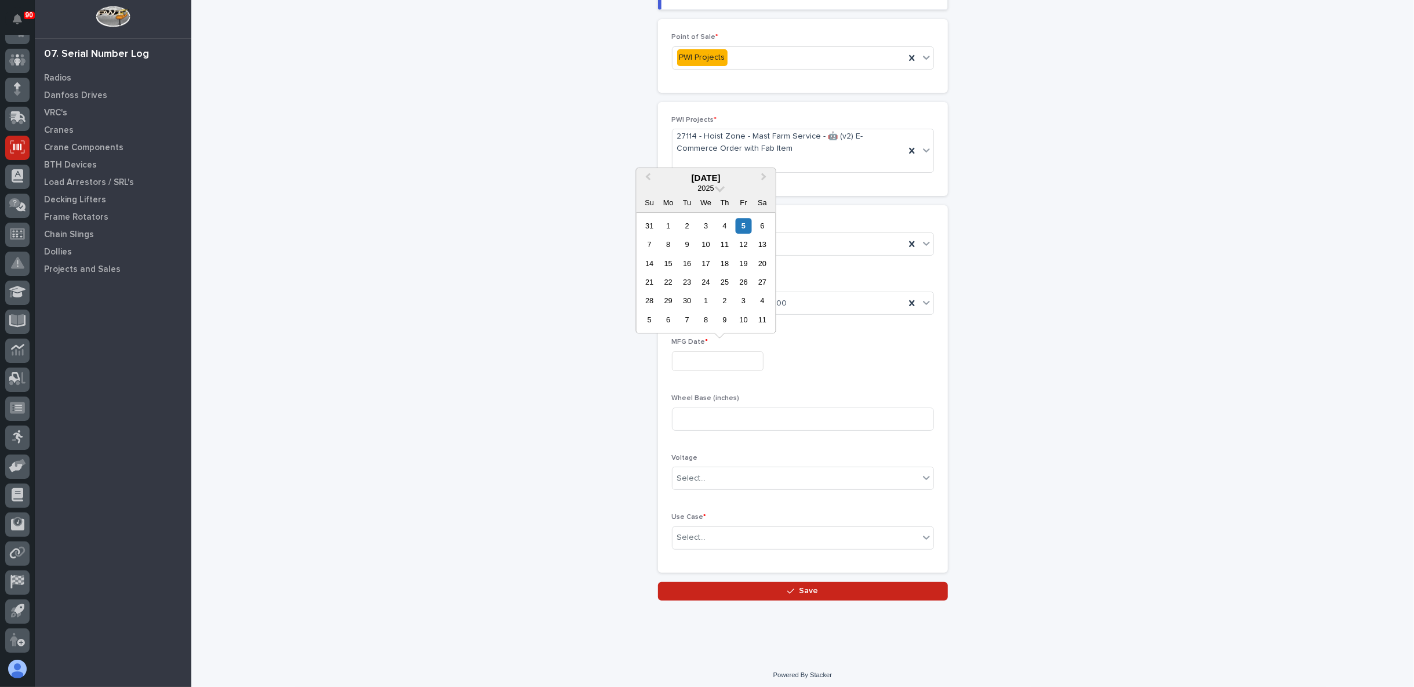
click at [729, 353] on input "text" at bounding box center [718, 361] width 92 height 20
click at [738, 243] on div "12" at bounding box center [744, 245] width 16 height 16
type input "**********"
click at [751, 418] on input at bounding box center [803, 419] width 262 height 23
type input "72"
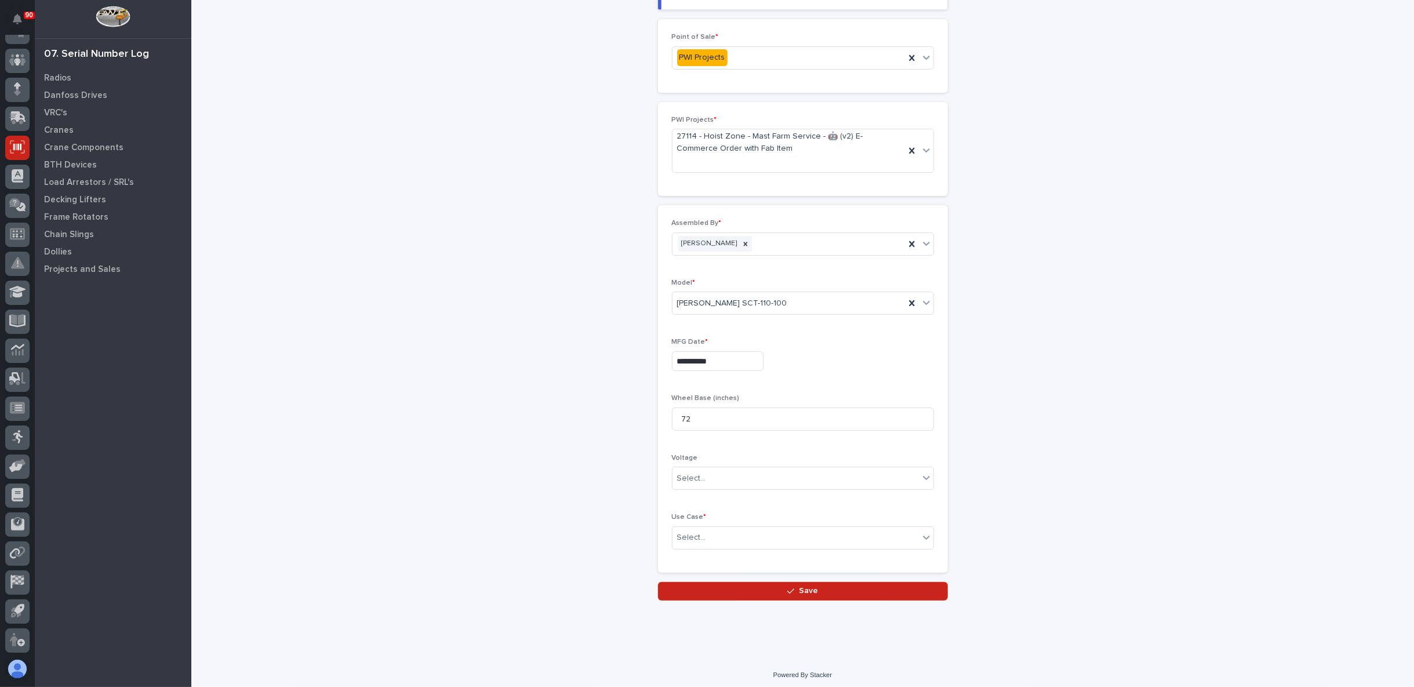
click at [663, 499] on div "**********" at bounding box center [803, 388] width 290 height 367
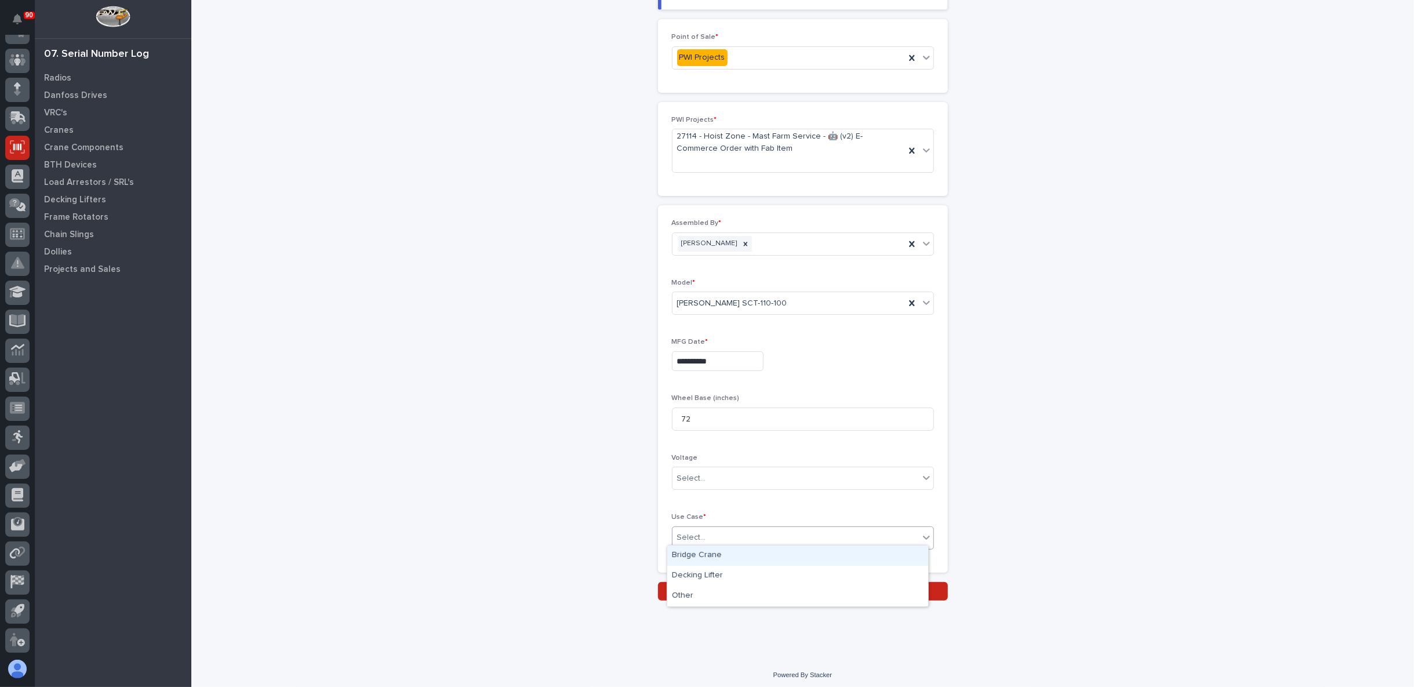
click at [707, 533] on input "text" at bounding box center [707, 538] width 1 height 10
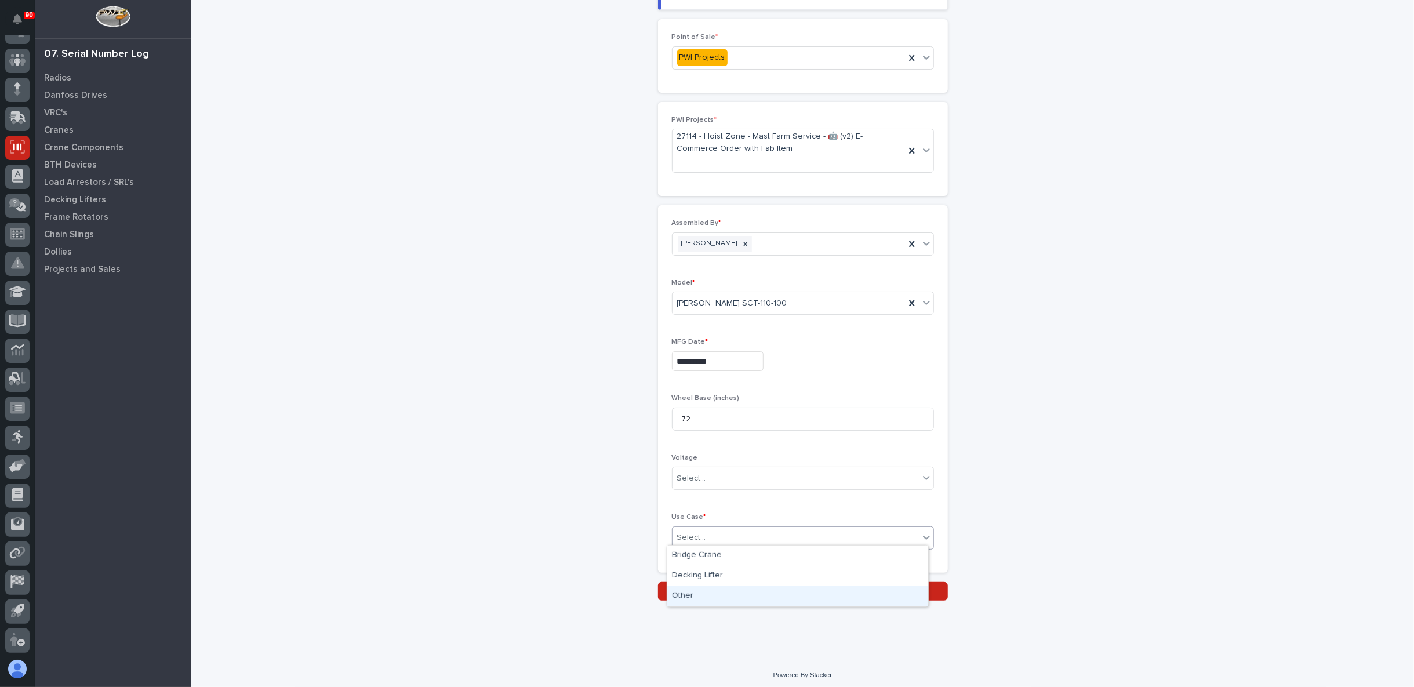
click at [692, 590] on div "Other" at bounding box center [797, 596] width 261 height 20
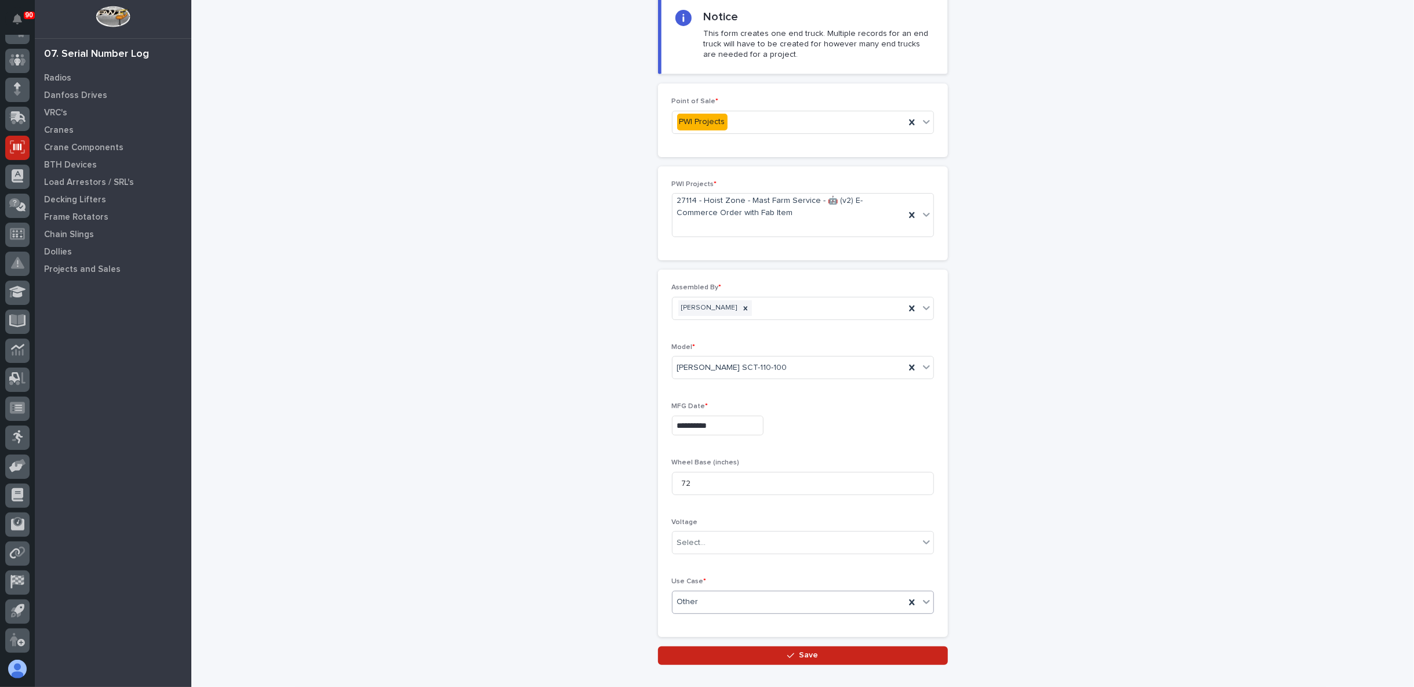
scroll to position [136, 0]
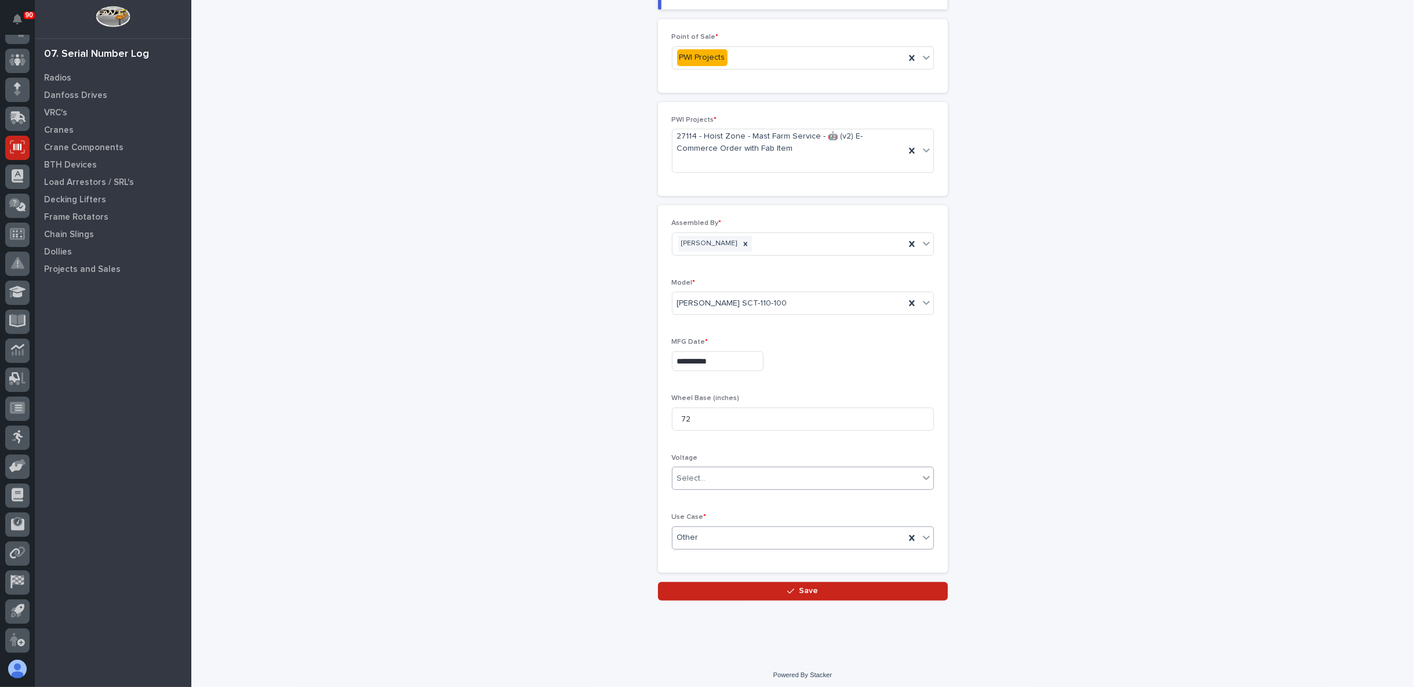
click at [746, 478] on div "Select..." at bounding box center [796, 478] width 246 height 19
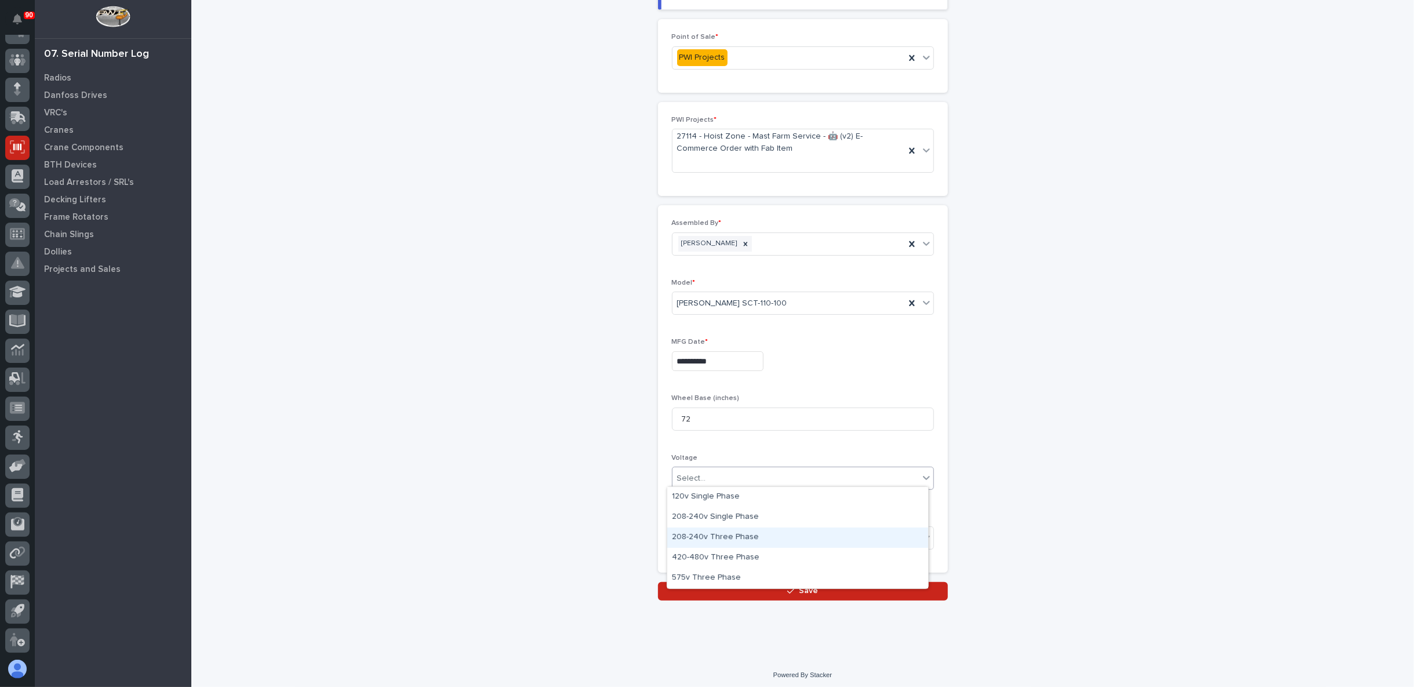
click at [731, 533] on div "208-240v Three Phase" at bounding box center [797, 538] width 261 height 20
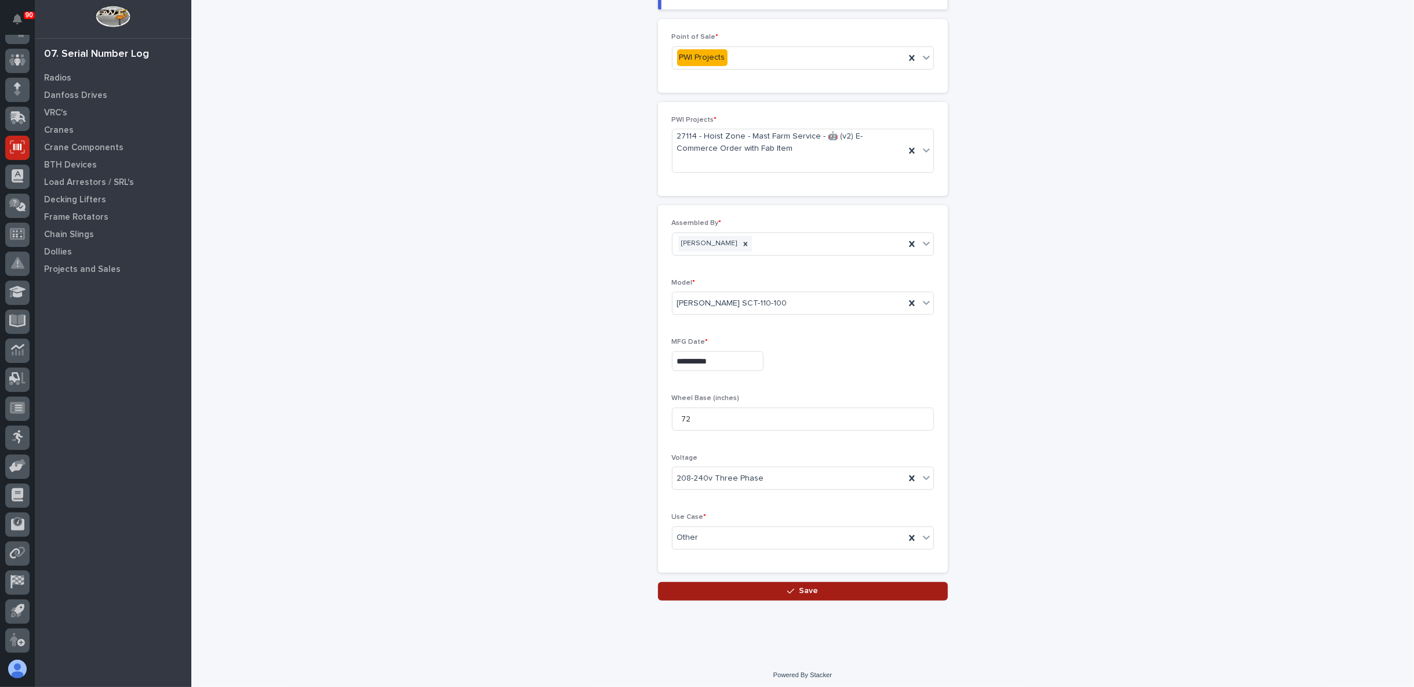
click at [750, 589] on button "Save" at bounding box center [803, 591] width 290 height 19
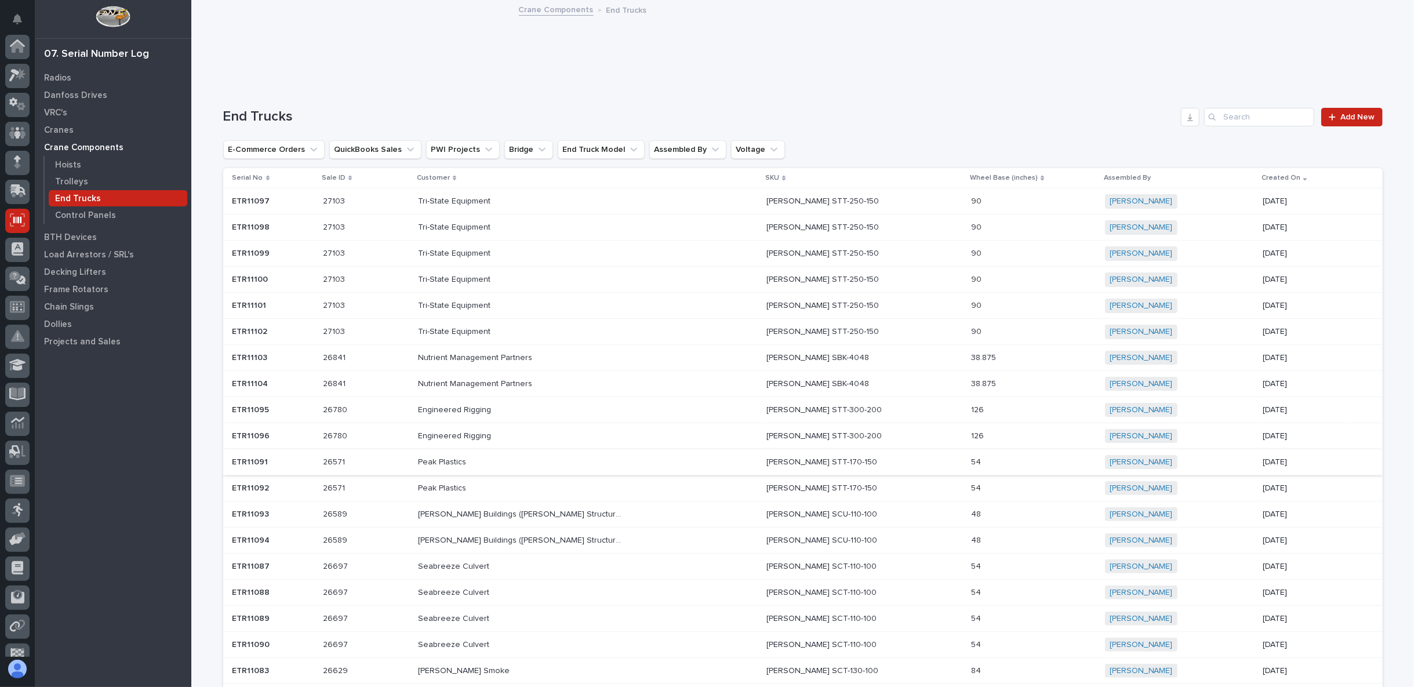
scroll to position [73, 0]
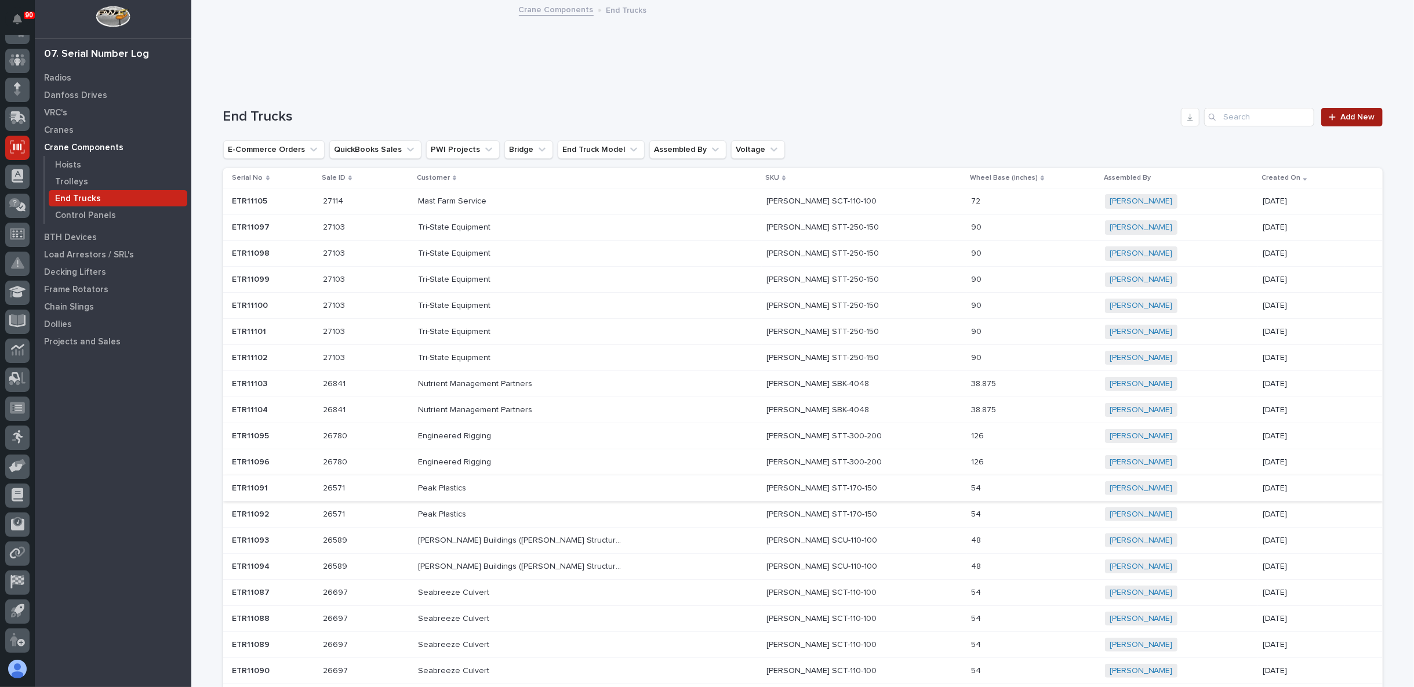
click at [1359, 114] on span "Add New" at bounding box center [1358, 117] width 34 height 8
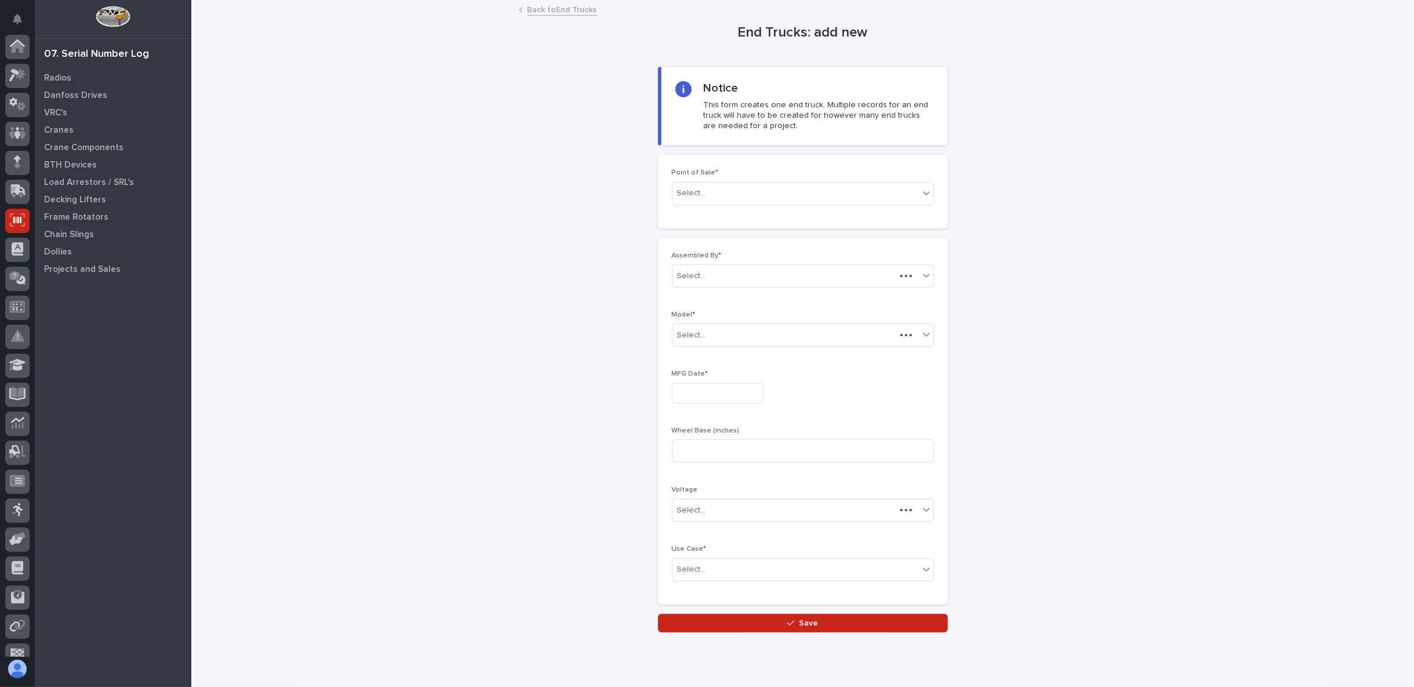
scroll to position [73, 0]
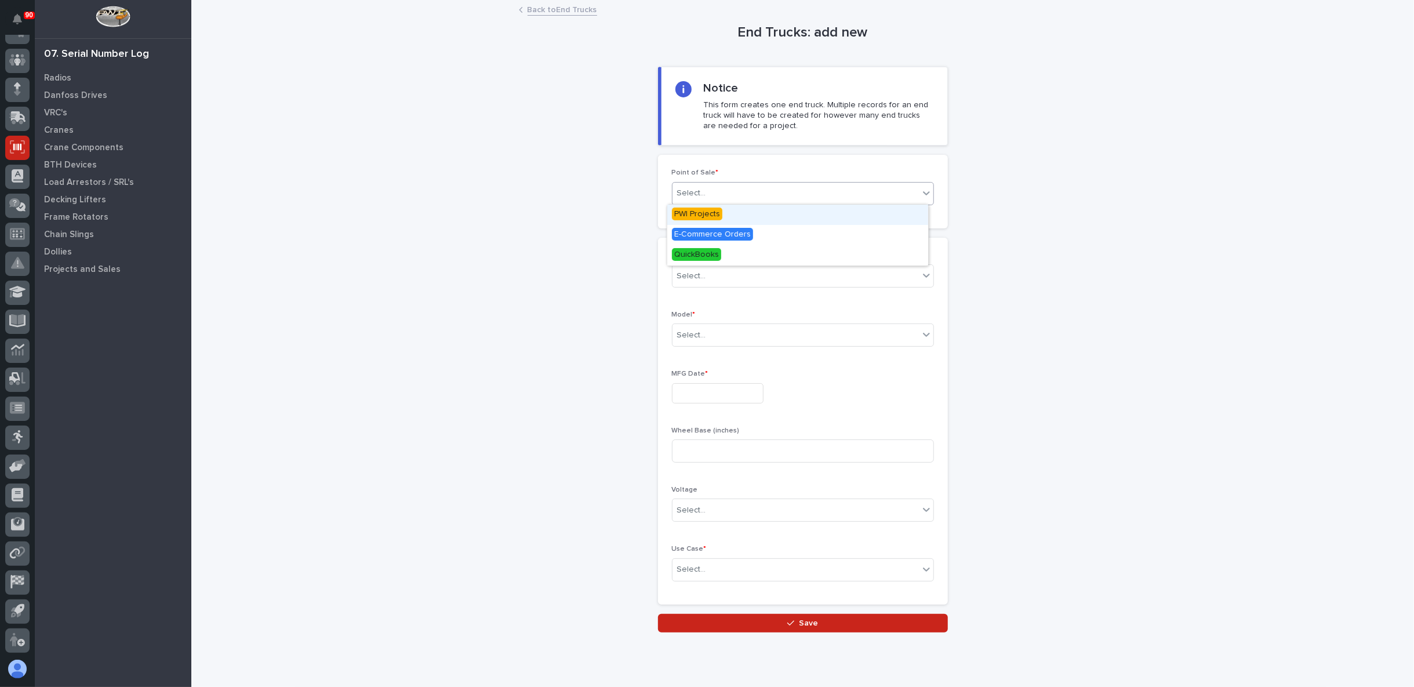
click at [812, 190] on div "Select..." at bounding box center [796, 193] width 246 height 19
click at [727, 216] on div "PWI Projects" at bounding box center [797, 215] width 261 height 20
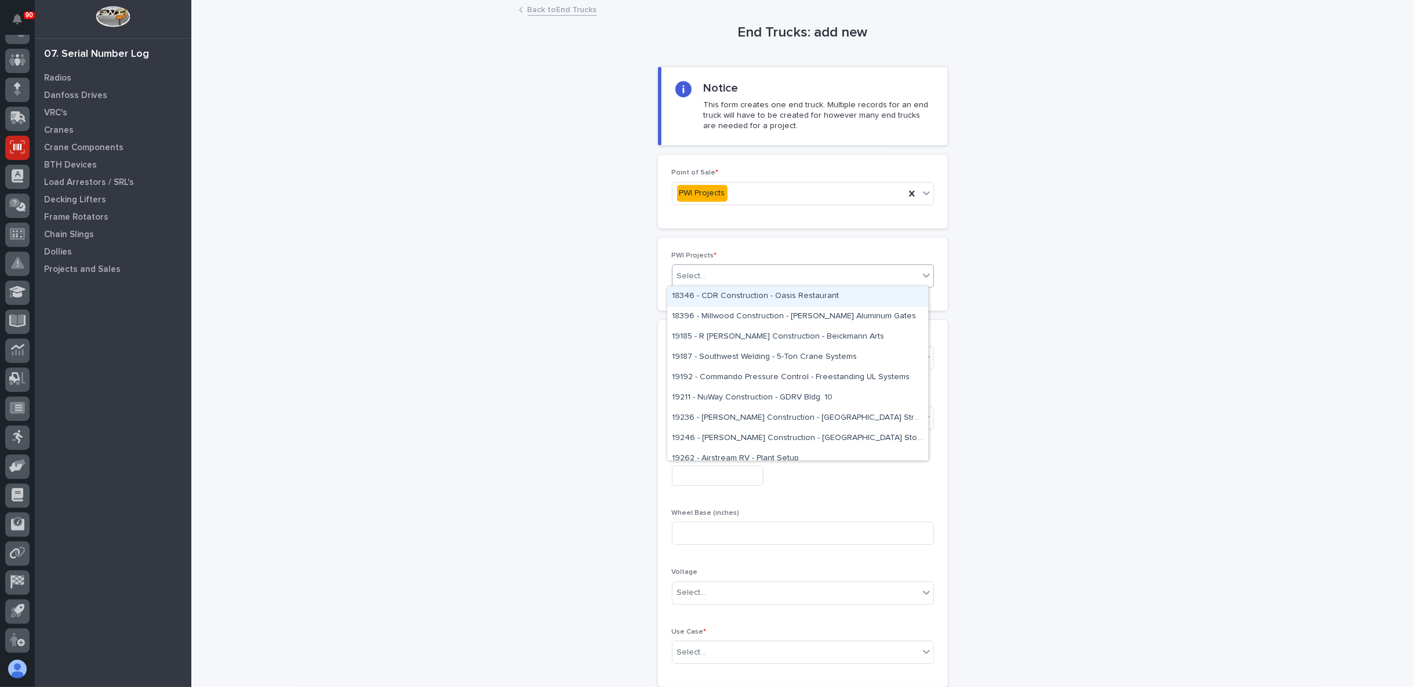
click at [746, 275] on div "Select..." at bounding box center [796, 276] width 246 height 19
type input "*****"
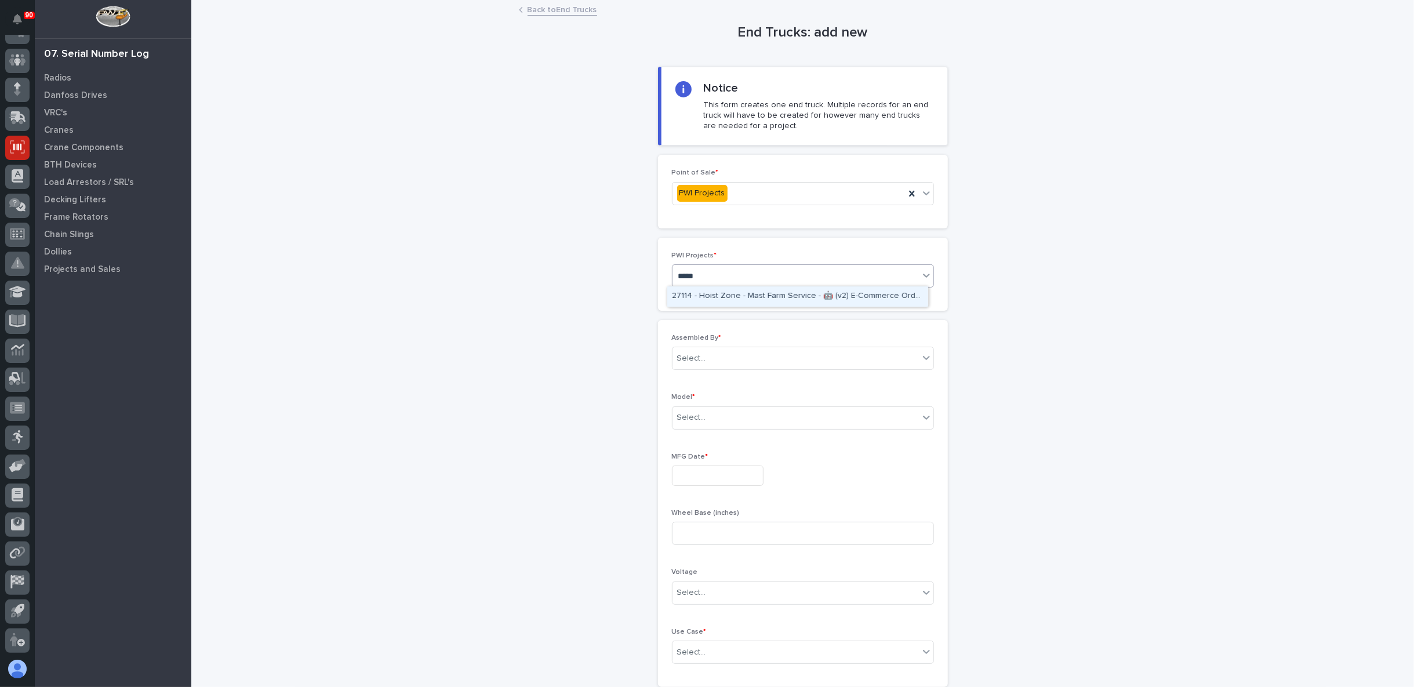
click at [786, 296] on div "27114 - Hoist Zone - Mast Farm Service - 🤖 (v2) E-Commerce Order with Fab Item" at bounding box center [797, 296] width 261 height 20
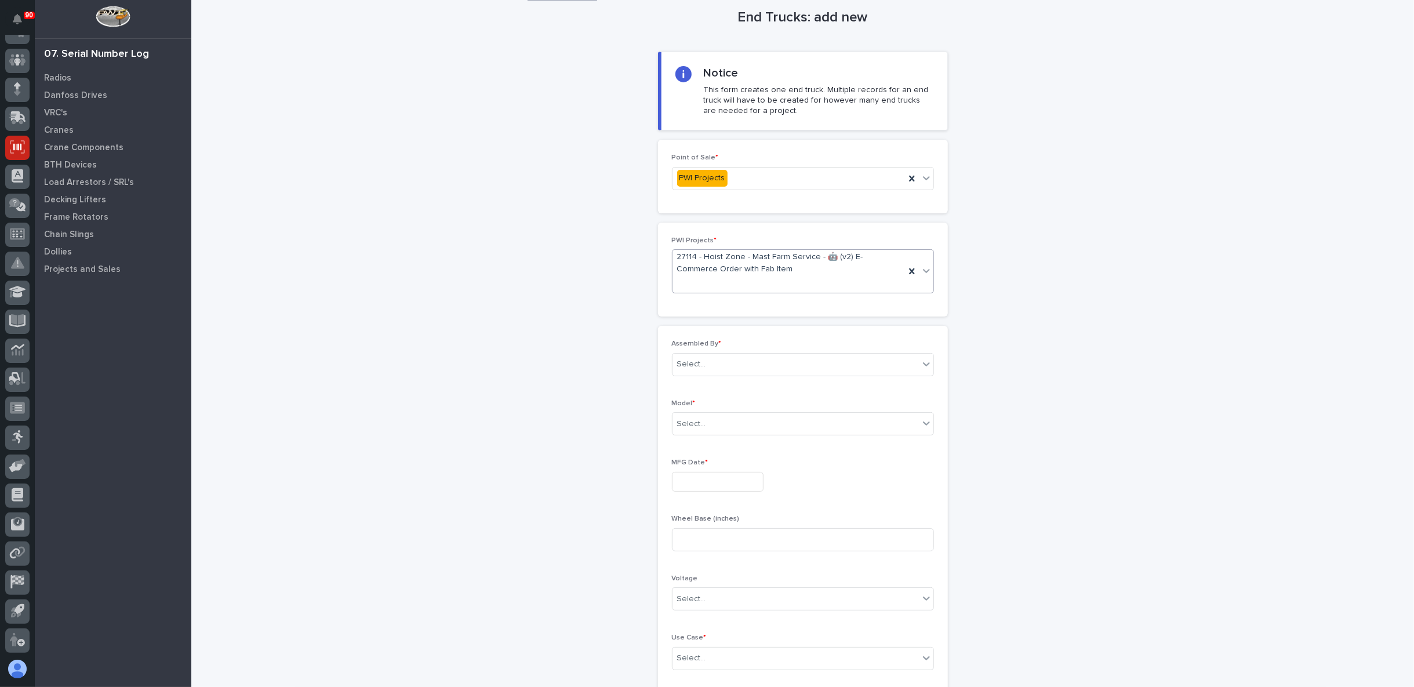
scroll to position [0, 0]
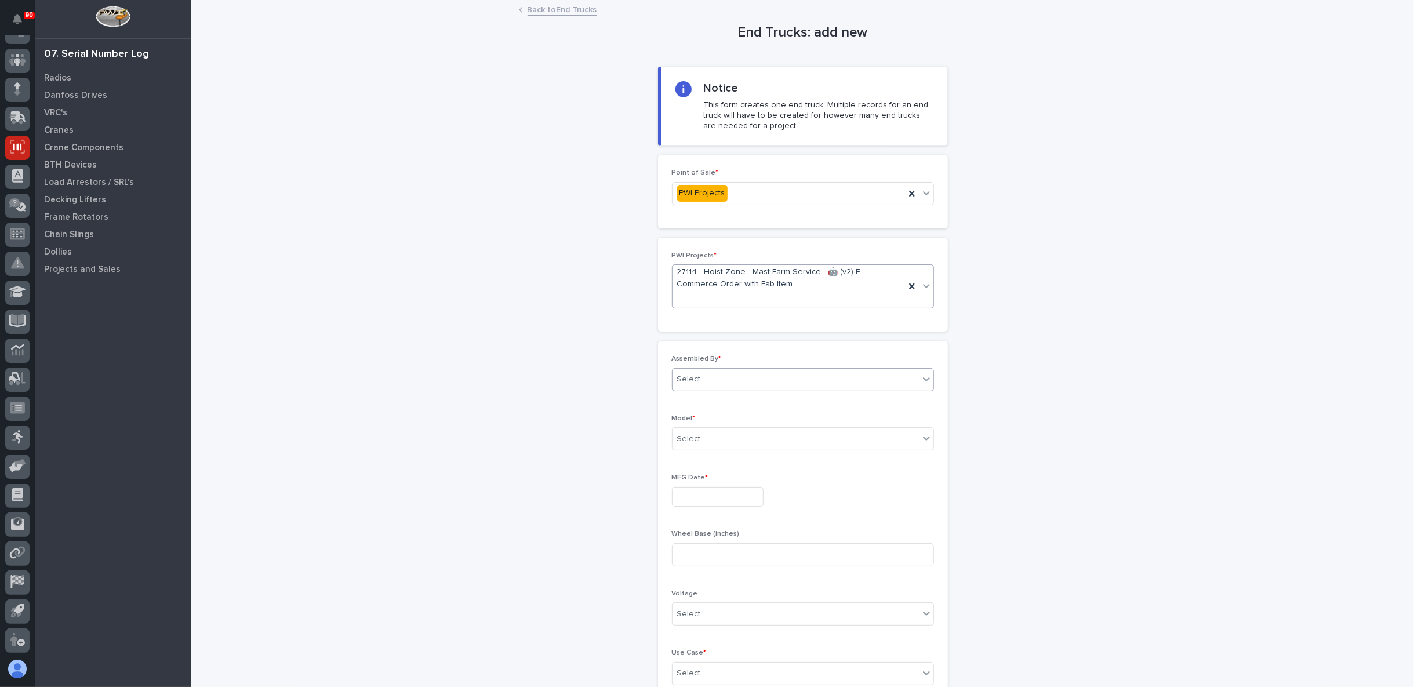
click at [752, 377] on div "Select..." at bounding box center [796, 379] width 246 height 19
type input "**"
click at [715, 400] on div "Ken Overmyer" at bounding box center [797, 400] width 261 height 20
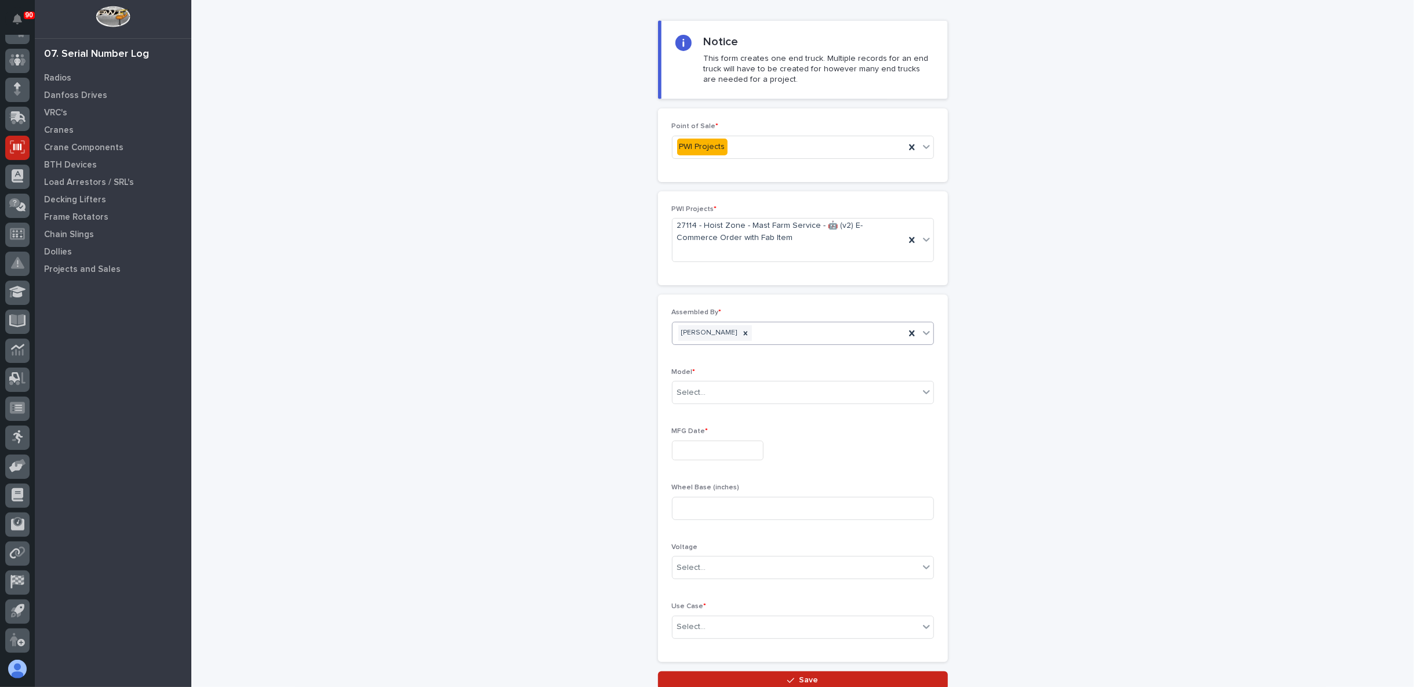
scroll to position [64, 0]
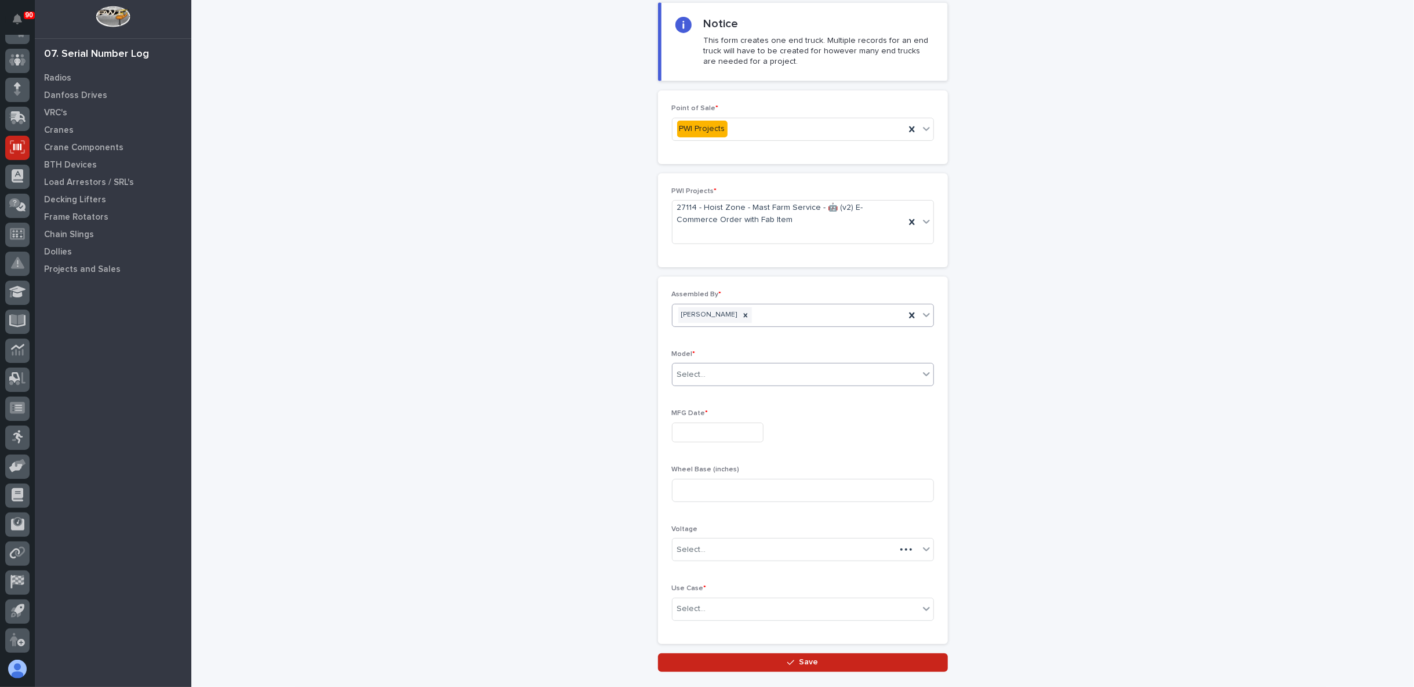
click at [739, 371] on div "Select..." at bounding box center [796, 374] width 246 height 19
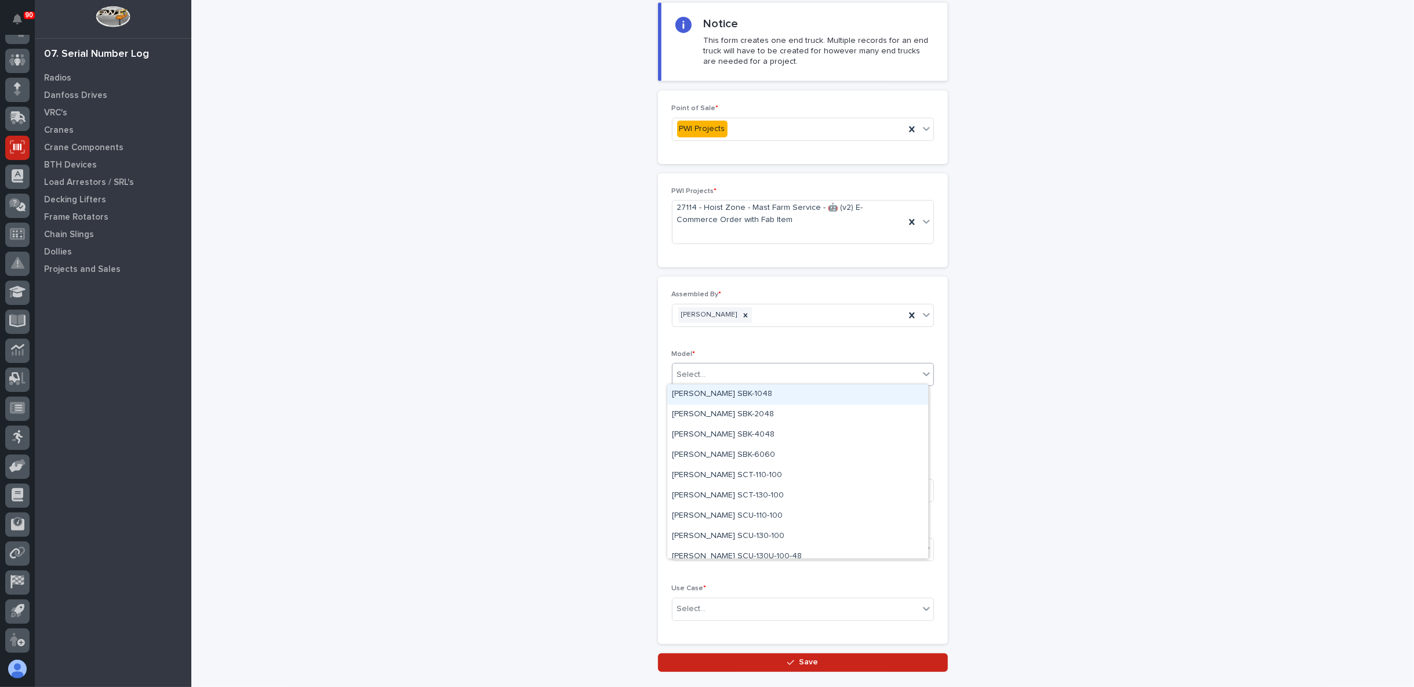
click at [740, 373] on div "Select..." at bounding box center [796, 374] width 246 height 19
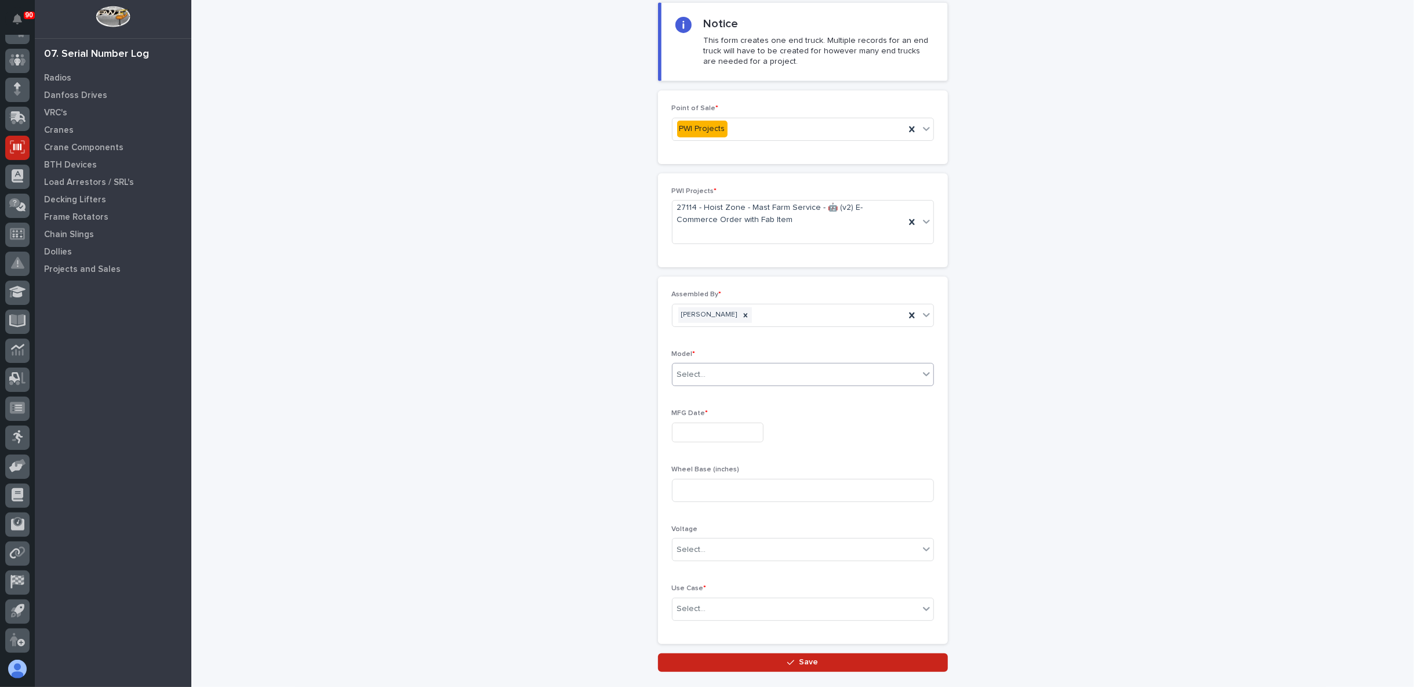
click at [733, 370] on div "Select..." at bounding box center [796, 374] width 246 height 19
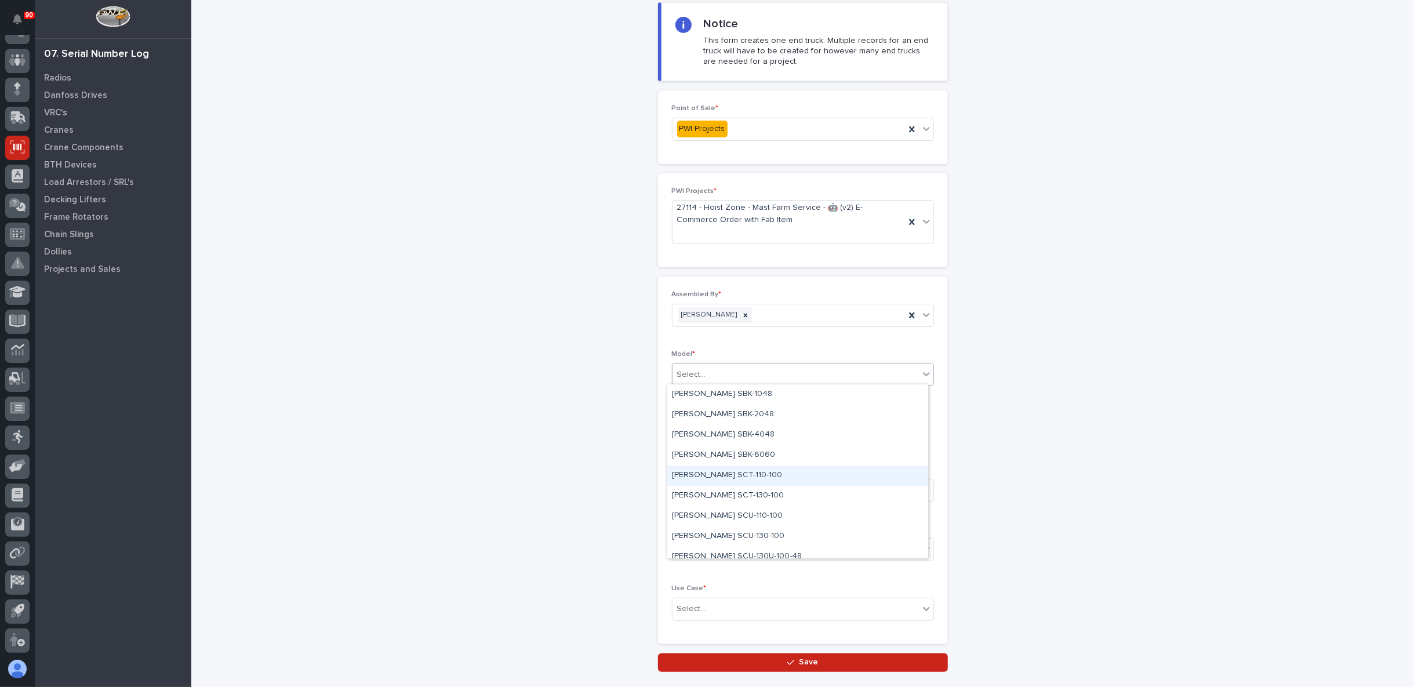
click at [739, 473] on div "Starke SCT-110-100" at bounding box center [797, 476] width 261 height 20
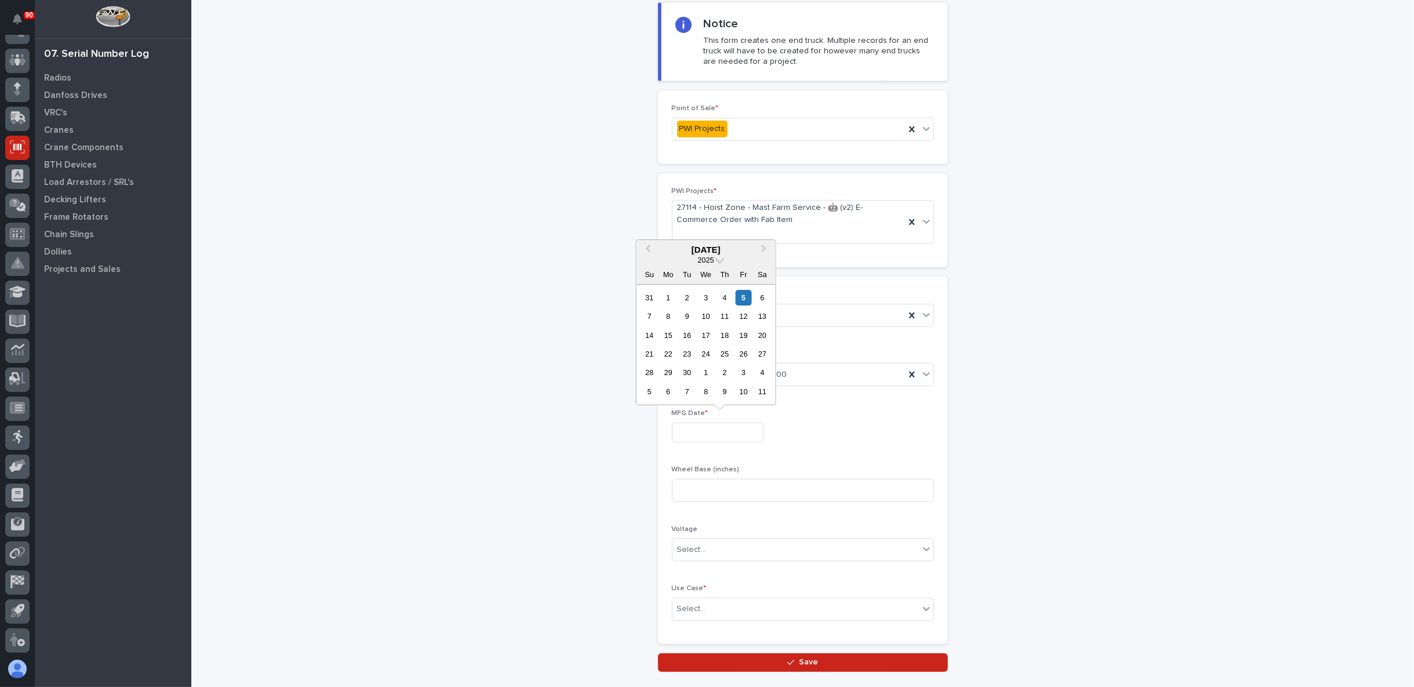
click at [689, 433] on input "text" at bounding box center [718, 433] width 92 height 20
click at [746, 314] on div "12" at bounding box center [744, 316] width 16 height 16
type input "**********"
click at [697, 491] on input at bounding box center [803, 490] width 262 height 23
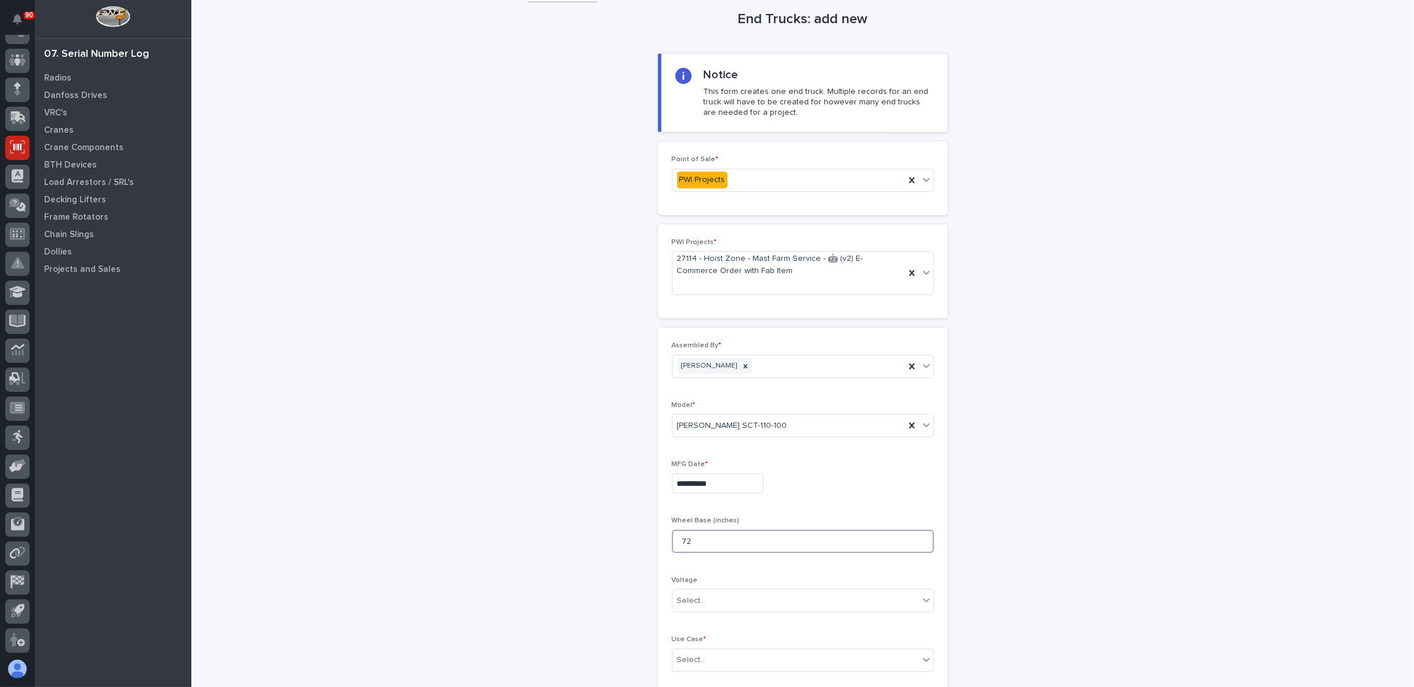
scroll to position [0, 0]
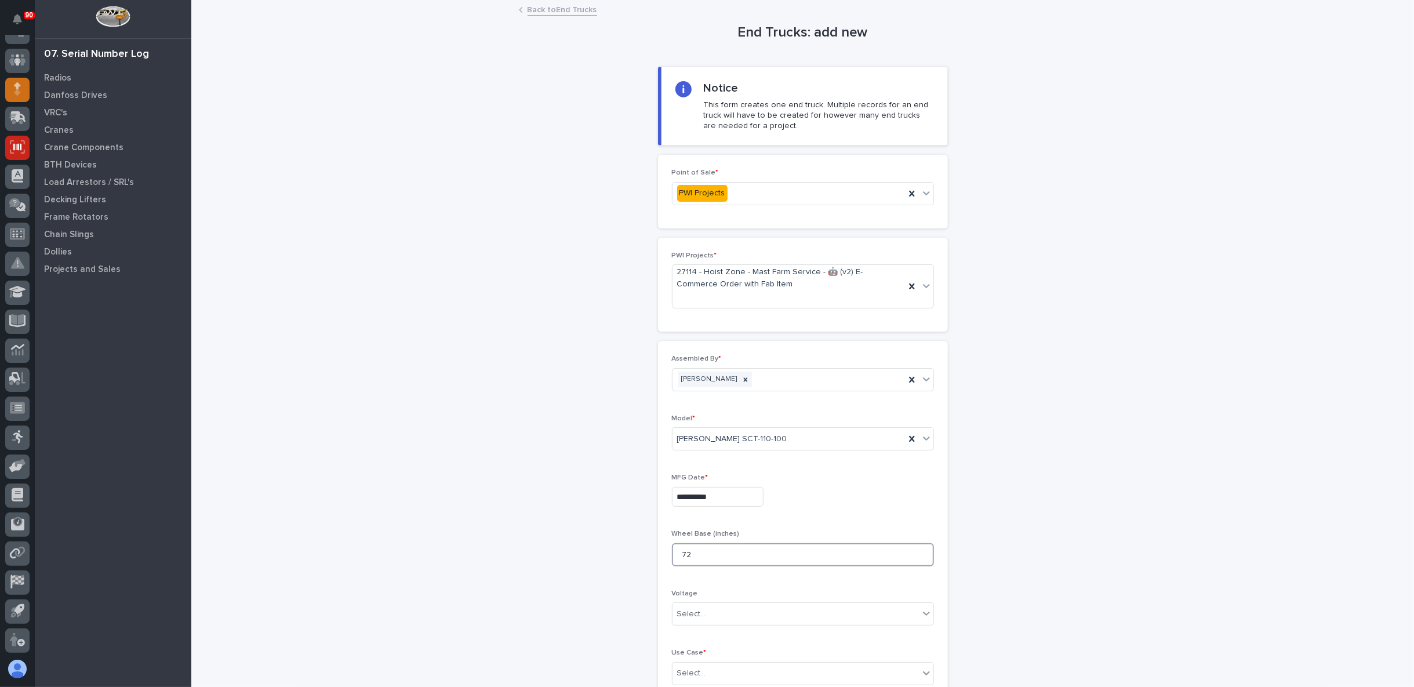
type input "72"
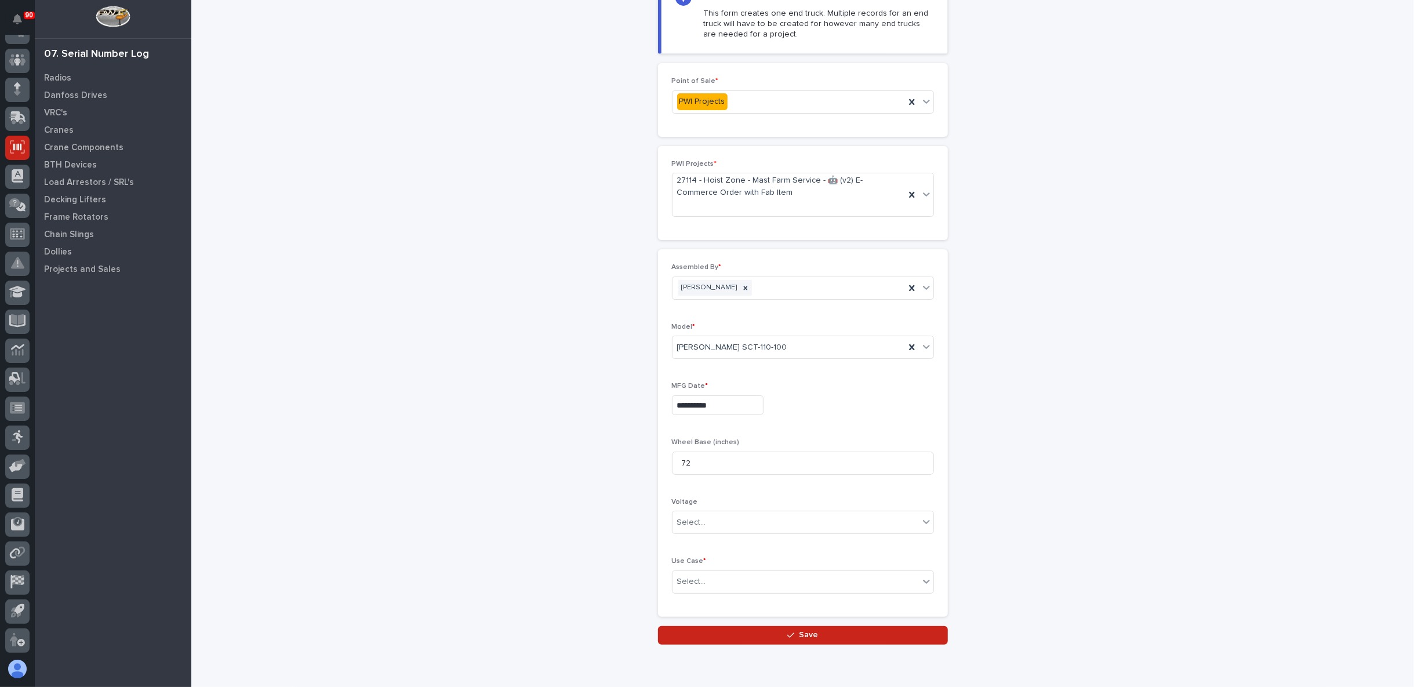
scroll to position [136, 0]
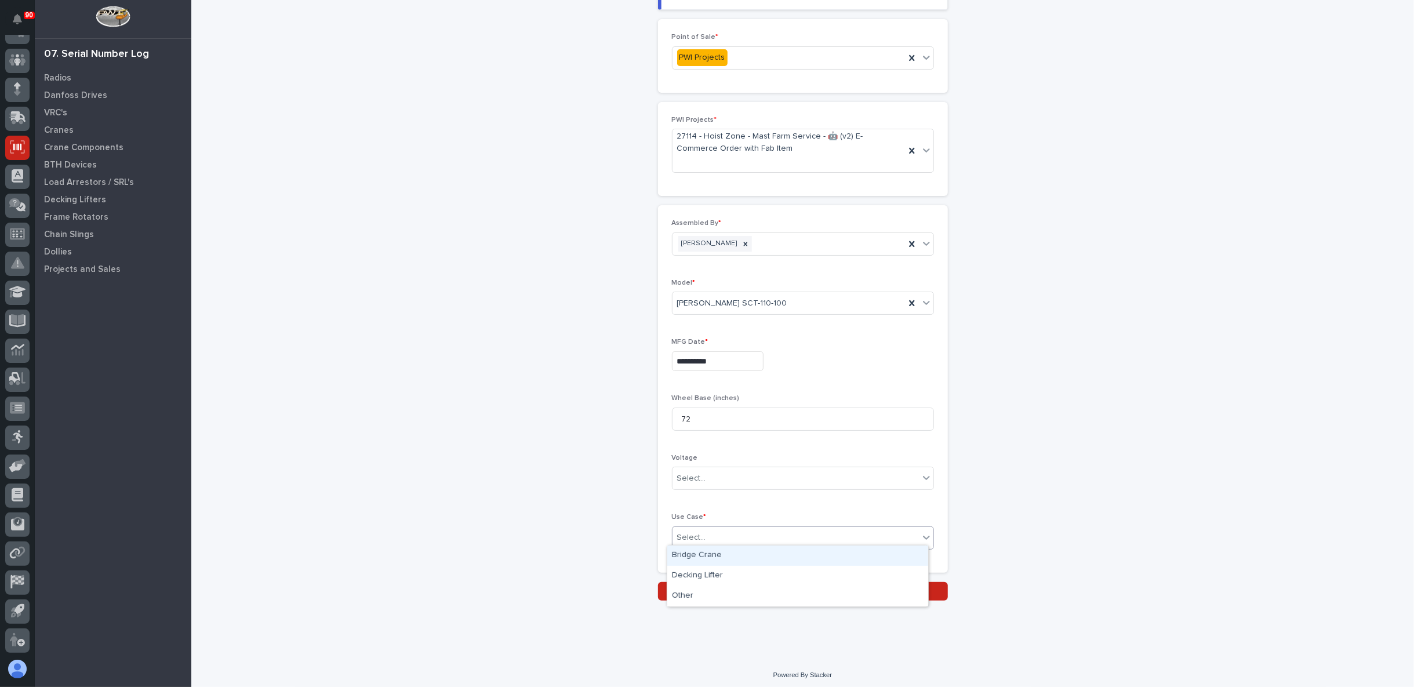
click at [715, 537] on div "Select..." at bounding box center [796, 537] width 246 height 19
click at [704, 555] on div "Bridge Crane" at bounding box center [797, 556] width 261 height 20
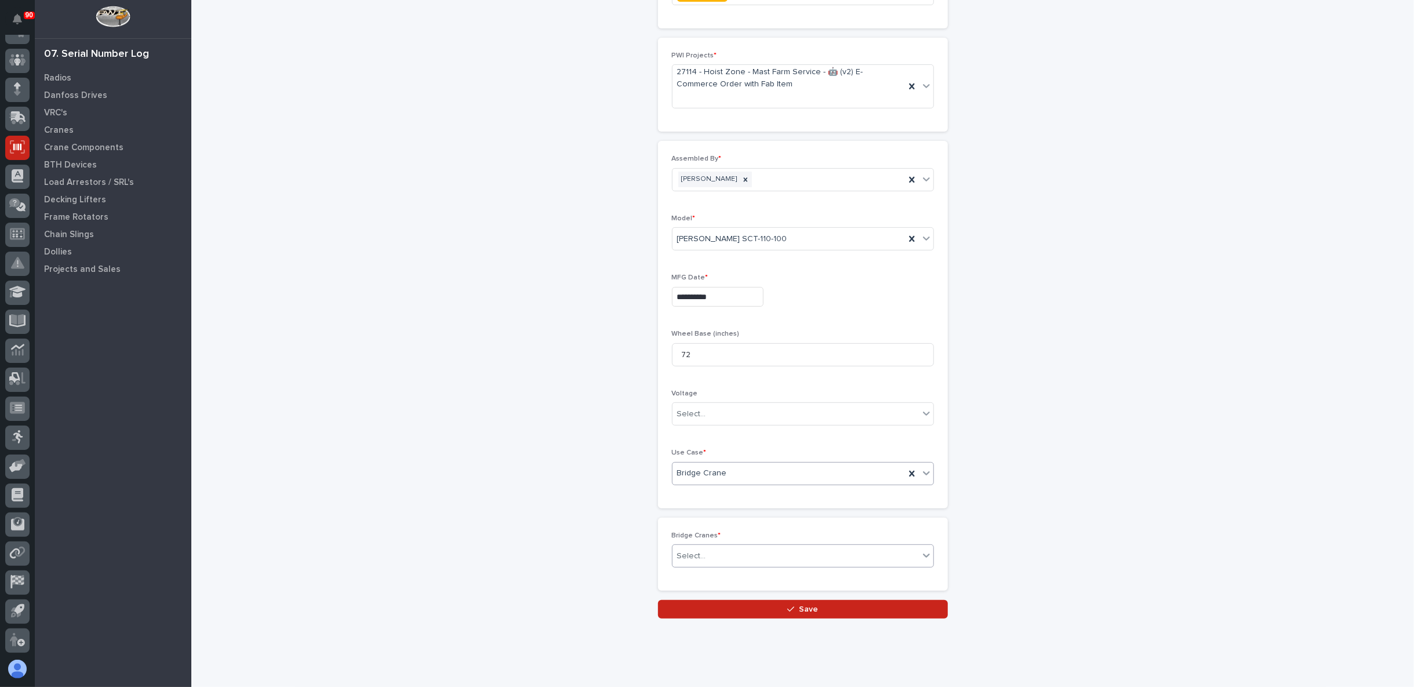
scroll to position [218, 0]
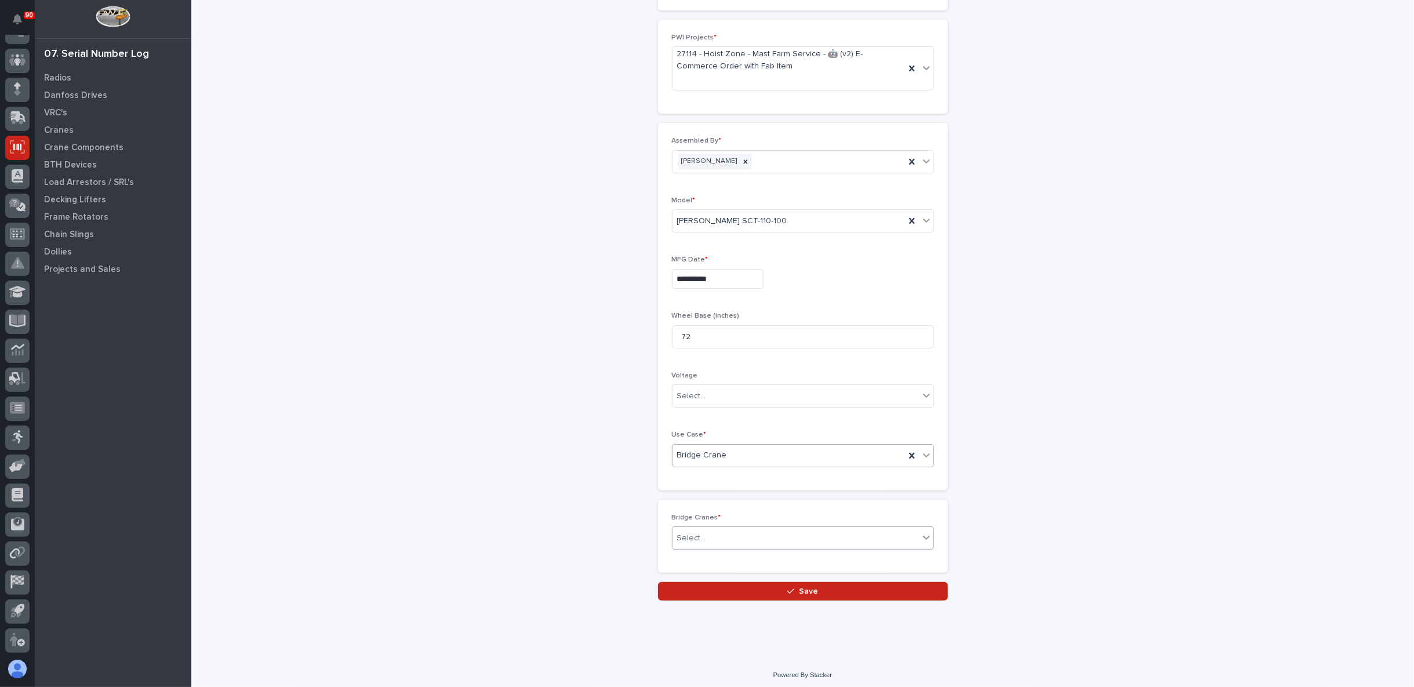
click at [691, 532] on div "Select..." at bounding box center [691, 538] width 29 height 12
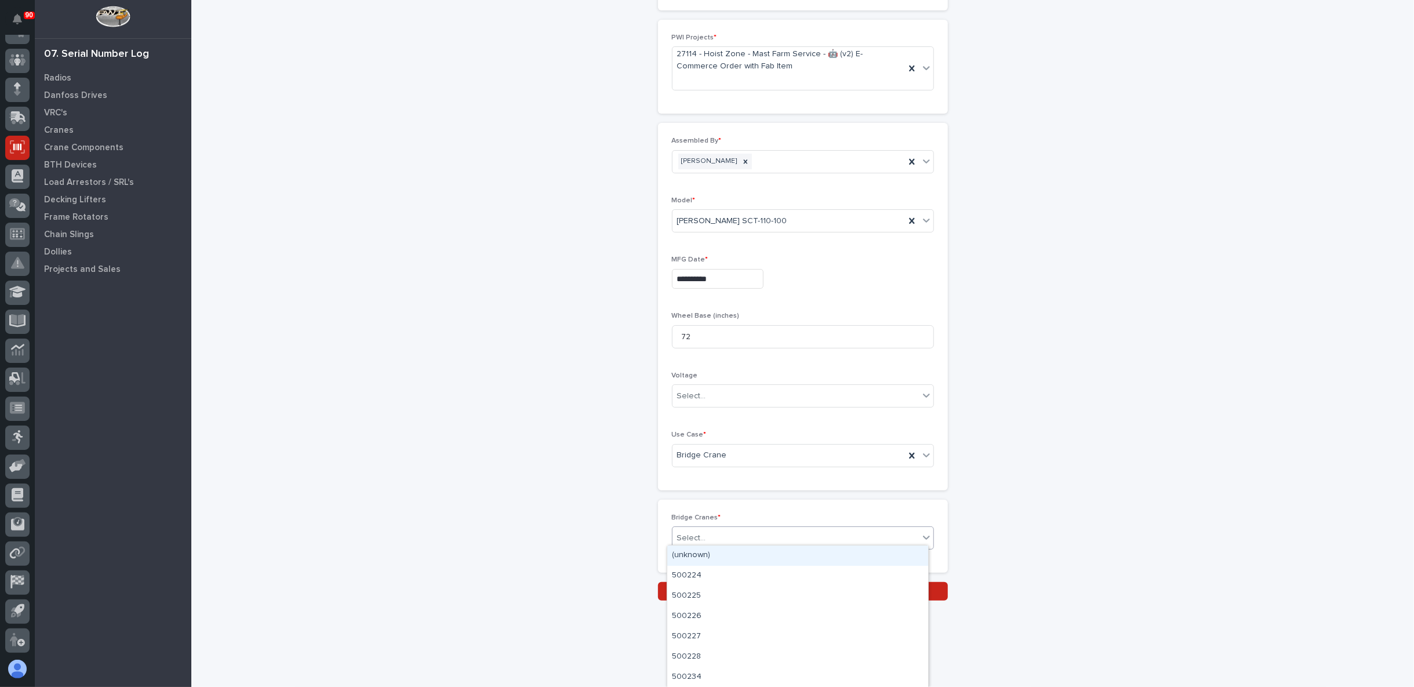
click at [699, 553] on div "(unknown)" at bounding box center [797, 556] width 261 height 20
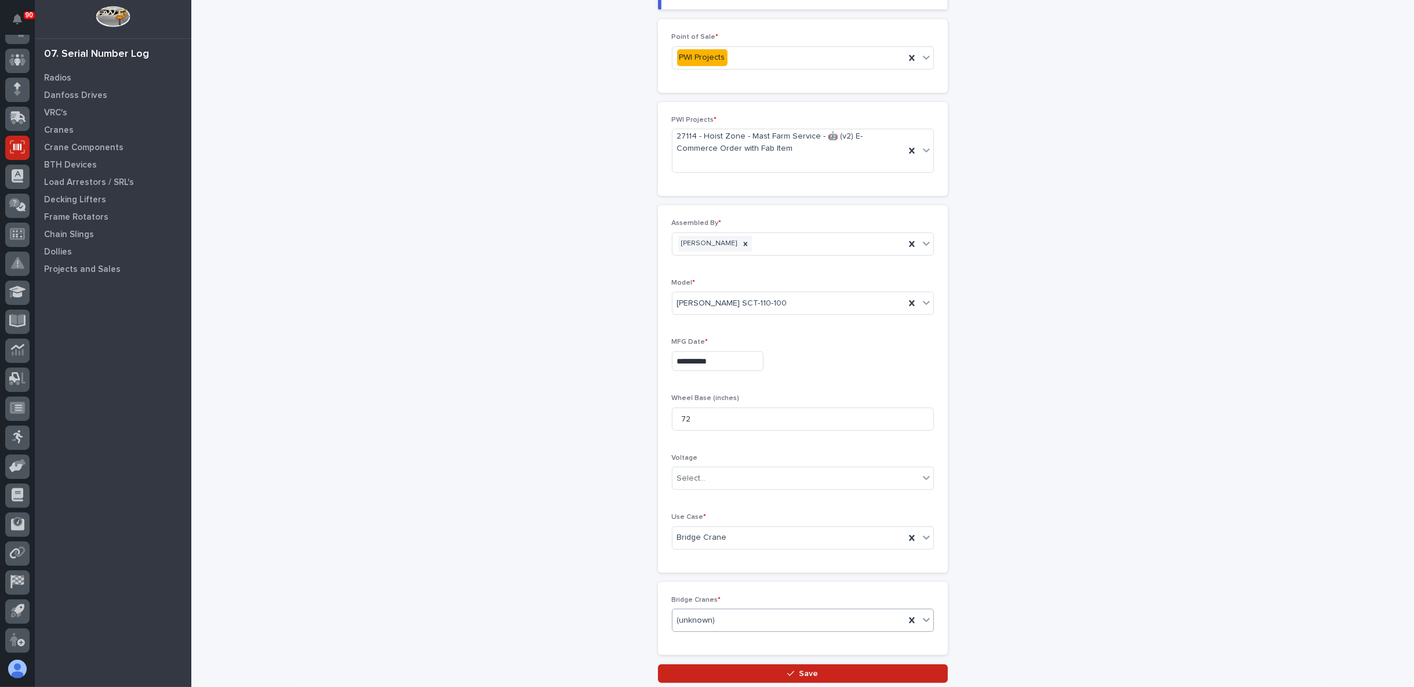
scroll to position [154, 0]
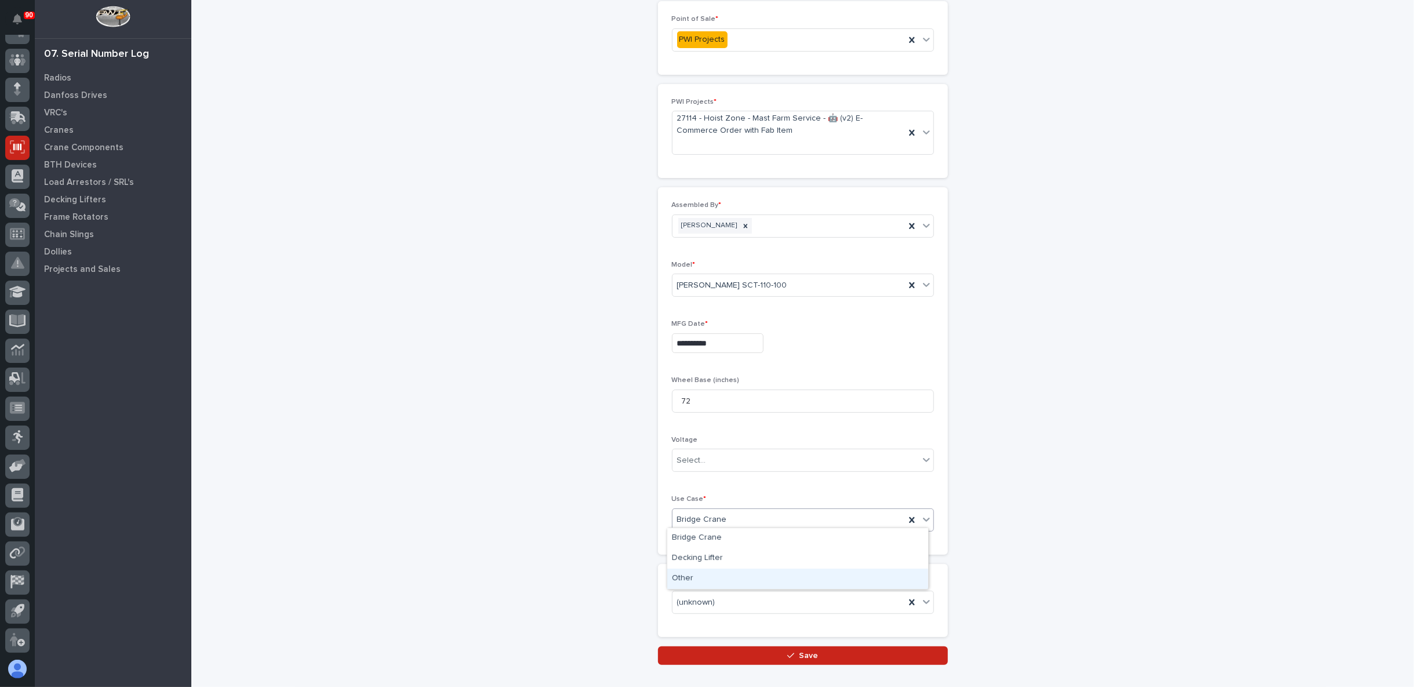
click at [700, 574] on div "Other" at bounding box center [797, 579] width 261 height 20
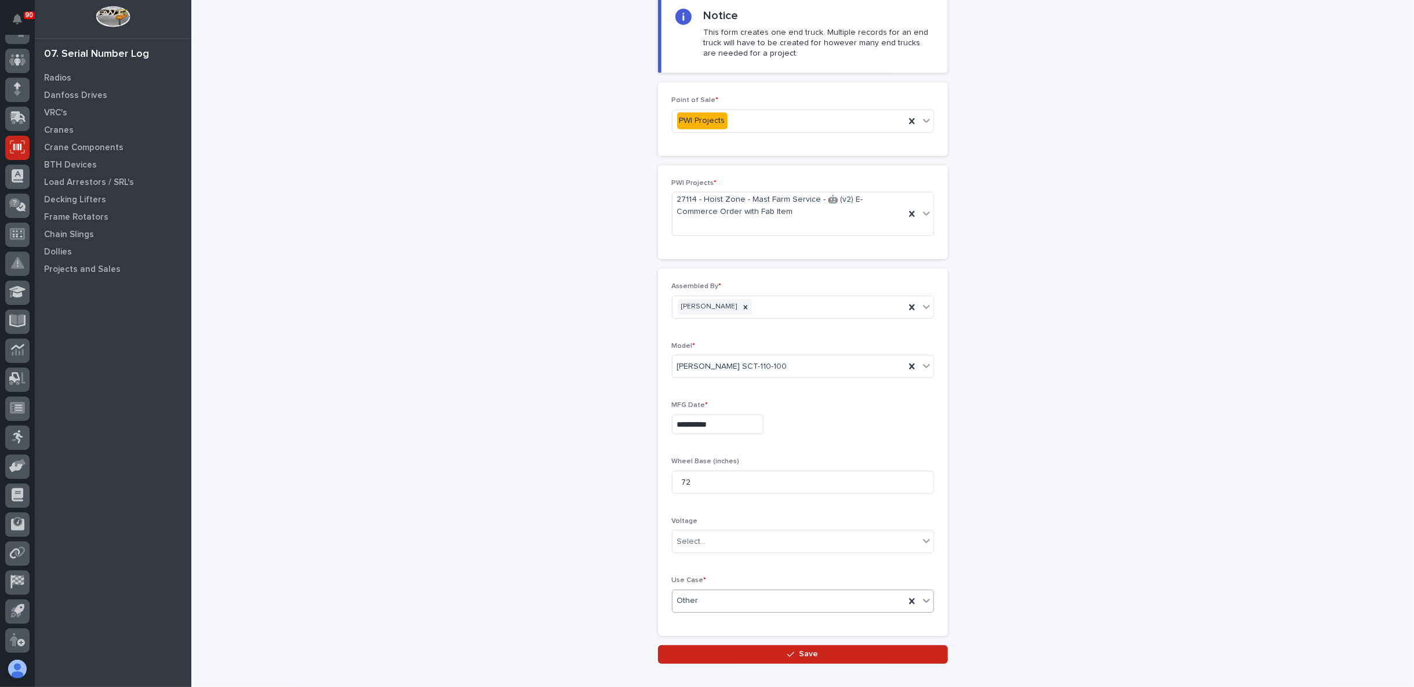
scroll to position [136, 0]
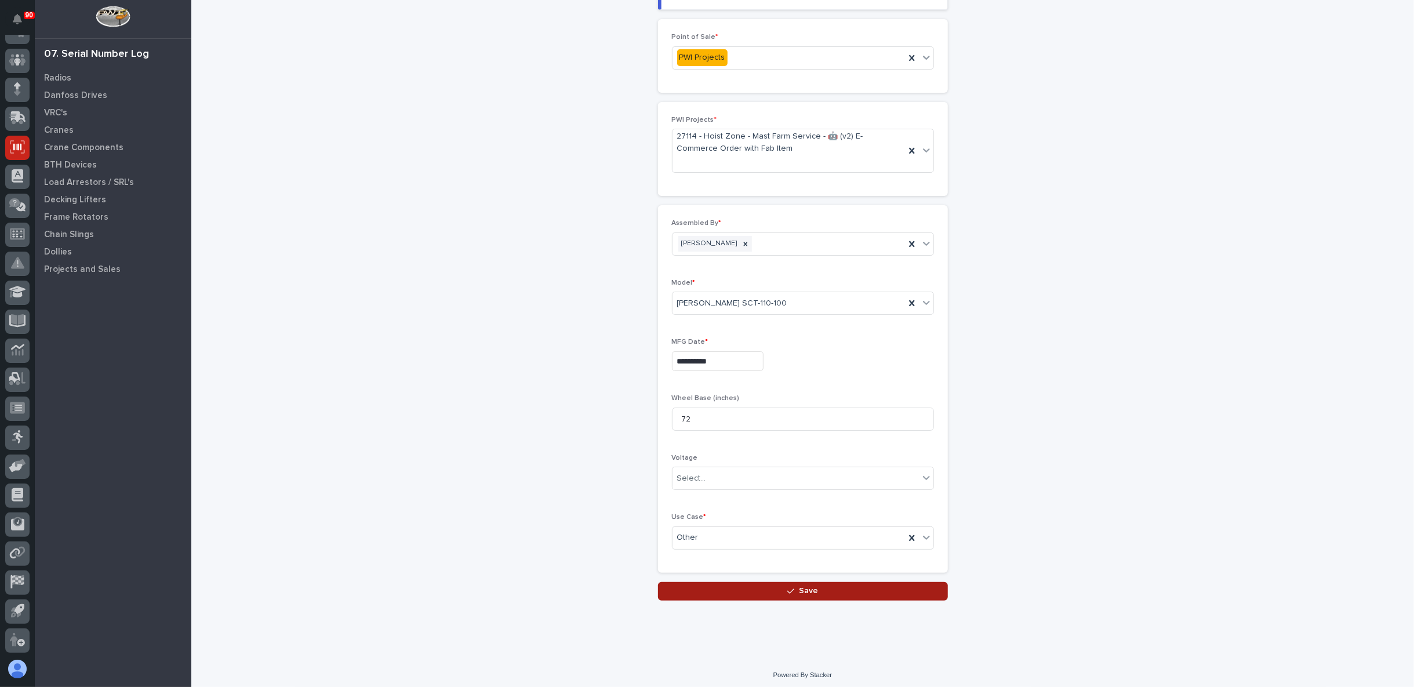
click at [753, 586] on button "Save" at bounding box center [803, 591] width 290 height 19
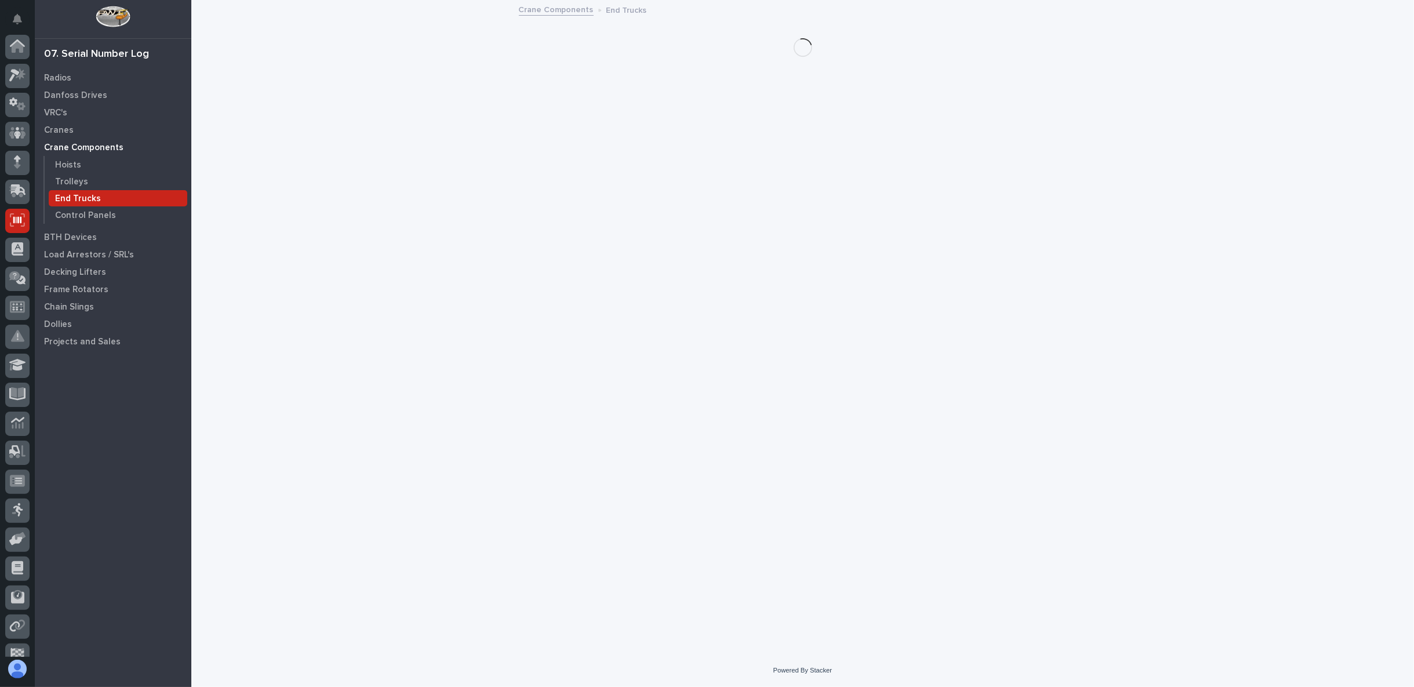
scroll to position [73, 0]
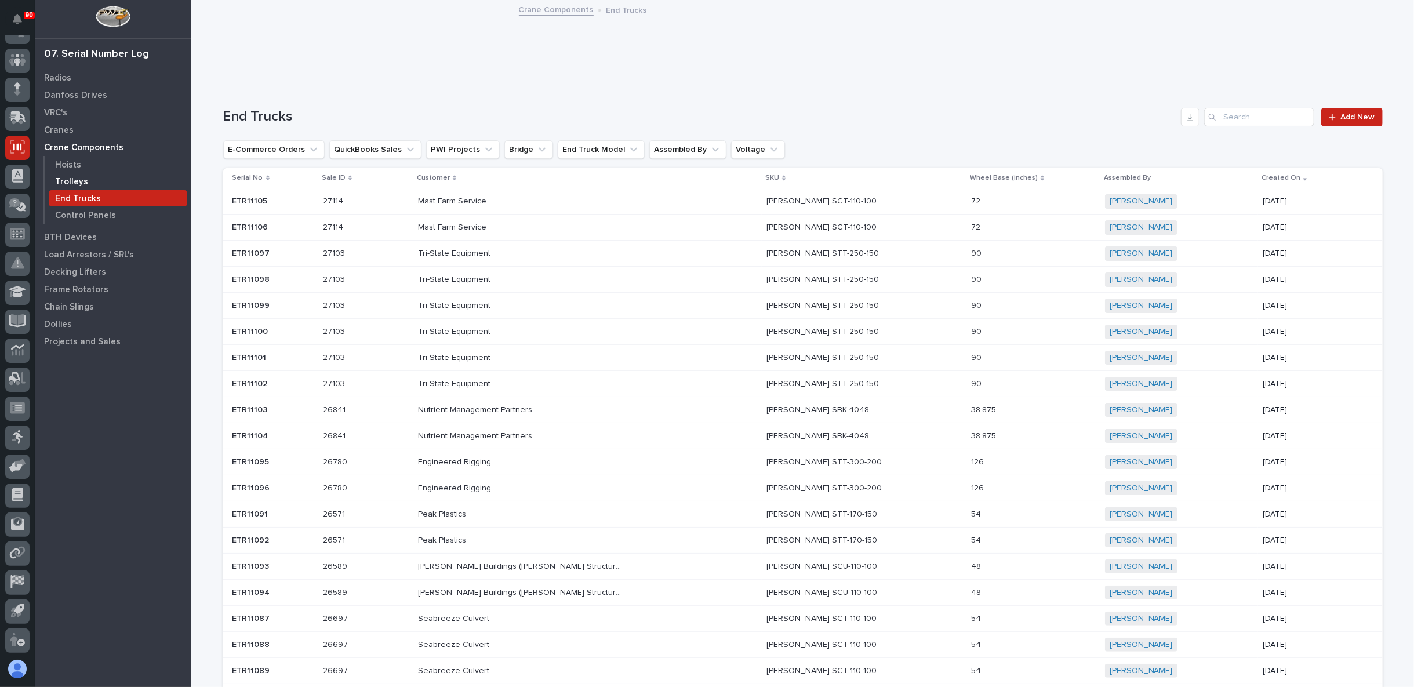
click at [72, 179] on p "Trolleys" at bounding box center [71, 182] width 33 height 10
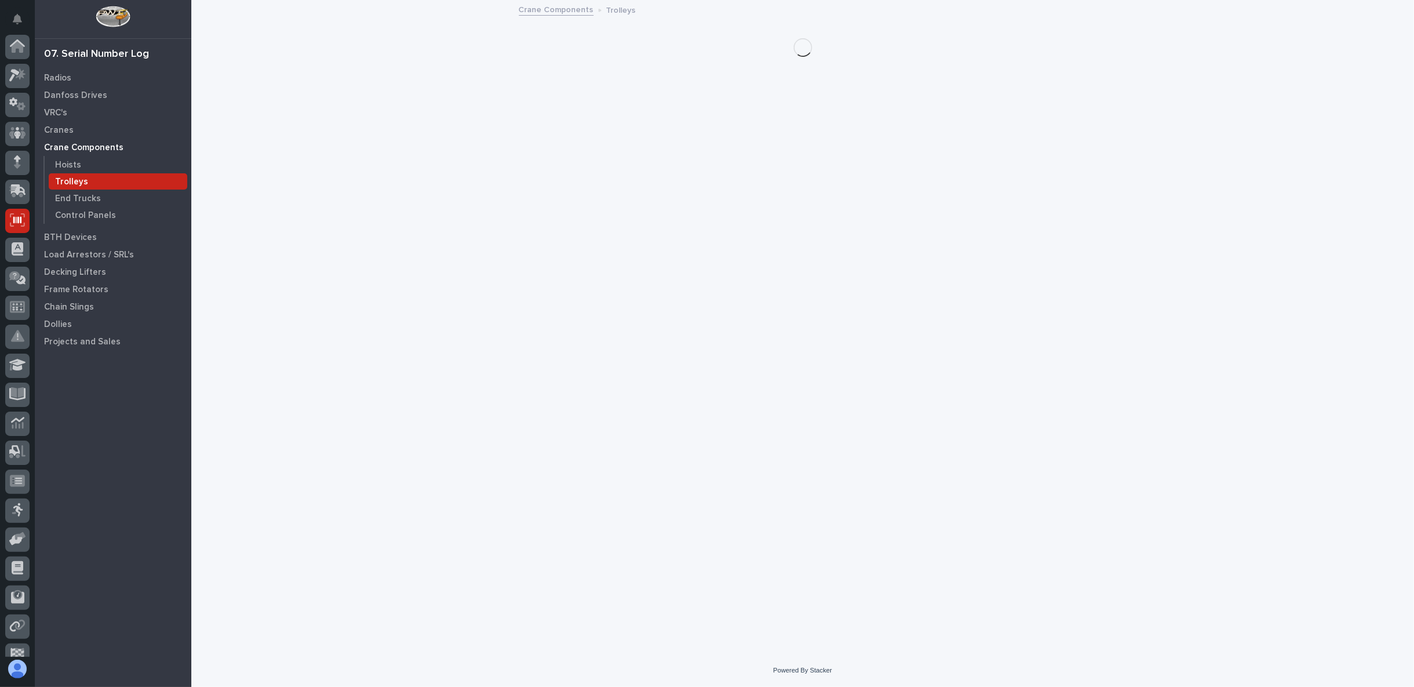
scroll to position [73, 0]
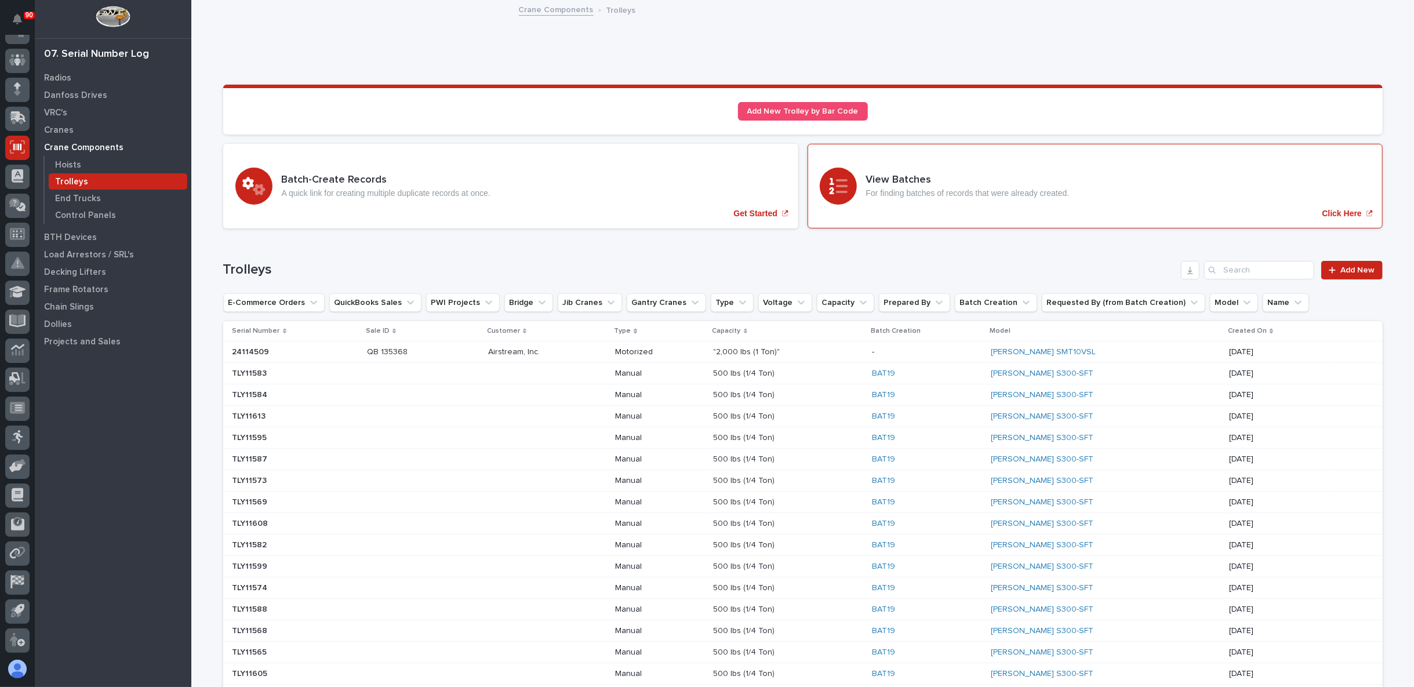
click at [881, 187] on div "View Batches For finding batches of records that were already created." at bounding box center [968, 186] width 204 height 24
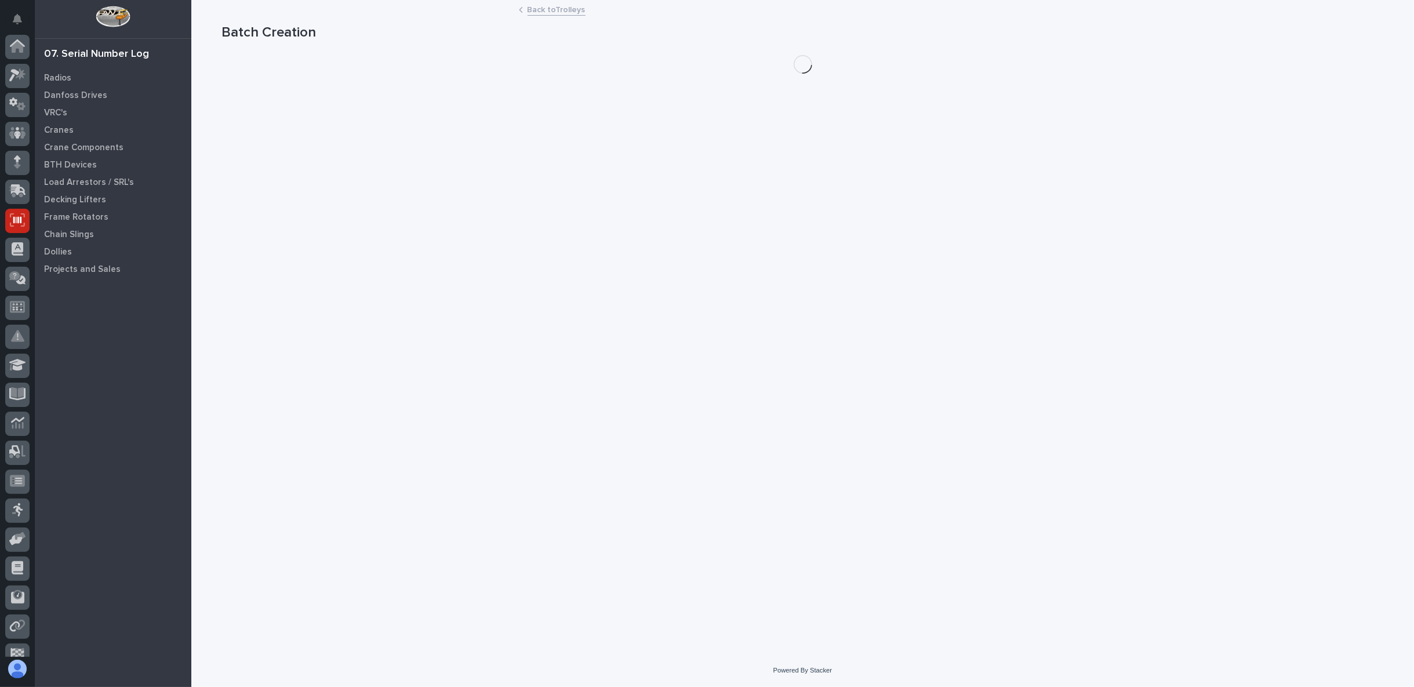
scroll to position [73, 0]
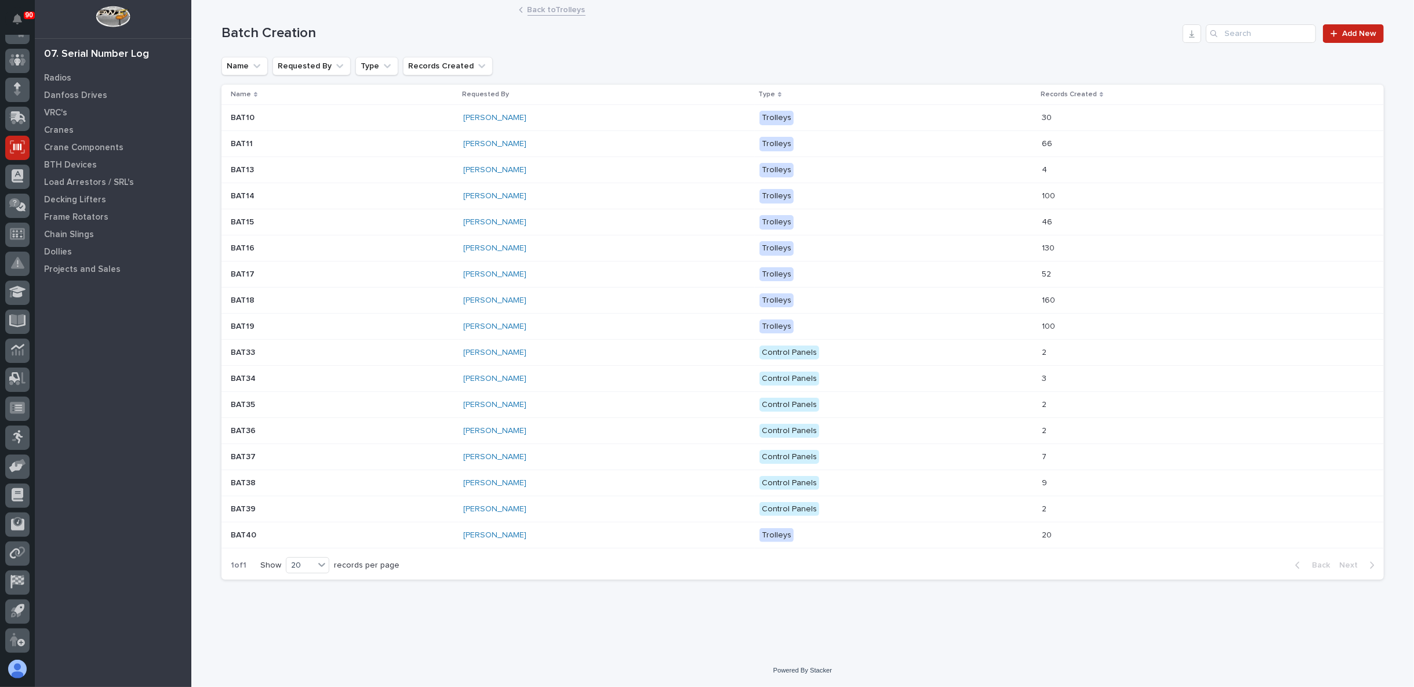
click at [547, 12] on link "Back to Trolleys" at bounding box center [557, 8] width 58 height 13
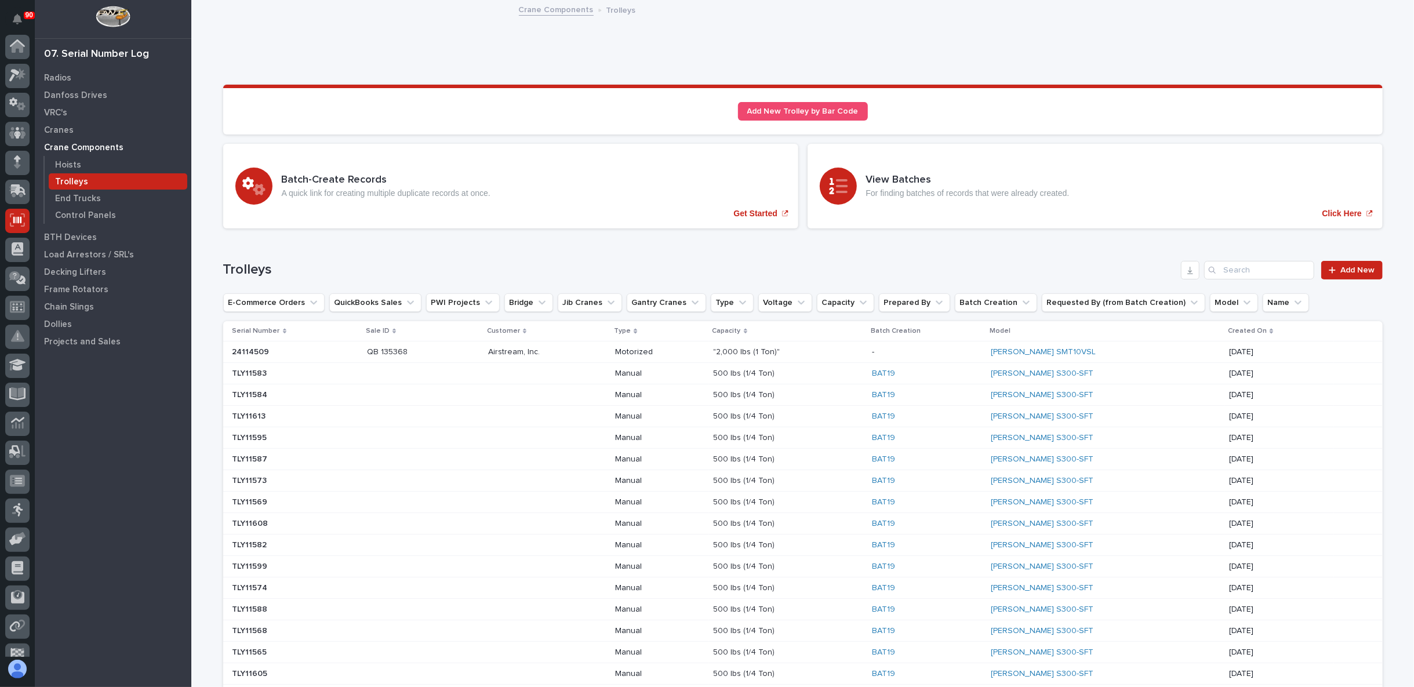
scroll to position [73, 0]
click at [248, 431] on p "TLY11595" at bounding box center [250, 437] width 37 height 12
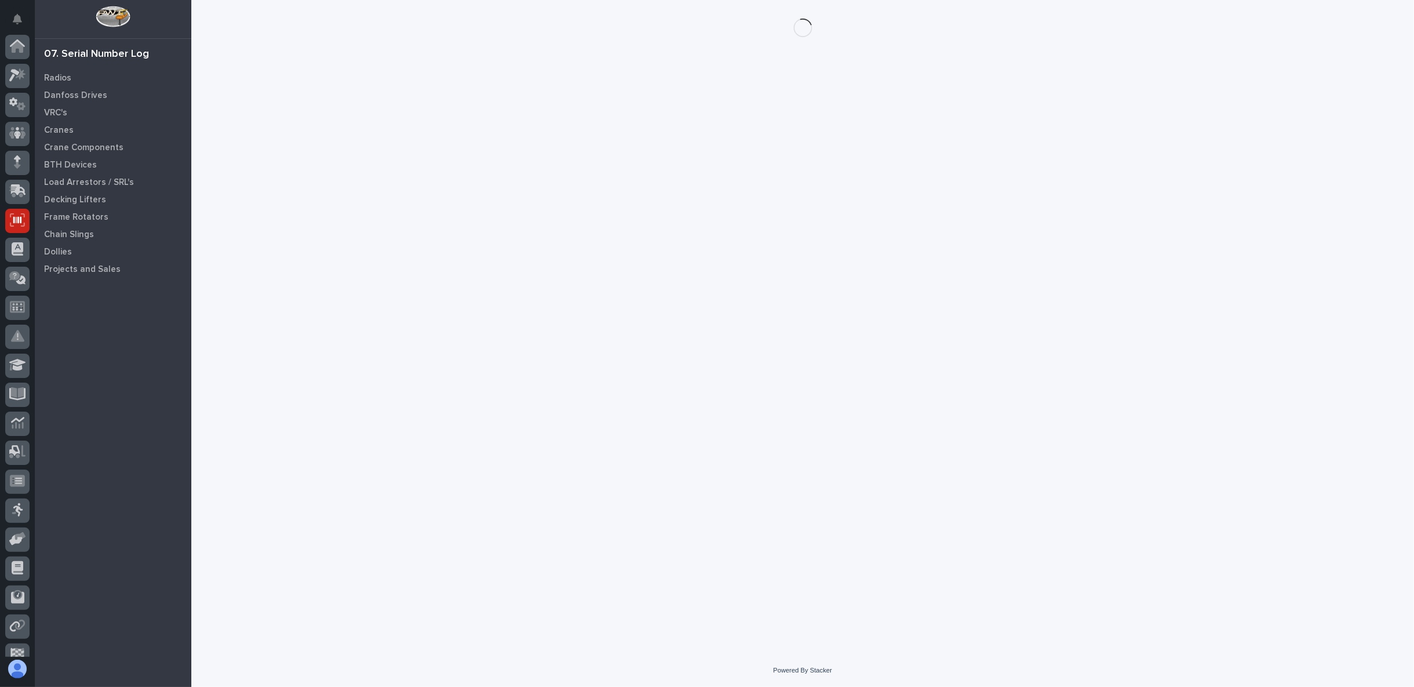
scroll to position [73, 0]
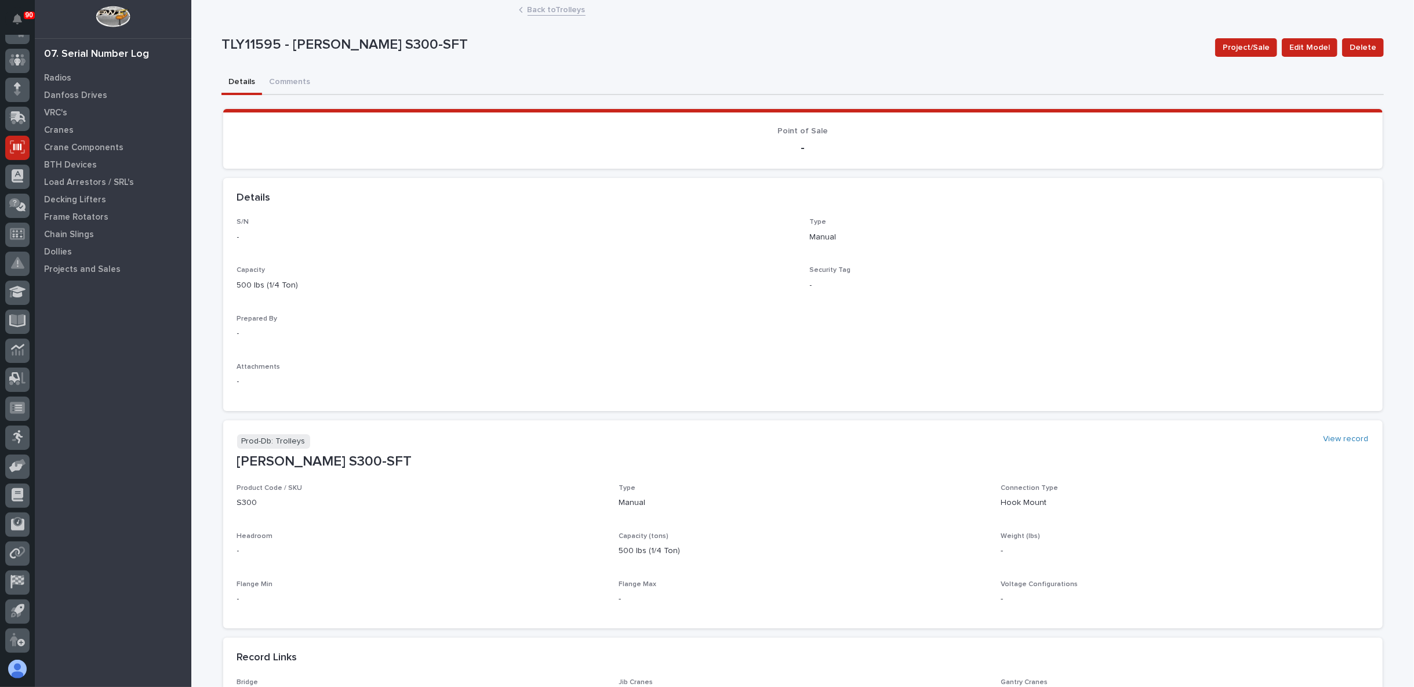
click at [551, 17] on div "Back to Trolleys" at bounding box center [803, 10] width 580 height 16
click at [551, 9] on link "Back to Trolleys" at bounding box center [557, 8] width 58 height 13
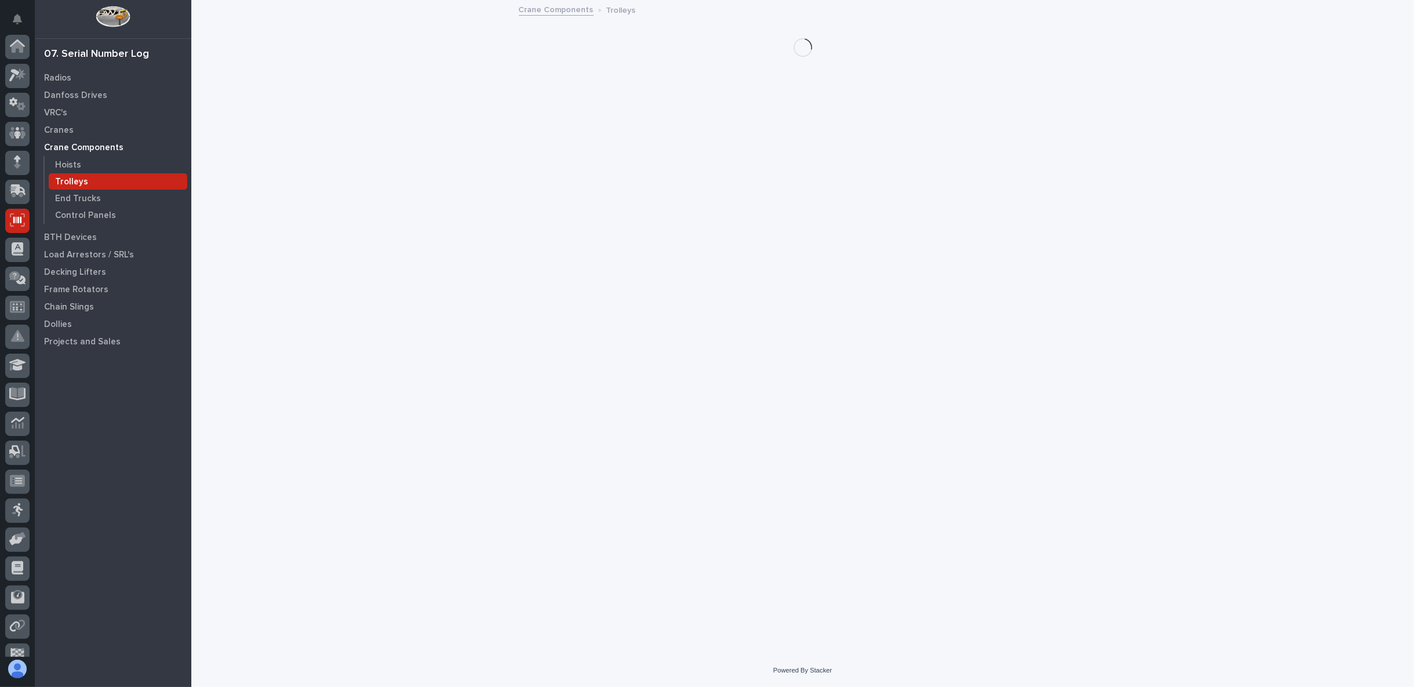
scroll to position [73, 0]
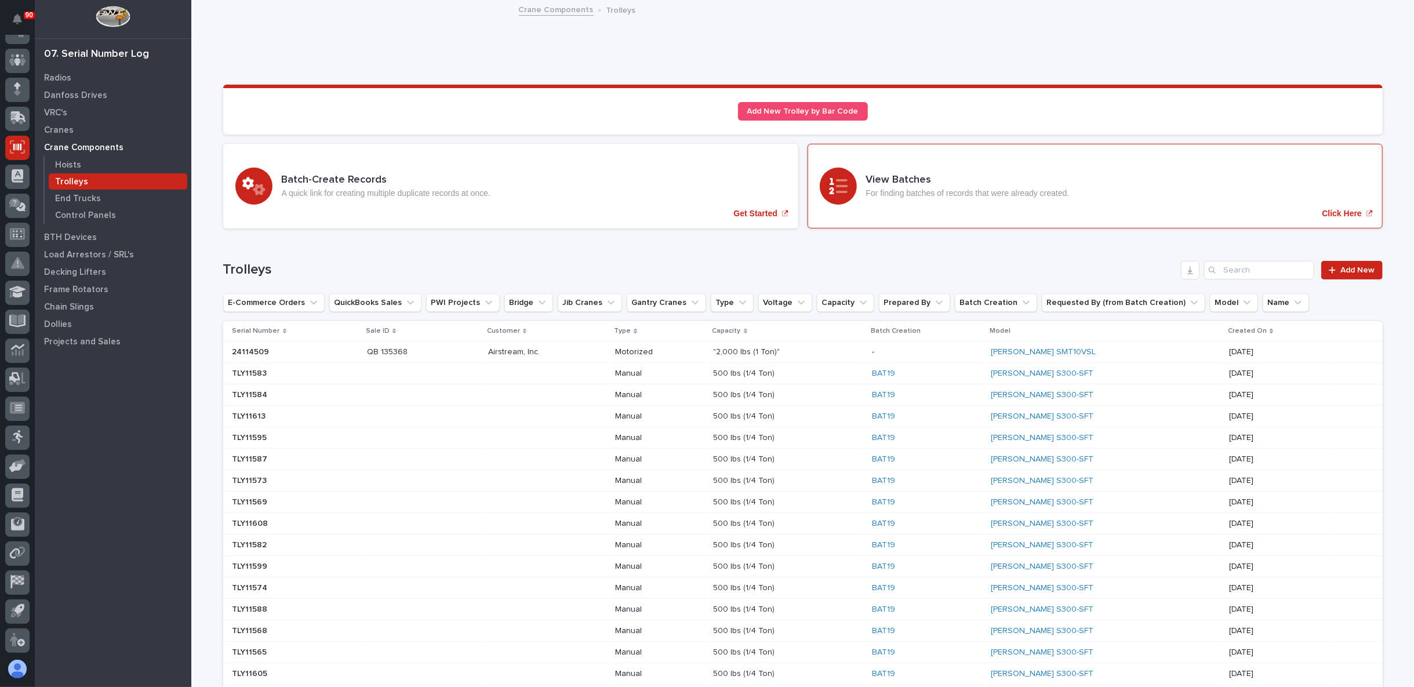
click at [884, 178] on h3 "View Batches" at bounding box center [968, 180] width 204 height 13
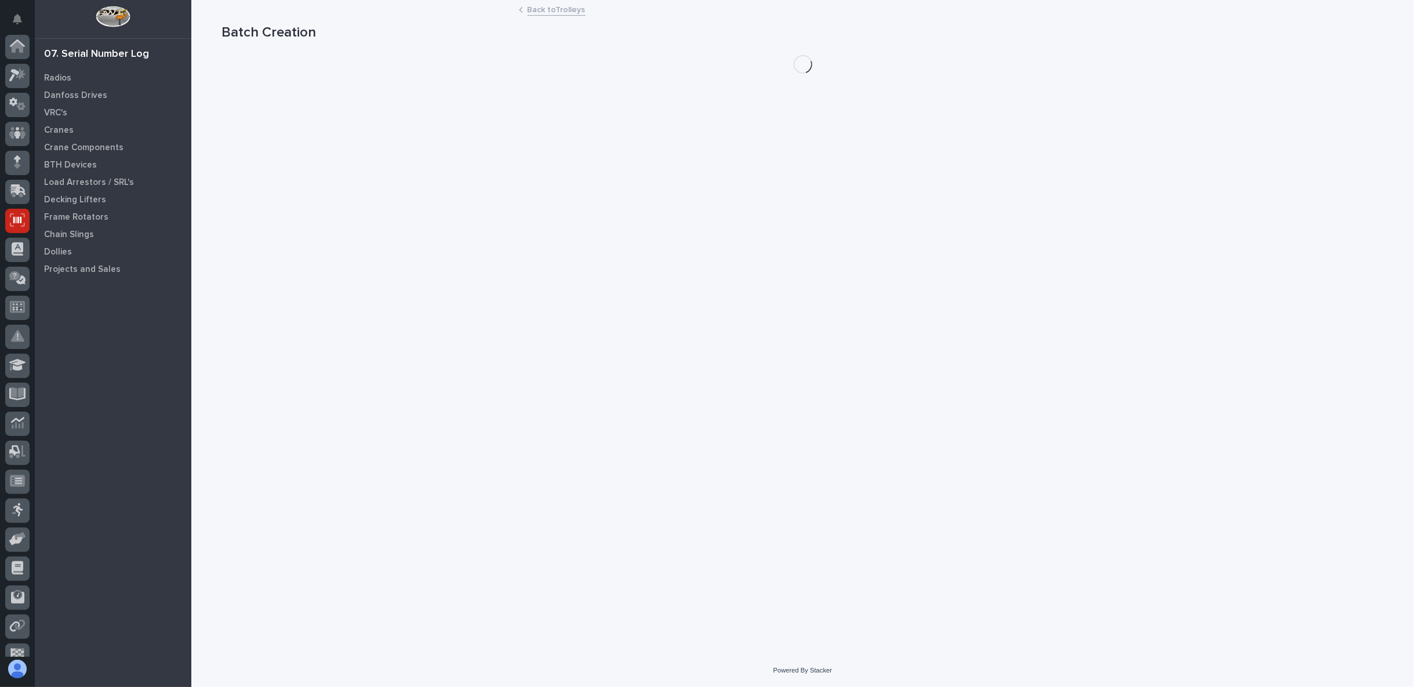
scroll to position [73, 0]
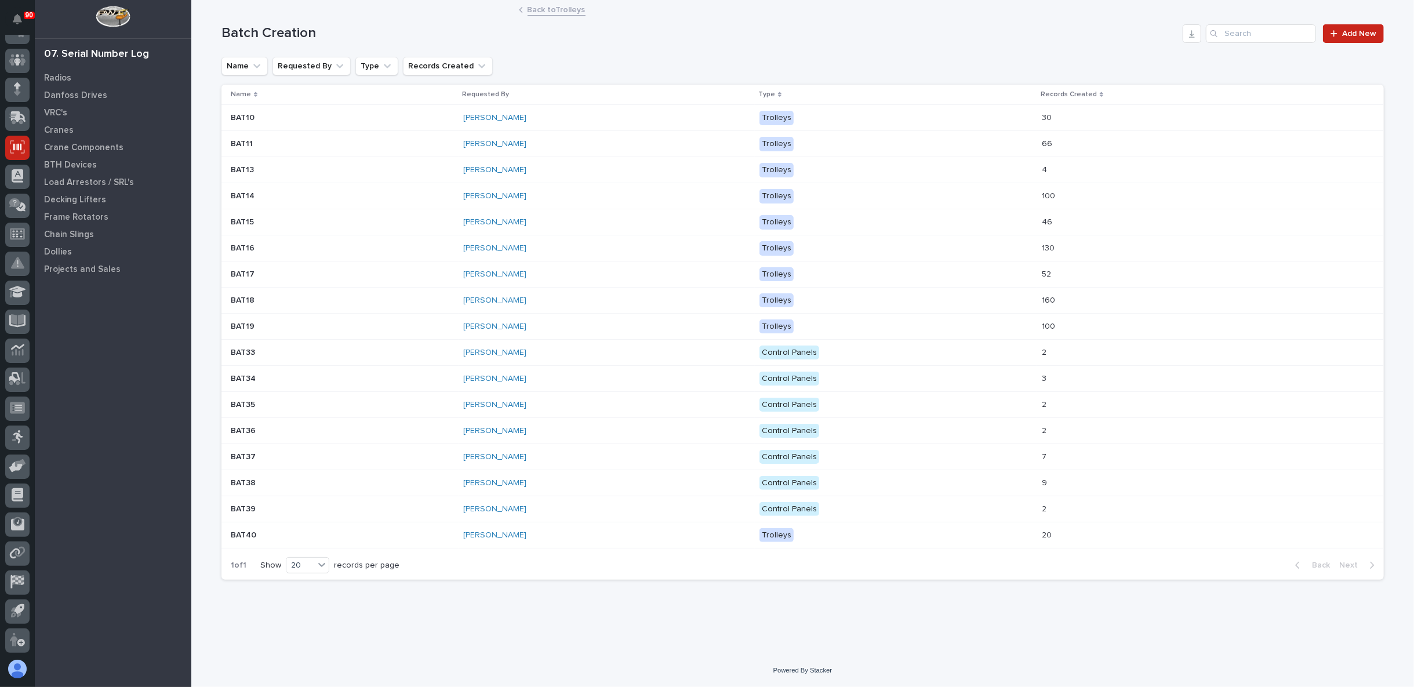
click at [248, 328] on p "BAT19" at bounding box center [244, 325] width 26 height 12
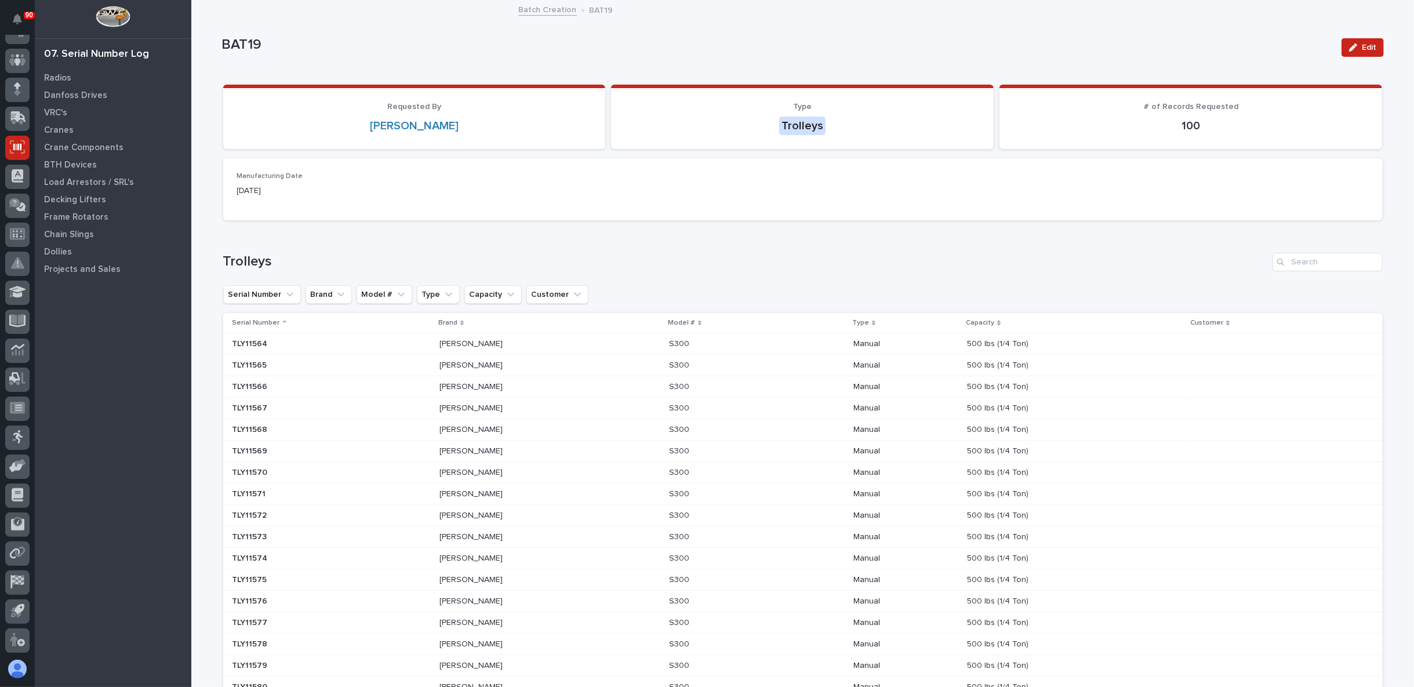
click at [538, 12] on link "Batch Creation" at bounding box center [548, 8] width 58 height 13
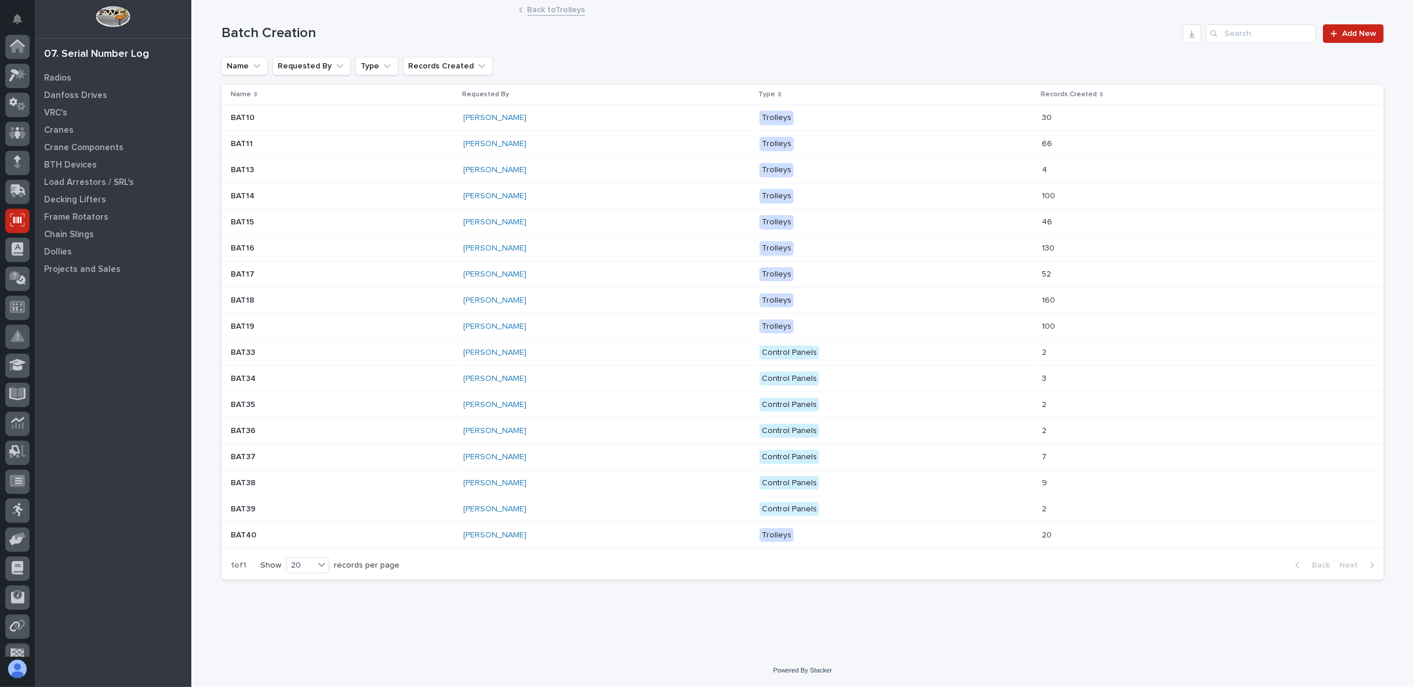
scroll to position [73, 0]
click at [560, 13] on link "Back to Trolleys" at bounding box center [557, 8] width 58 height 13
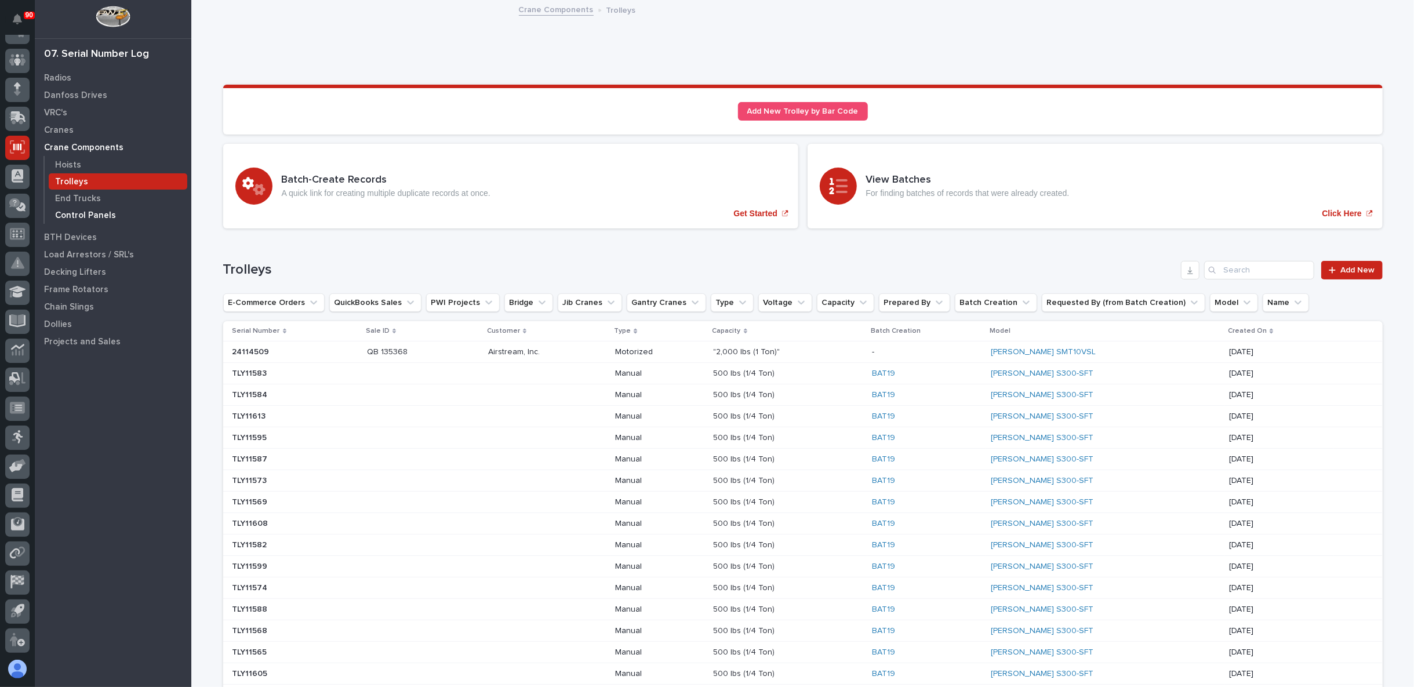
click at [100, 215] on p "Control Panels" at bounding box center [85, 215] width 61 height 10
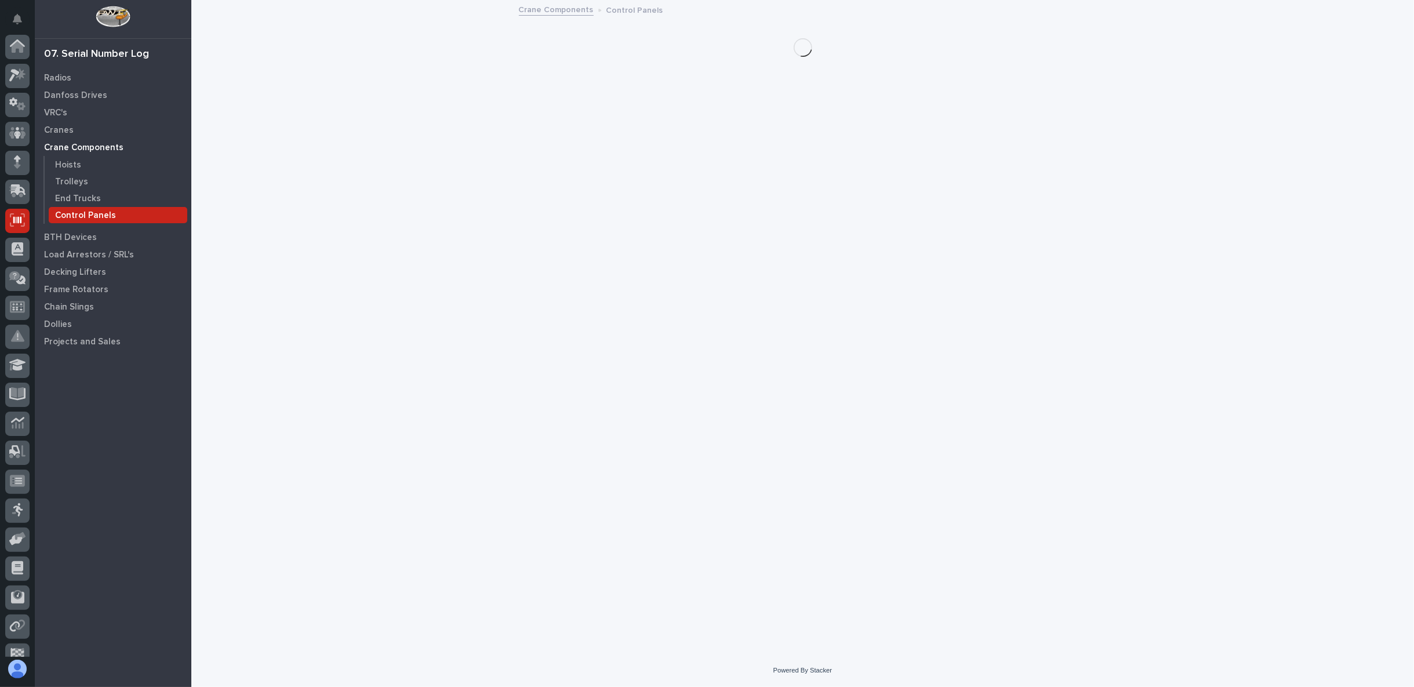
scroll to position [73, 0]
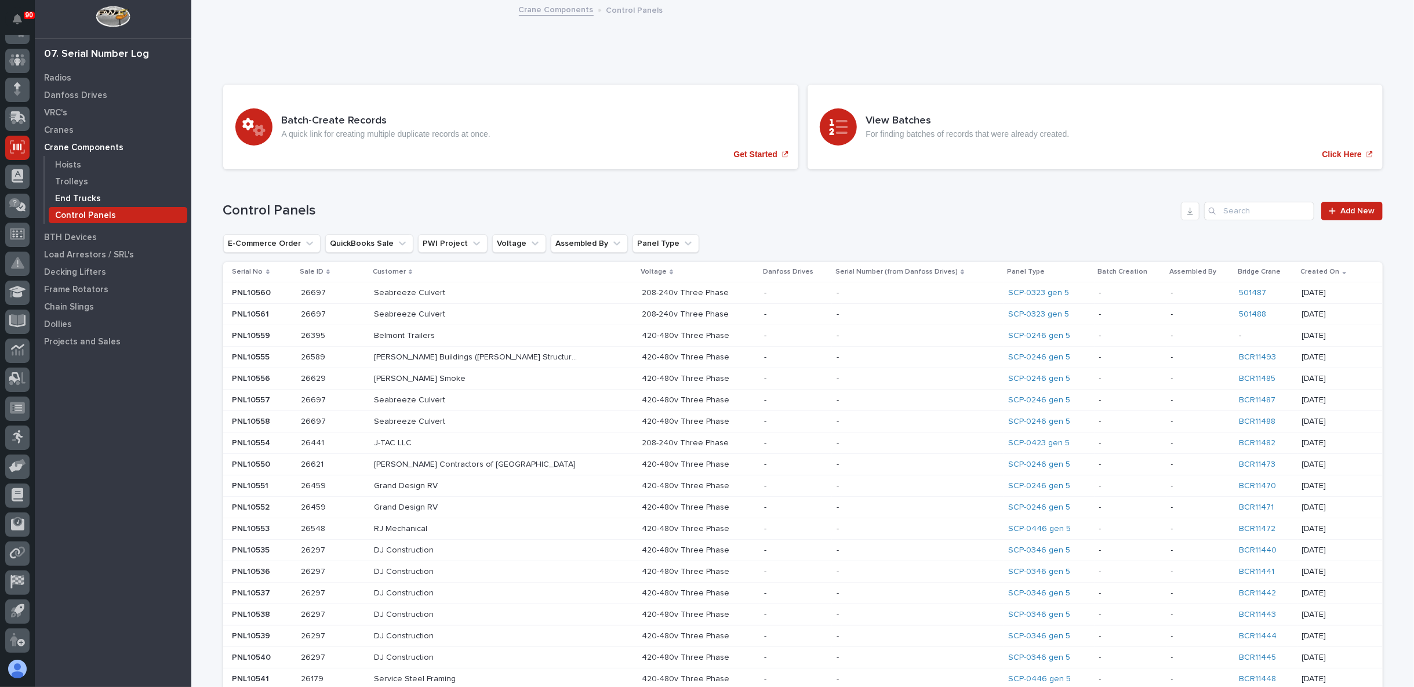
click at [67, 200] on p "End Trucks" at bounding box center [78, 199] width 46 height 10
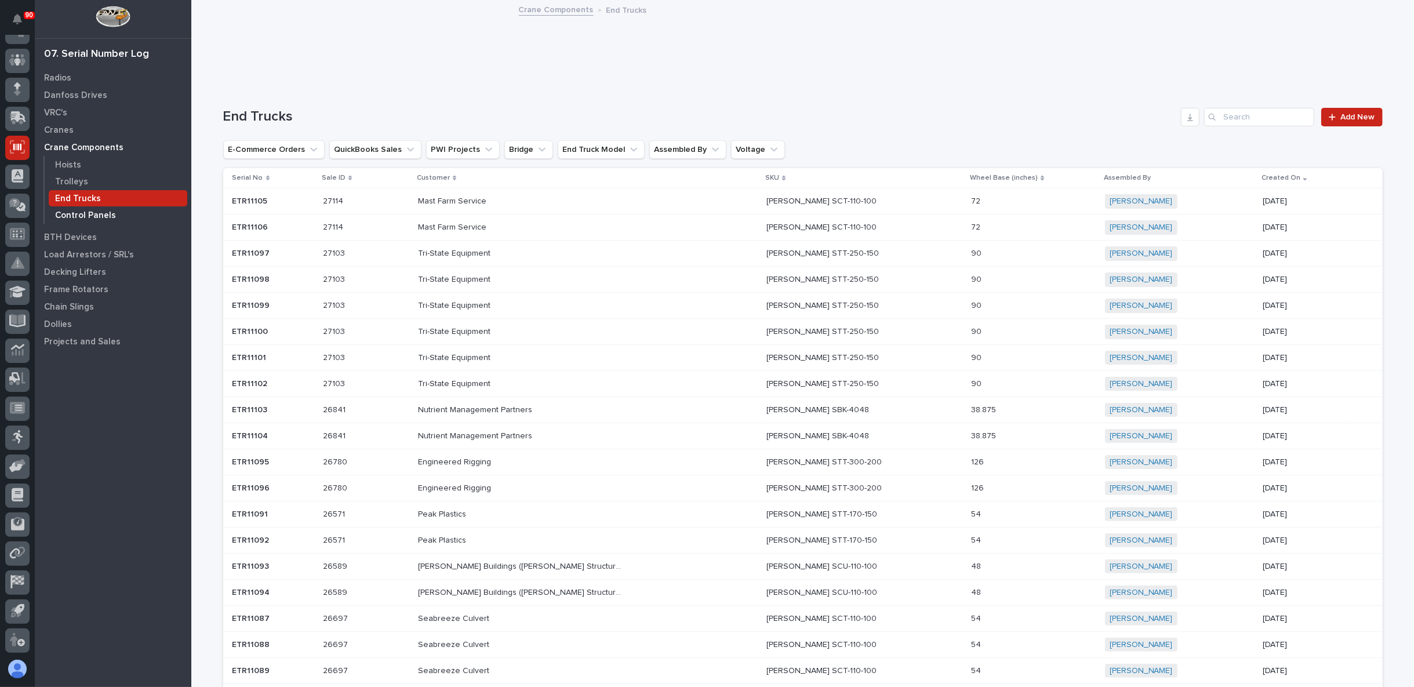
click at [85, 213] on p "Control Panels" at bounding box center [85, 215] width 61 height 10
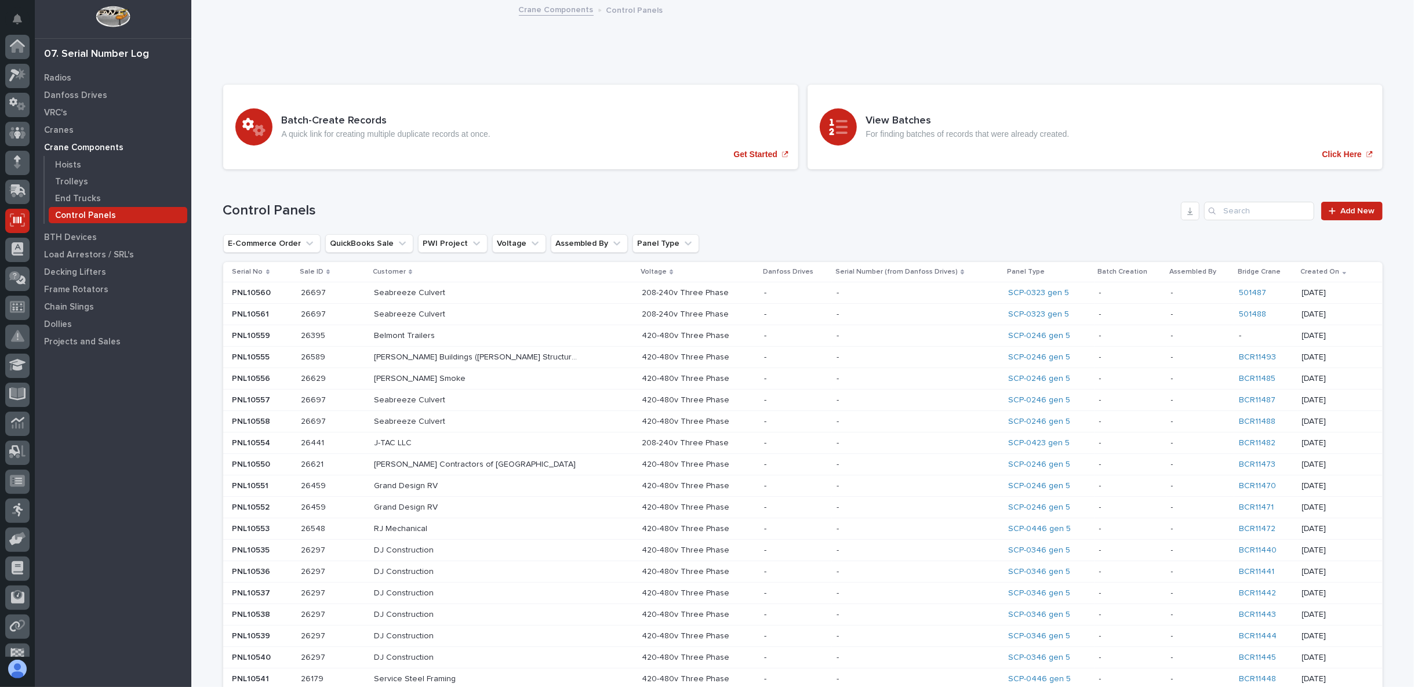
scroll to position [73, 0]
click at [322, 130] on p "A quick link for creating multiple duplicate records at once." at bounding box center [386, 134] width 209 height 10
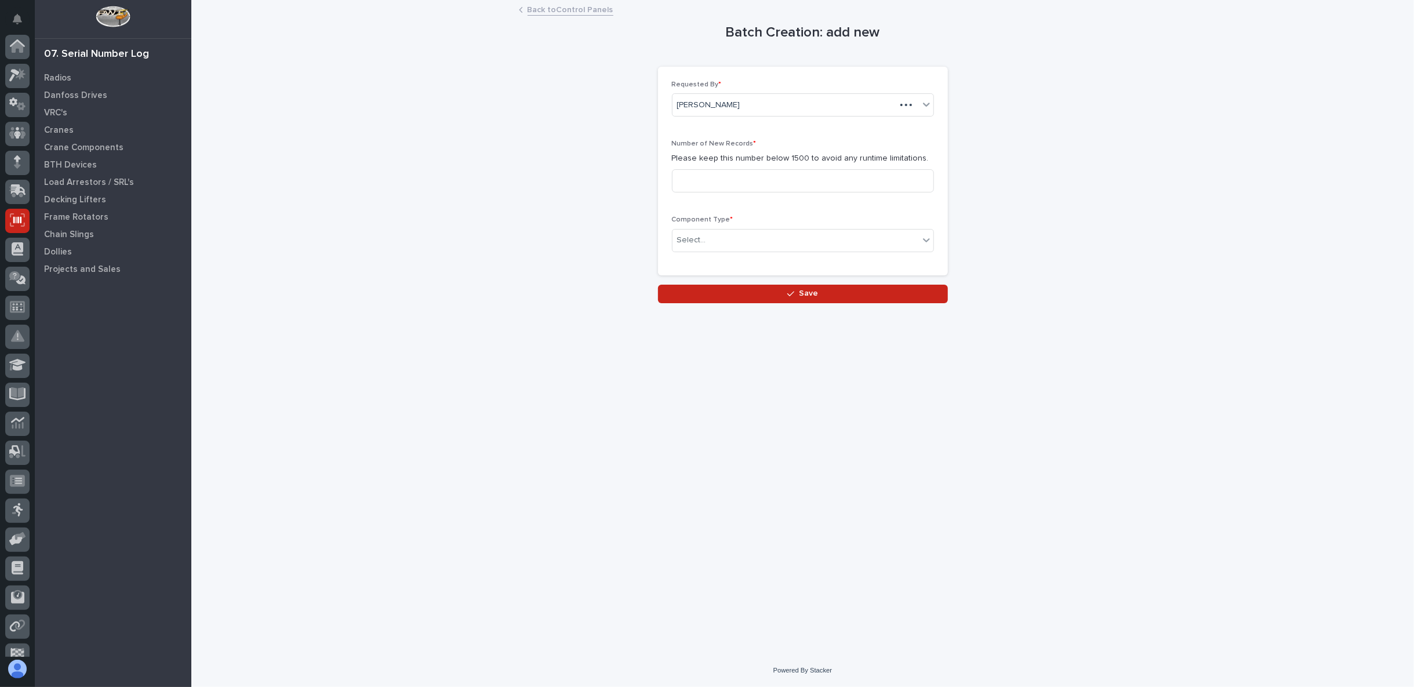
scroll to position [73, 0]
click at [727, 171] on input at bounding box center [803, 180] width 262 height 23
type input "10"
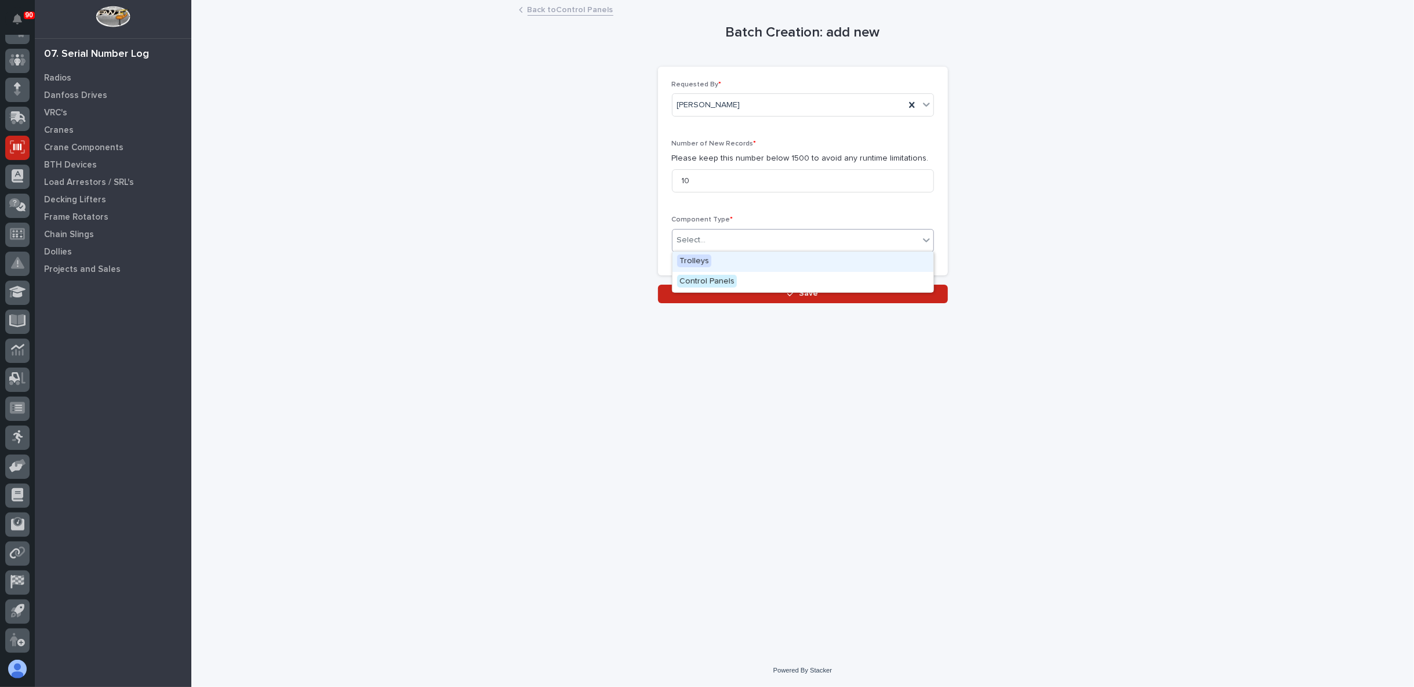
click at [758, 237] on div "Select..." at bounding box center [796, 240] width 246 height 19
click at [709, 285] on span "Control Panels" at bounding box center [707, 281] width 60 height 13
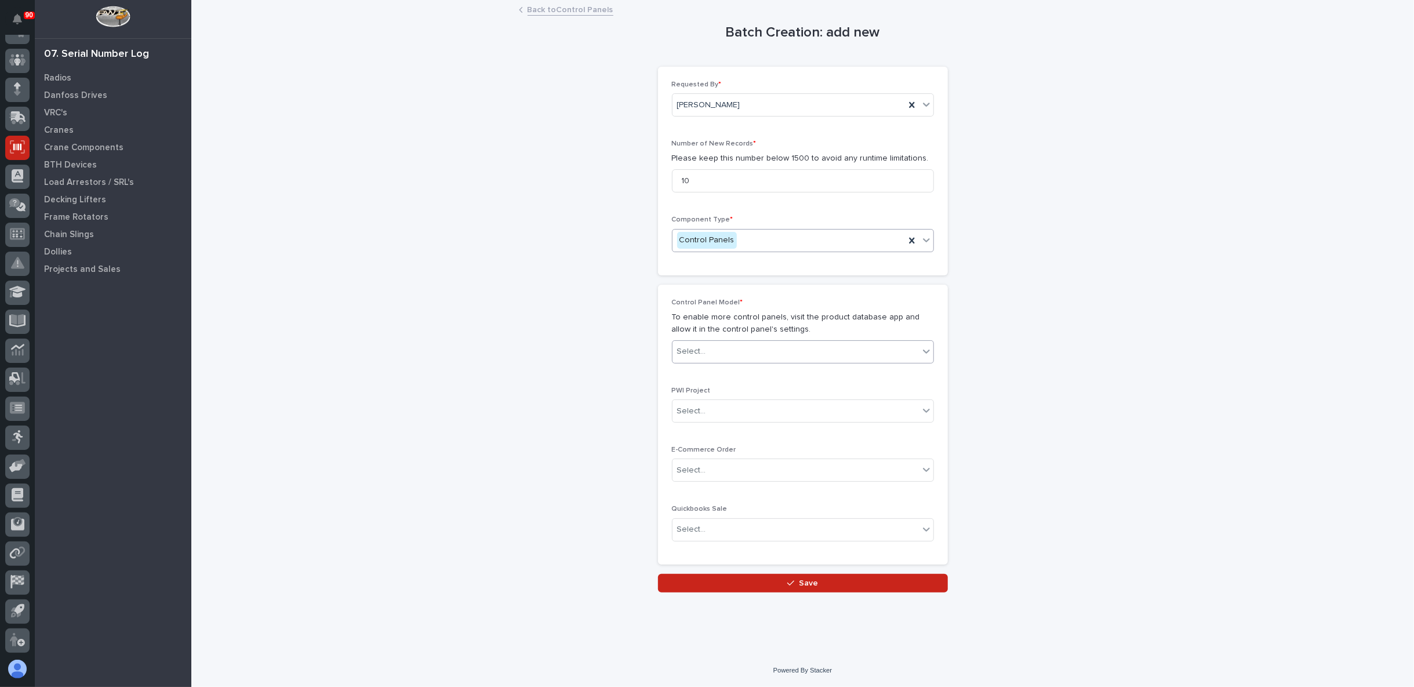
click at [718, 357] on div "Select..." at bounding box center [796, 351] width 246 height 19
drag, startPoint x: 564, startPoint y: 393, endPoint x: 588, endPoint y: 393, distance: 23.8
click at [565, 393] on div "Batch Creation: add new Loading... Saving… Loading... Saving… Loading... Saving…" at bounding box center [802, 296] width 1162 height 591
click at [724, 402] on div "Select..." at bounding box center [796, 411] width 246 height 19
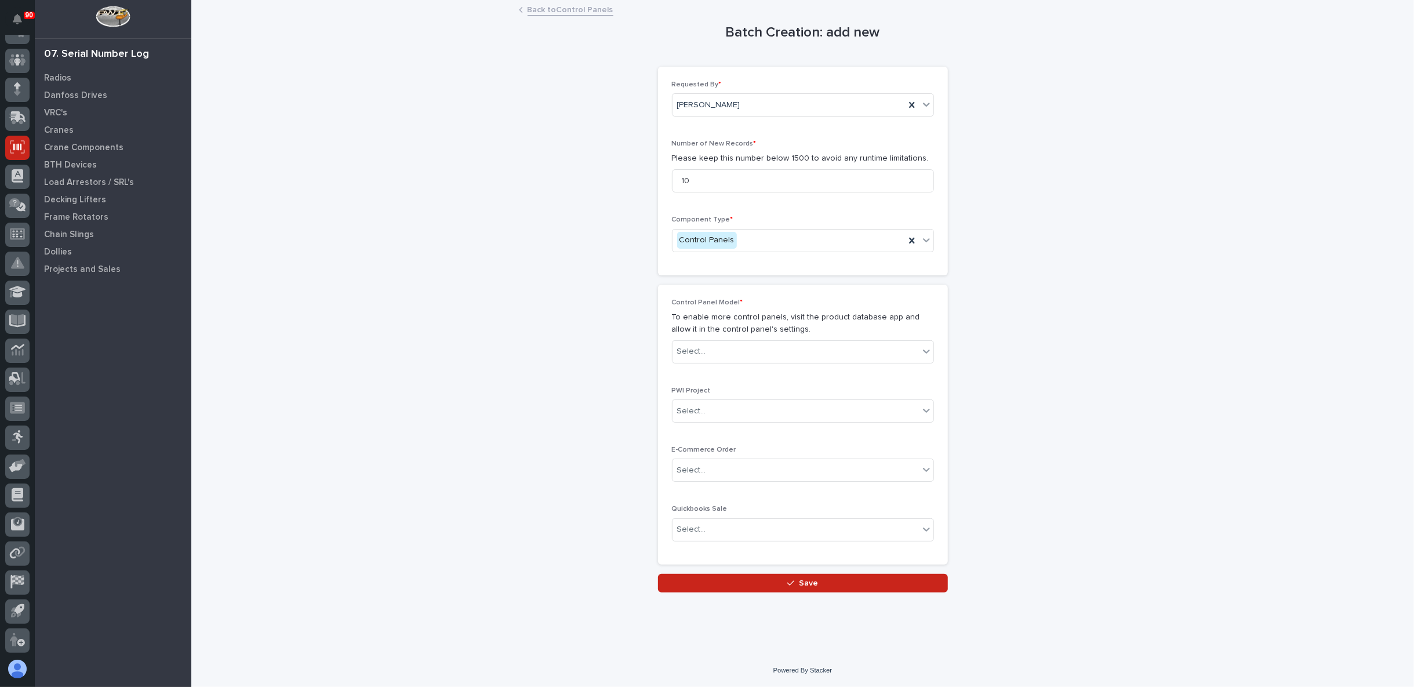
click at [602, 416] on div "Batch Creation: add new Loading... Saving… Loading... Saving… Loading... Saving…" at bounding box center [802, 296] width 1162 height 591
click at [743, 468] on div "Select..." at bounding box center [796, 470] width 246 height 19
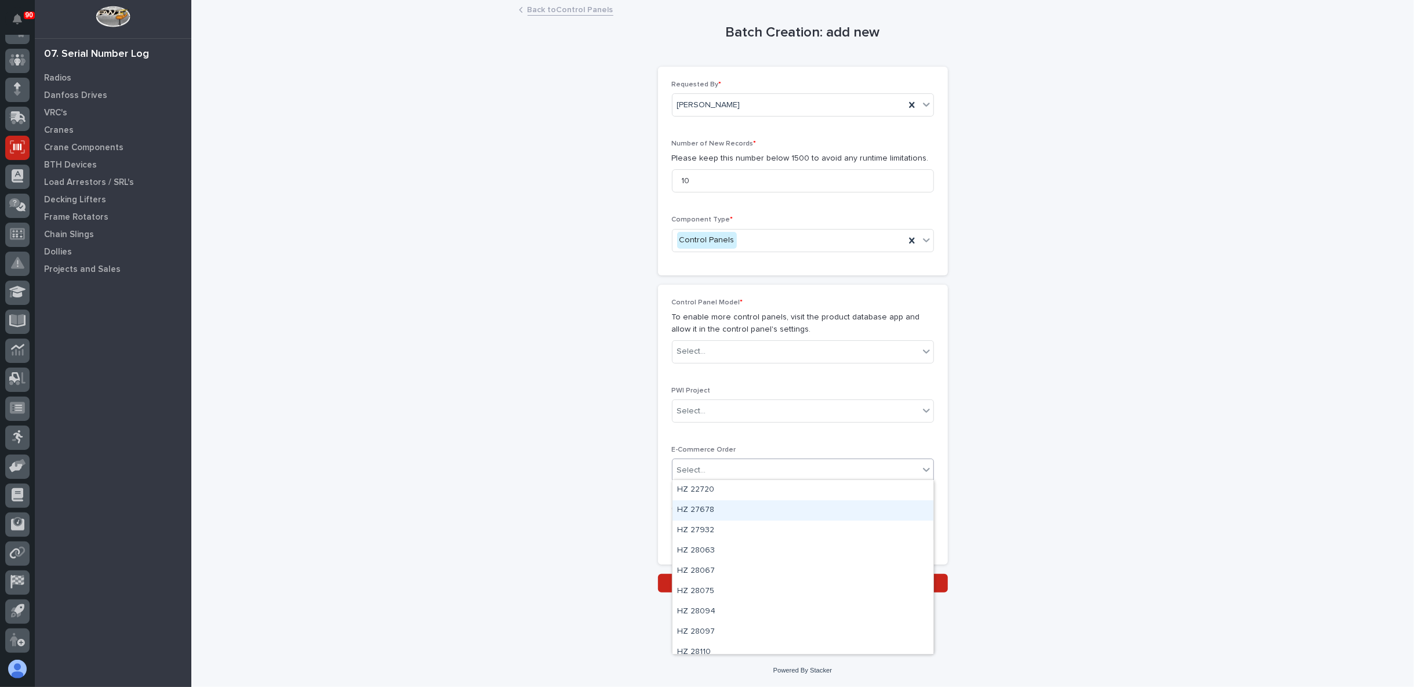
click at [622, 499] on div "Batch Creation: add new Loading... Saving… Loading... Saving… Loading... Saving…" at bounding box center [802, 296] width 1162 height 591
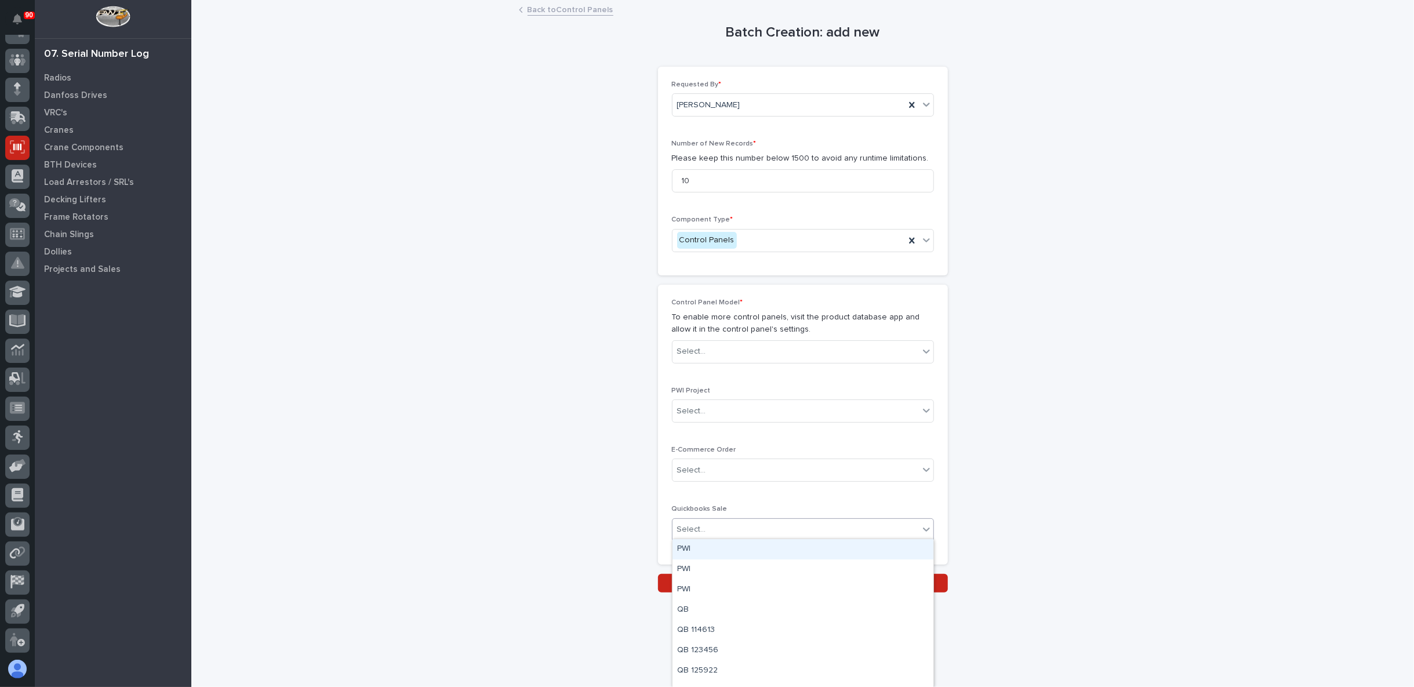
click at [707, 528] on input "text" at bounding box center [707, 530] width 1 height 10
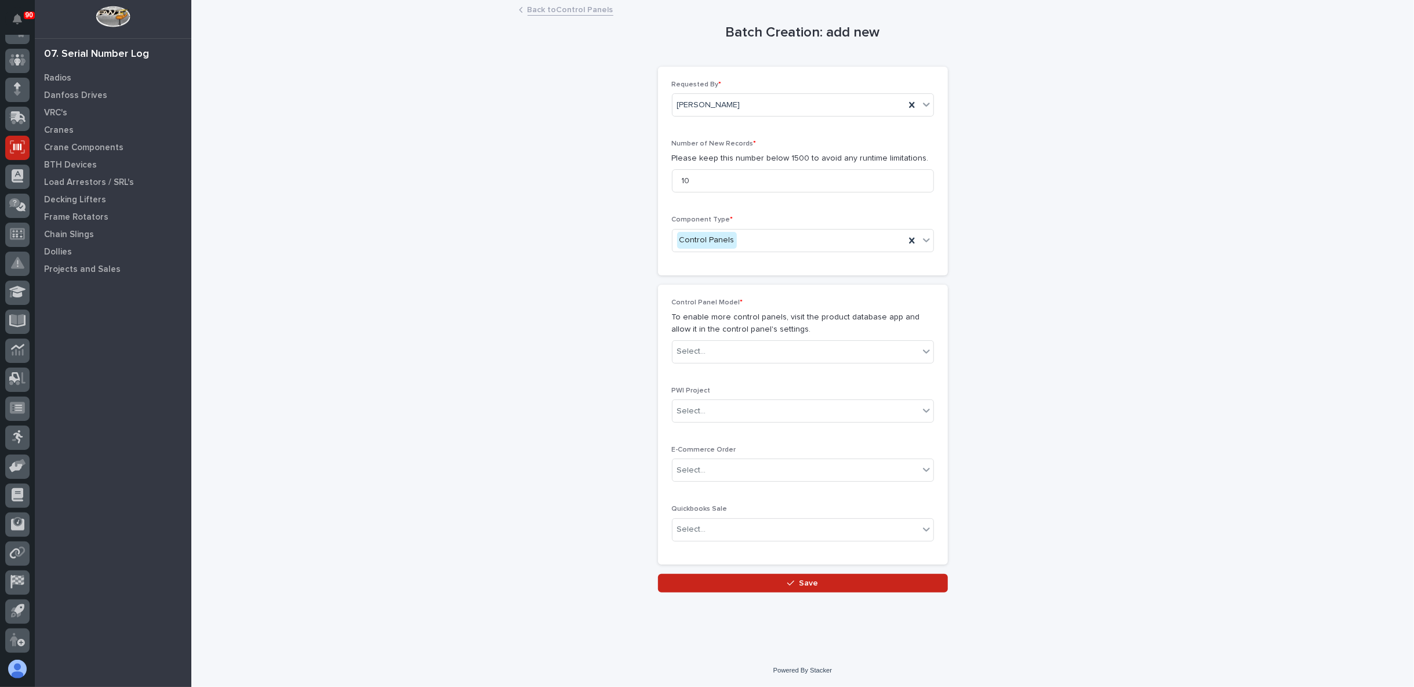
click at [729, 420] on div "PWI Project Select..." at bounding box center [803, 409] width 262 height 45
click at [733, 415] on div "Select..." at bounding box center [796, 411] width 246 height 19
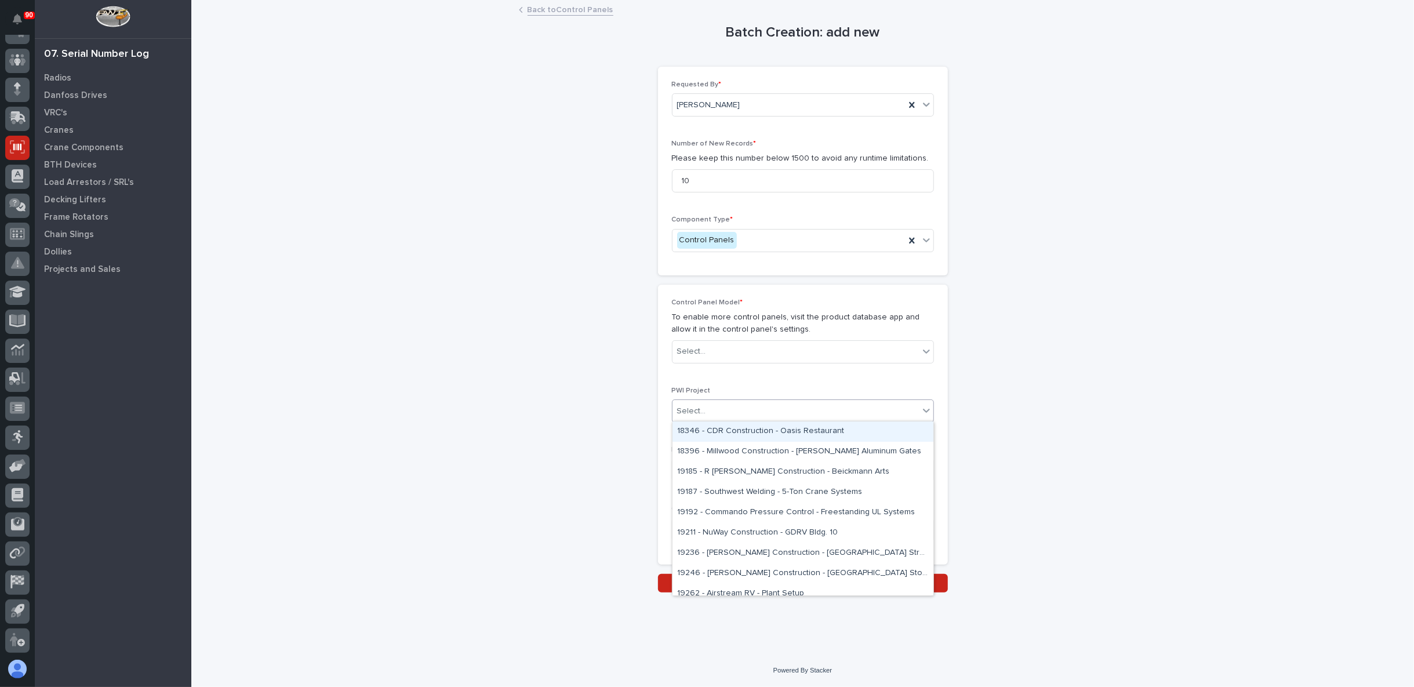
click at [590, 393] on div "Batch Creation: add new Loading... Saving… Loading... Saving… Loading... Saving…" at bounding box center [802, 296] width 1162 height 591
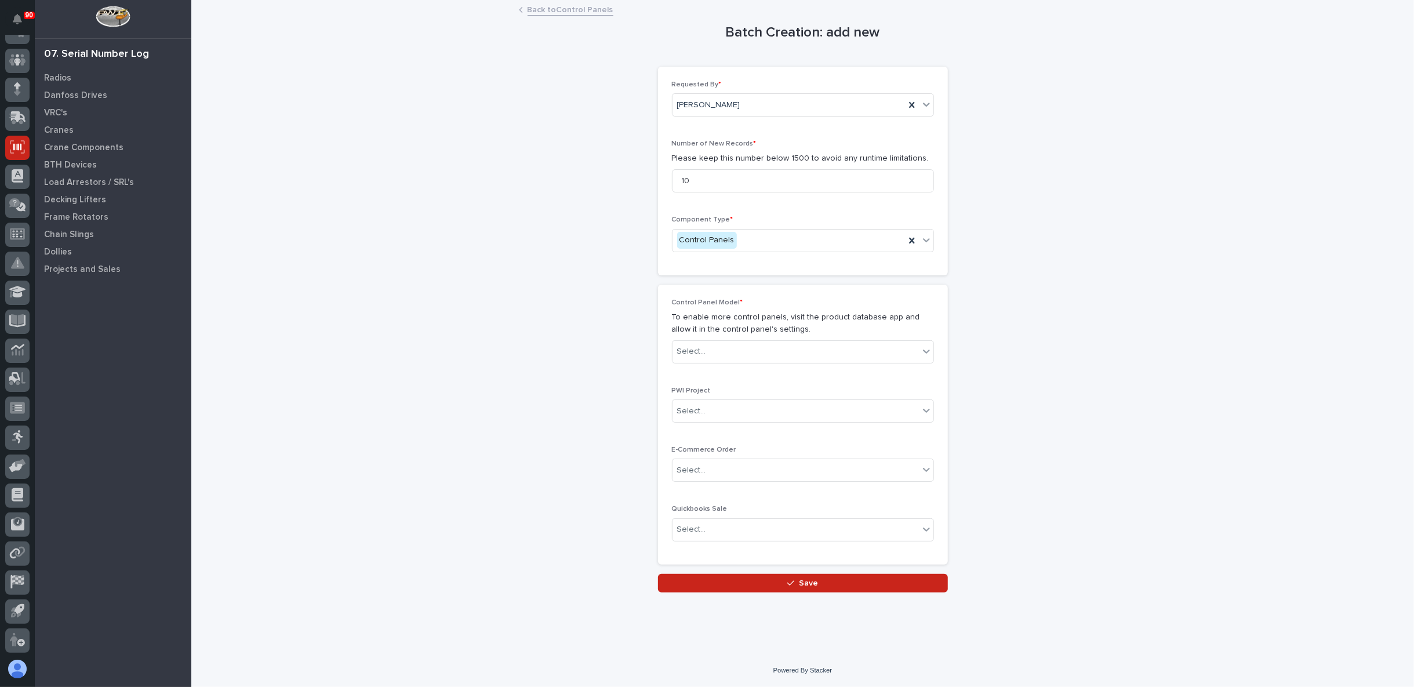
click at [576, 348] on div "Batch Creation: add new Loading... Saving… Loading... Saving… Loading... Saving…" at bounding box center [802, 296] width 1162 height 591
click at [555, 10] on link "Back to Control Panels" at bounding box center [571, 8] width 86 height 13
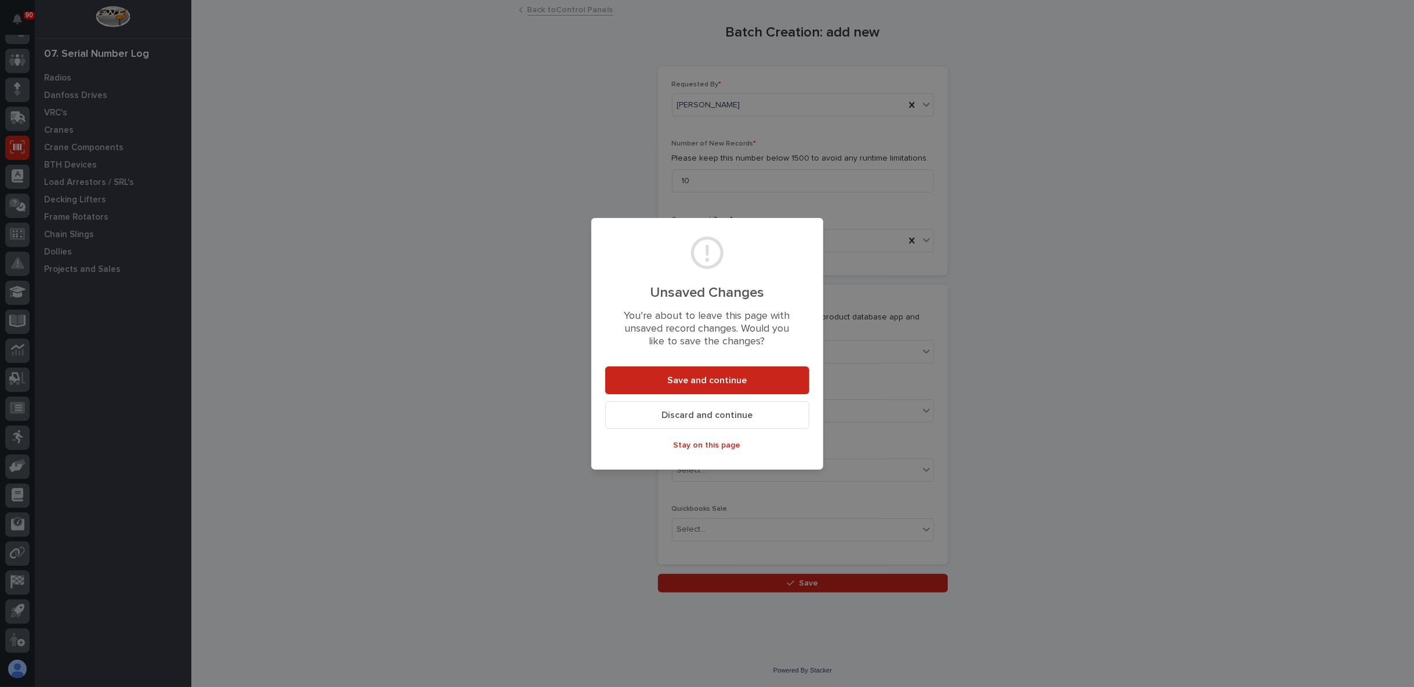
click at [671, 417] on span "Discard and continue" at bounding box center [707, 415] width 91 height 12
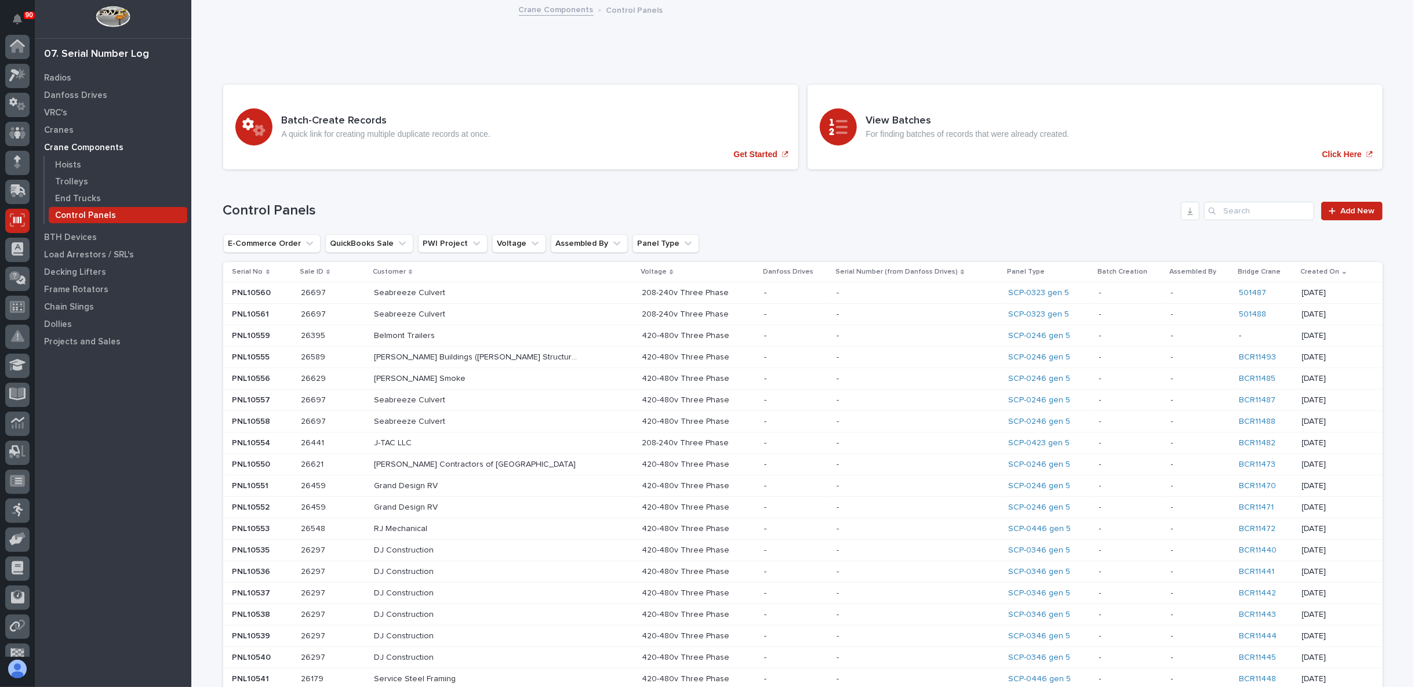
scroll to position [73, 0]
click at [89, 198] on p "End Trucks" at bounding box center [78, 199] width 46 height 10
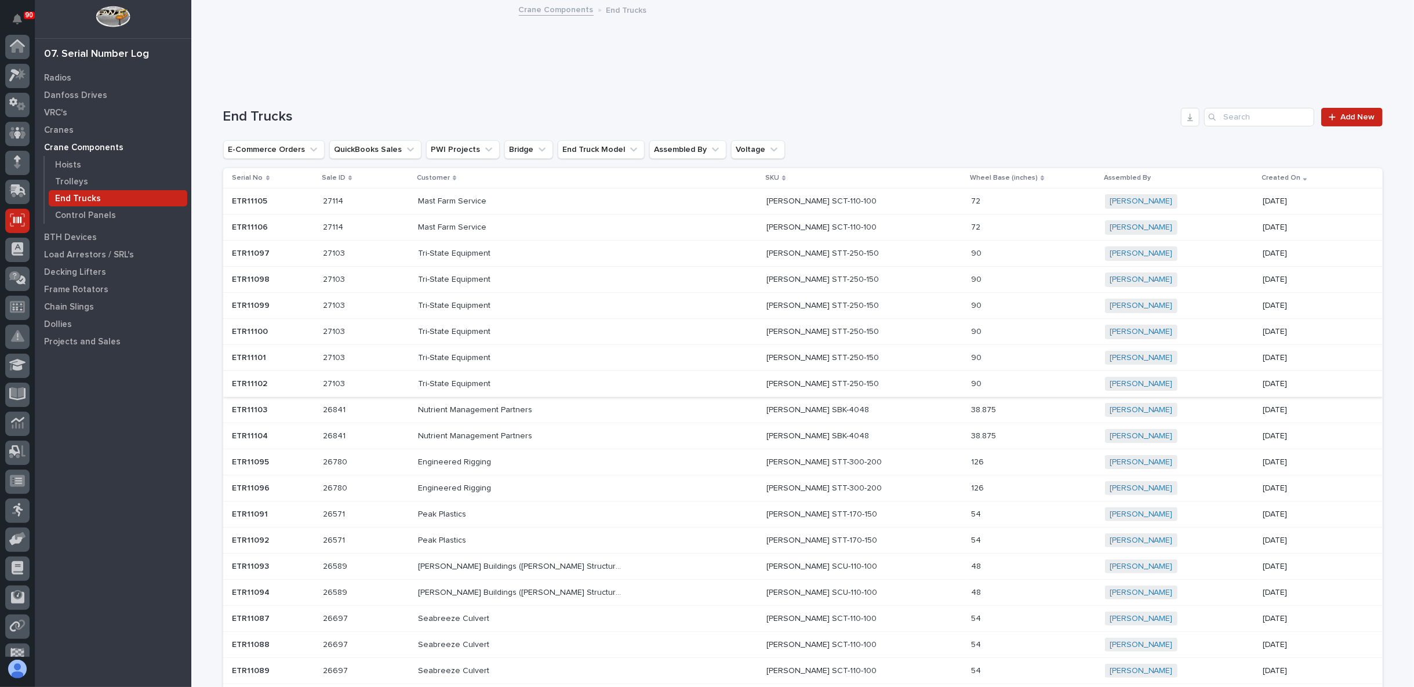
scroll to position [73, 0]
click at [1341, 117] on span "Add New" at bounding box center [1358, 117] width 34 height 8
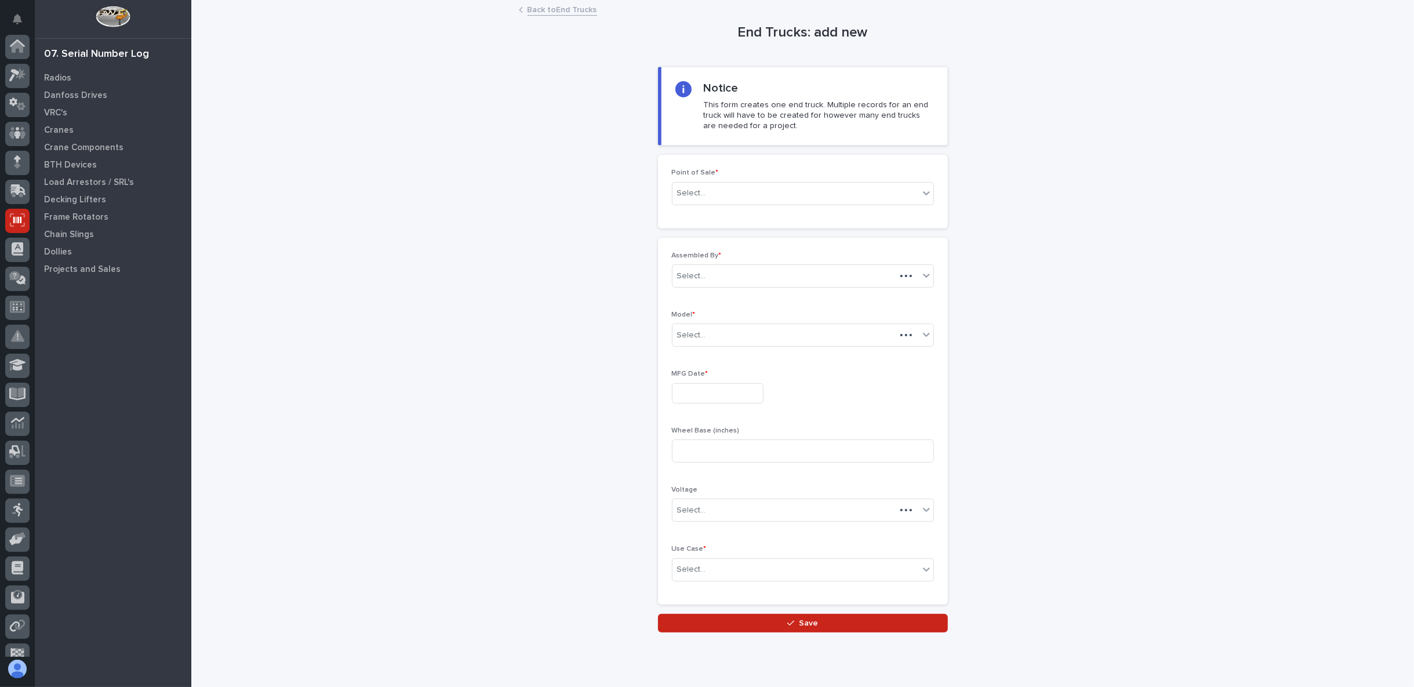
scroll to position [73, 0]
click at [63, 127] on p "Cranes" at bounding box center [59, 130] width 30 height 10
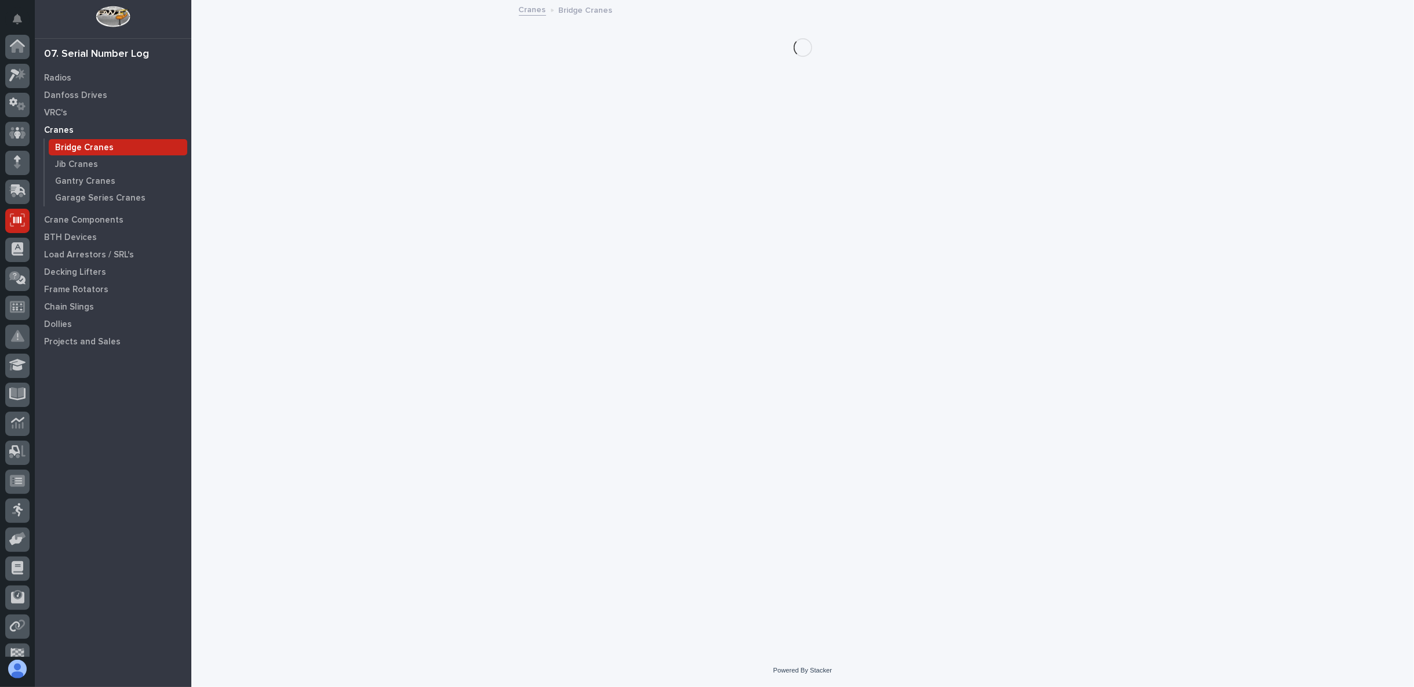
scroll to position [73, 0]
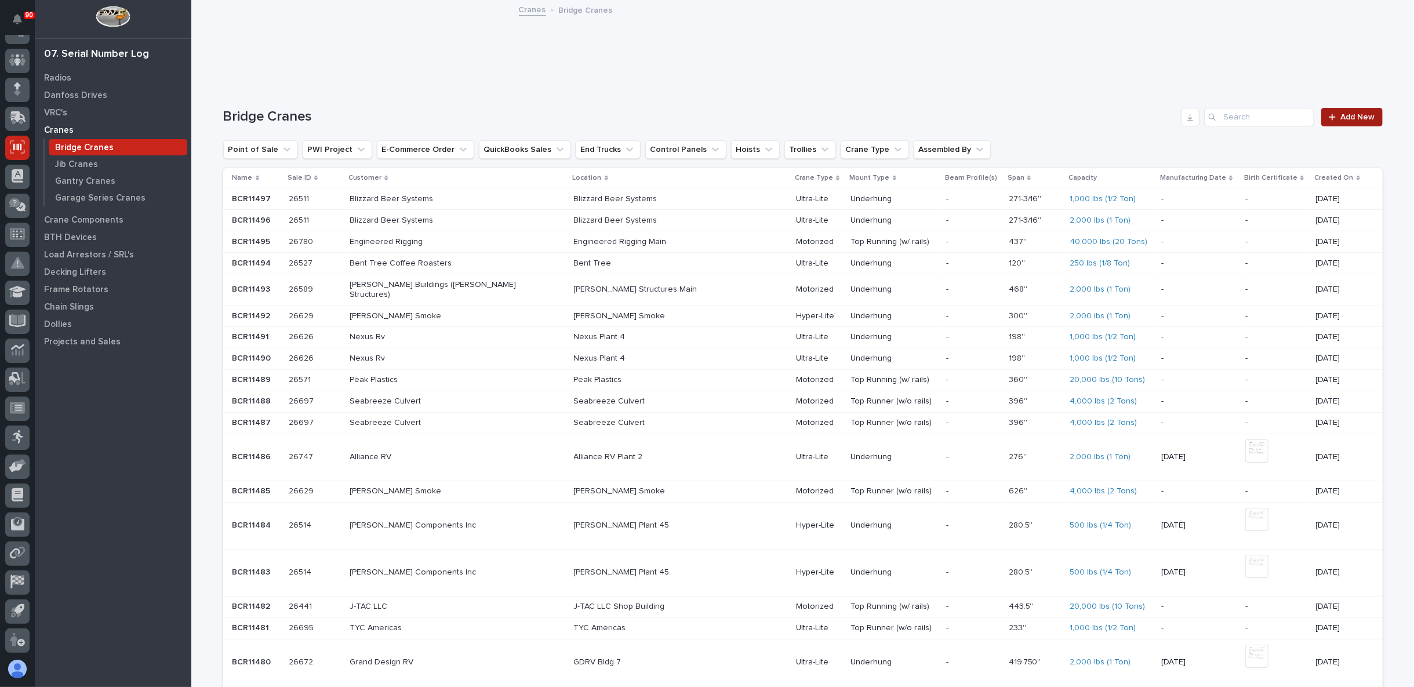
click at [1357, 118] on span "Add New" at bounding box center [1358, 117] width 34 height 8
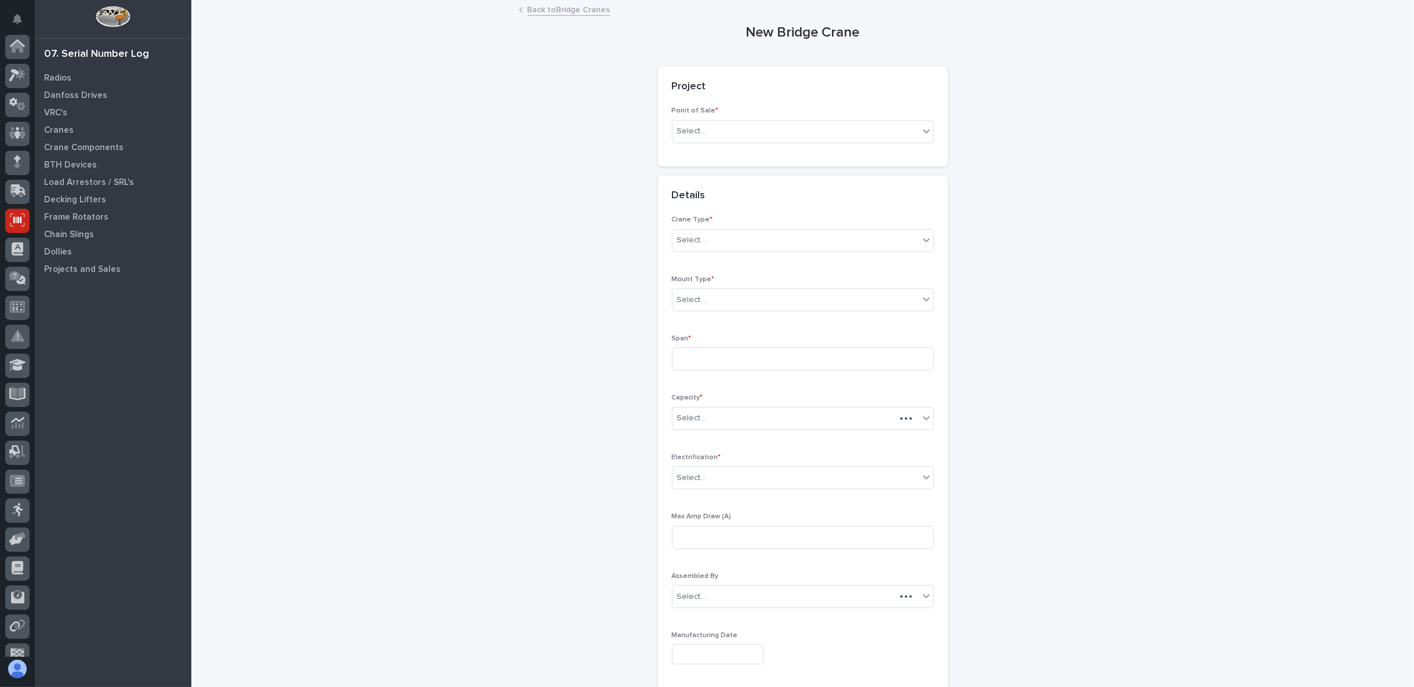
scroll to position [73, 0]
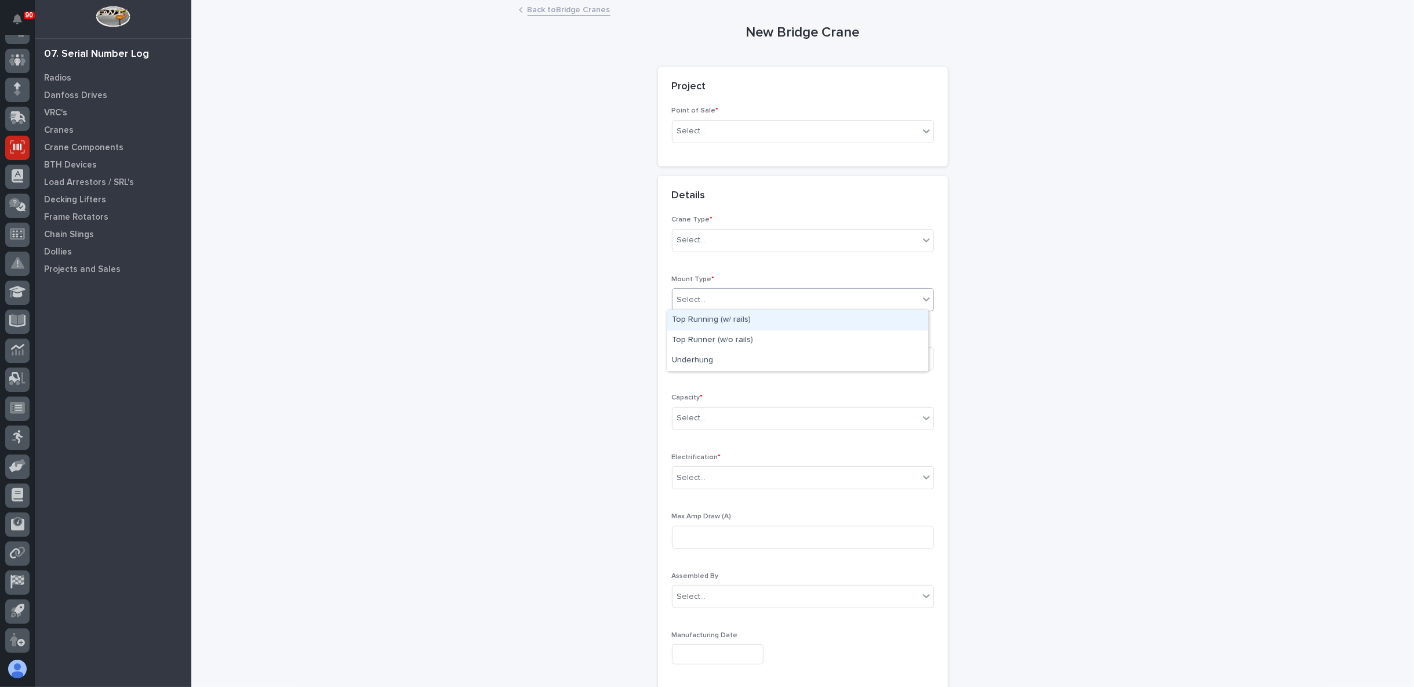
click at [714, 295] on div "Select..." at bounding box center [796, 299] width 246 height 19
click at [609, 287] on div "**********" at bounding box center [802, 410] width 1162 height 819
click at [726, 235] on div "Select..." at bounding box center [796, 240] width 246 height 19
click at [604, 299] on div "**********" at bounding box center [802, 410] width 1162 height 819
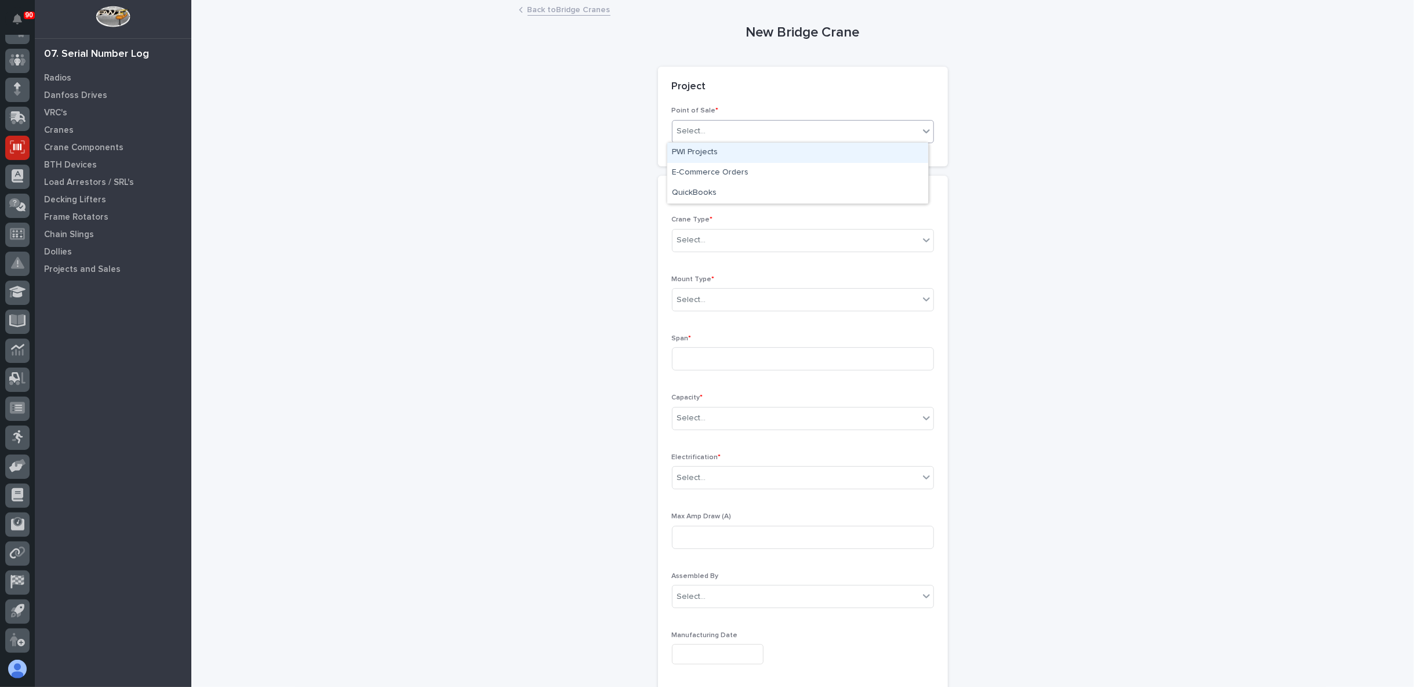
click at [804, 139] on div "Select..." at bounding box center [796, 131] width 246 height 19
click at [594, 201] on div "**********" at bounding box center [802, 410] width 1162 height 819
click at [27, 119] on div at bounding box center [17, 119] width 24 height 24
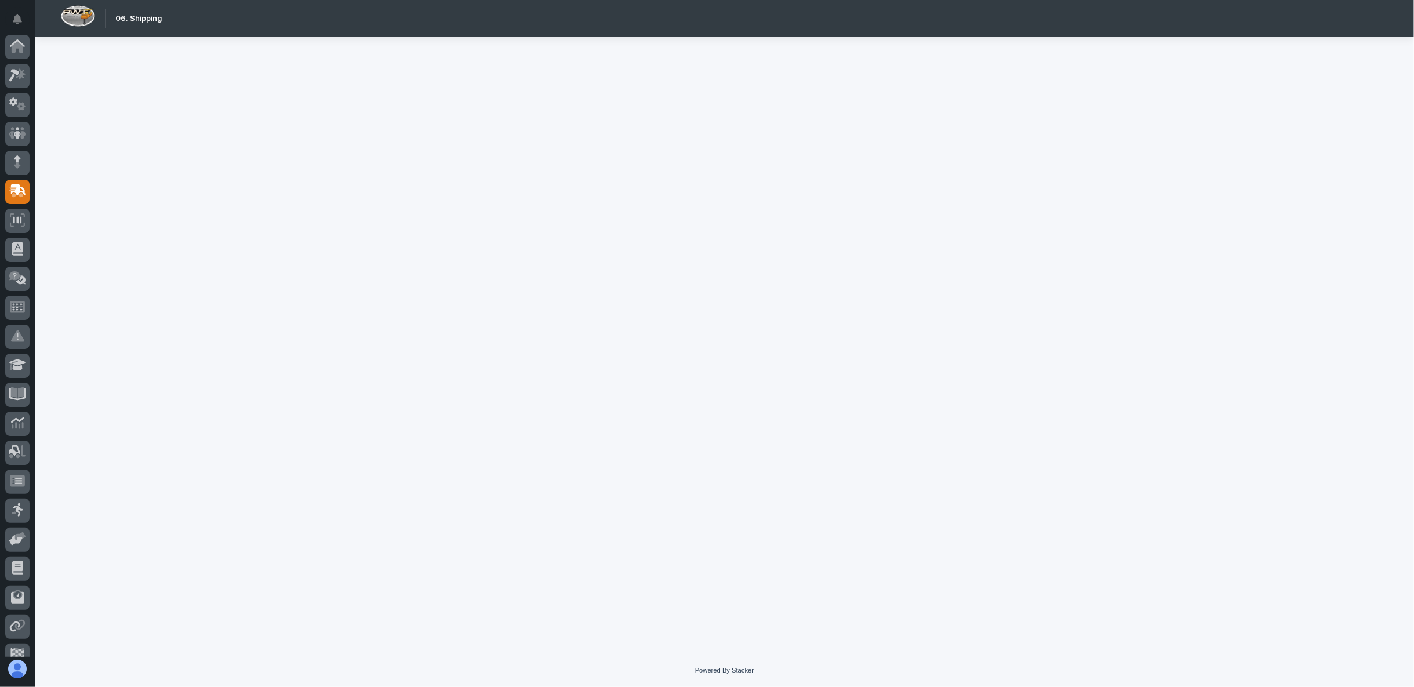
scroll to position [73, 0]
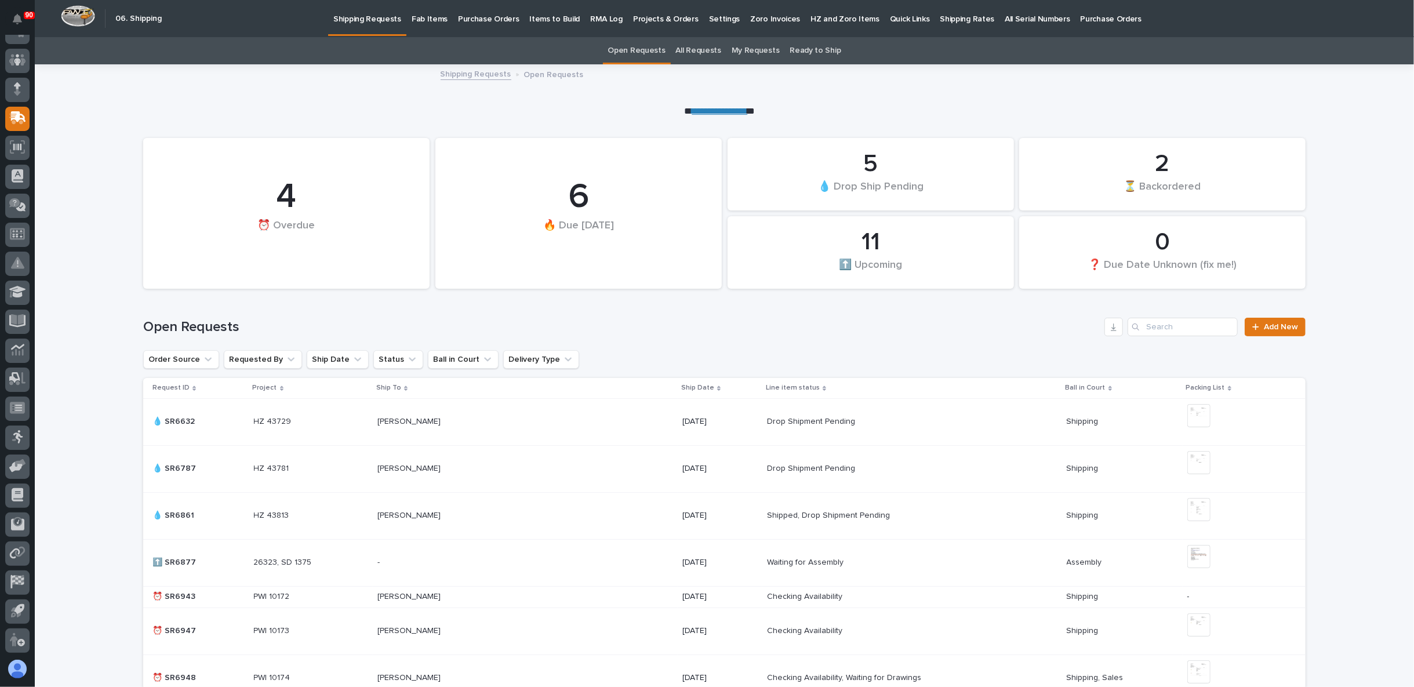
click at [430, 15] on p "Fab Items" at bounding box center [430, 12] width 36 height 24
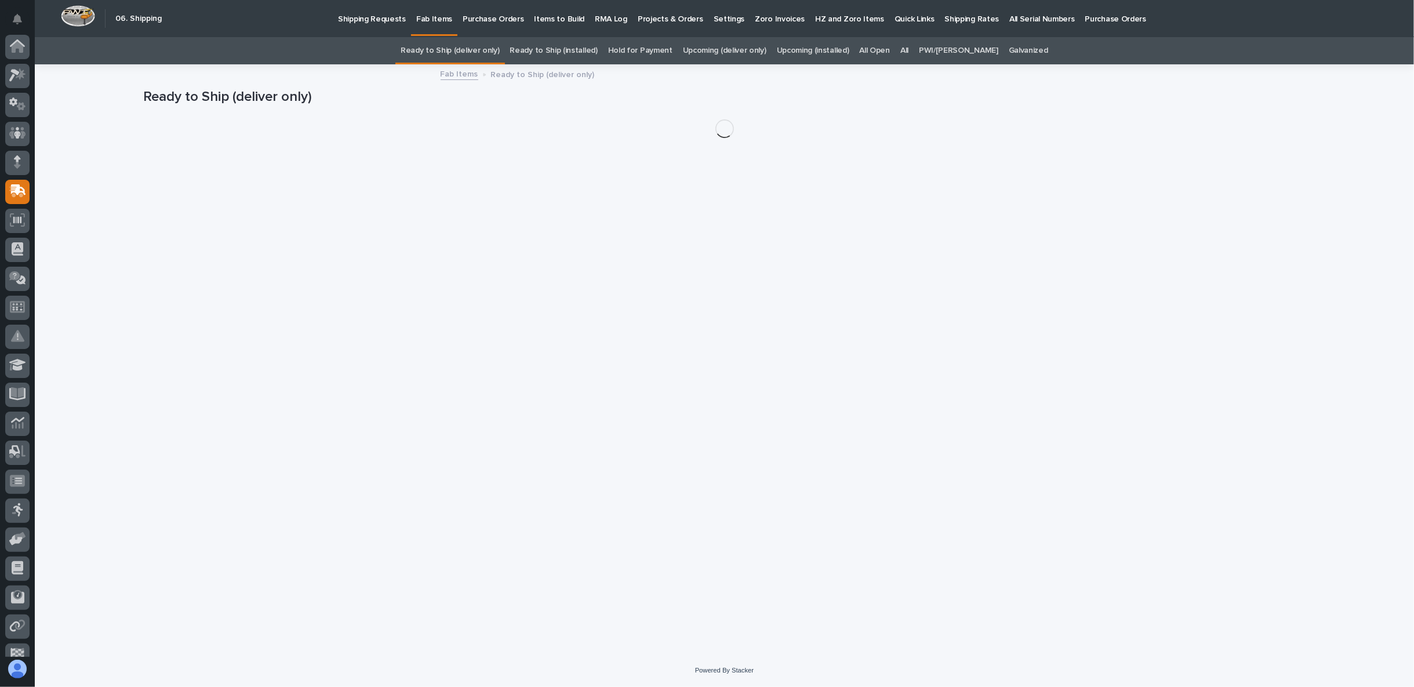
scroll to position [73, 0]
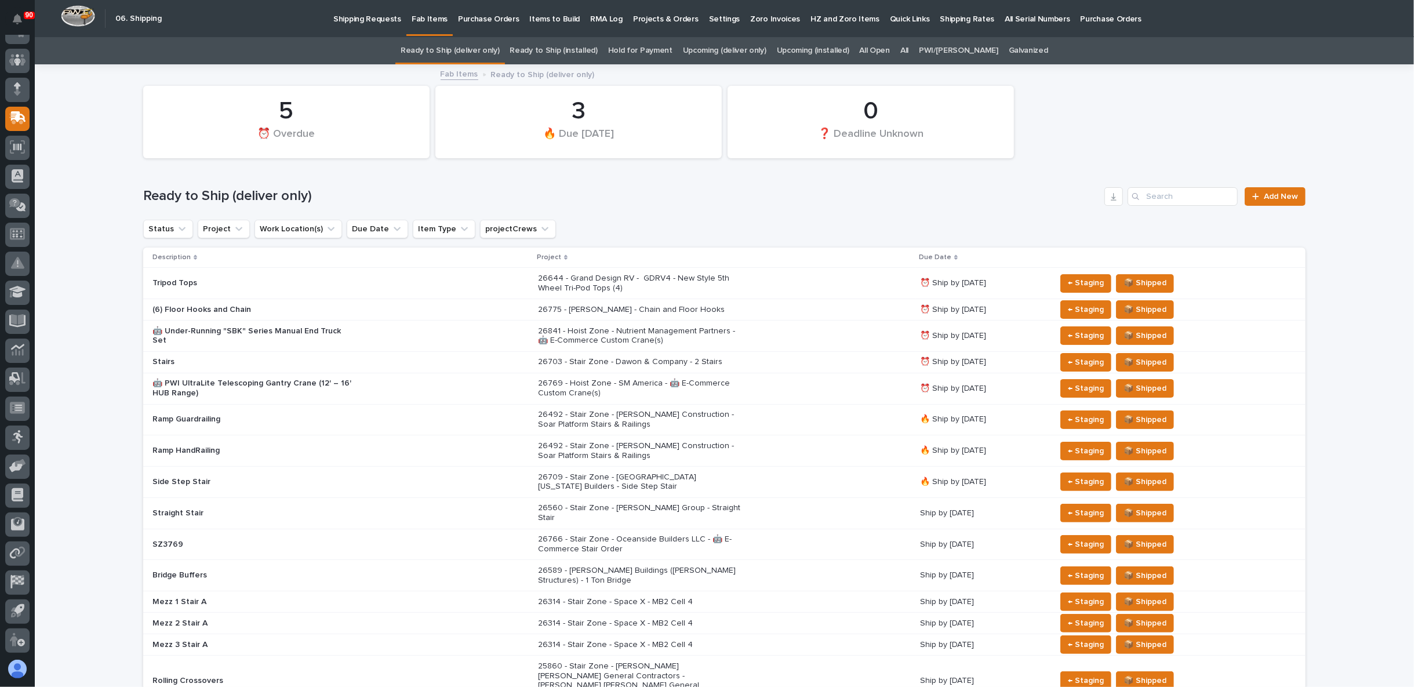
click at [588, 382] on p "26769 - Hoist Zone - SM America - 🤖 E-Commerce Custom Crane(s)" at bounding box center [639, 389] width 203 height 20
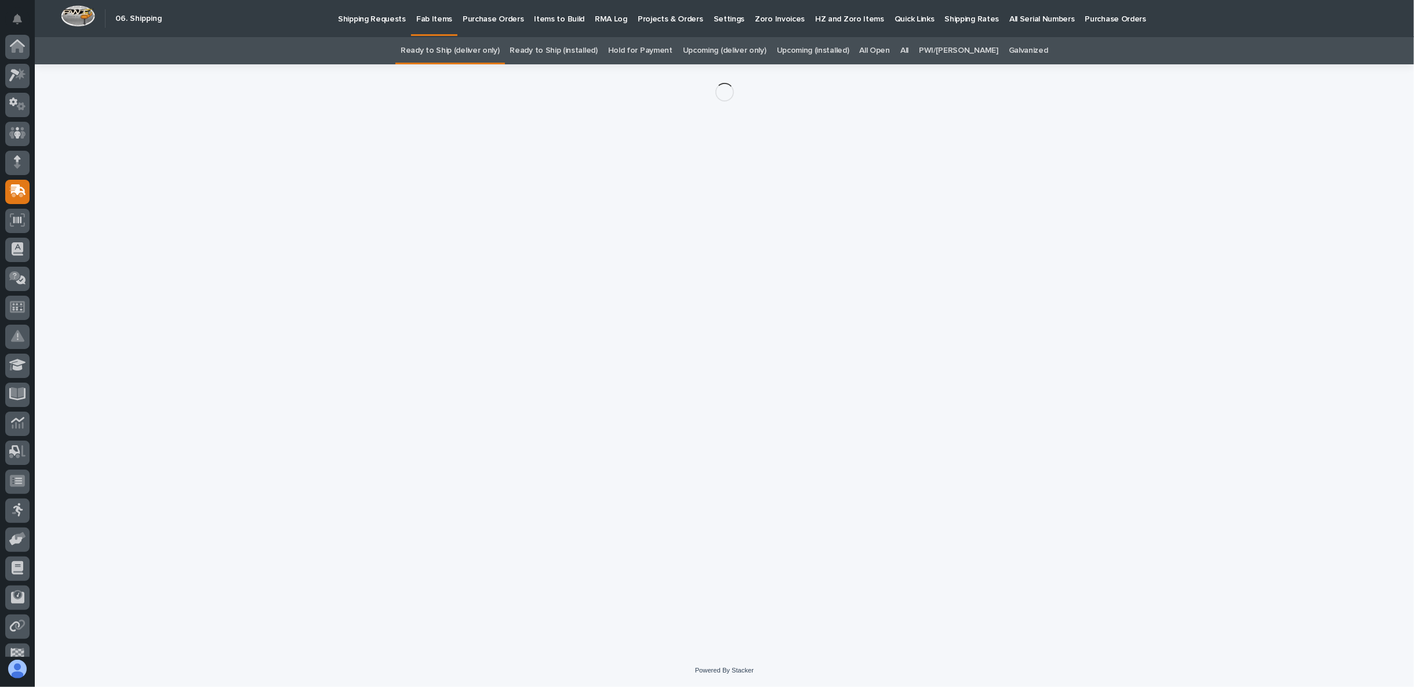
scroll to position [73, 0]
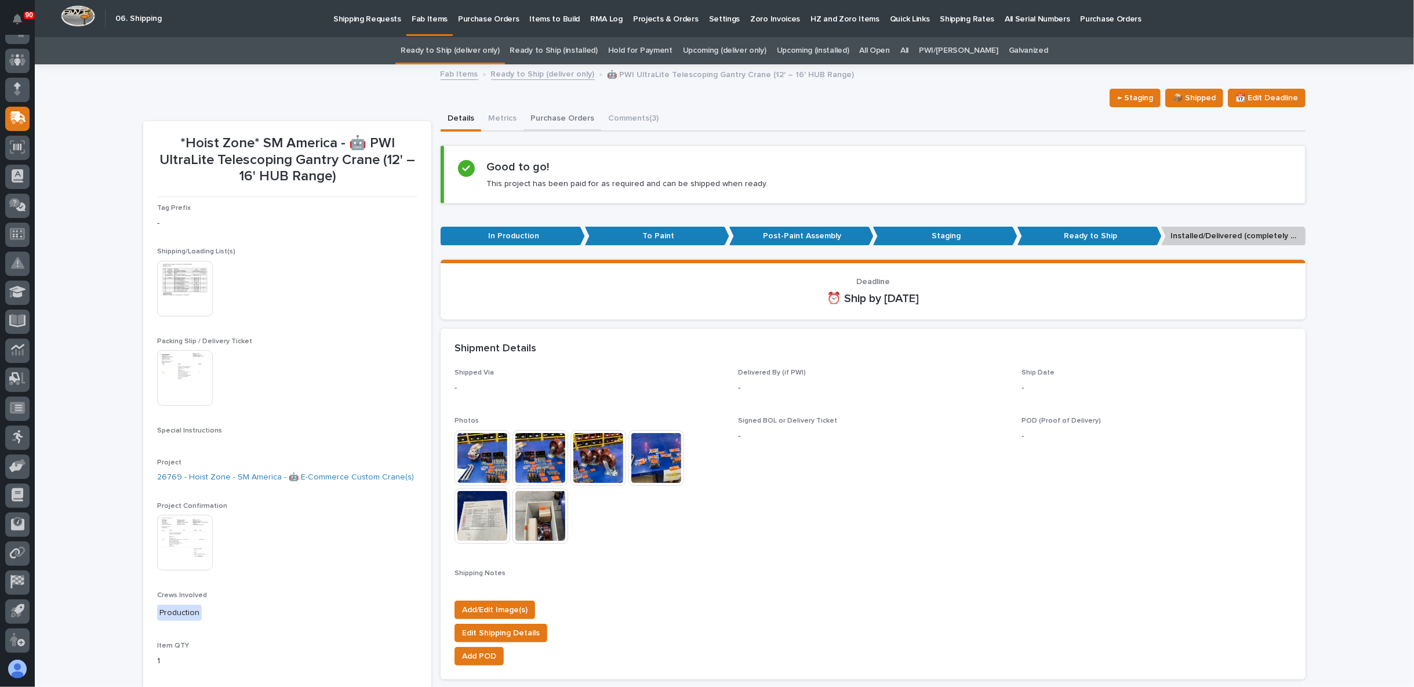
click at [532, 117] on button "Purchase Orders" at bounding box center [563, 119] width 78 height 24
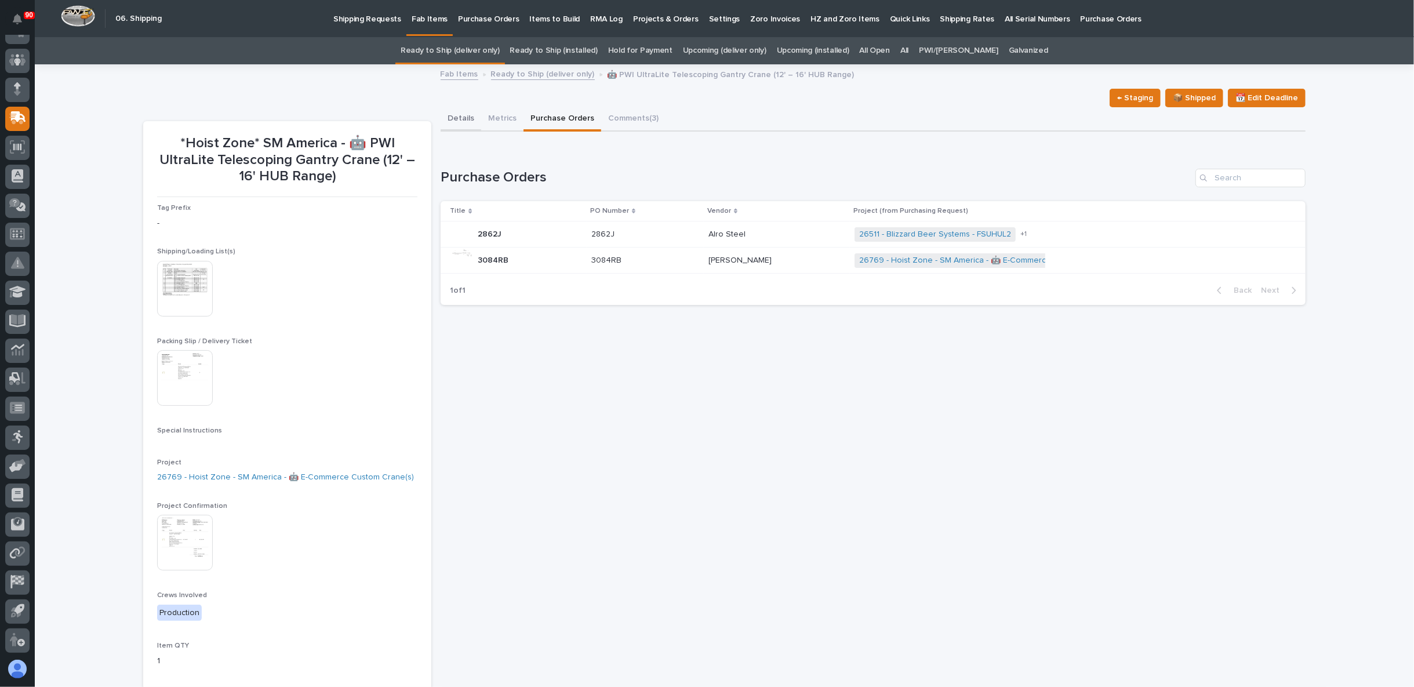
click at [467, 119] on button "Details" at bounding box center [461, 119] width 41 height 24
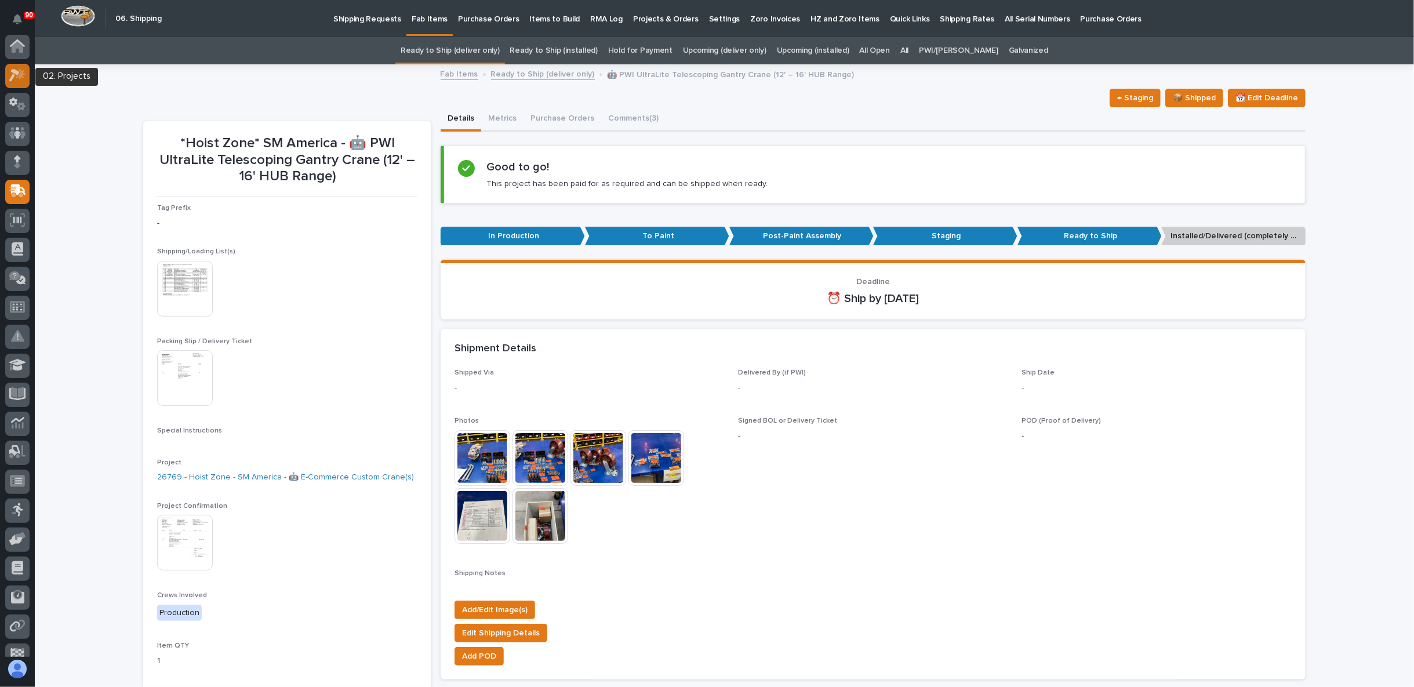
click at [12, 75] on icon at bounding box center [17, 74] width 17 height 13
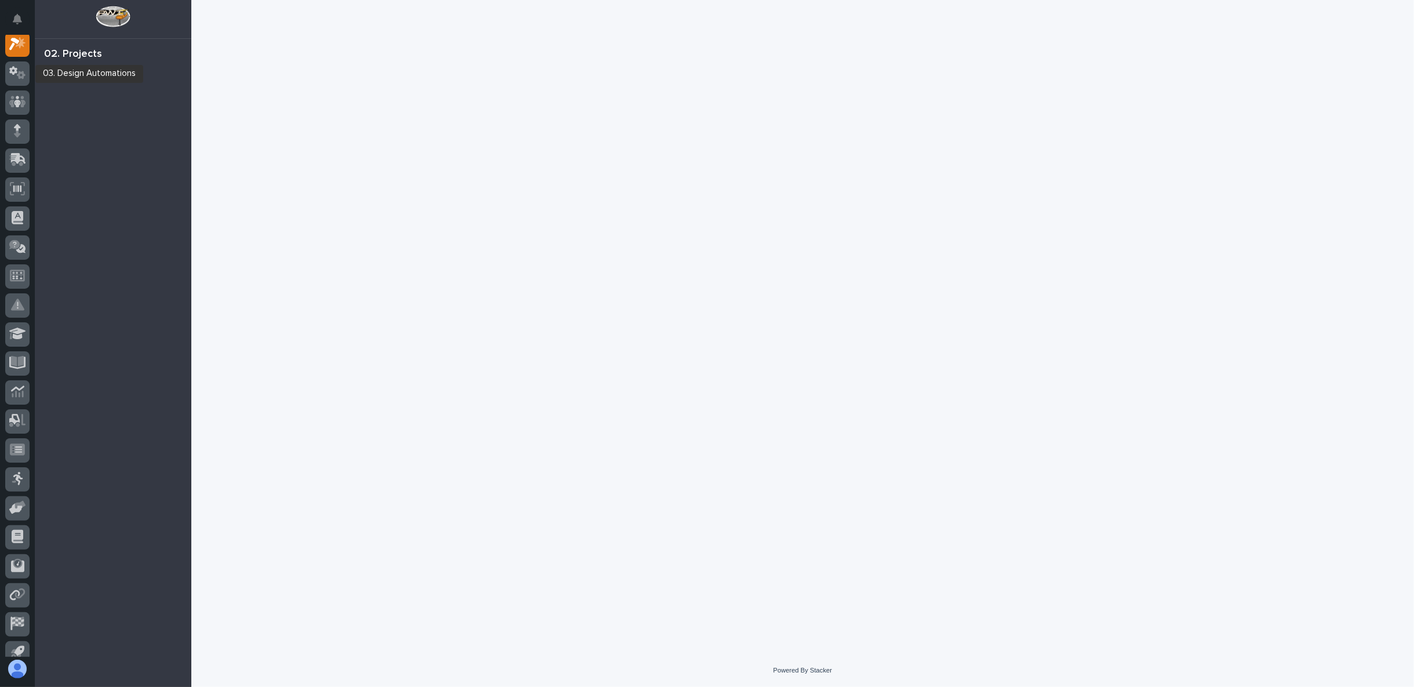
scroll to position [29, 0]
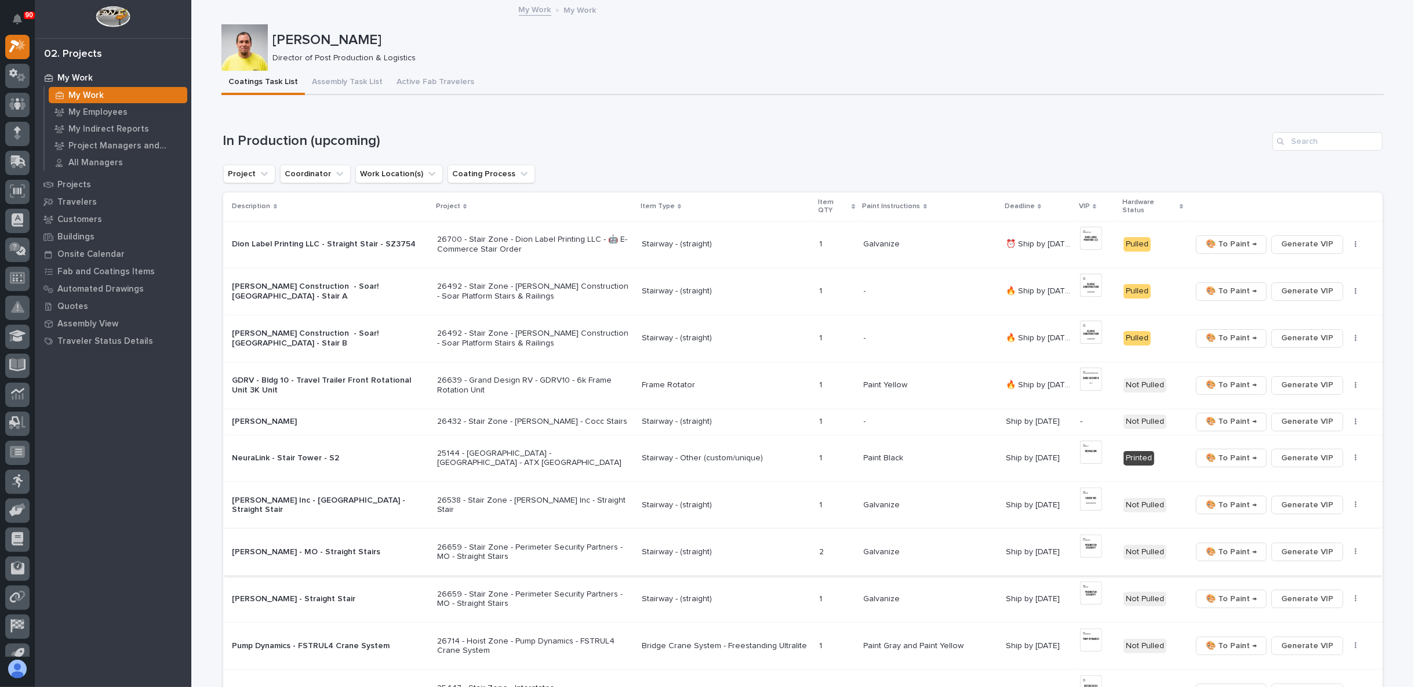
scroll to position [193, 0]
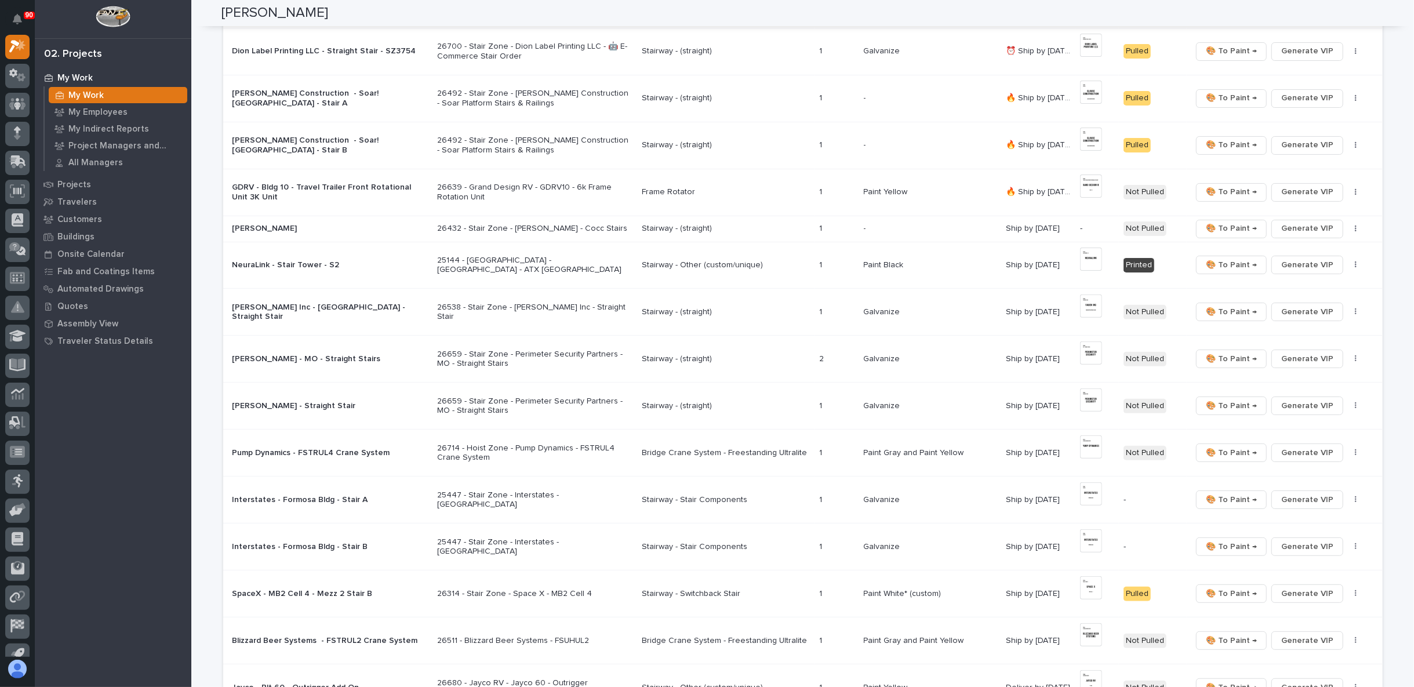
click at [496, 397] on p "26659 - Stair Zone - Perimeter Security Partners - MO - Straight Stairs" at bounding box center [534, 407] width 195 height 20
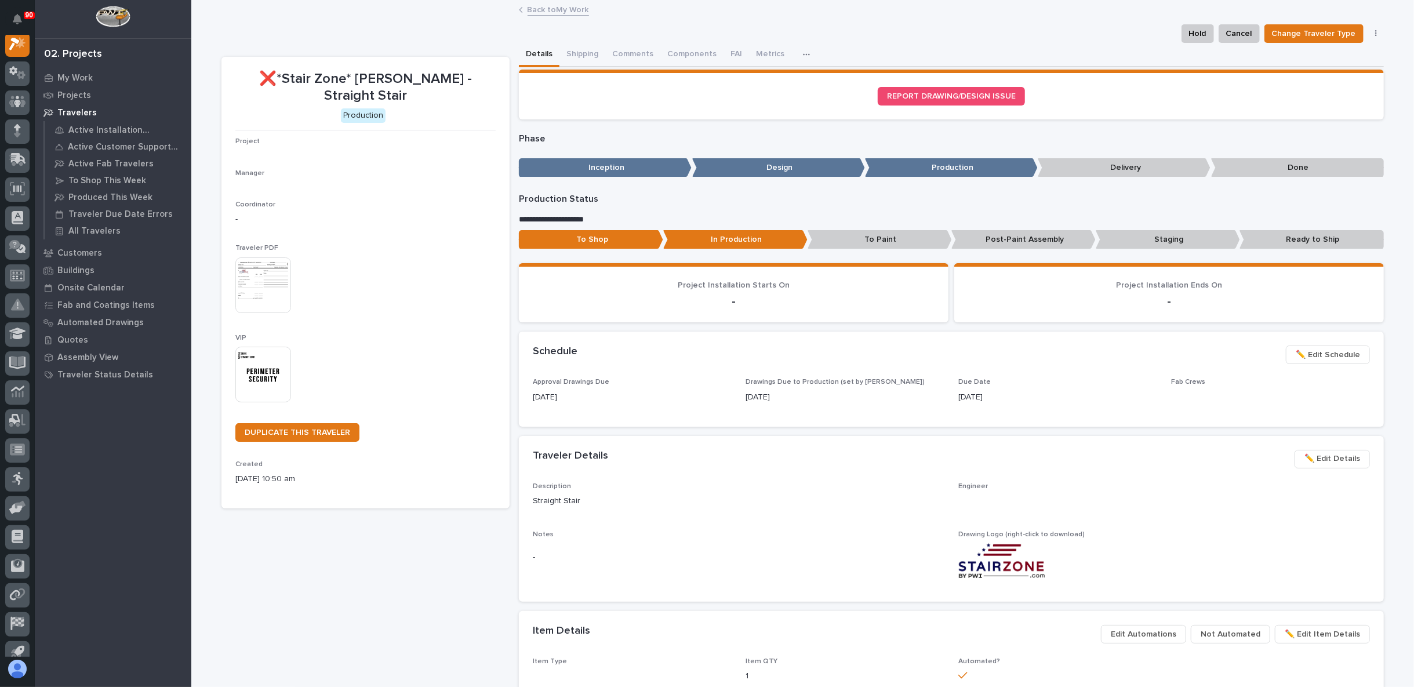
scroll to position [29, 0]
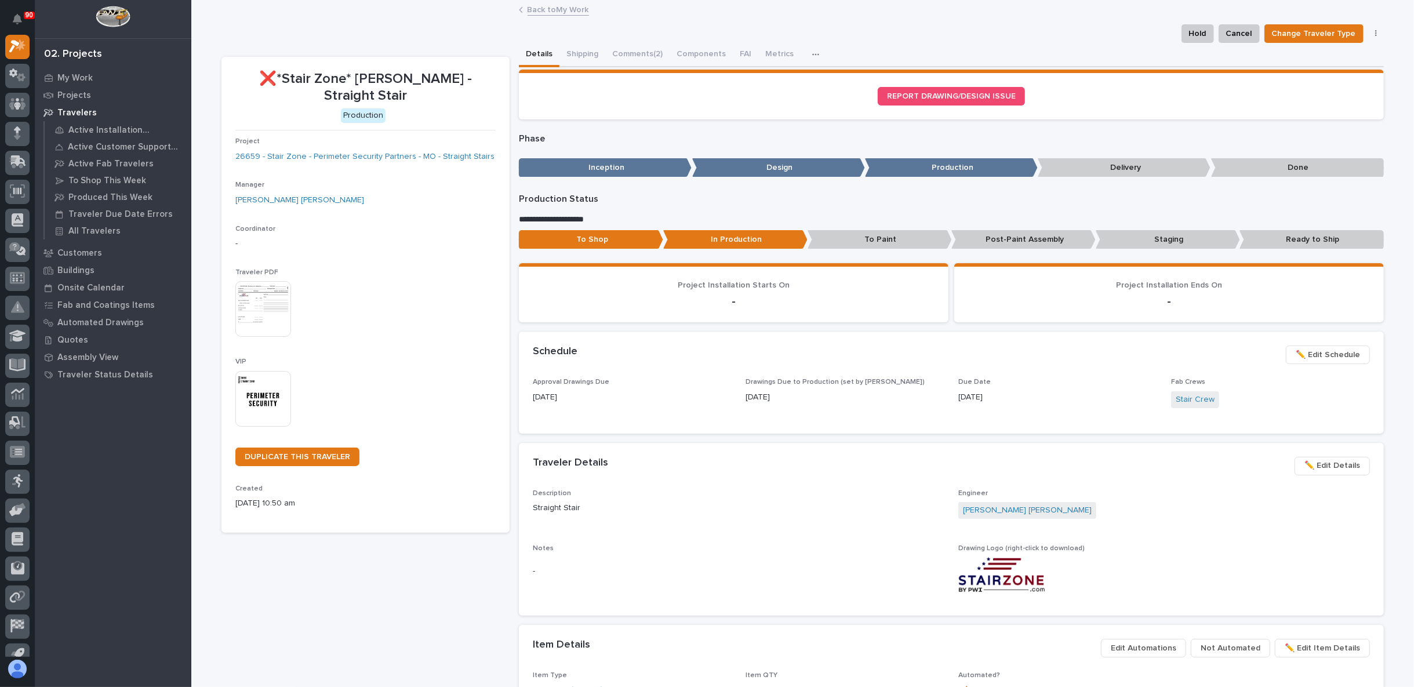
click at [805, 52] on button "button" at bounding box center [818, 54] width 26 height 23
click at [841, 50] on div "Details Shipping Comments (2) Components FAI Metrics Drawing Errors Schedule" at bounding box center [951, 55] width 865 height 24
click at [383, 151] on link "26659 - Stair Zone - Perimeter Security Partners - MO - Straight Stairs" at bounding box center [364, 157] width 259 height 12
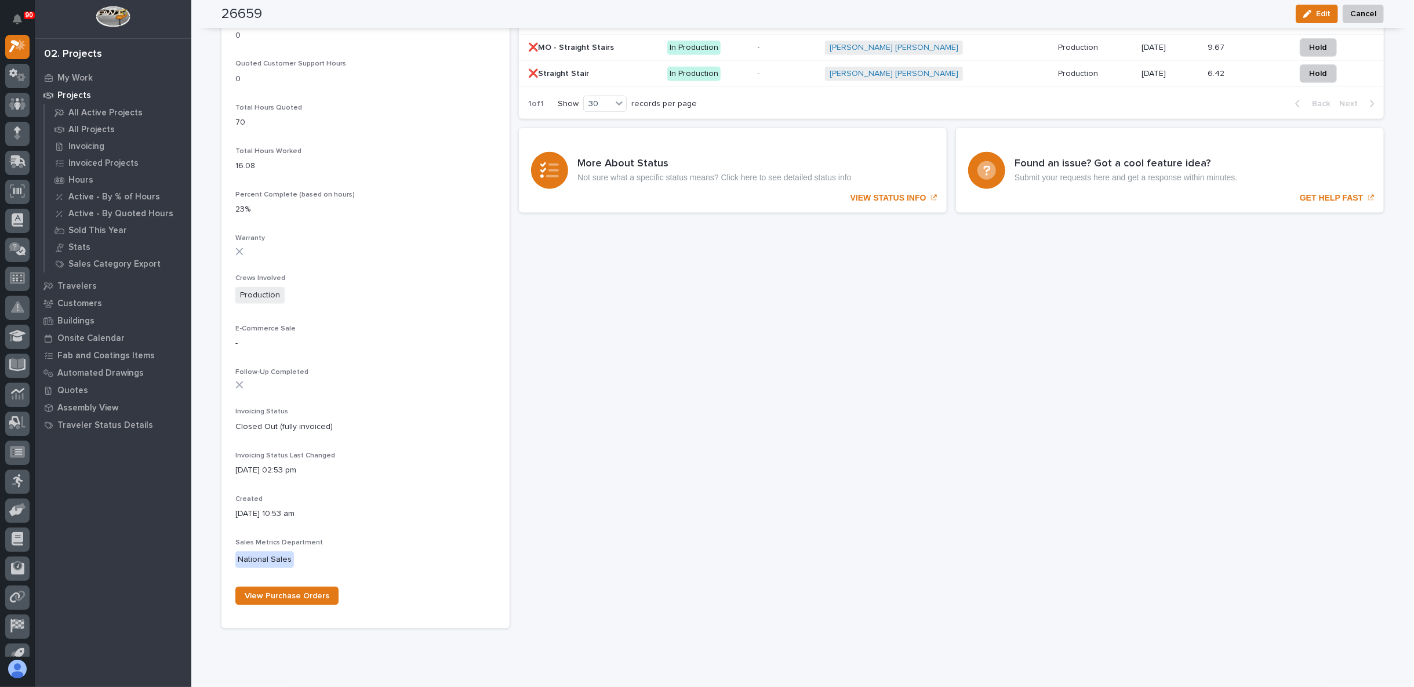
scroll to position [932, 0]
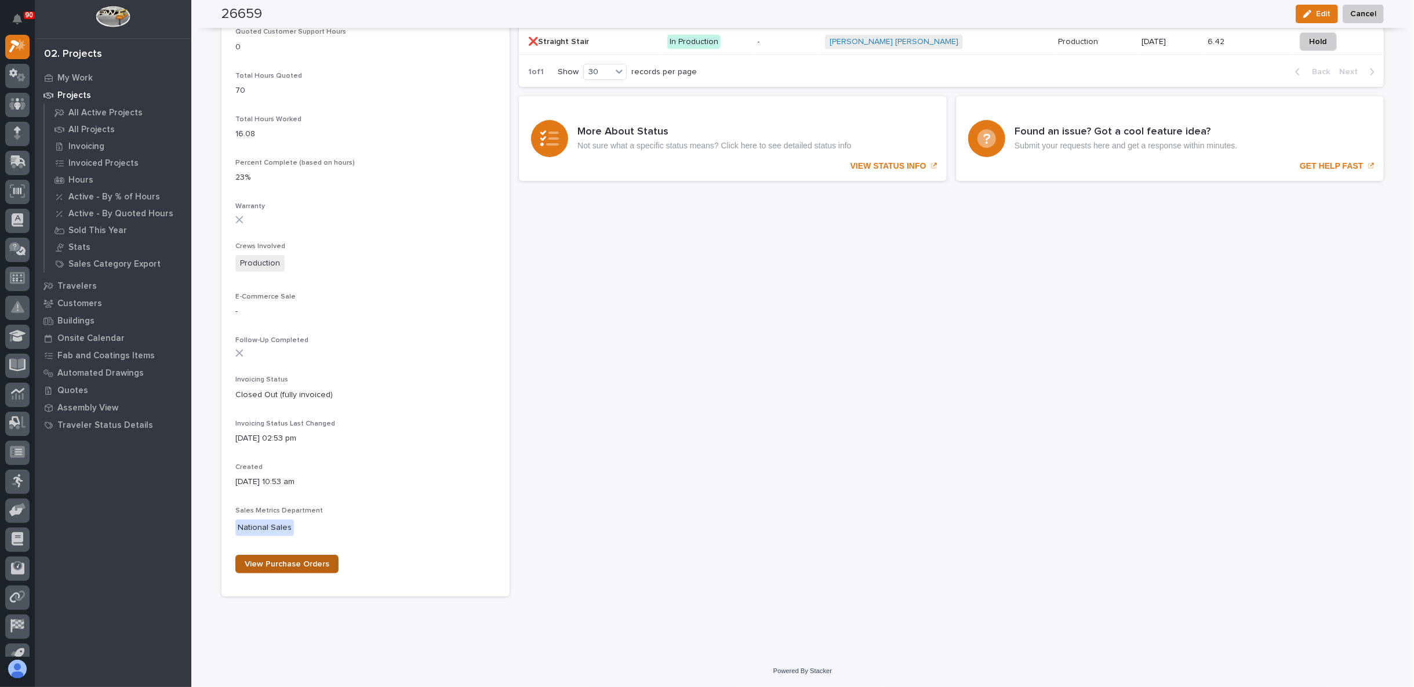
click at [266, 565] on span "View Purchase Orders" at bounding box center [287, 564] width 85 height 8
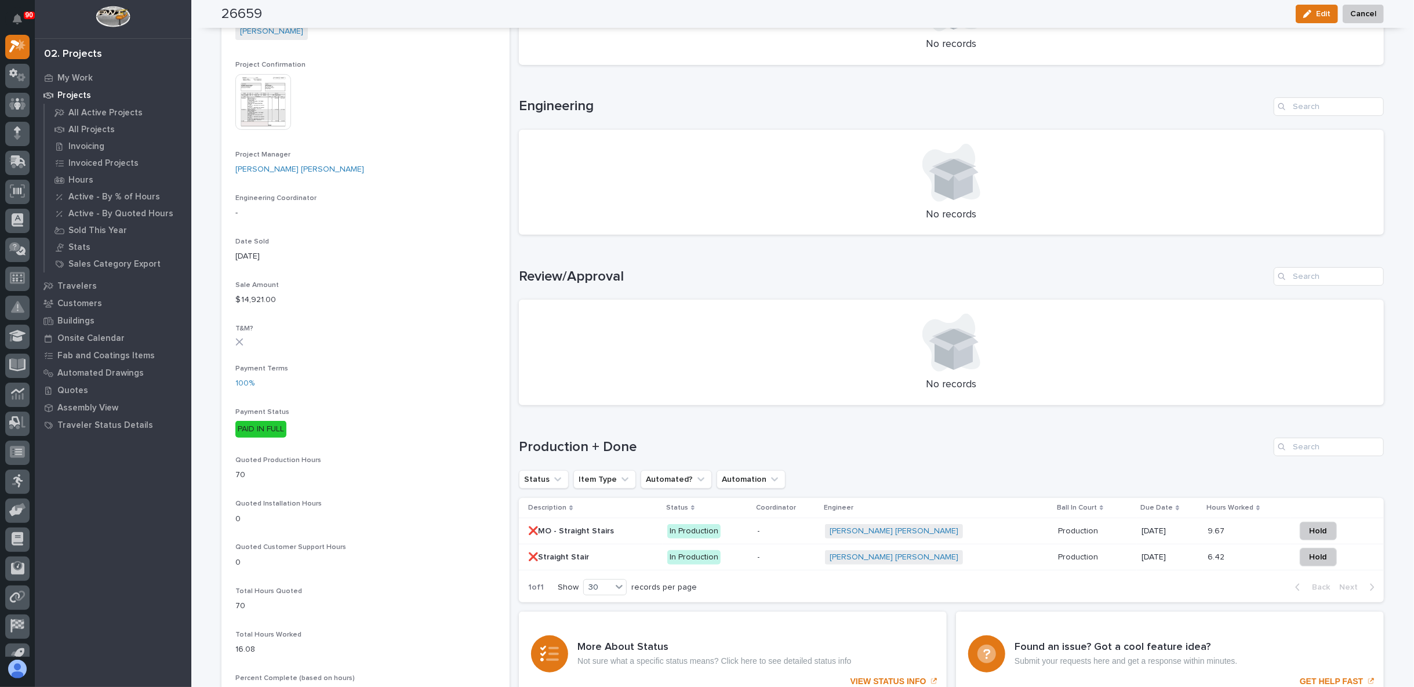
scroll to position [0, 0]
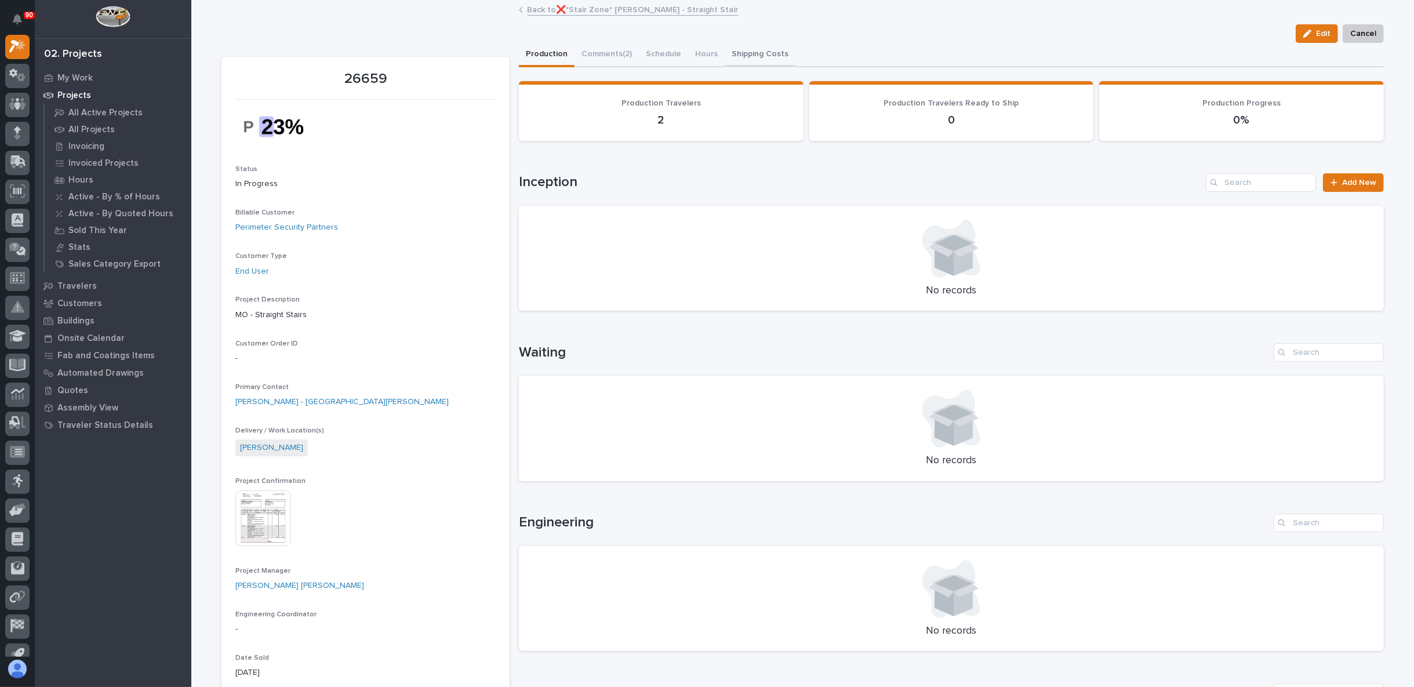
click at [742, 48] on button "Shipping Costs" at bounding box center [760, 55] width 71 height 24
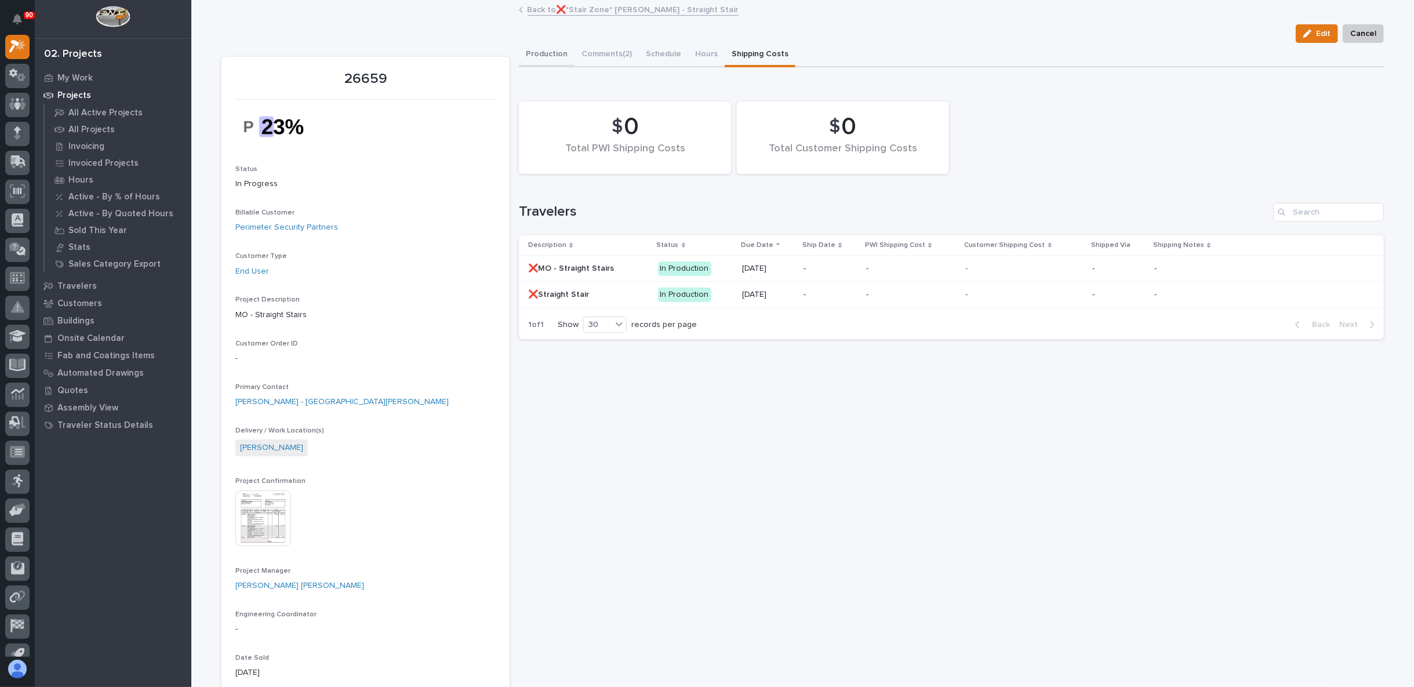
click at [547, 53] on button "Production" at bounding box center [547, 55] width 56 height 24
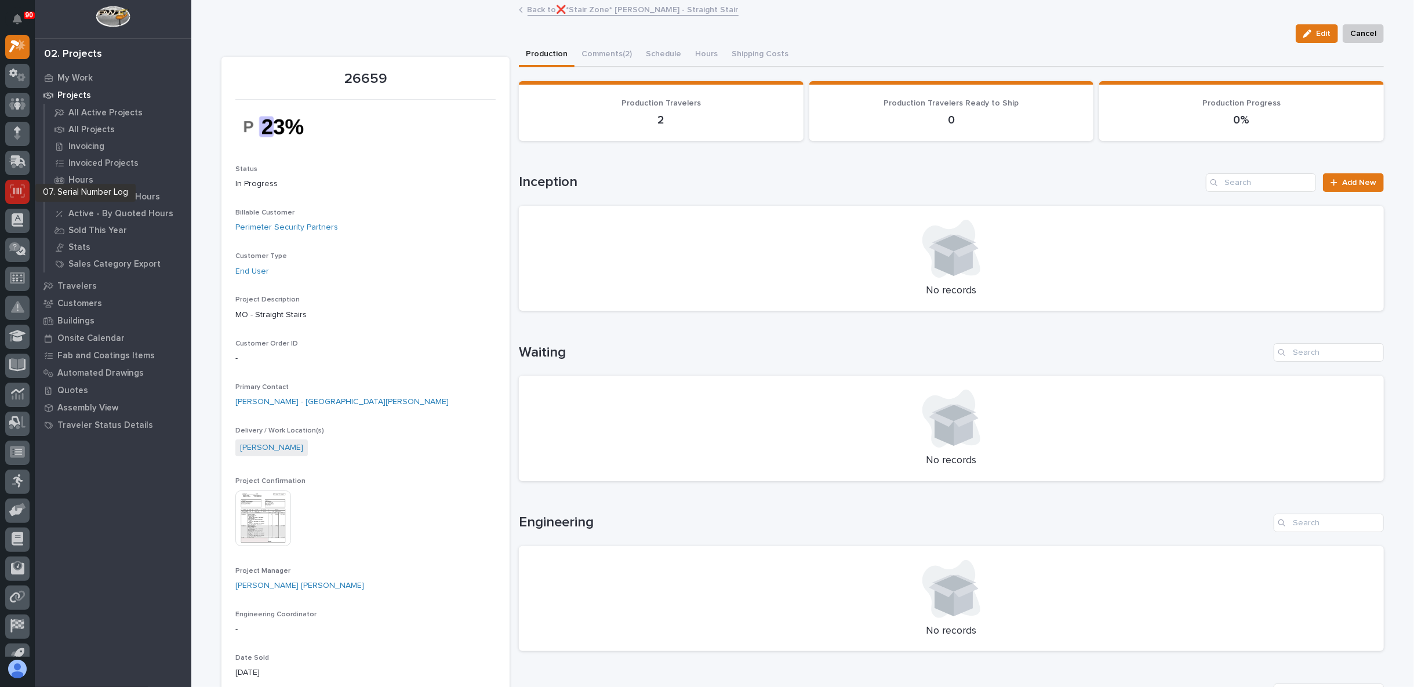
click at [15, 188] on icon at bounding box center [17, 190] width 15 height 13
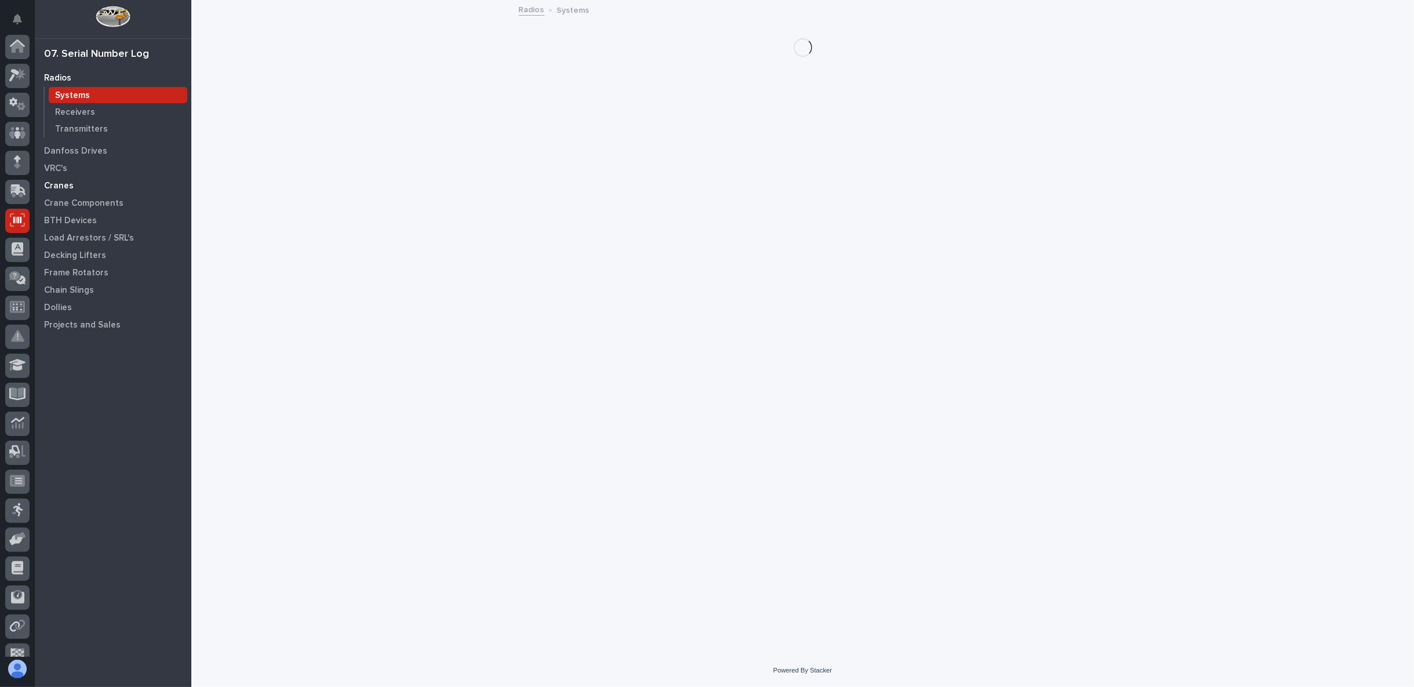
scroll to position [73, 0]
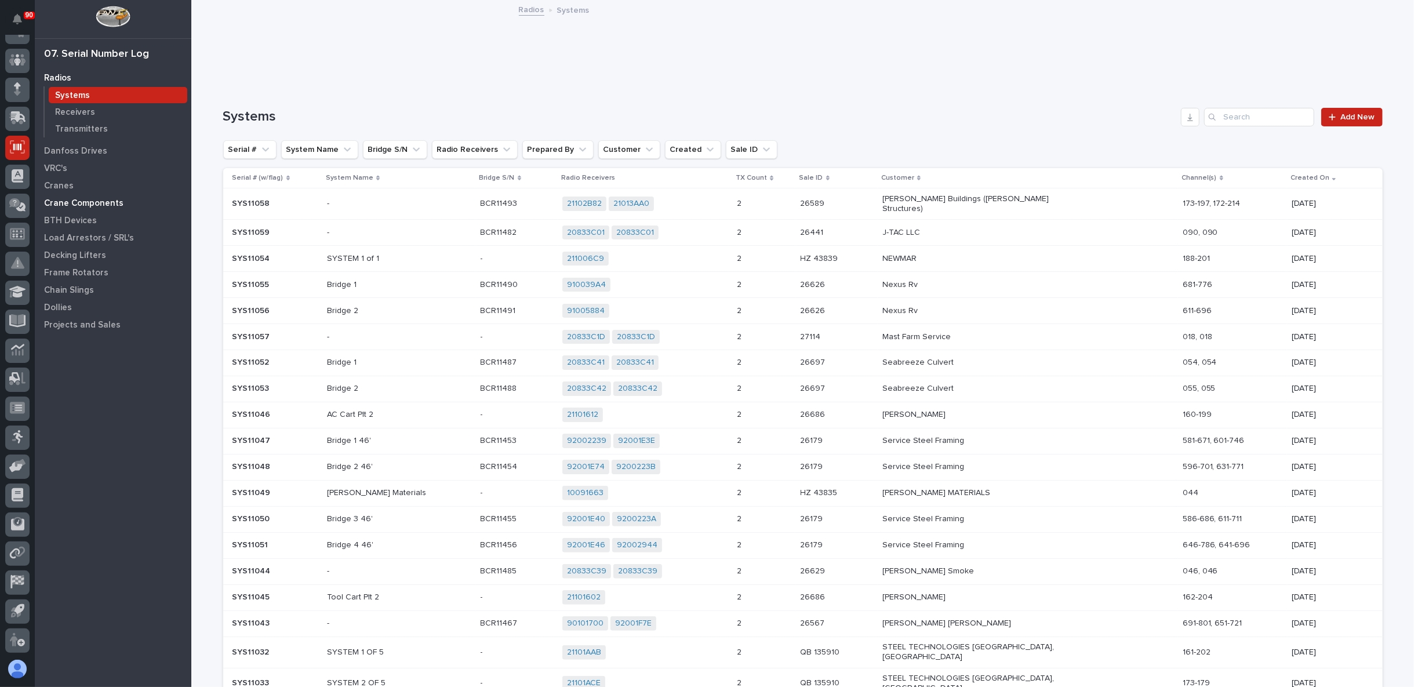
click at [73, 204] on p "Crane Components" at bounding box center [83, 203] width 79 height 10
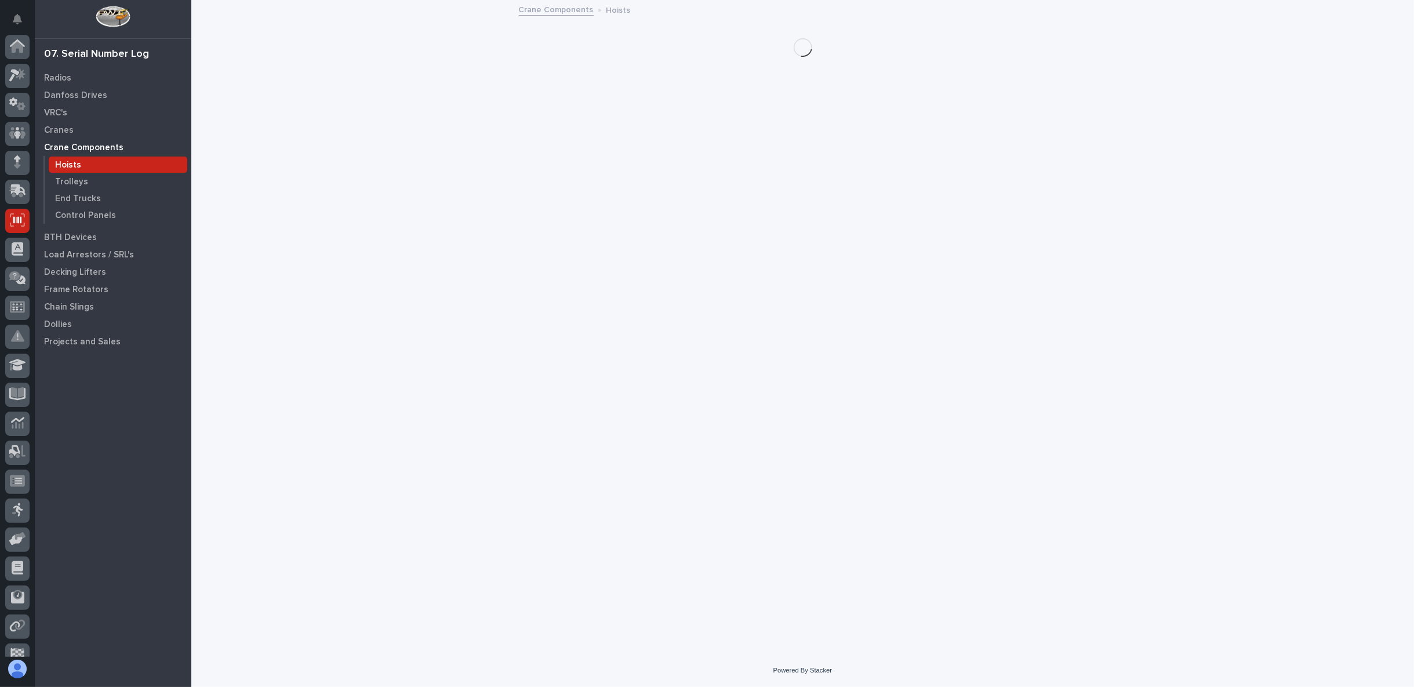
scroll to position [73, 0]
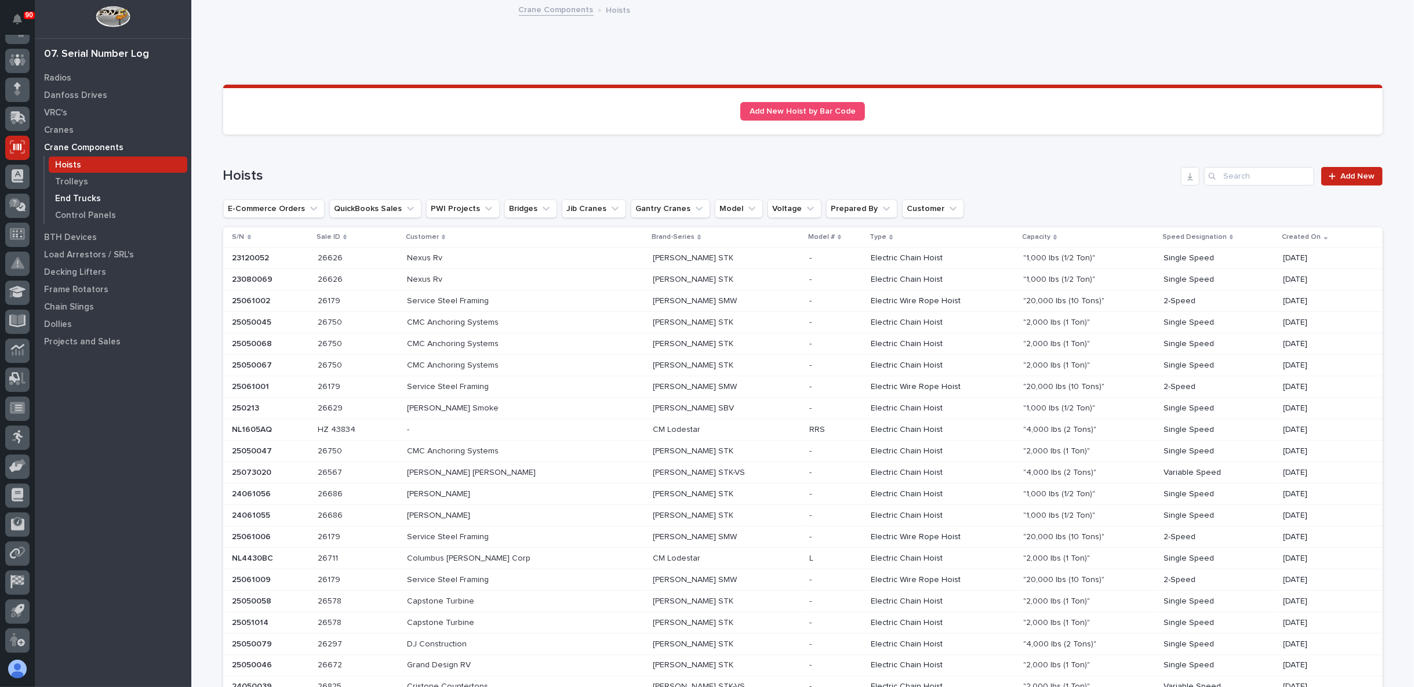
click at [81, 191] on div "End Trucks" at bounding box center [118, 198] width 139 height 16
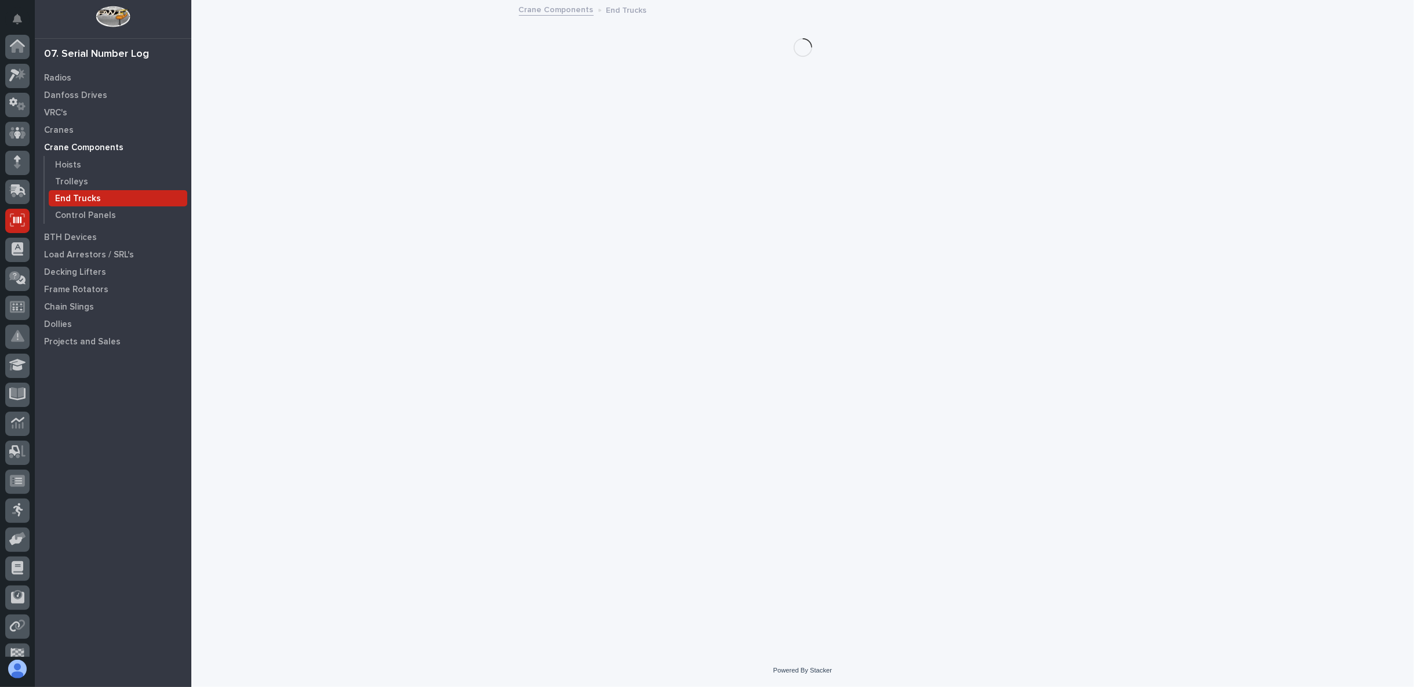
scroll to position [73, 0]
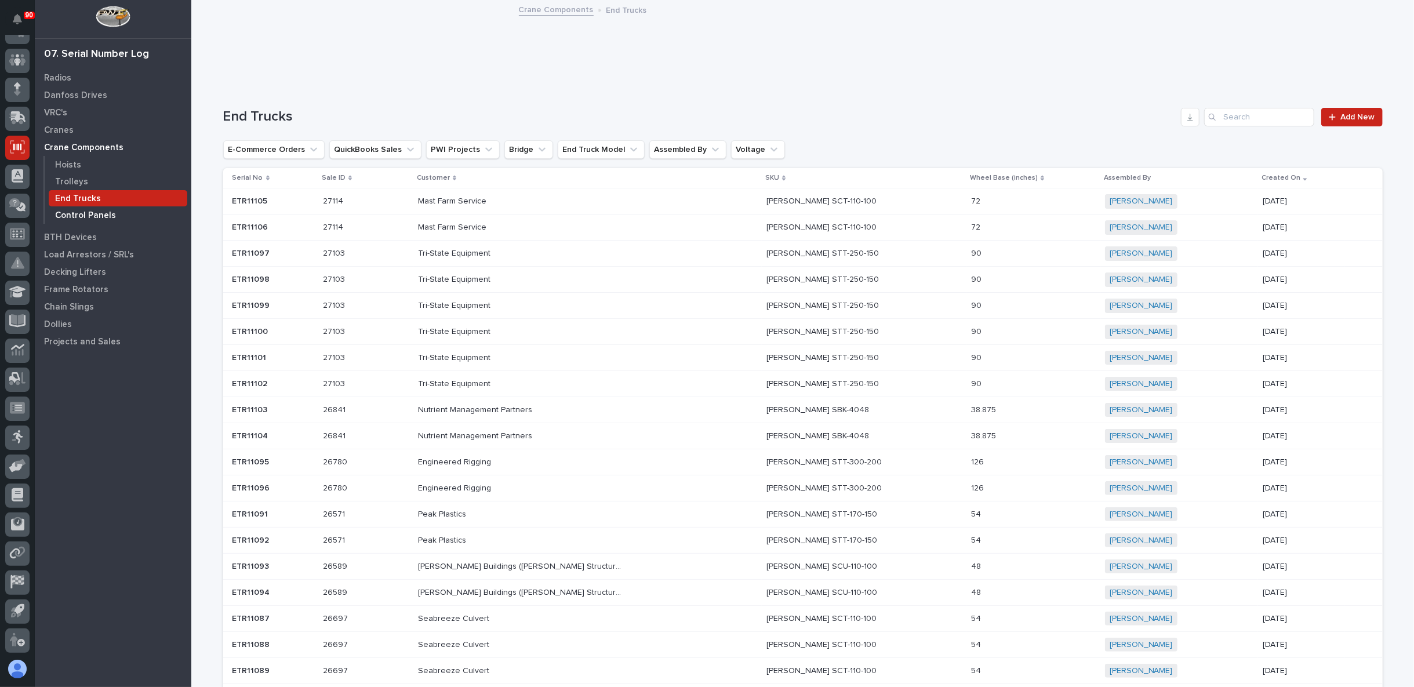
click at [96, 213] on p "Control Panels" at bounding box center [85, 215] width 61 height 10
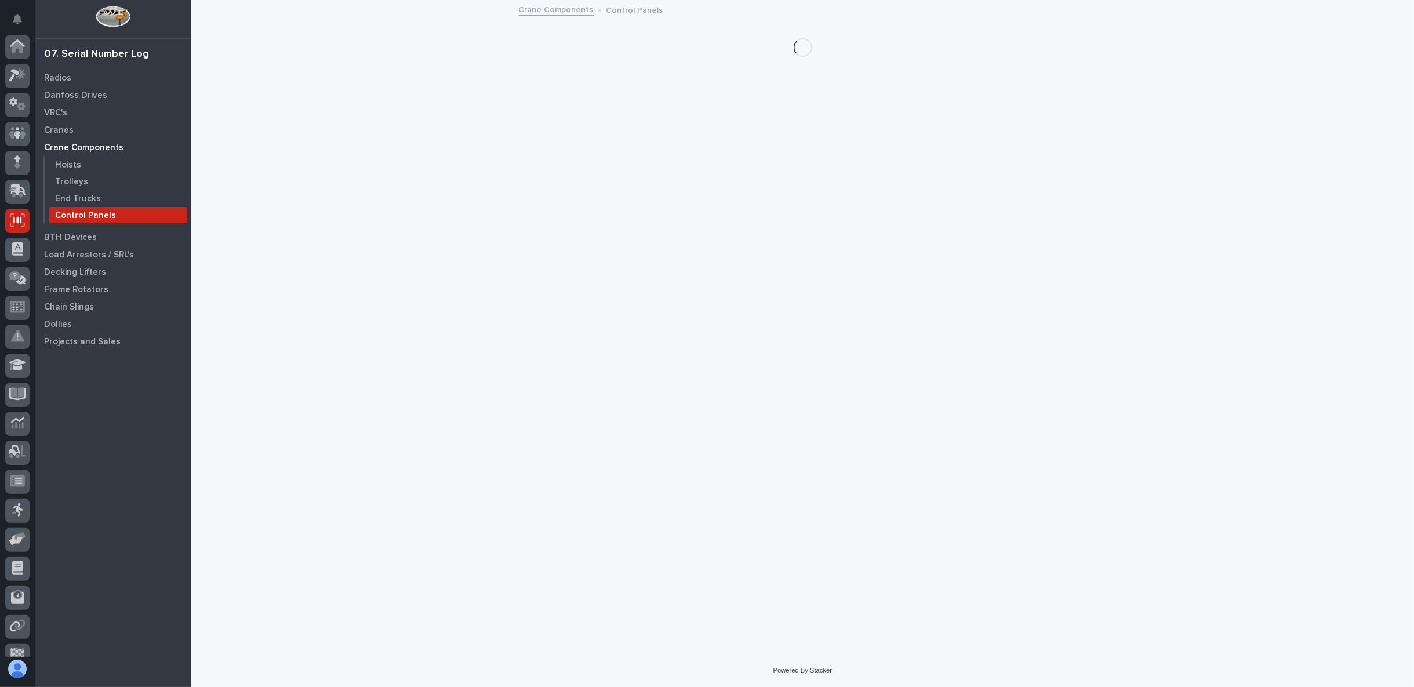
scroll to position [73, 0]
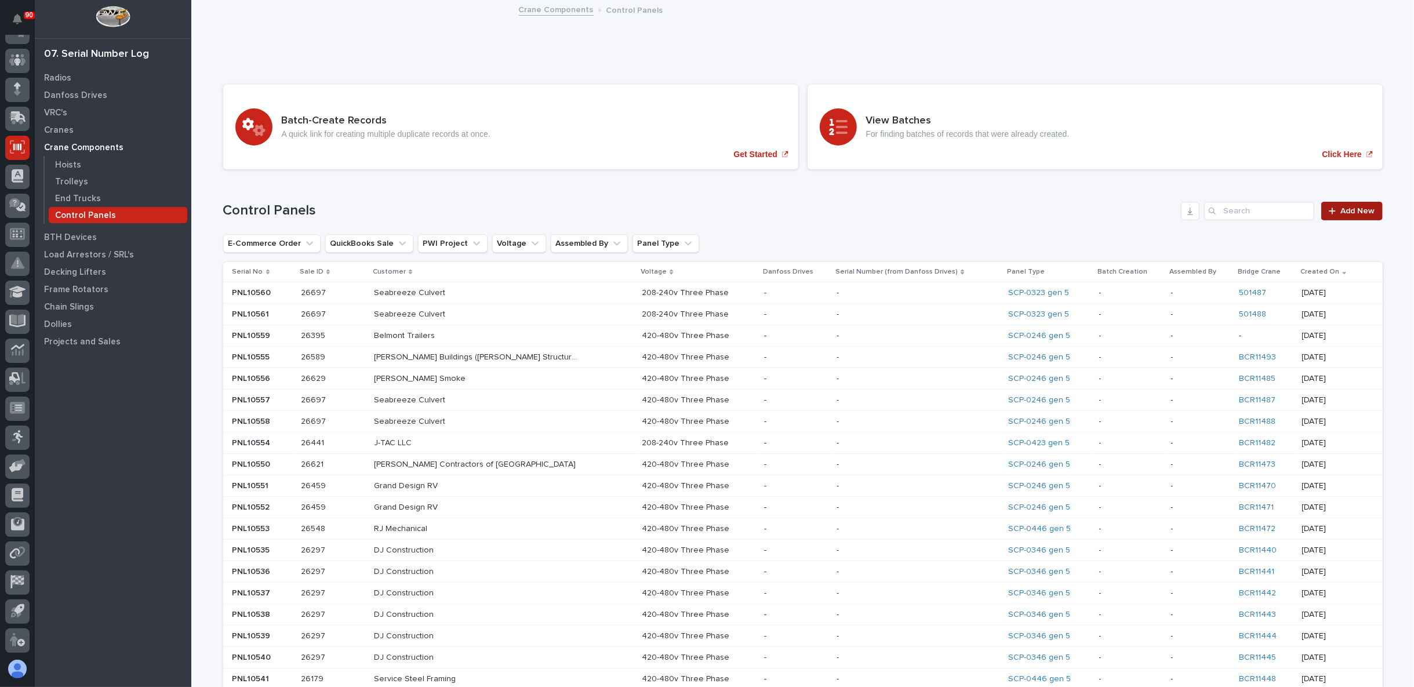
click at [1342, 210] on span "Add New" at bounding box center [1358, 211] width 34 height 8
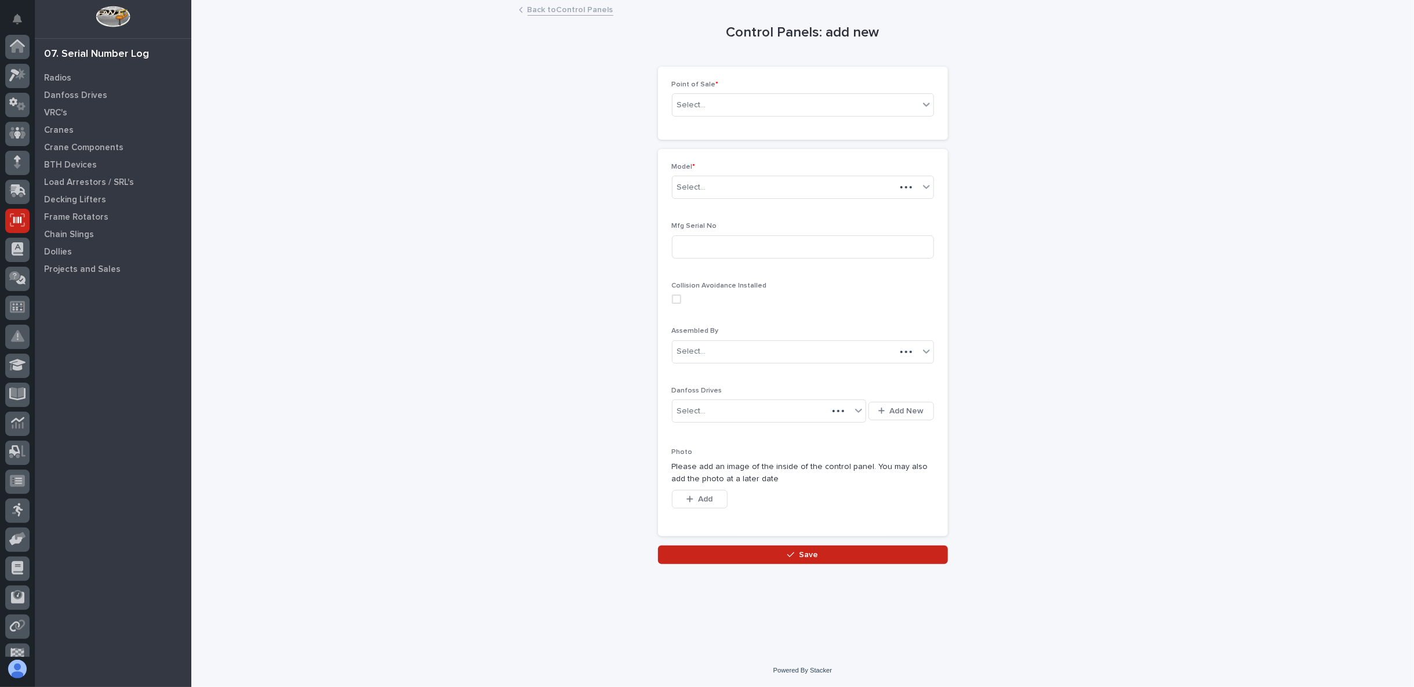
scroll to position [73, 0]
click at [707, 109] on input "text" at bounding box center [707, 105] width 1 height 10
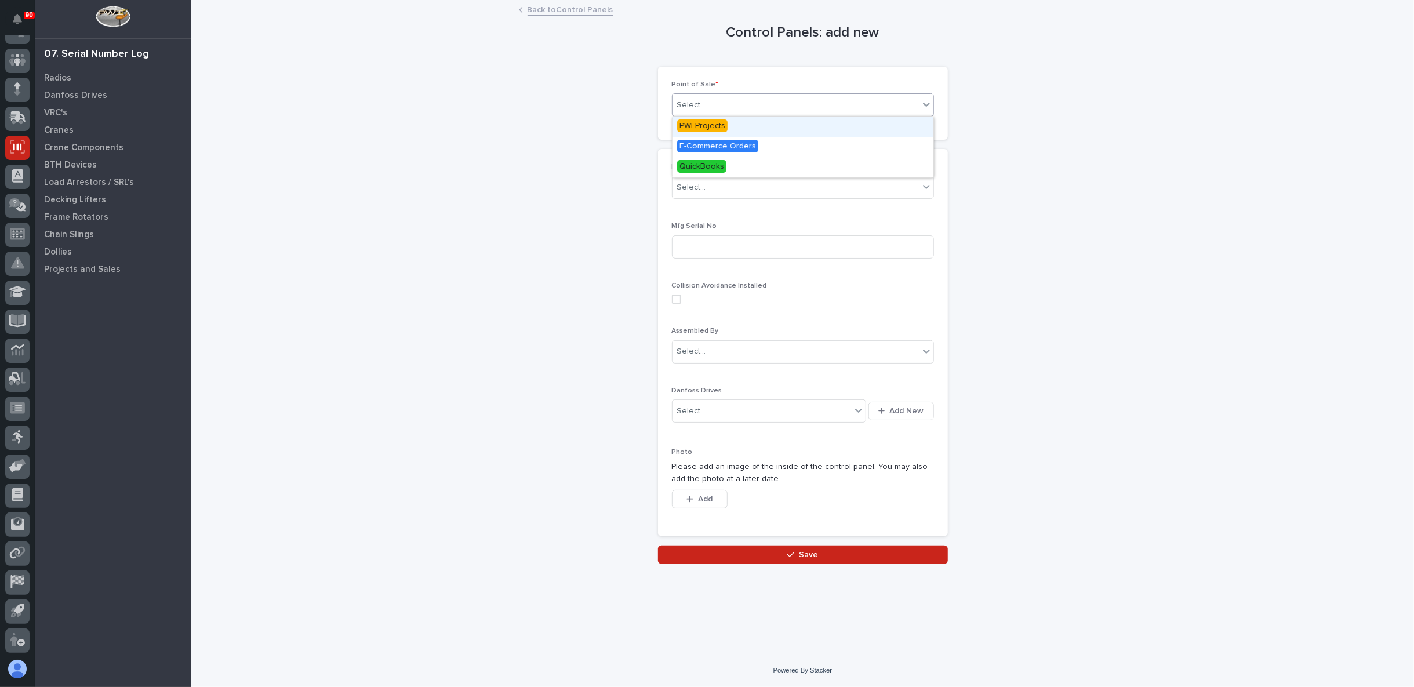
click at [711, 126] on span "PWI Projects" at bounding box center [702, 125] width 50 height 13
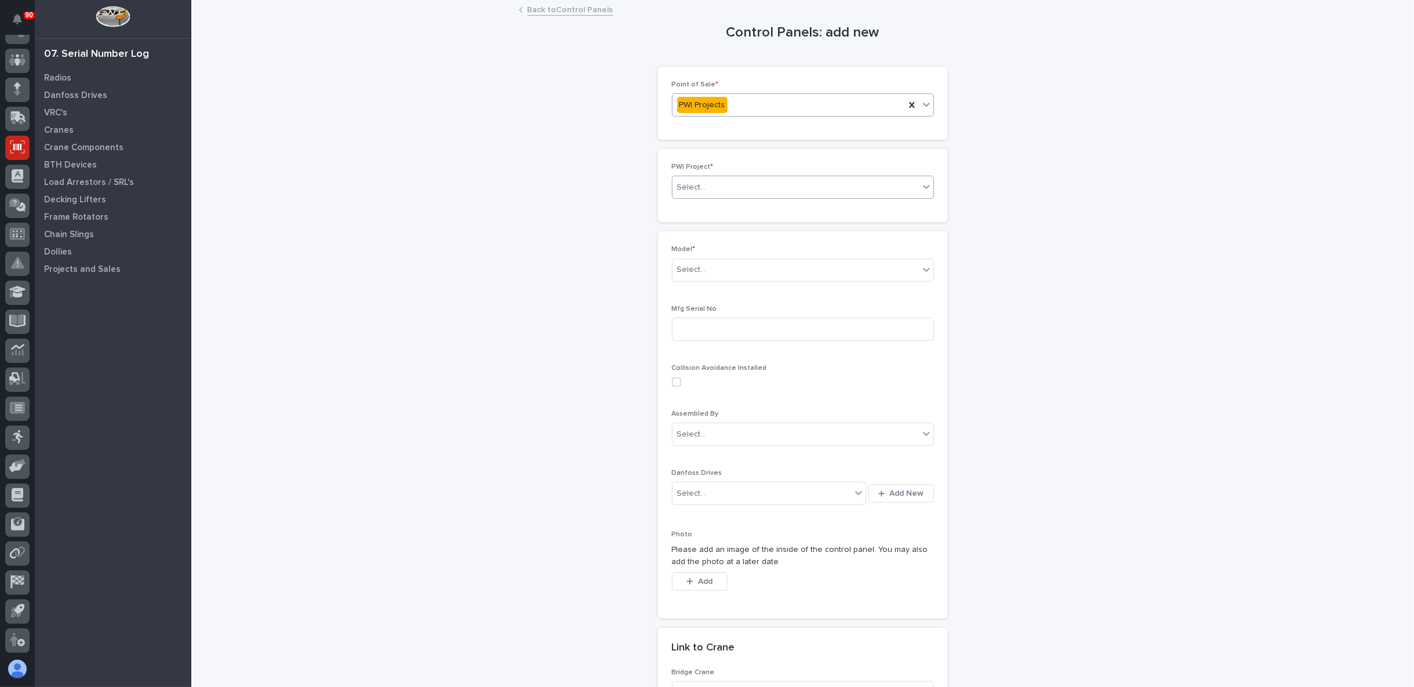
click at [726, 191] on div "Select..." at bounding box center [796, 187] width 246 height 19
type input "*****"
click at [744, 208] on div "27114 - Hoist Zone - Mast Farm Service - 🤖 (v2) E-Commerce Order with Fab Item" at bounding box center [797, 208] width 261 height 20
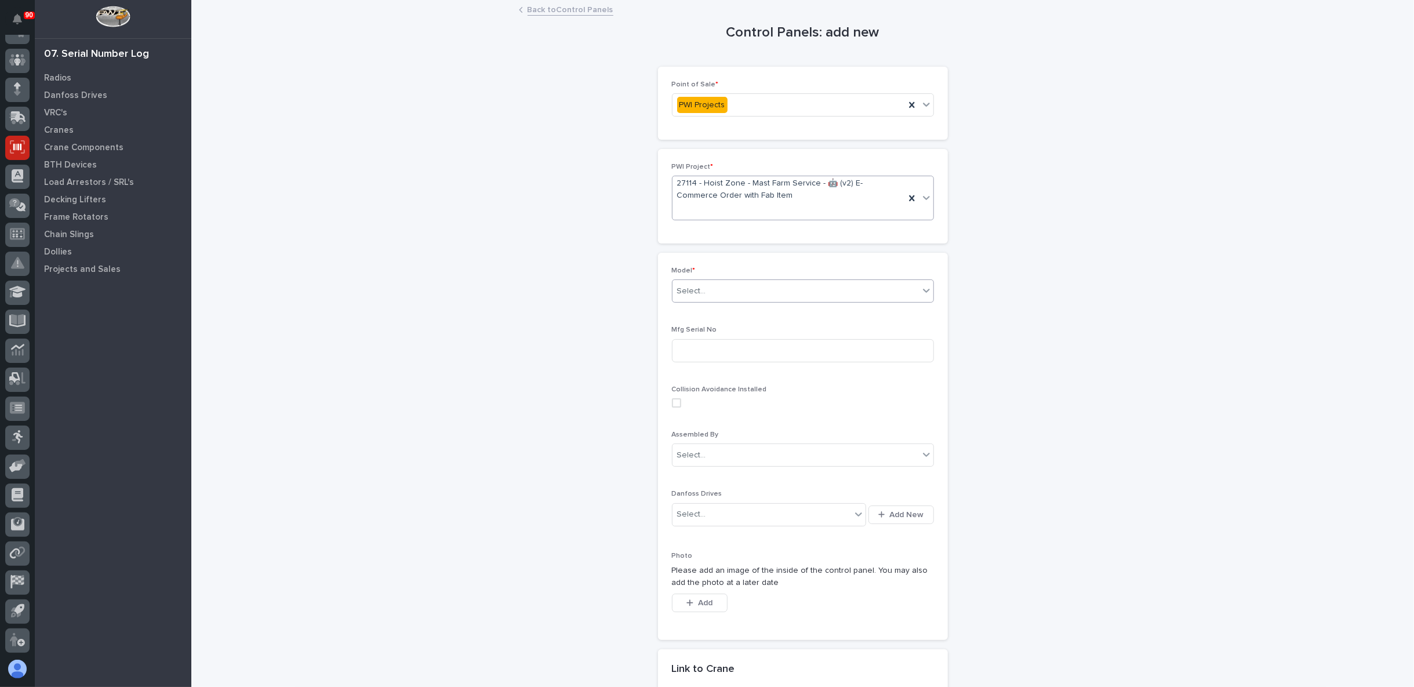
click at [726, 284] on div "Select..." at bounding box center [796, 291] width 246 height 19
click at [711, 448] on div "SCP-0323 gen 5" at bounding box center [797, 450] width 261 height 20
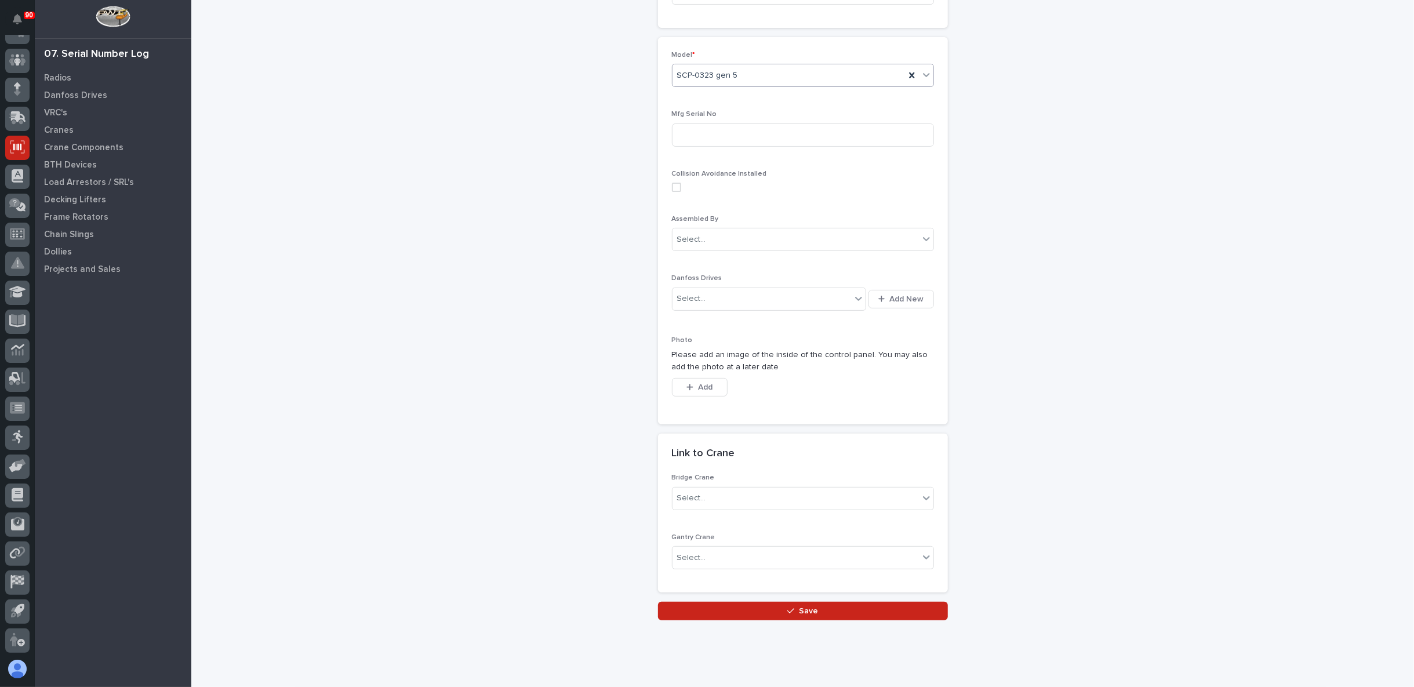
scroll to position [237, 0]
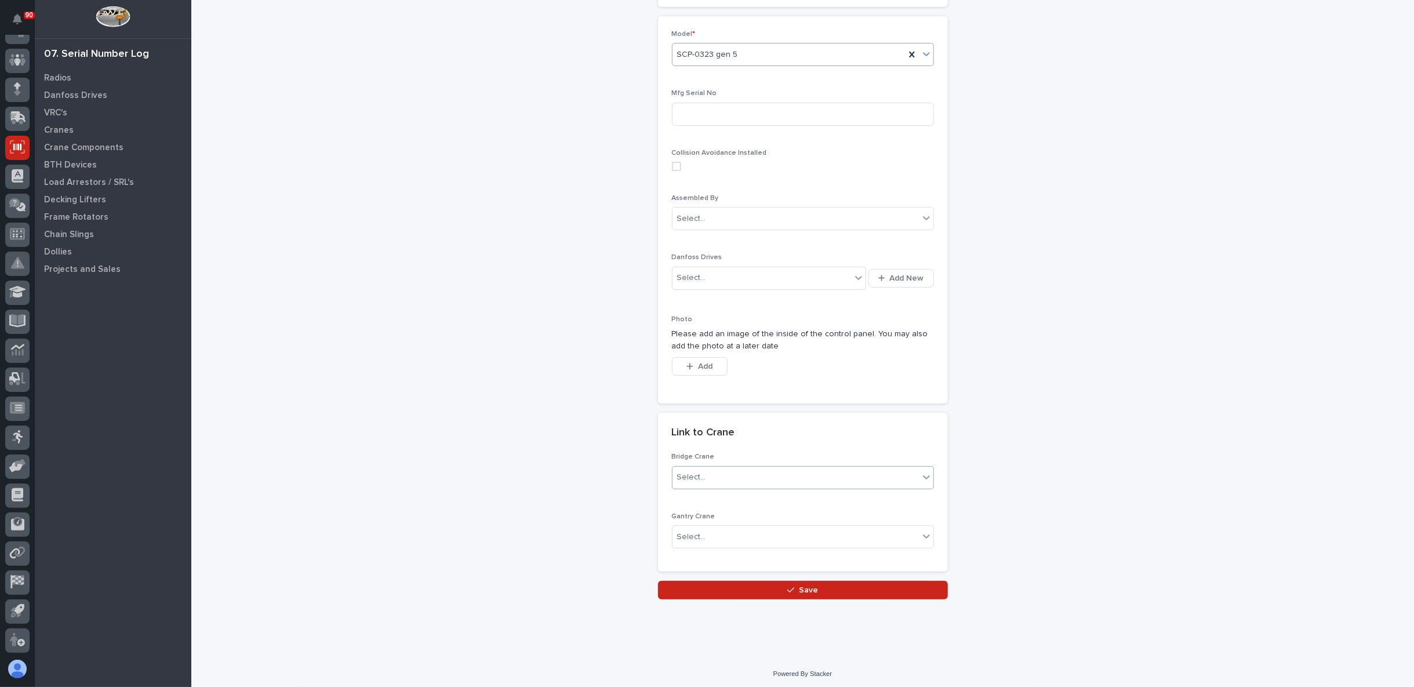
click at [732, 474] on div "Select..." at bounding box center [796, 477] width 246 height 19
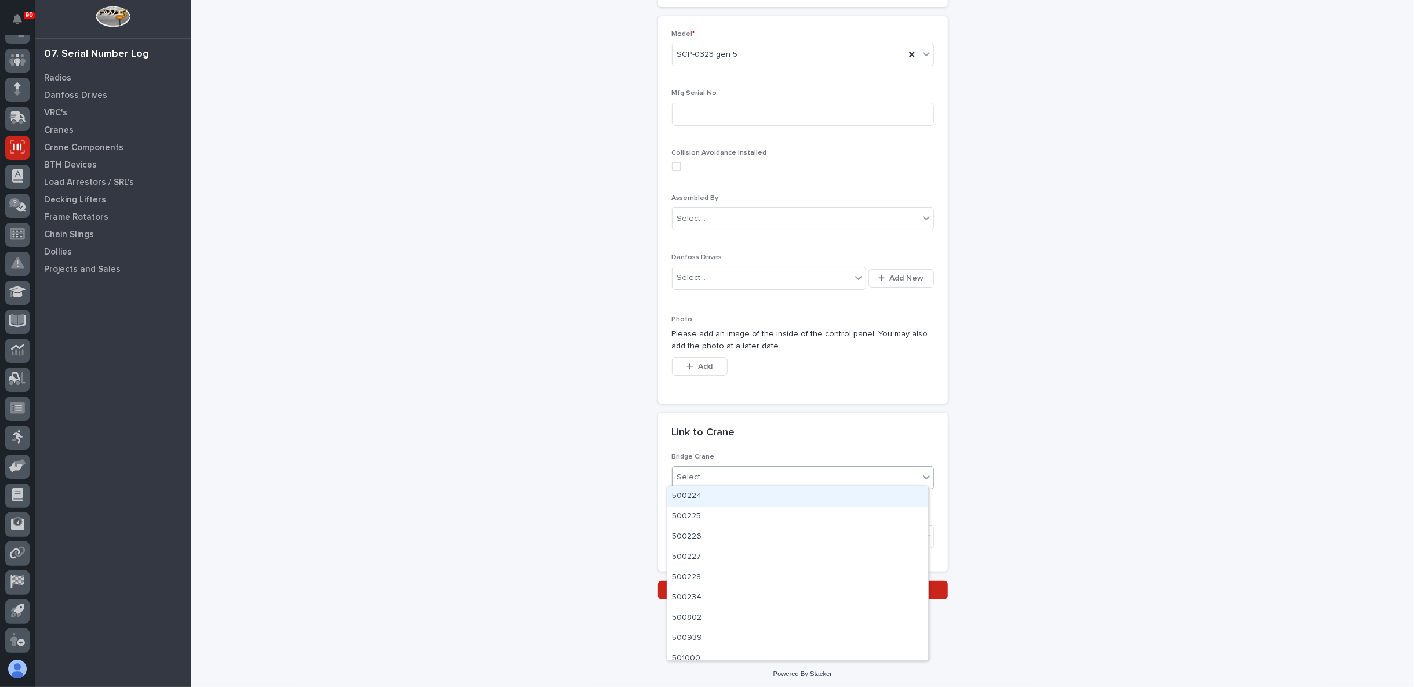
click at [591, 465] on div "Control Panels: add new Loading... Saving… Loading... Saving… Loading... Saving…" at bounding box center [802, 182] width 1162 height 835
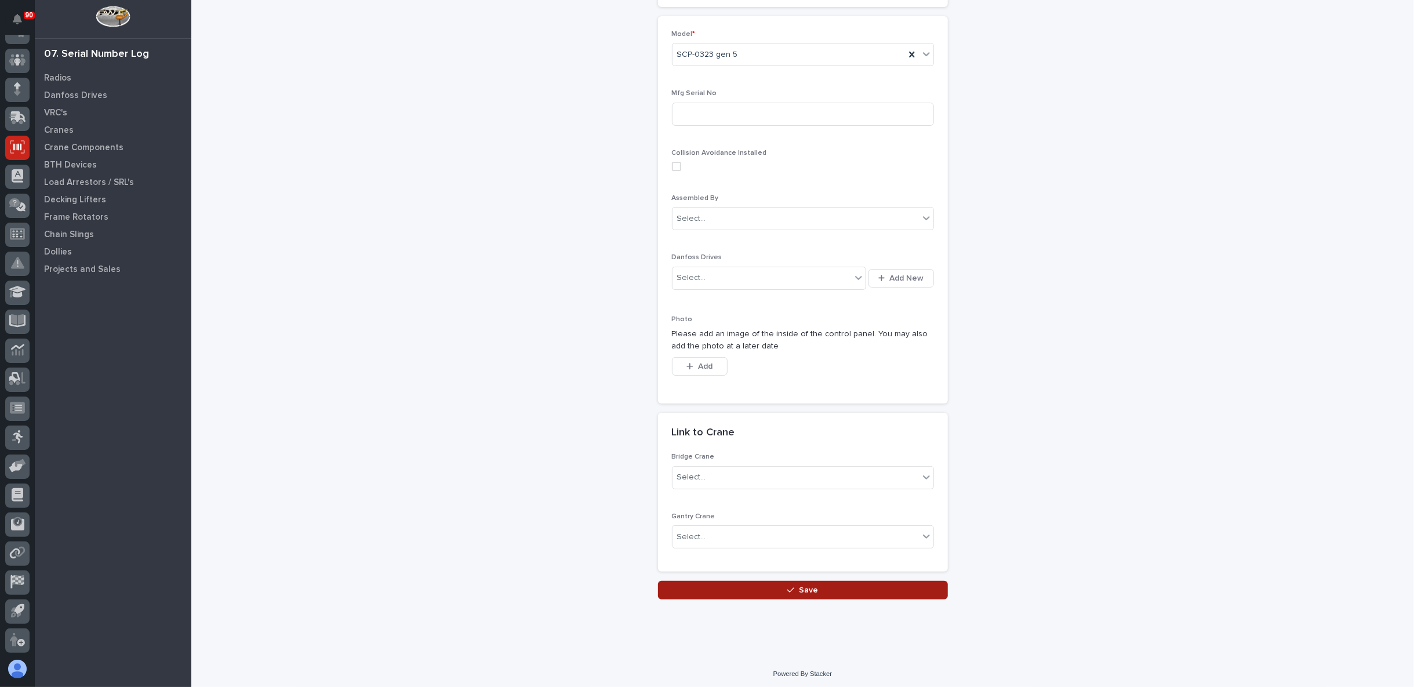
click at [717, 588] on button "Save" at bounding box center [803, 590] width 290 height 19
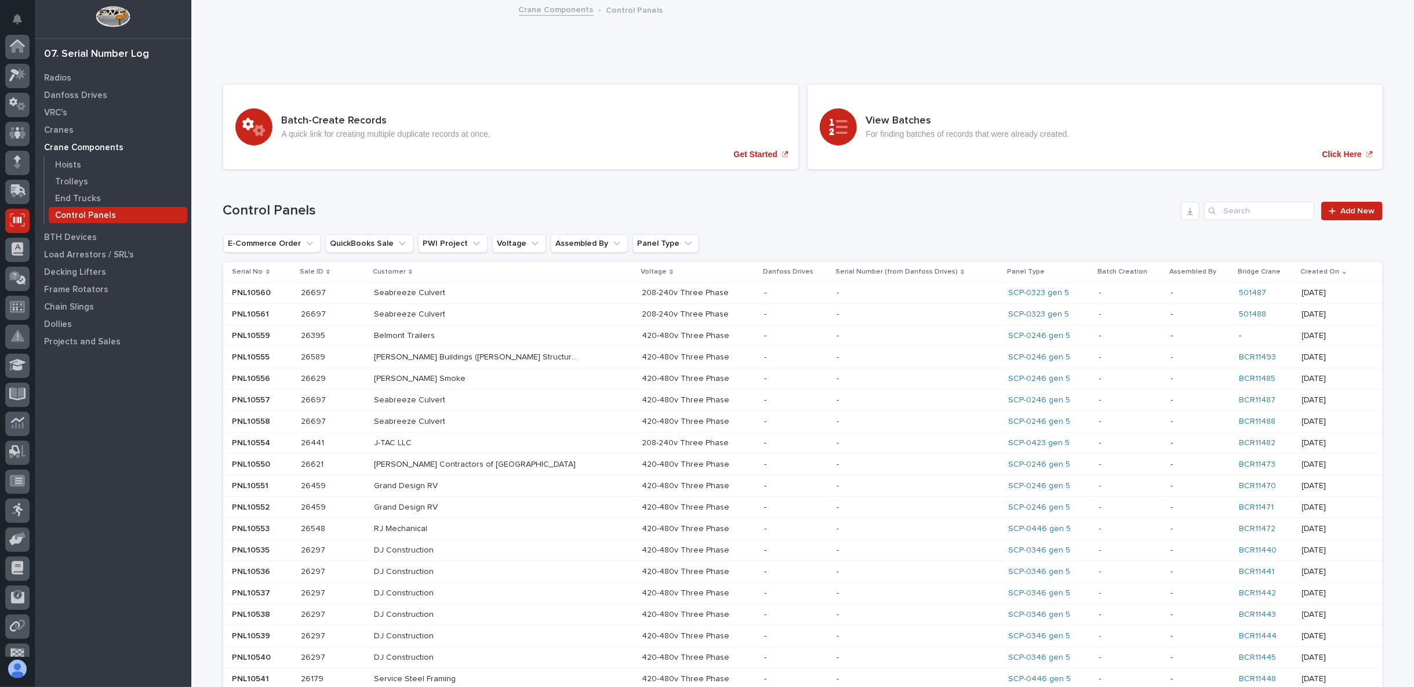
scroll to position [73, 0]
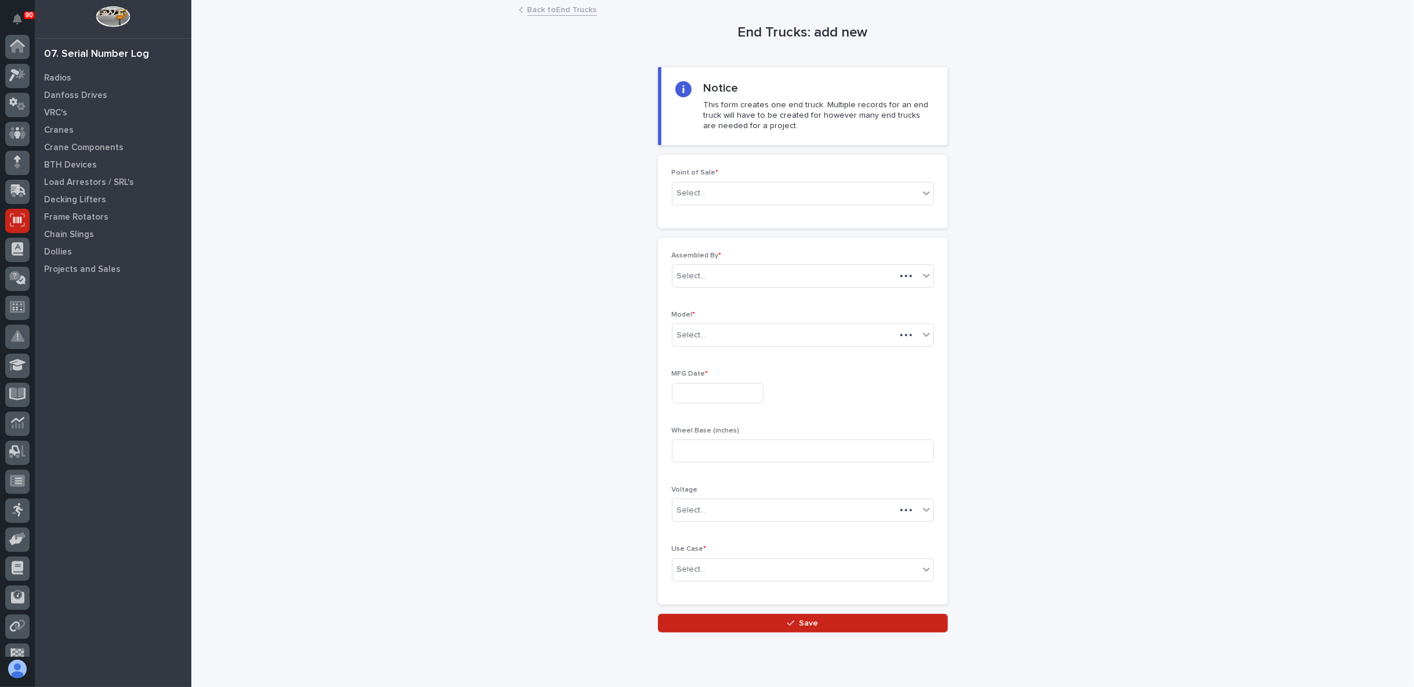
scroll to position [73, 0]
click at [66, 146] on p "Crane Components" at bounding box center [83, 148] width 79 height 10
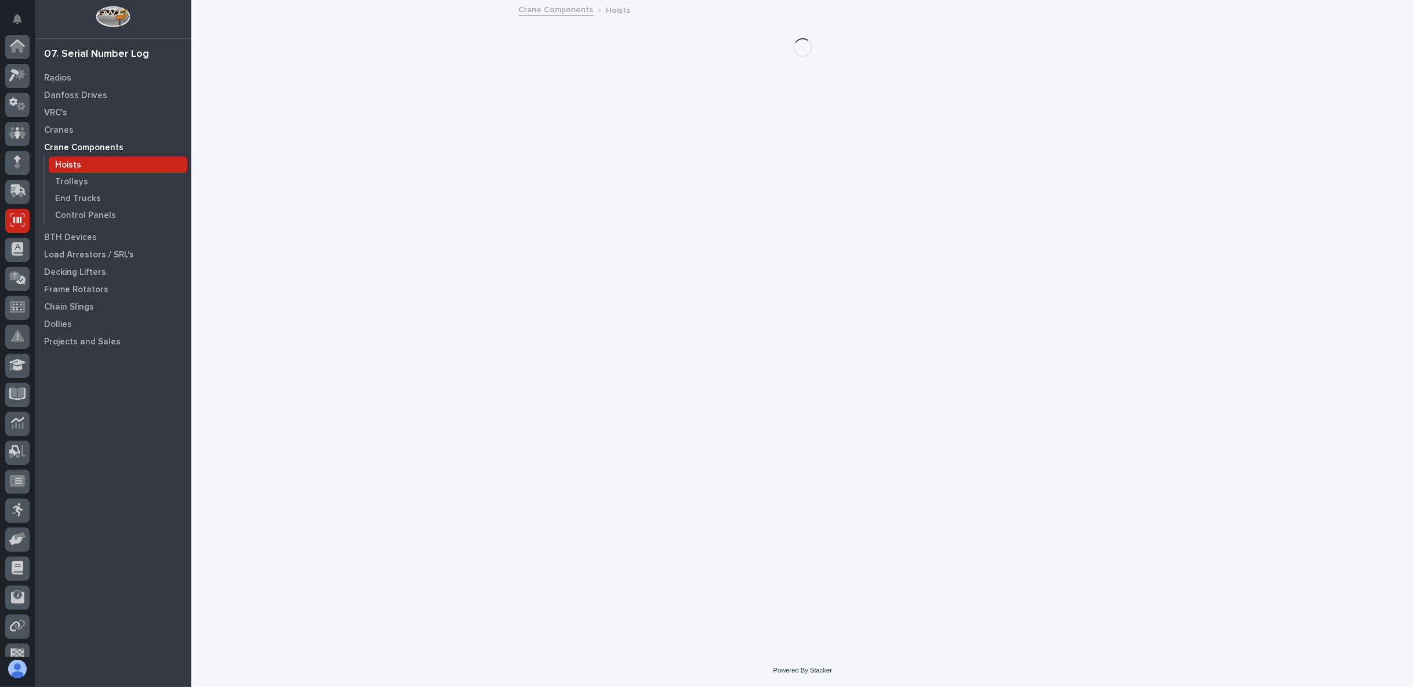
scroll to position [73, 0]
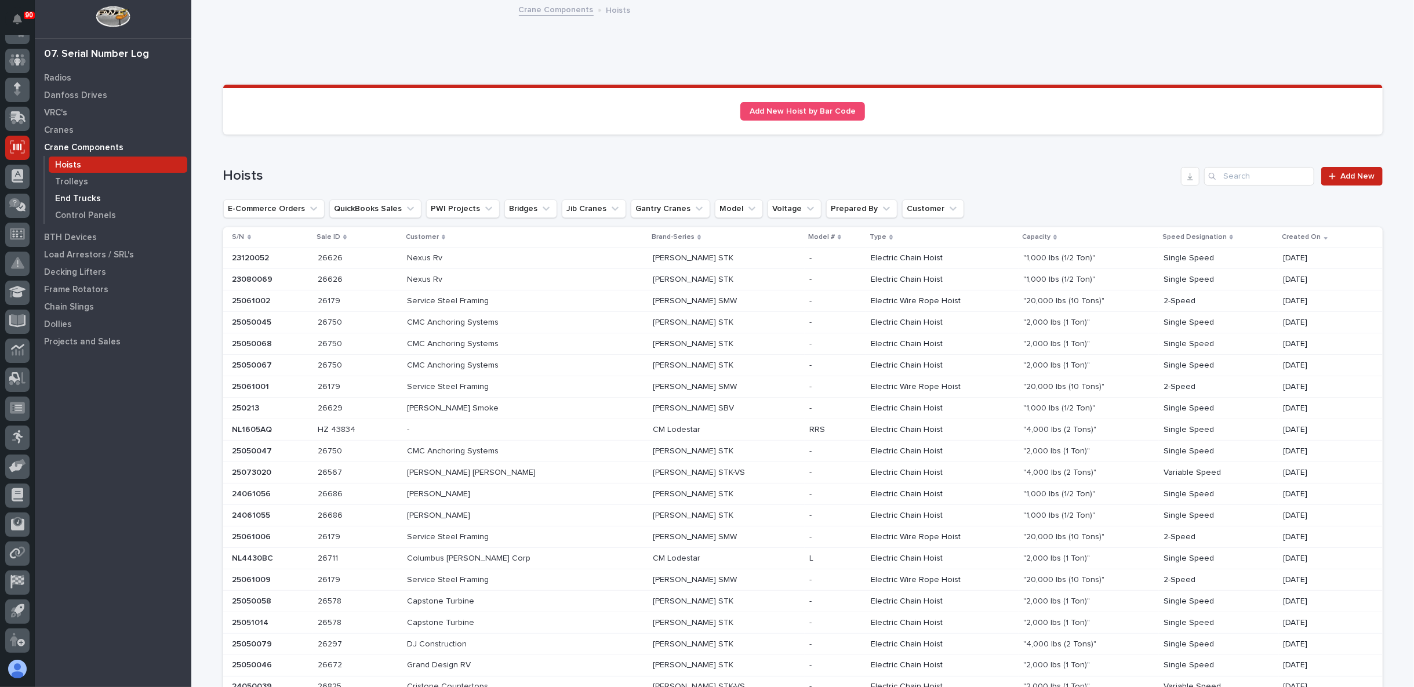
click at [78, 195] on p "End Trucks" at bounding box center [78, 199] width 46 height 10
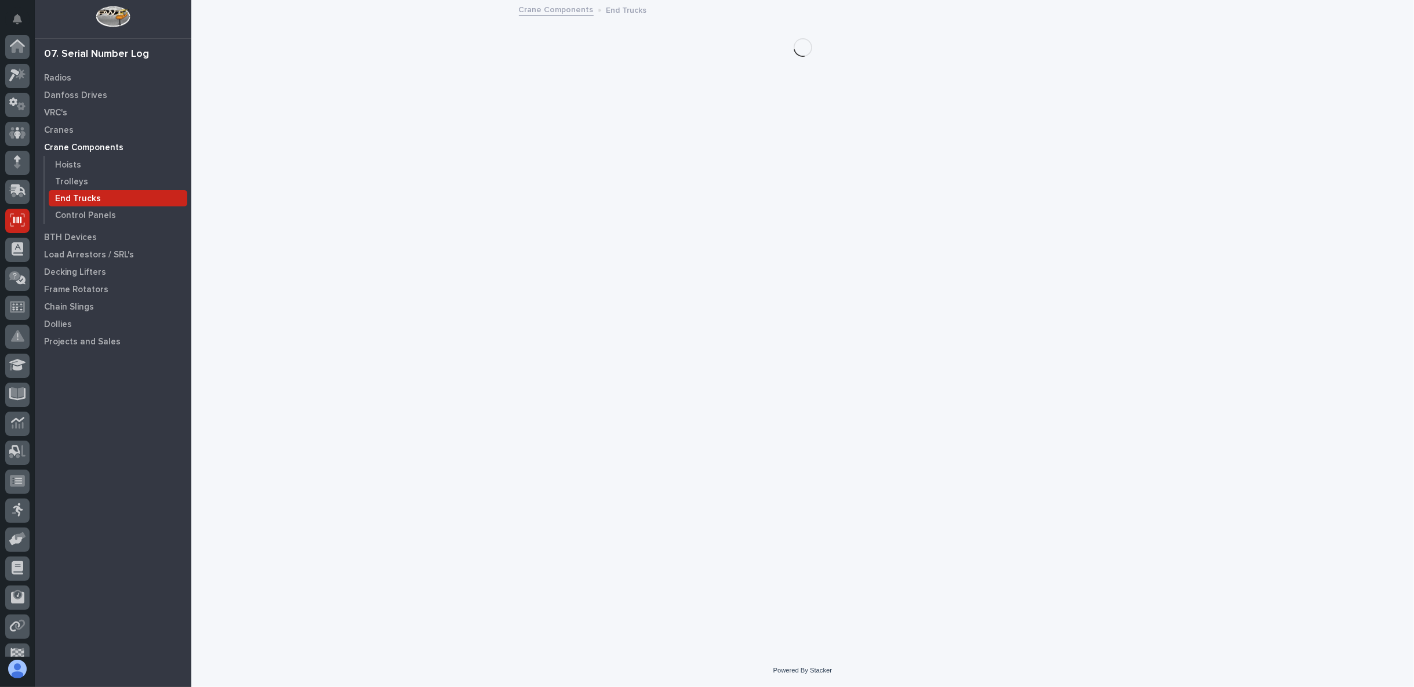
scroll to position [73, 0]
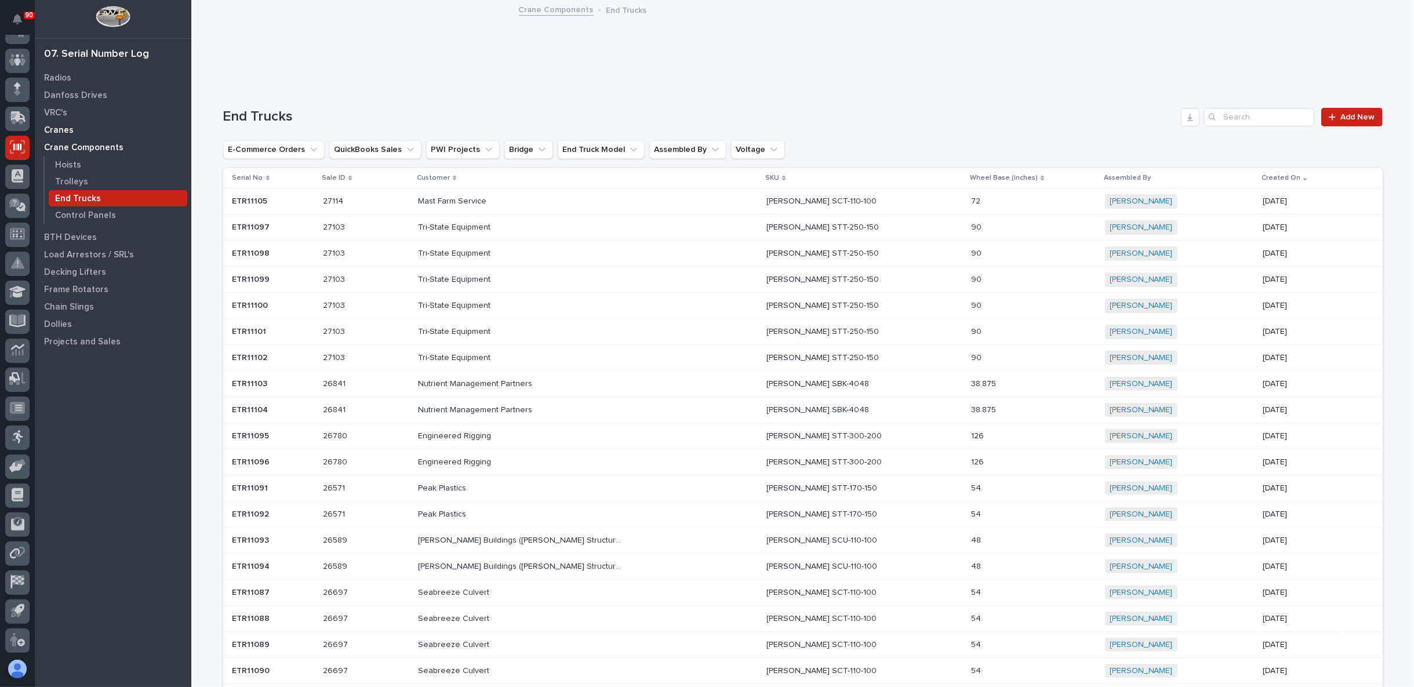
click at [63, 130] on p "Cranes" at bounding box center [59, 130] width 30 height 10
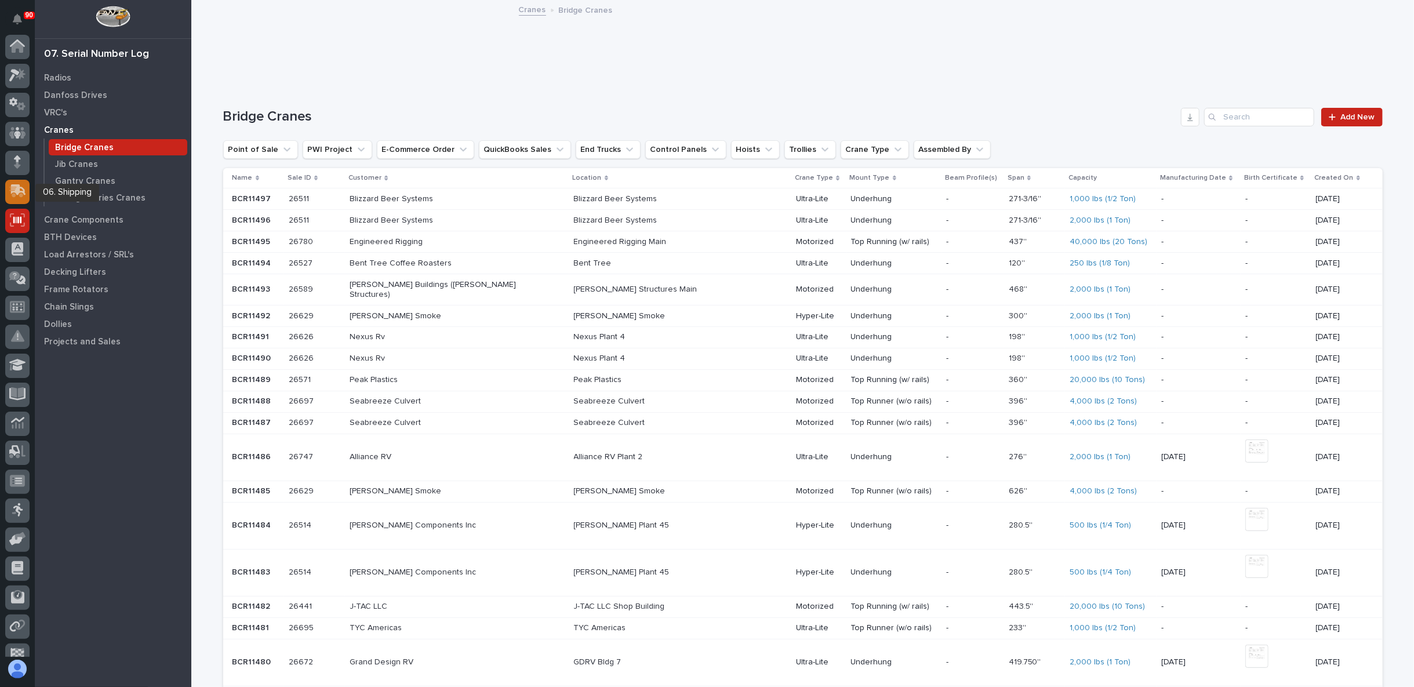
click at [18, 189] on icon at bounding box center [18, 189] width 15 height 11
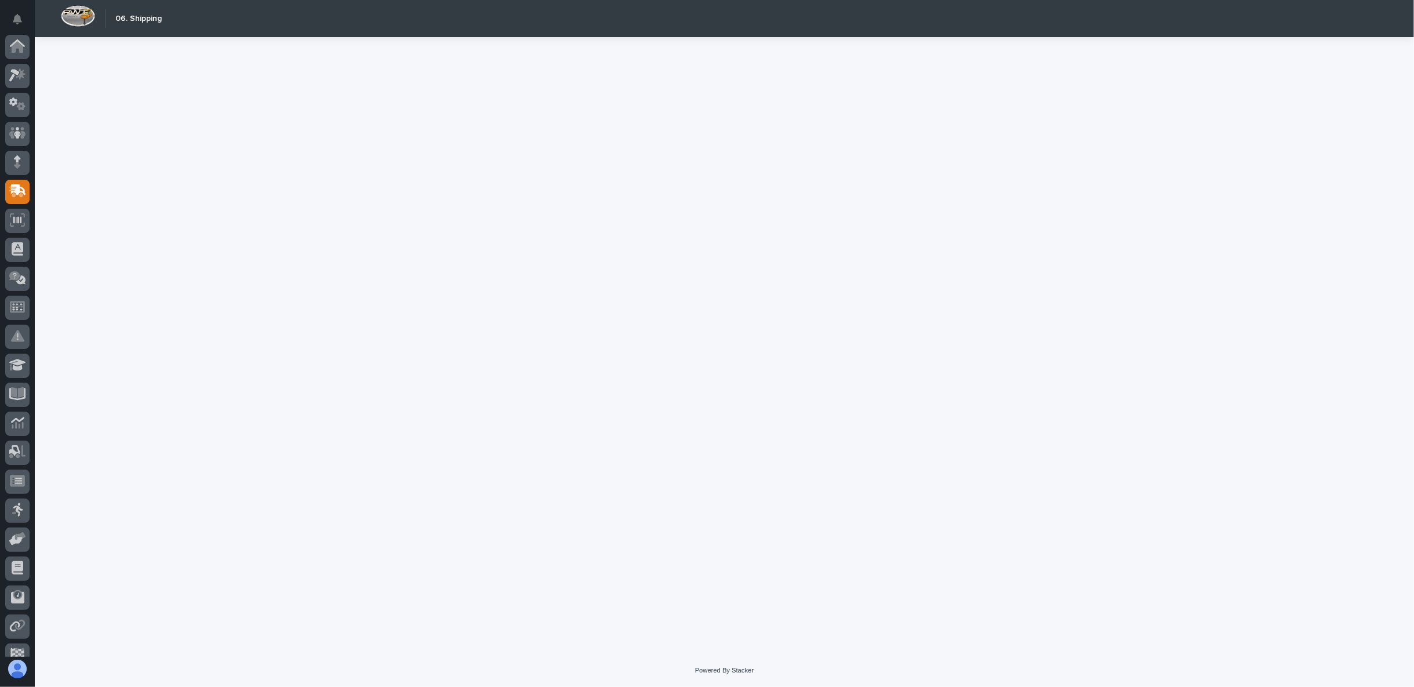
scroll to position [73, 0]
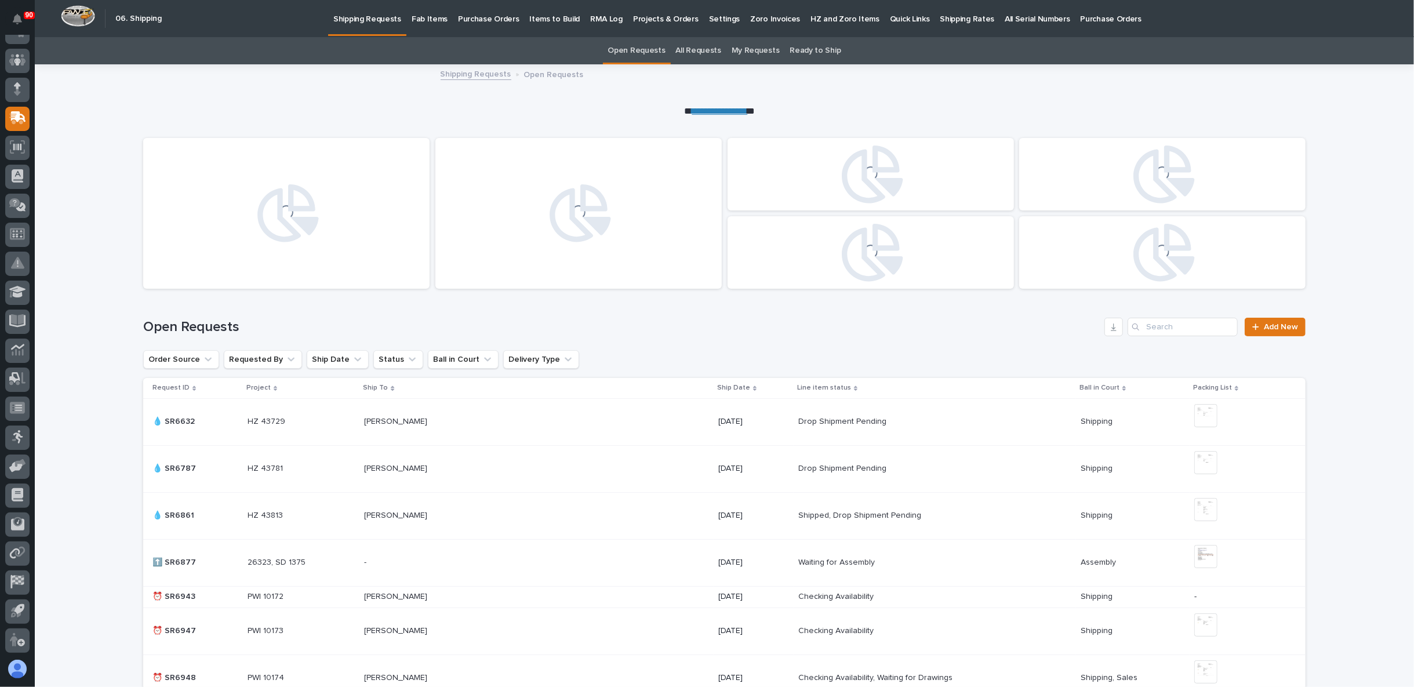
click at [435, 12] on p "Fab Items" at bounding box center [430, 12] width 36 height 24
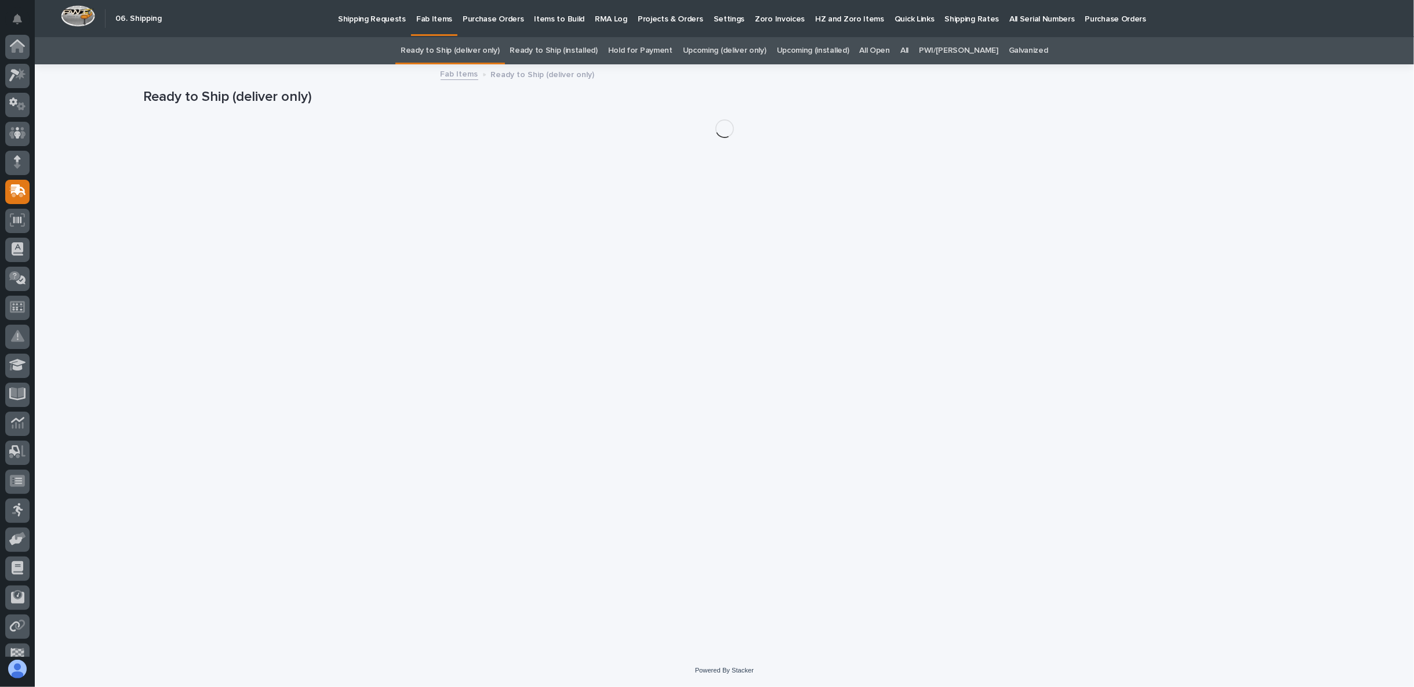
scroll to position [73, 0]
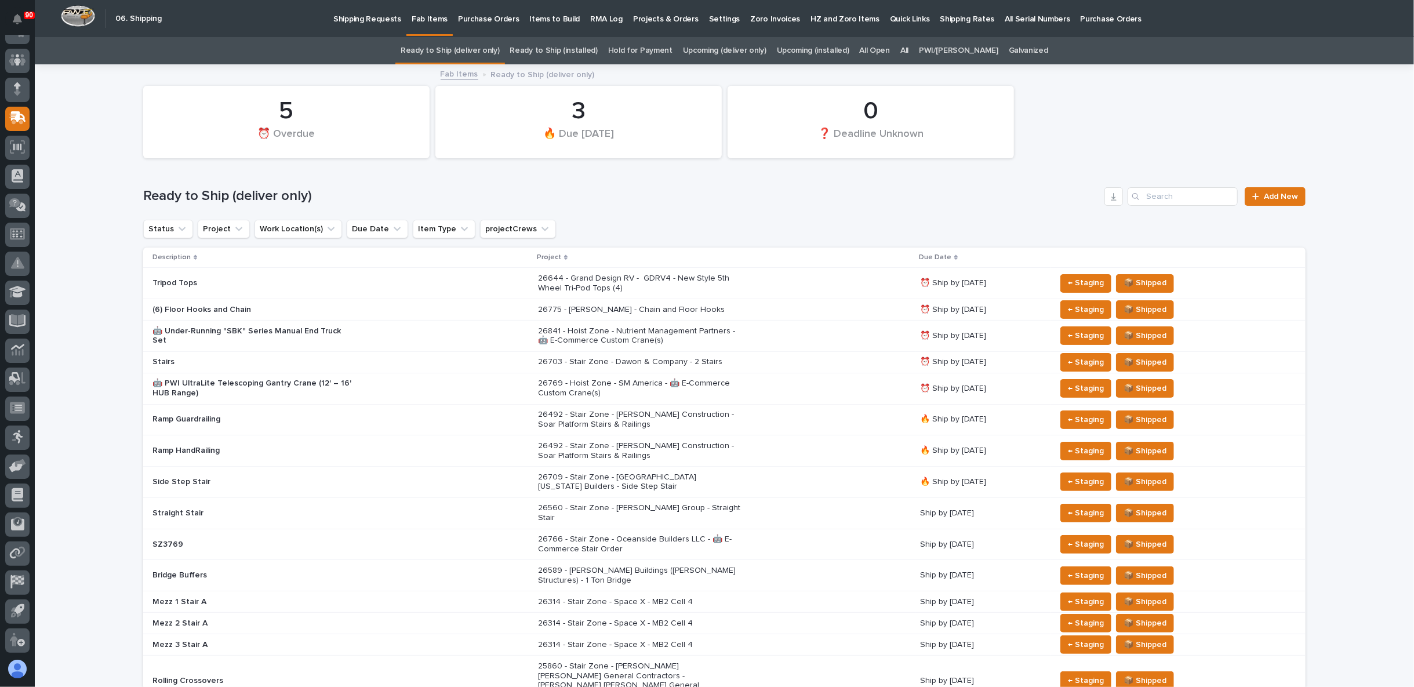
click at [909, 52] on link "All" at bounding box center [904, 50] width 8 height 27
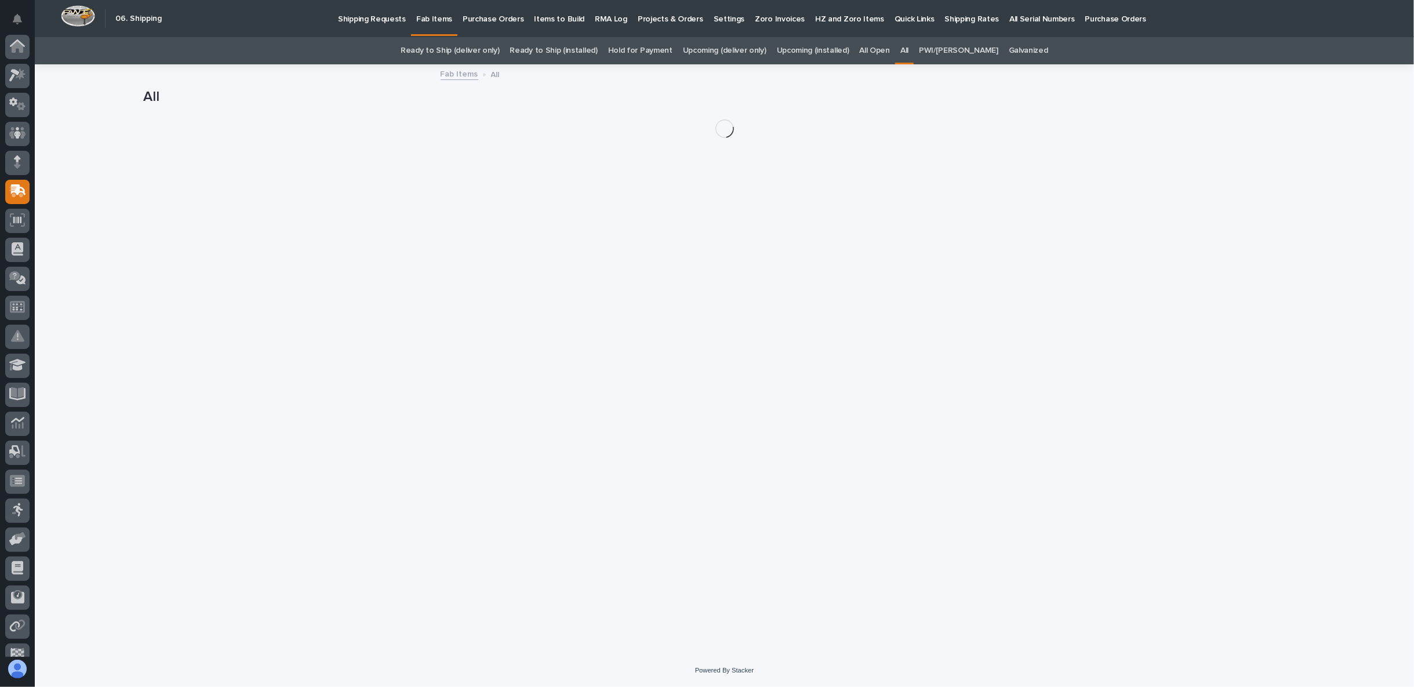
scroll to position [73, 0]
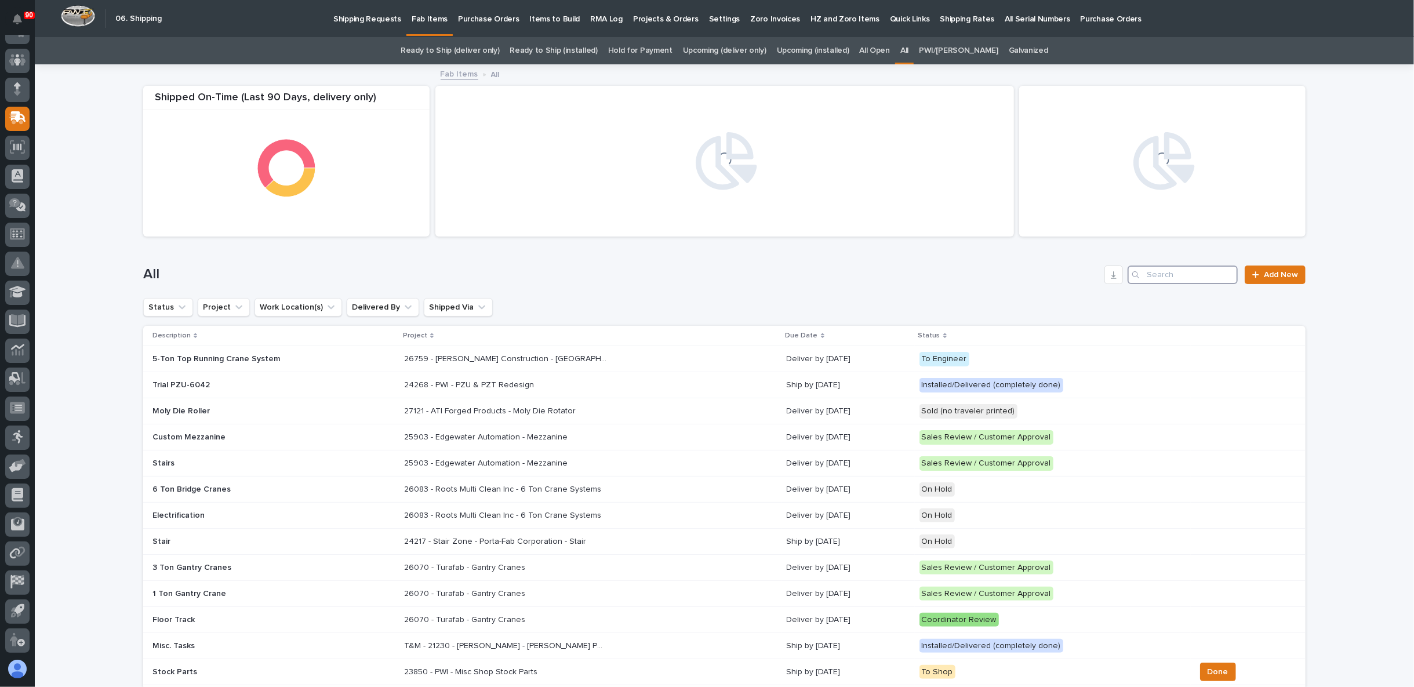
click at [1196, 282] on input "Search" at bounding box center [1183, 275] width 110 height 19
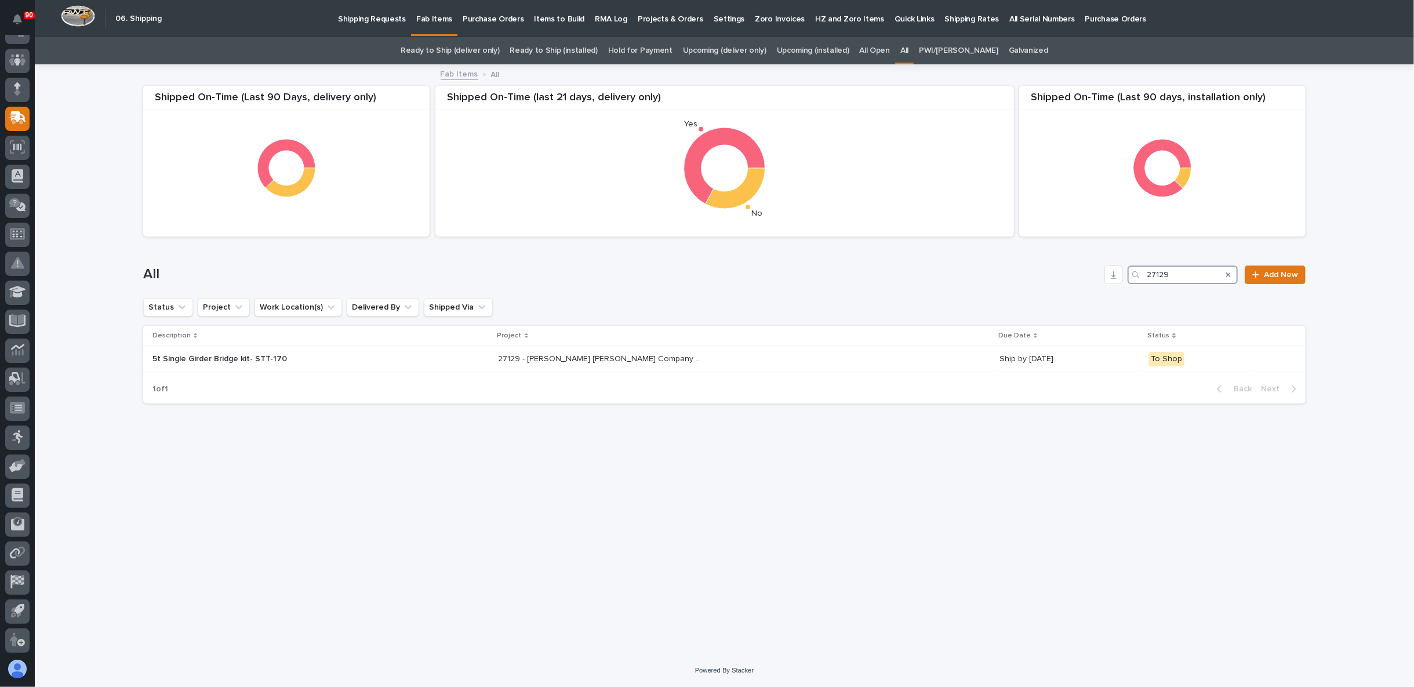
type input "27129"
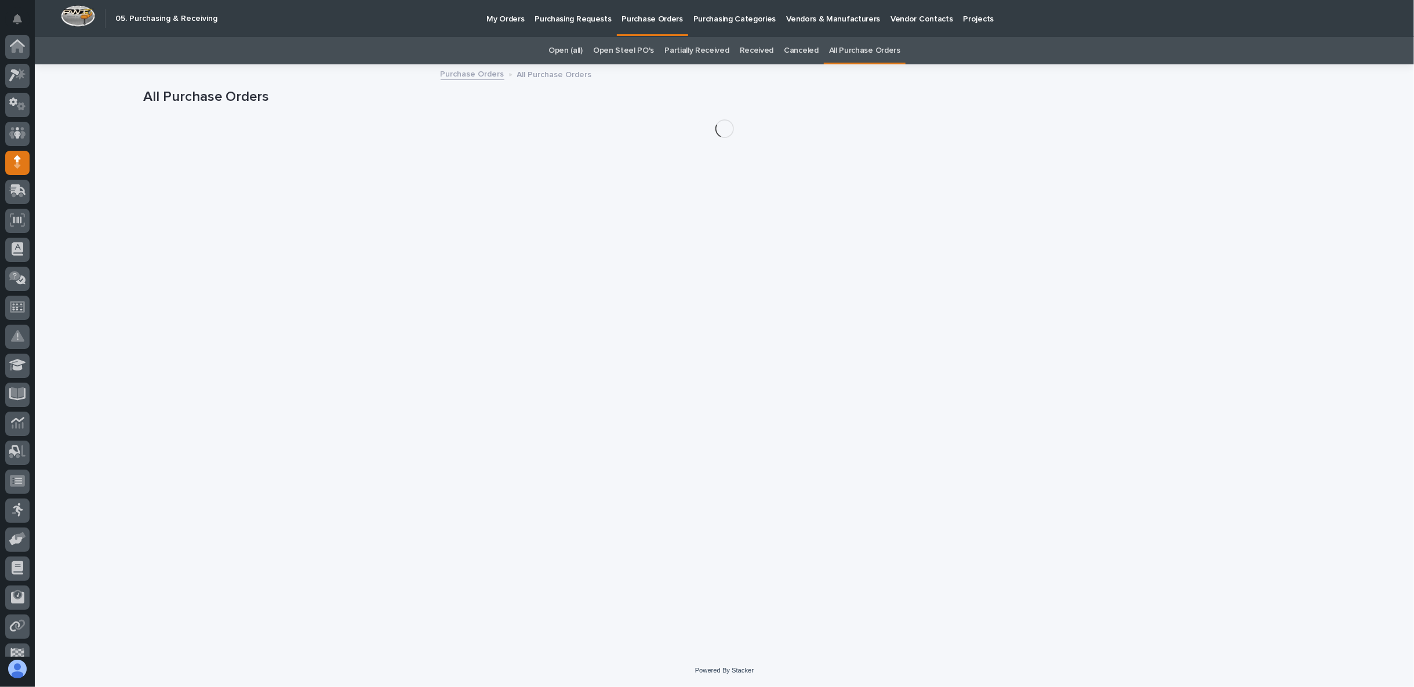
scroll to position [73, 0]
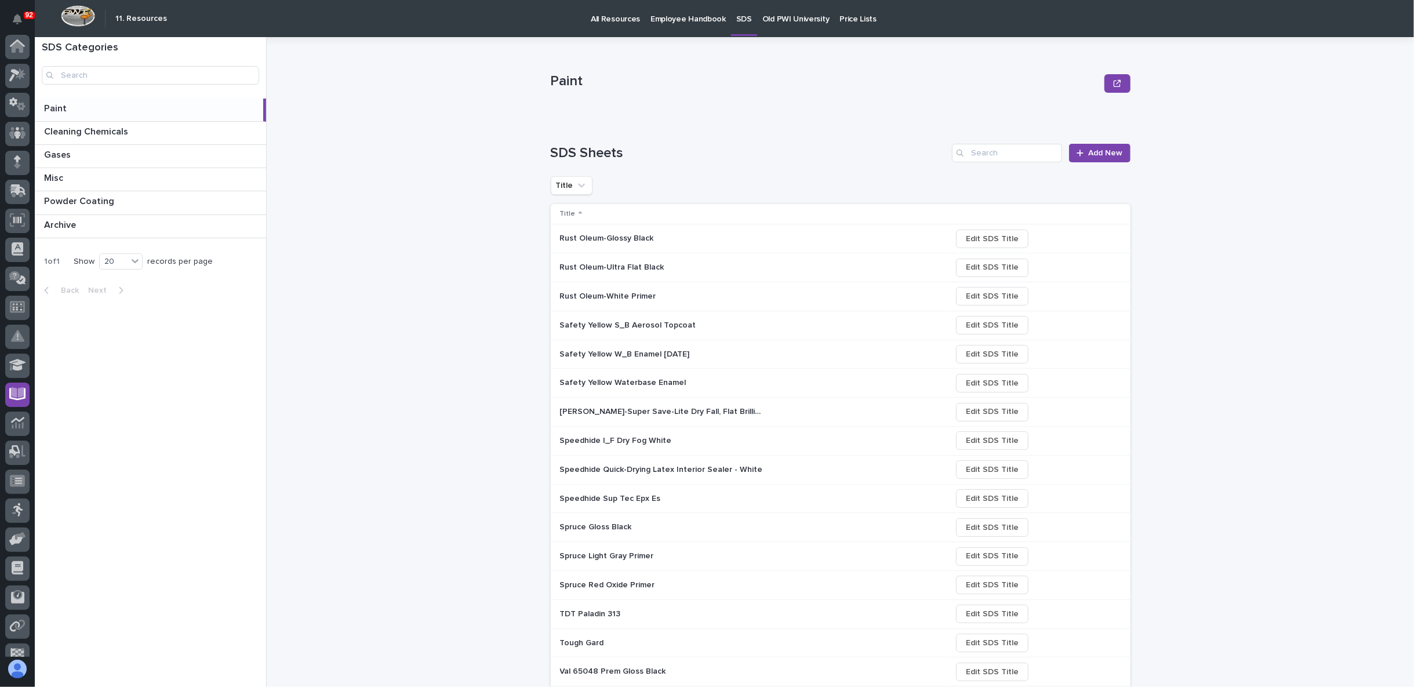
scroll to position [73, 0]
click at [20, 122] on icon at bounding box center [16, 119] width 14 height 11
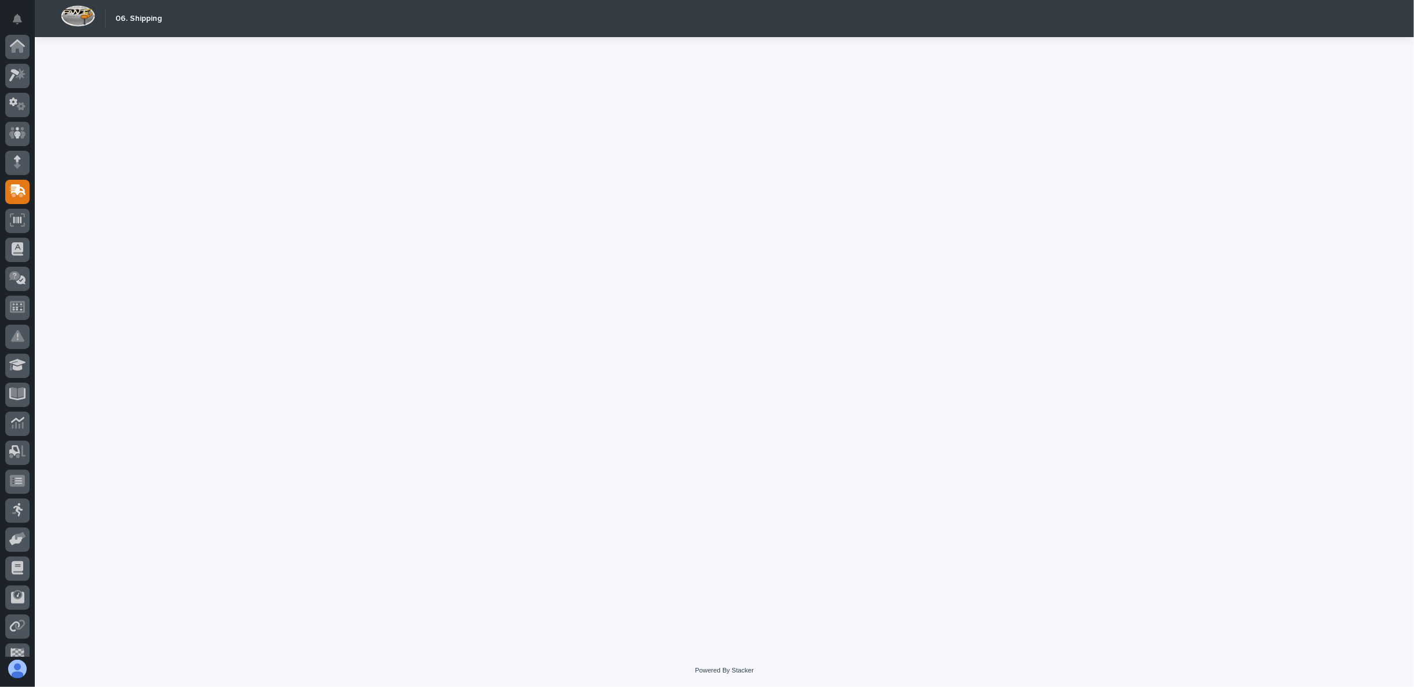
scroll to position [73, 0]
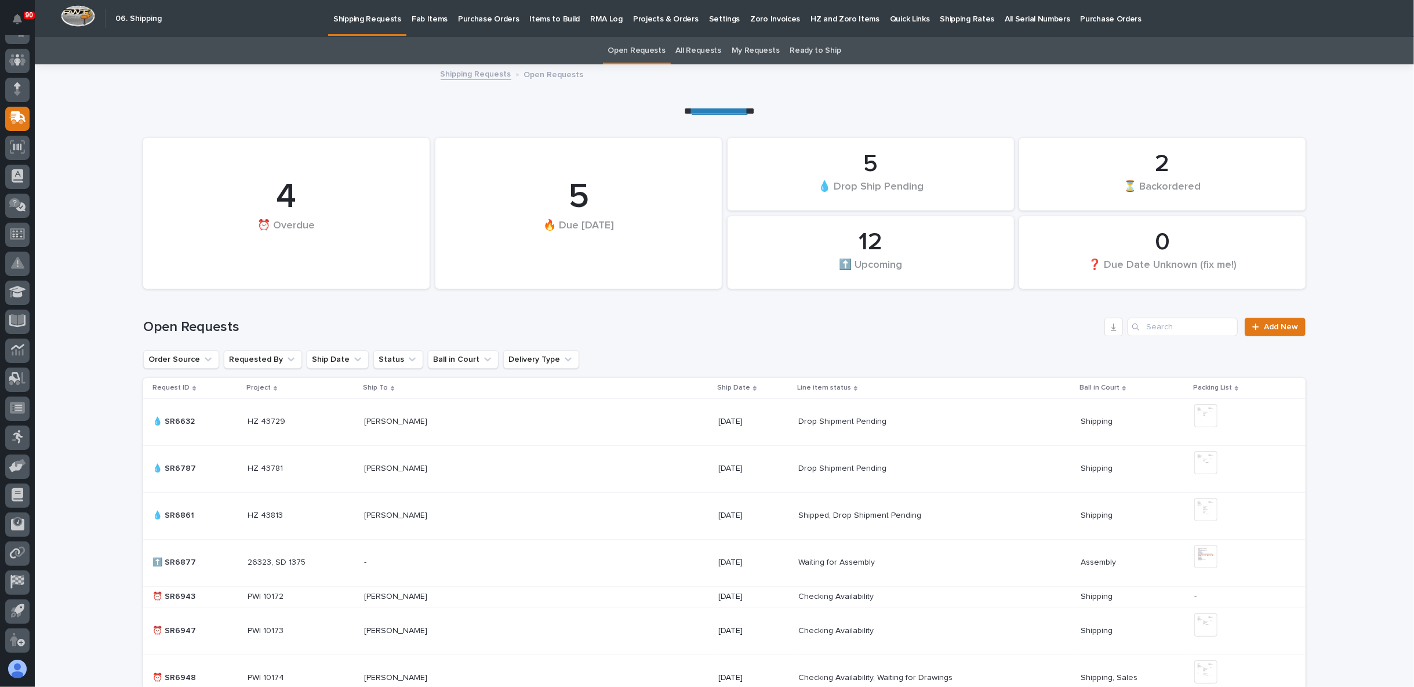
click at [431, 17] on p "Fab Items" at bounding box center [430, 12] width 36 height 24
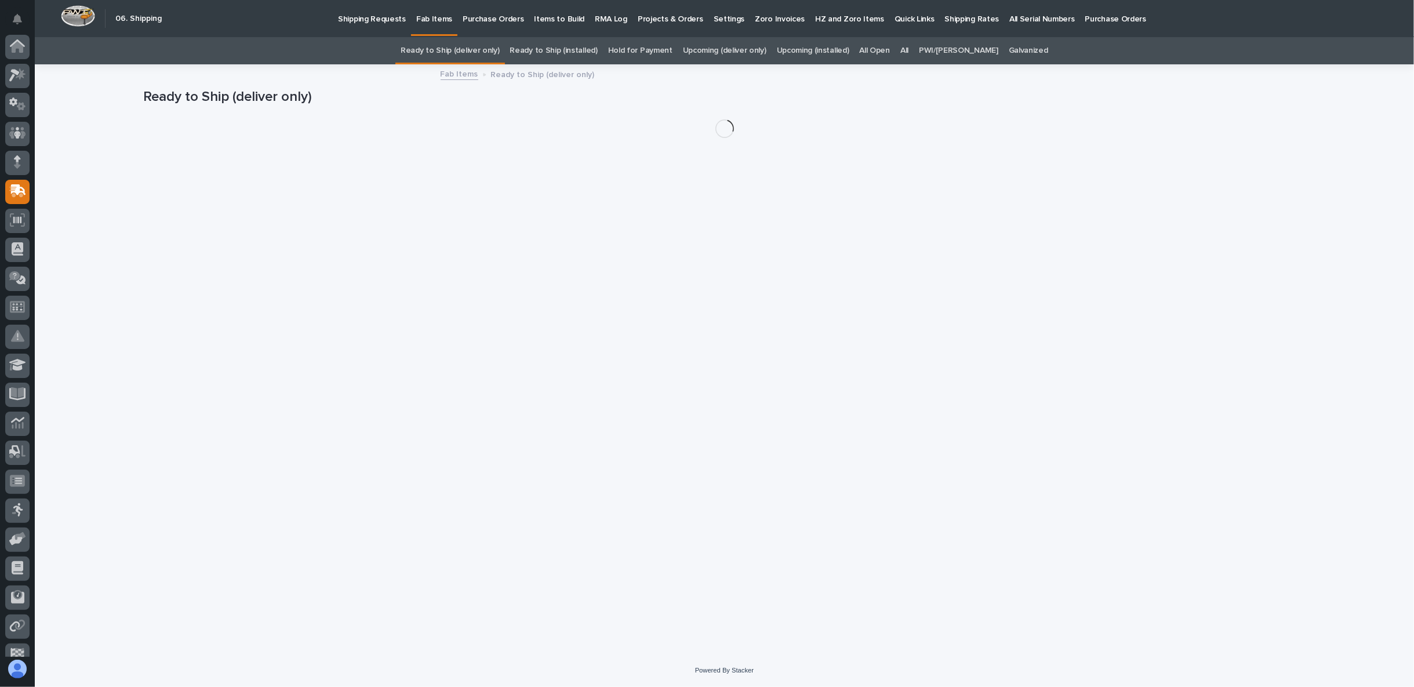
scroll to position [73, 0]
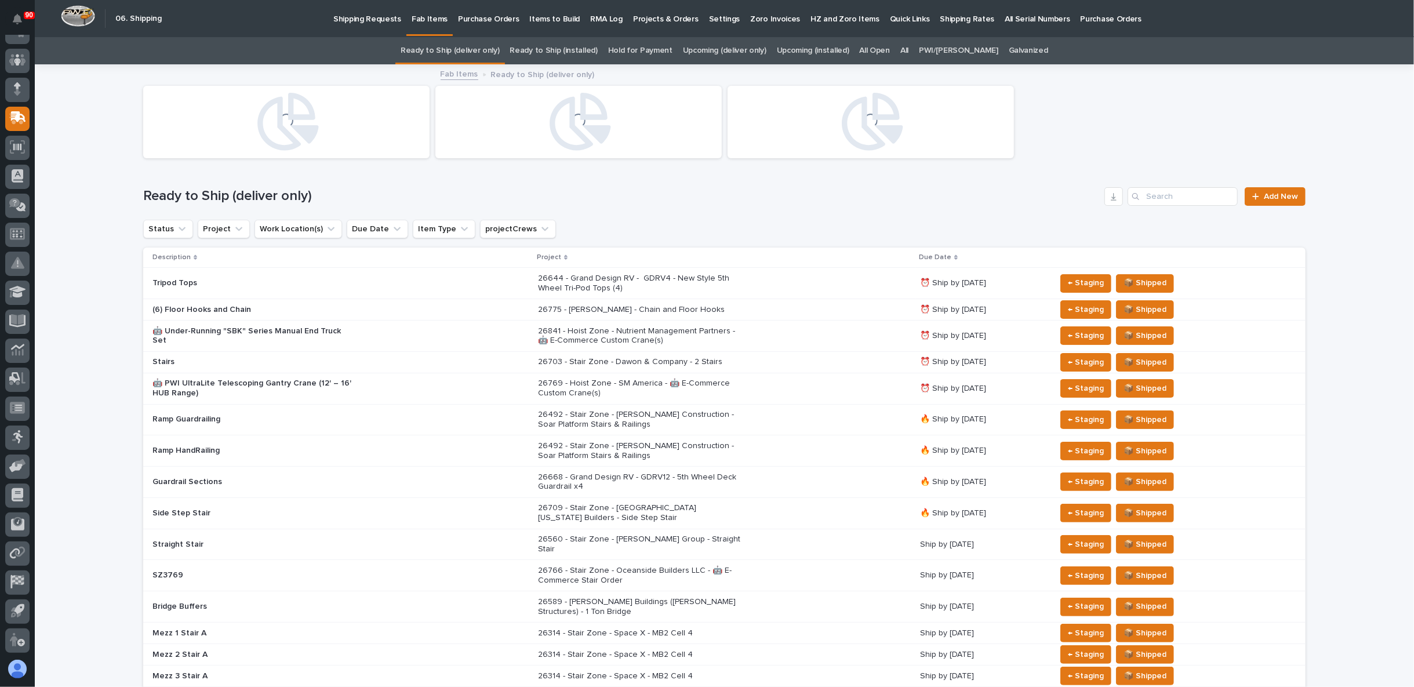
click at [909, 51] on link "All" at bounding box center [904, 50] width 8 height 27
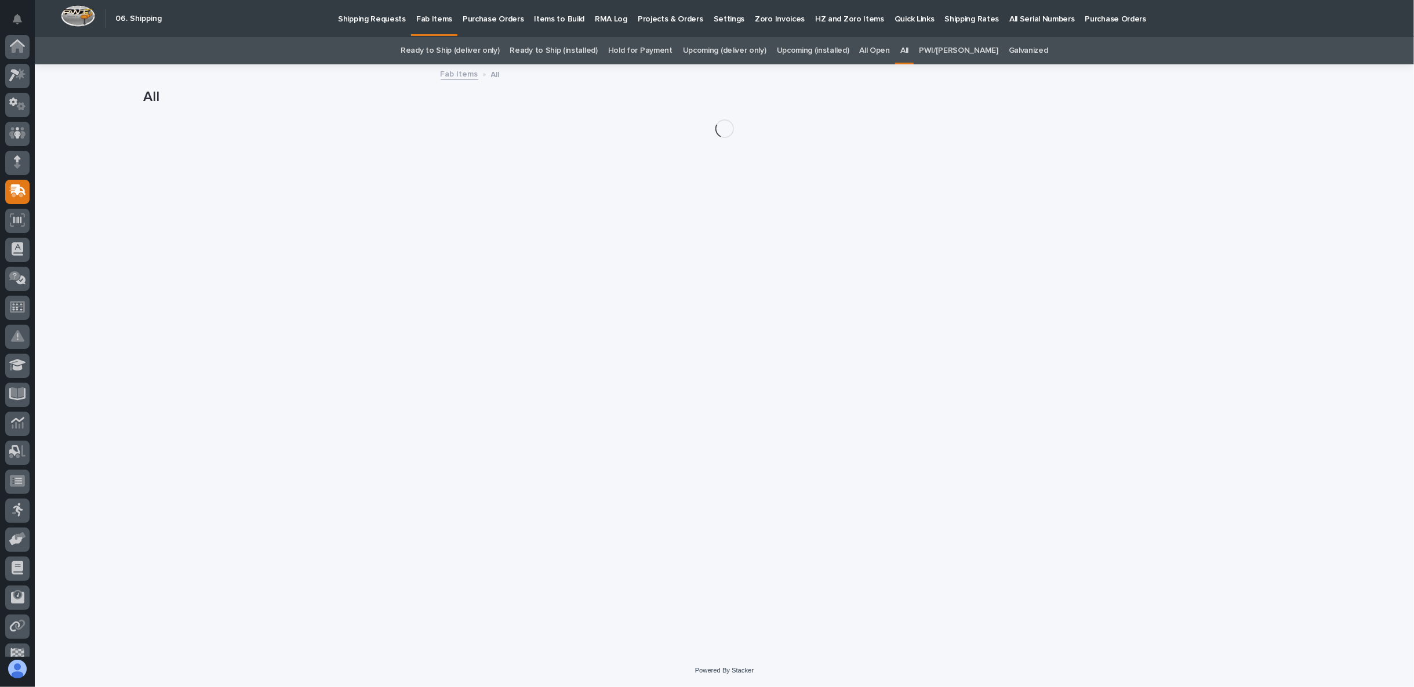
scroll to position [73, 0]
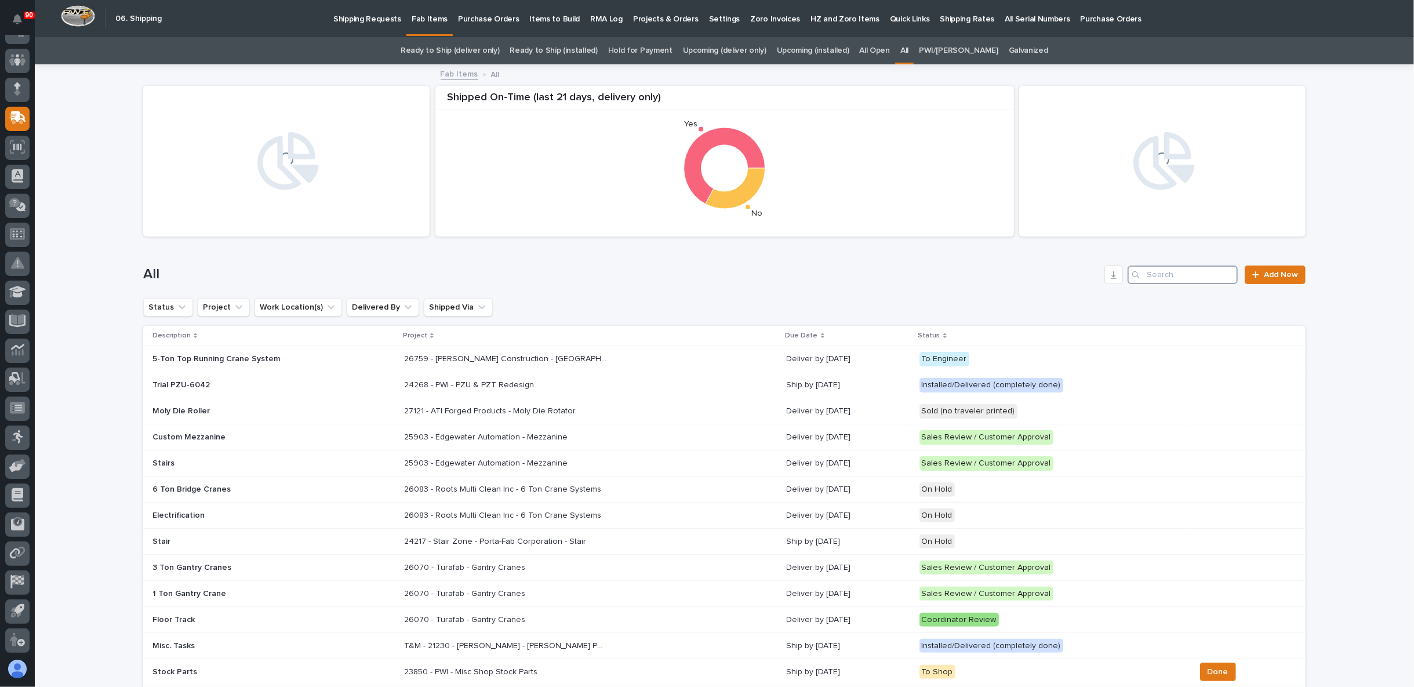
click at [1156, 276] on input "Search" at bounding box center [1183, 275] width 110 height 19
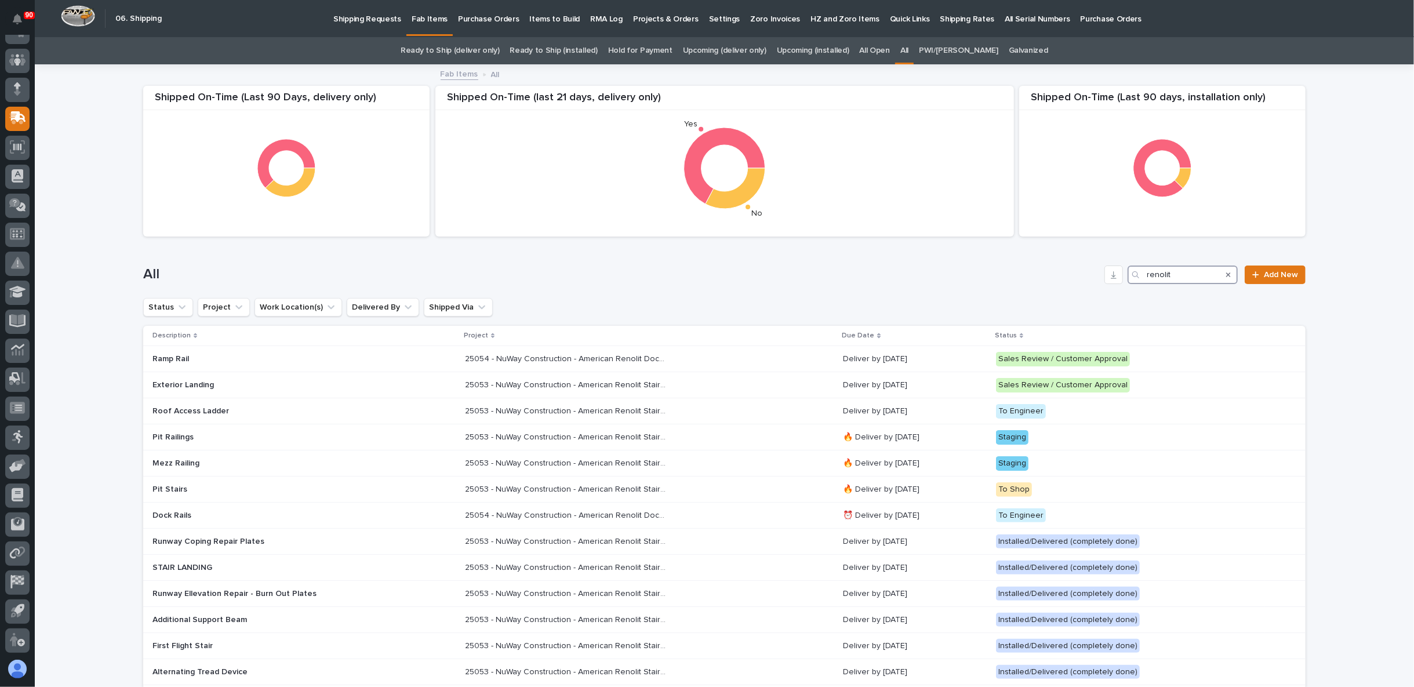
type input "renolit"
